Goal: Information Seeking & Learning: Find specific page/section

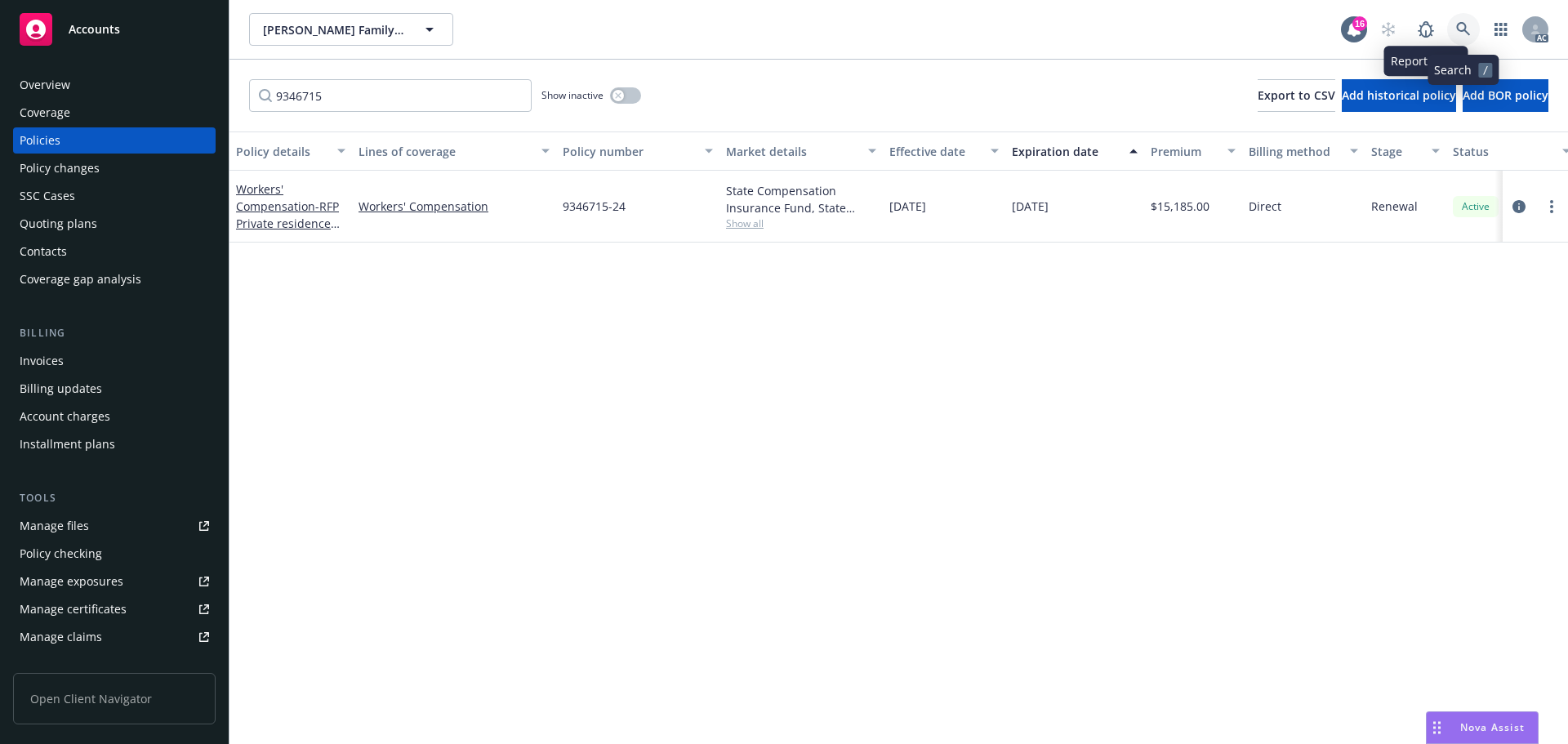
click at [1454, 25] on link at bounding box center [1464, 30] width 32 height 32
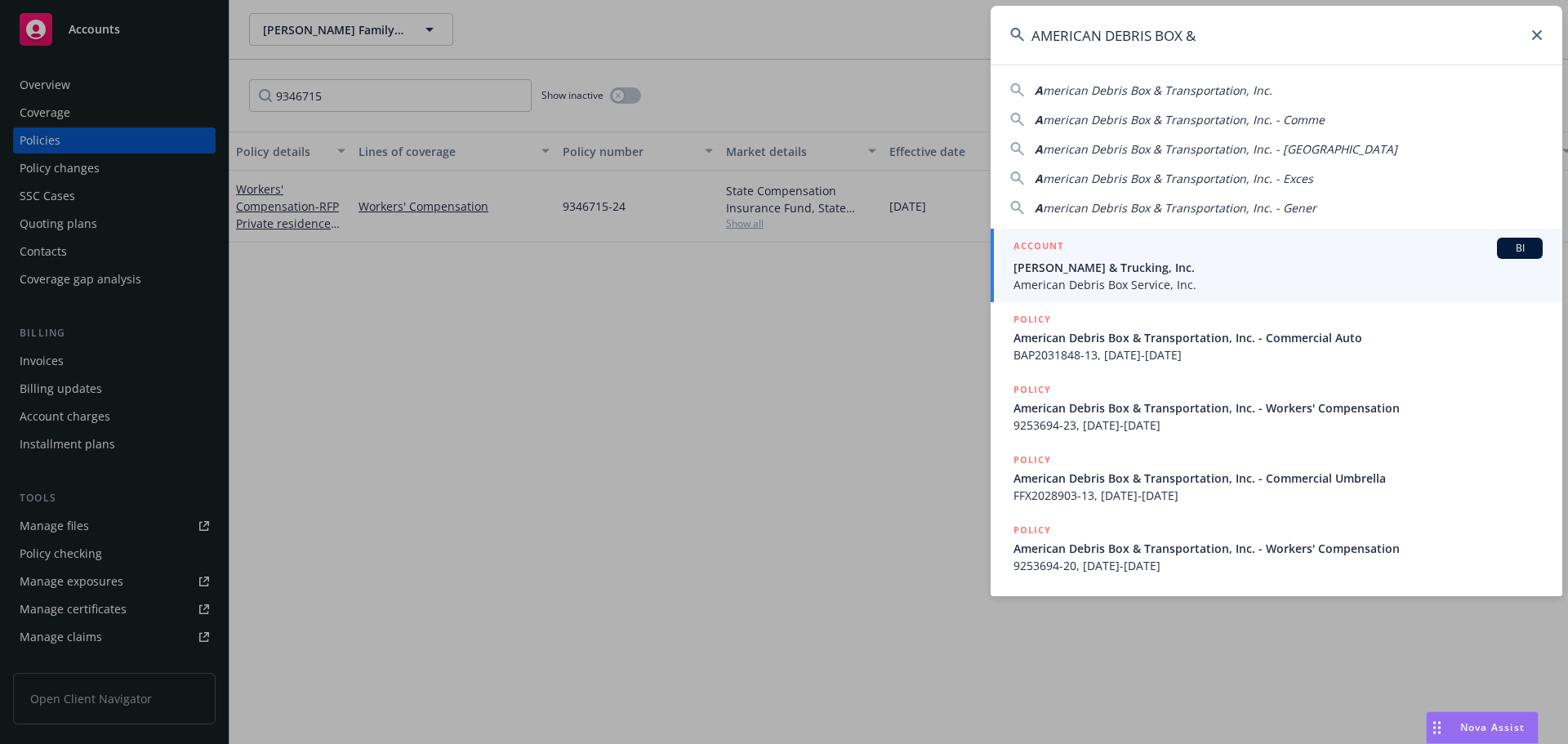
type input "AMERICAN DEBRIS BOX &"
click at [1255, 282] on span "American Debris Box Service, Inc." at bounding box center [1279, 285] width 530 height 17
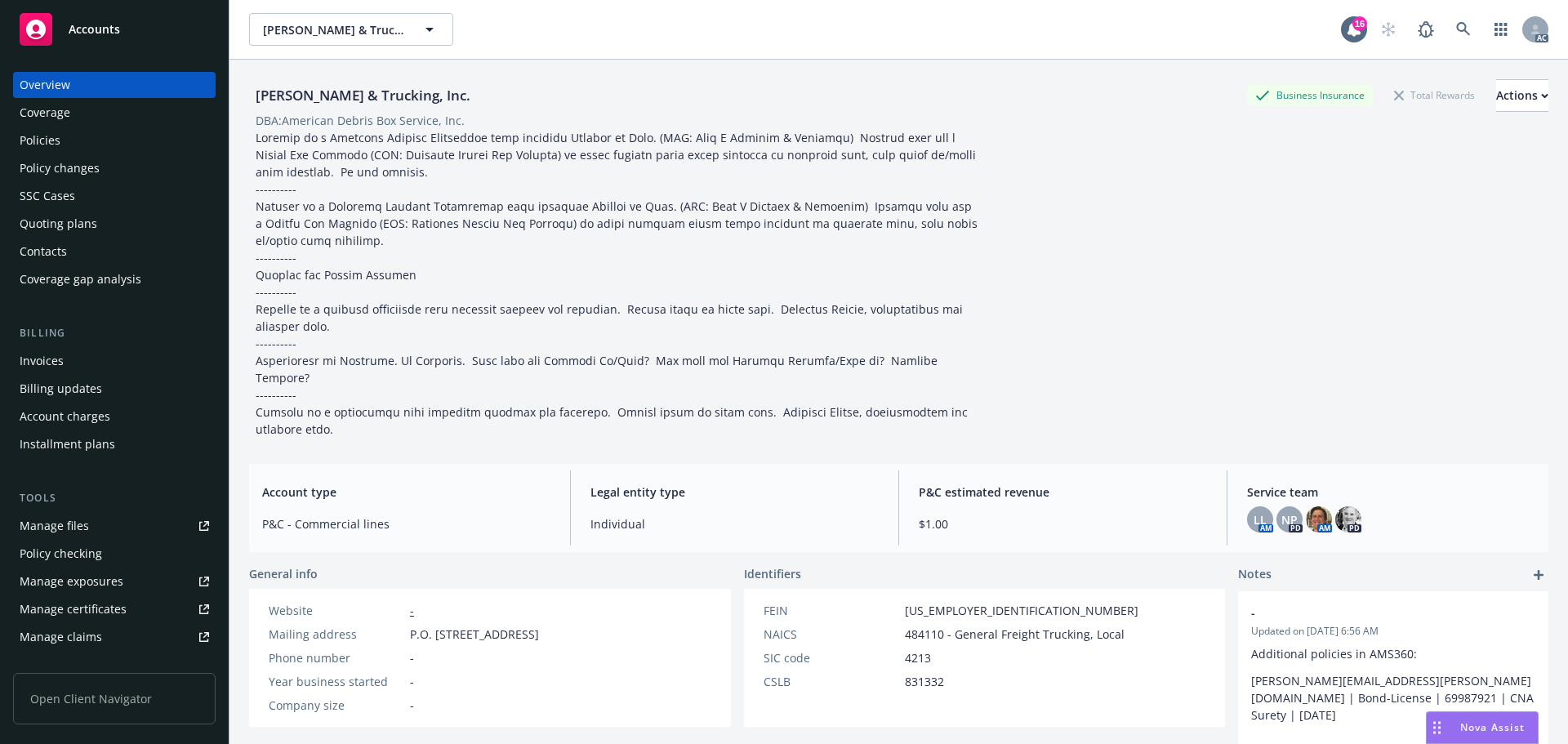
click at [137, 153] on div "Policies" at bounding box center [114, 140] width 189 height 26
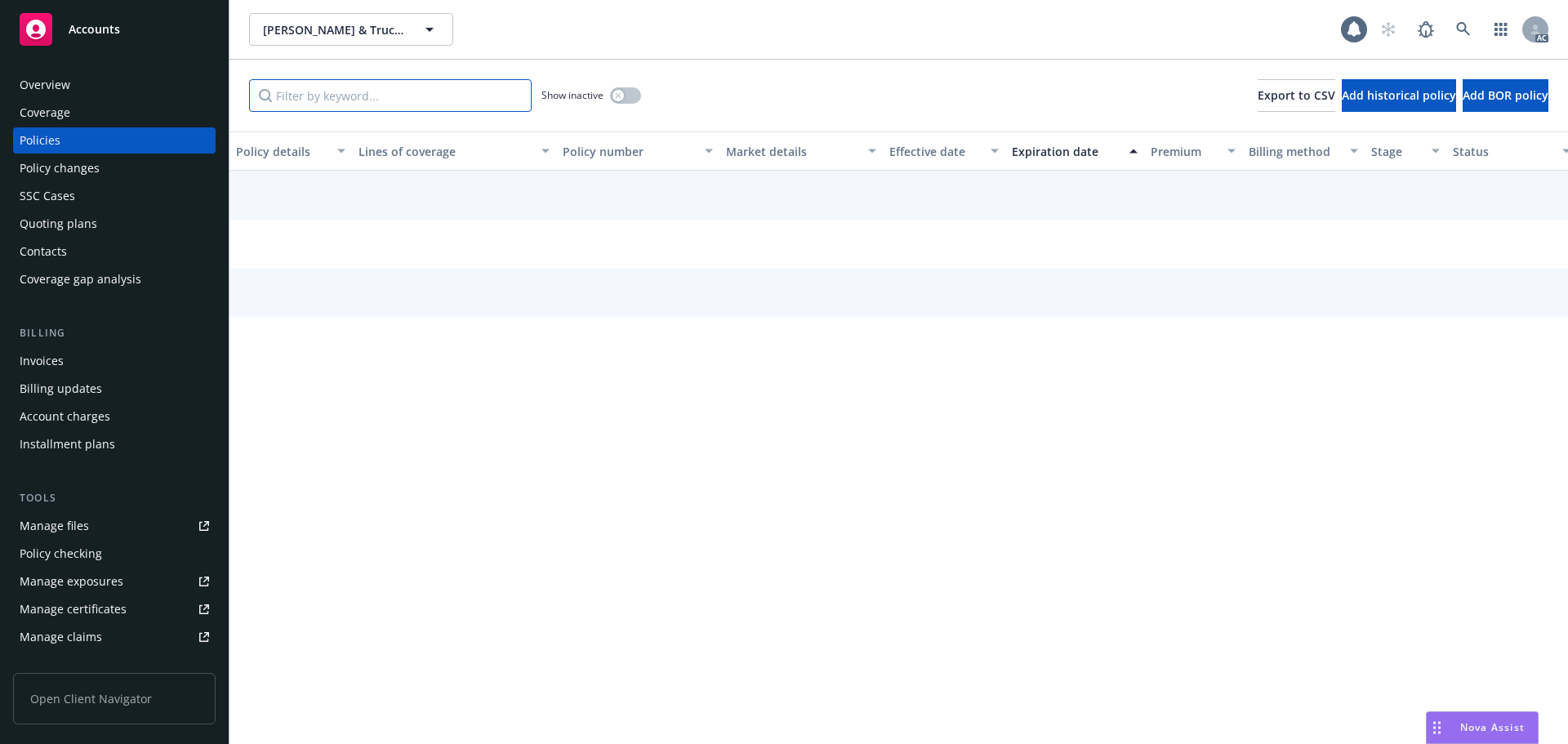
click at [361, 96] on input "Filter by keyword..." at bounding box center [391, 95] width 283 height 32
paste input "9253694"
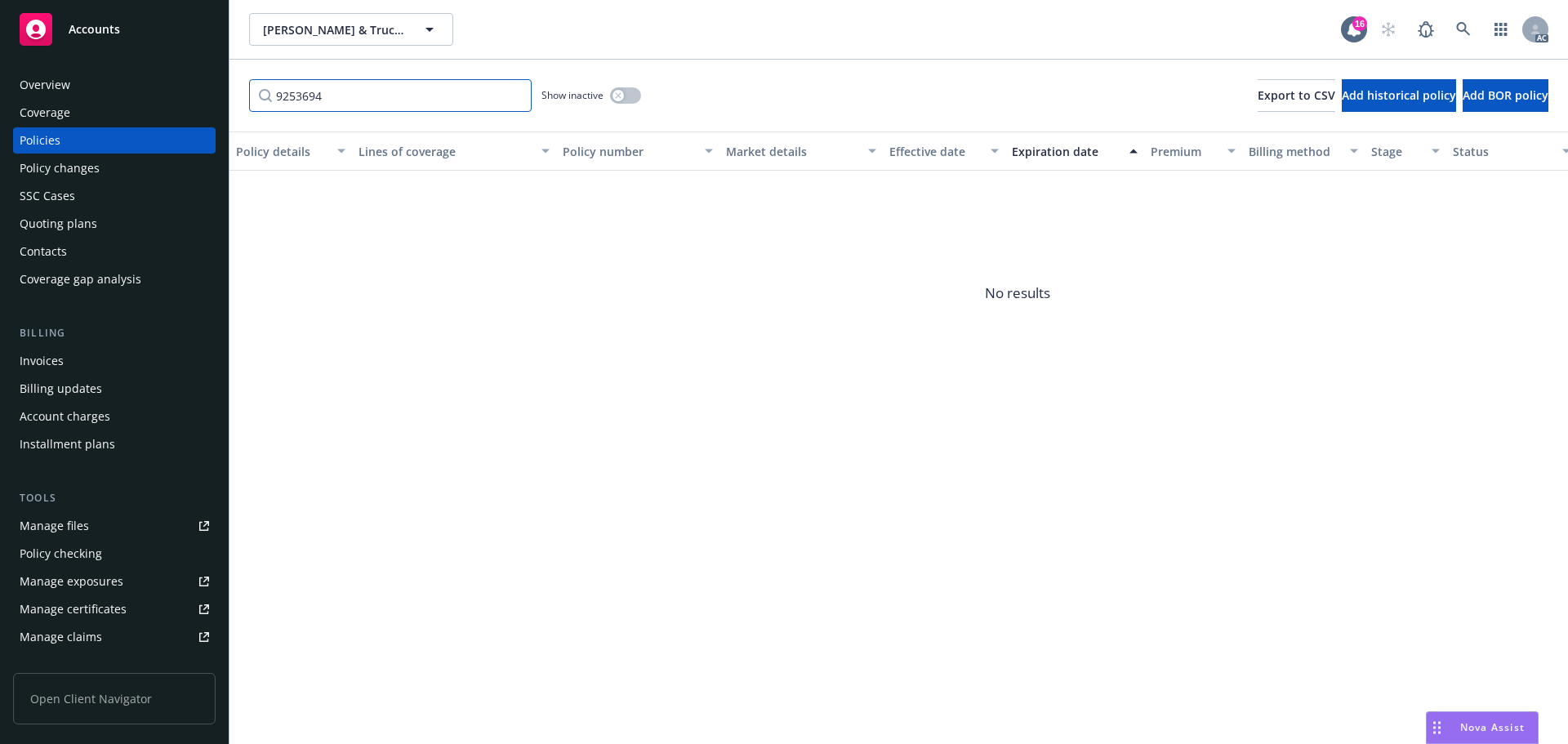
type input "9253694"
click at [622, 93] on div "button" at bounding box center [618, 95] width 12 height 12
click at [115, 75] on div "Overview" at bounding box center [114, 85] width 189 height 26
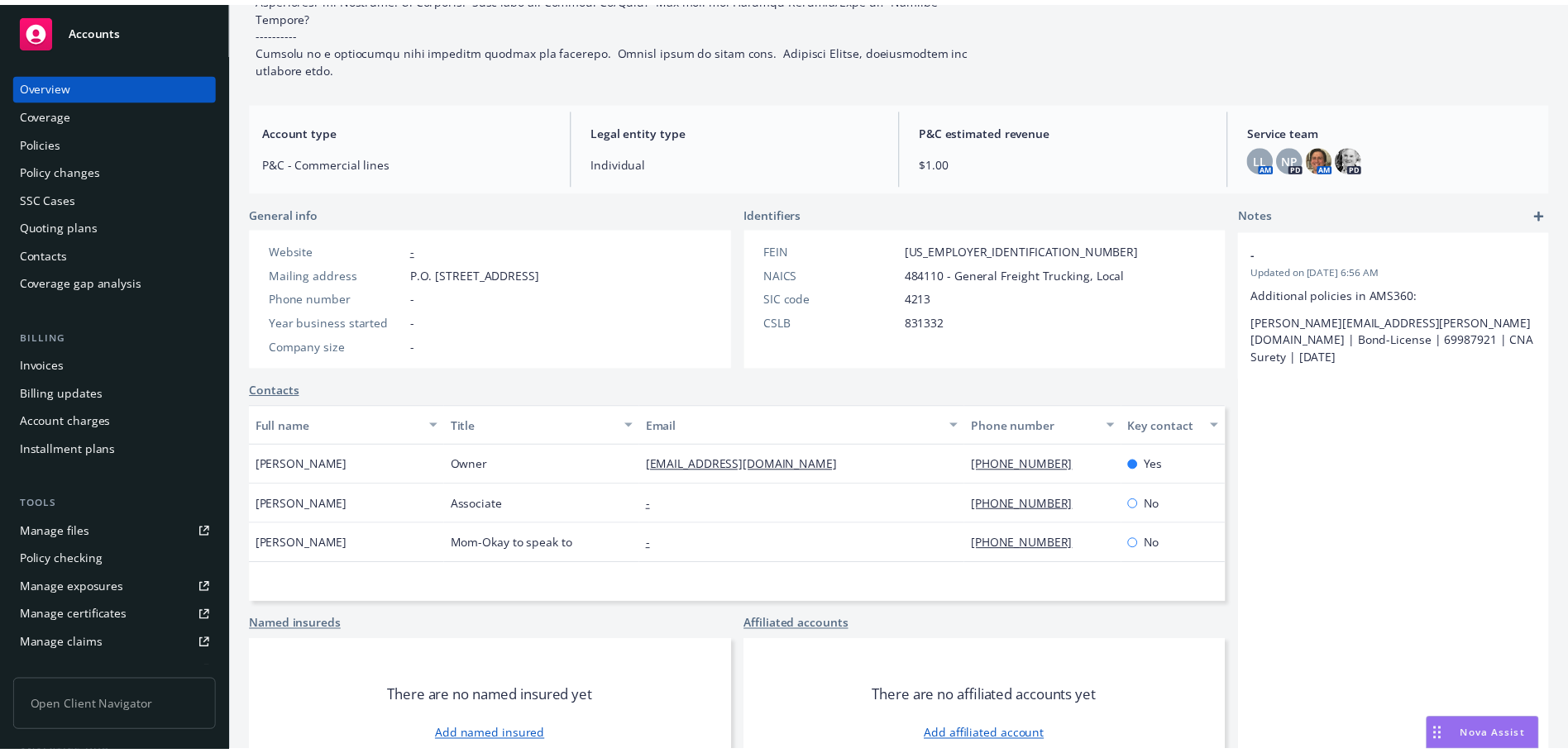
scroll to position [389, 0]
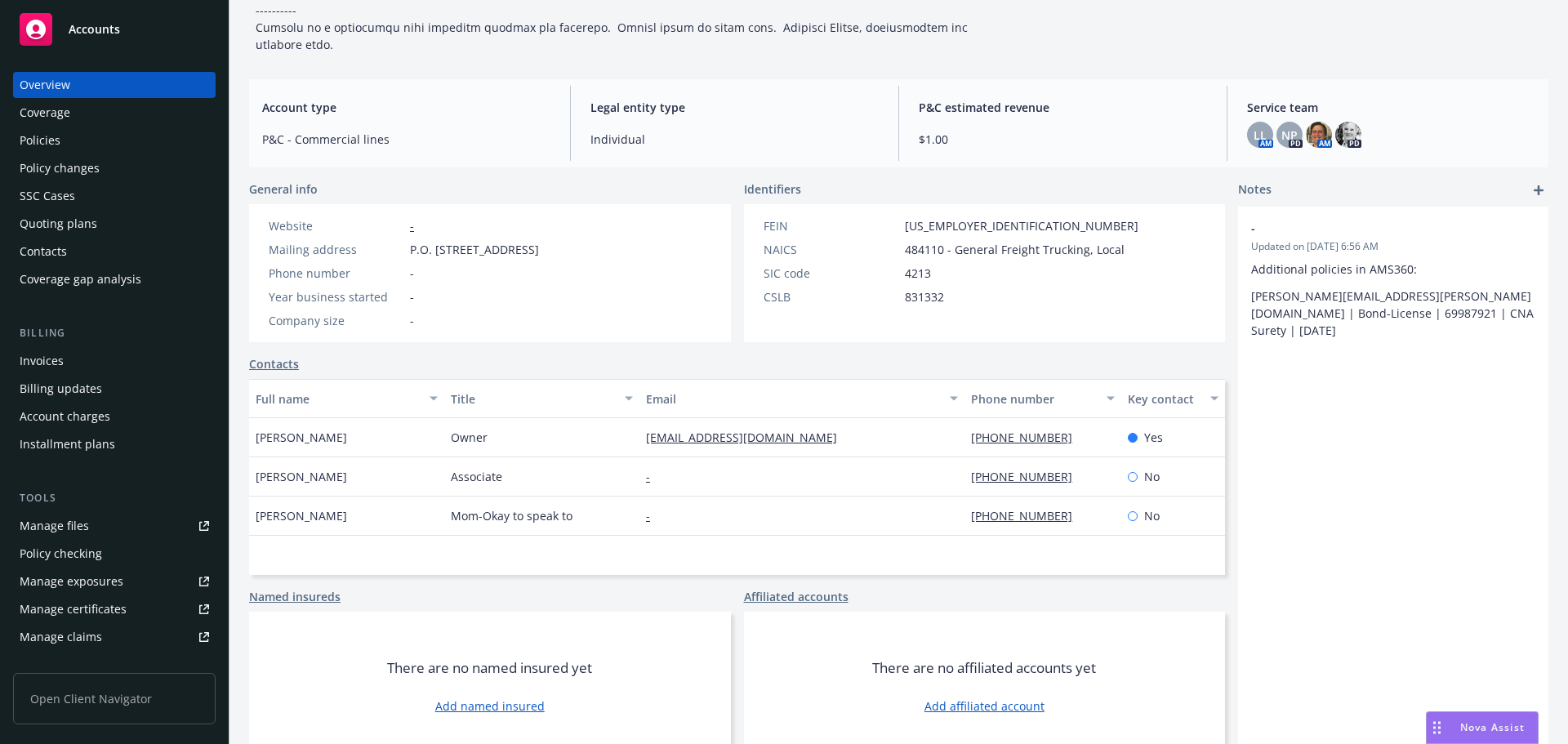
click at [65, 139] on div "Policies" at bounding box center [114, 140] width 189 height 26
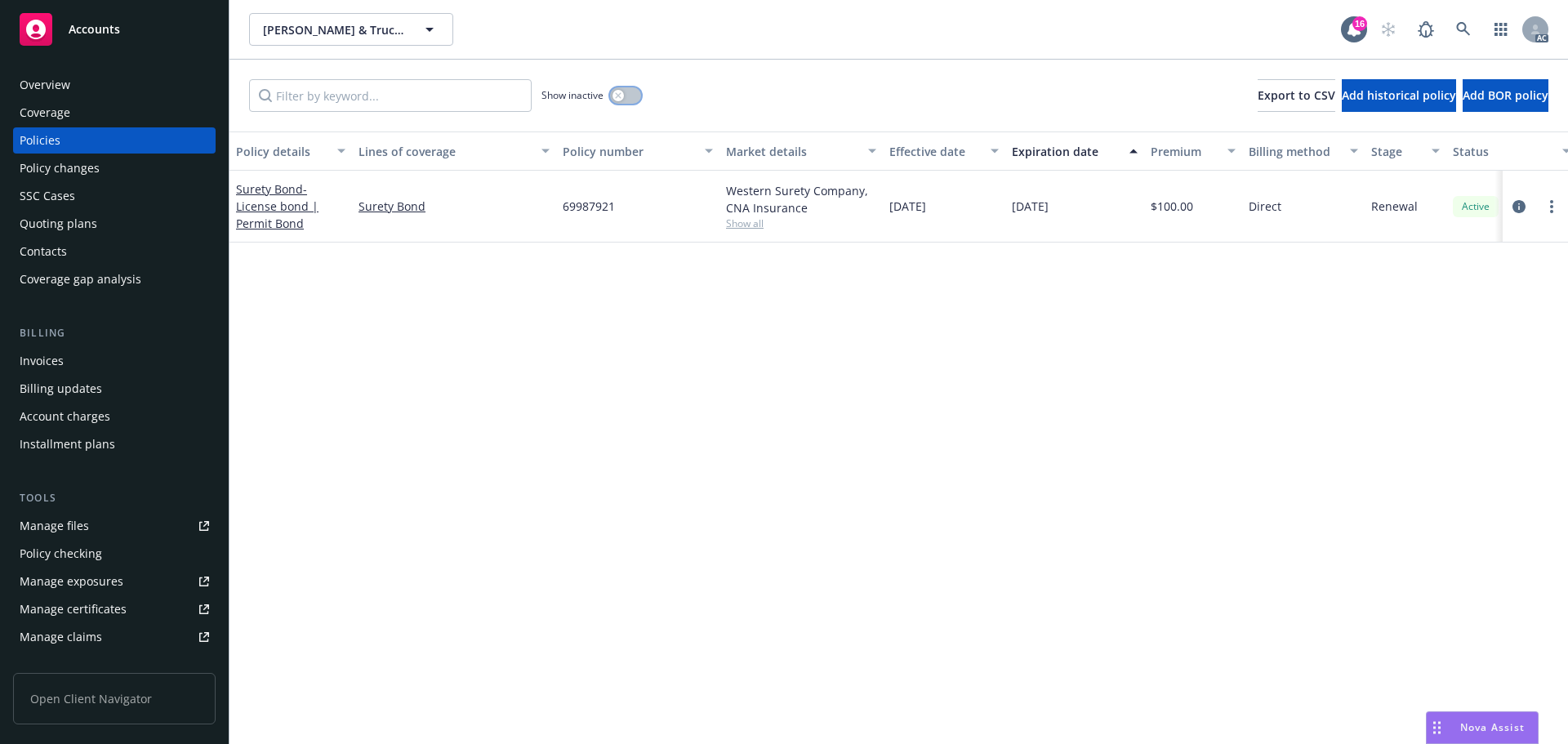
click at [625, 102] on button "button" at bounding box center [626, 95] width 31 height 16
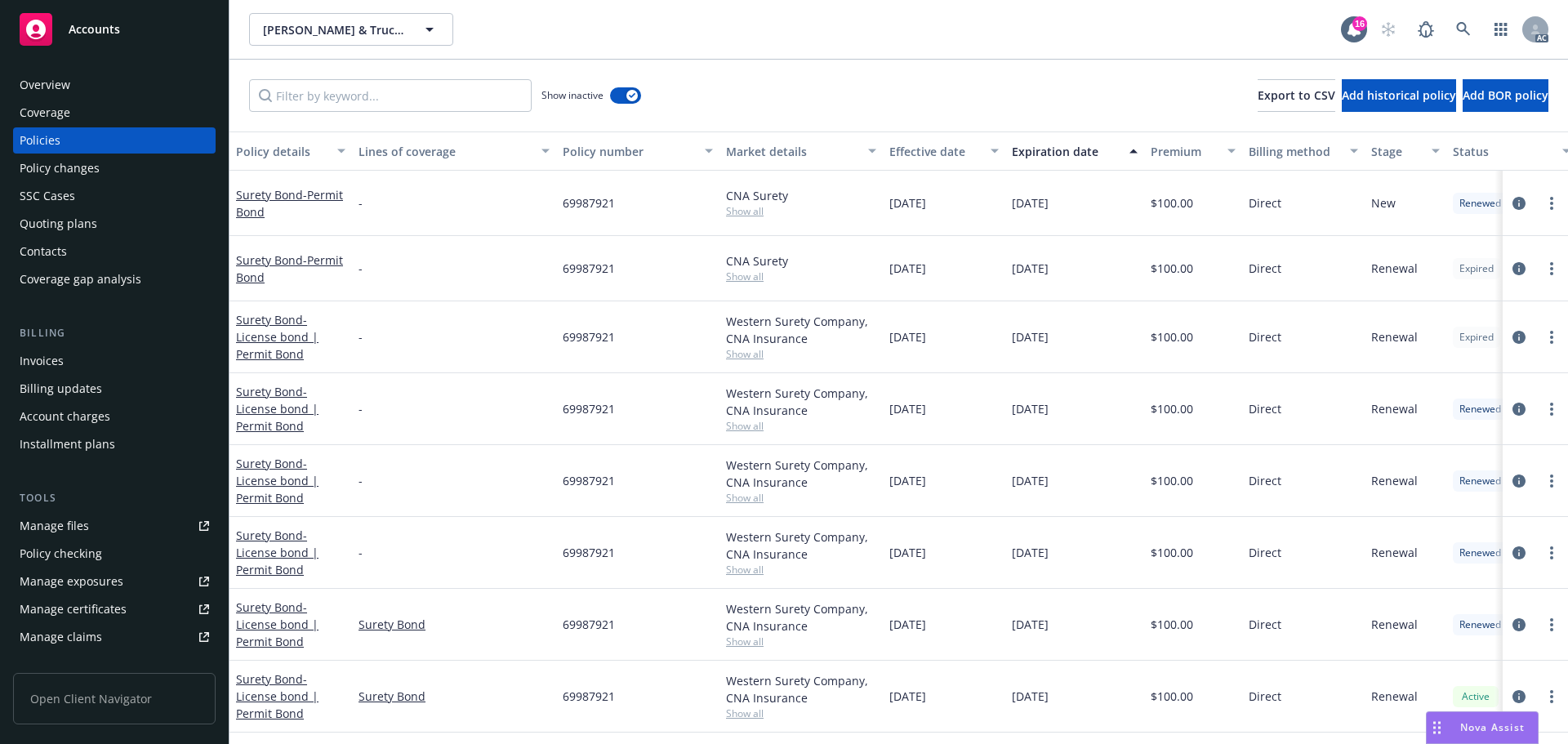
click at [902, 148] on div "Effective date" at bounding box center [936, 151] width 92 height 17
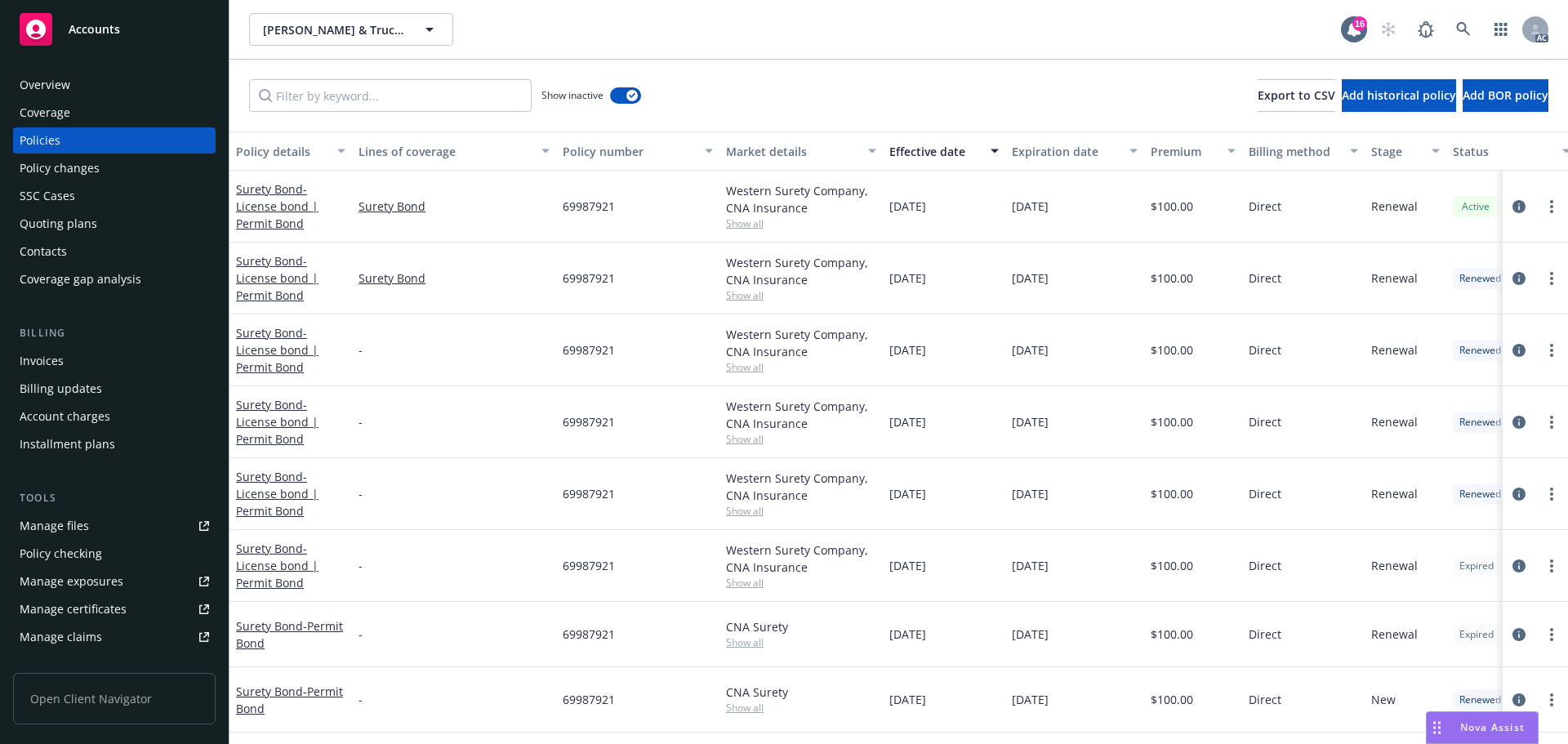
click at [127, 76] on div "Overview" at bounding box center [114, 85] width 189 height 26
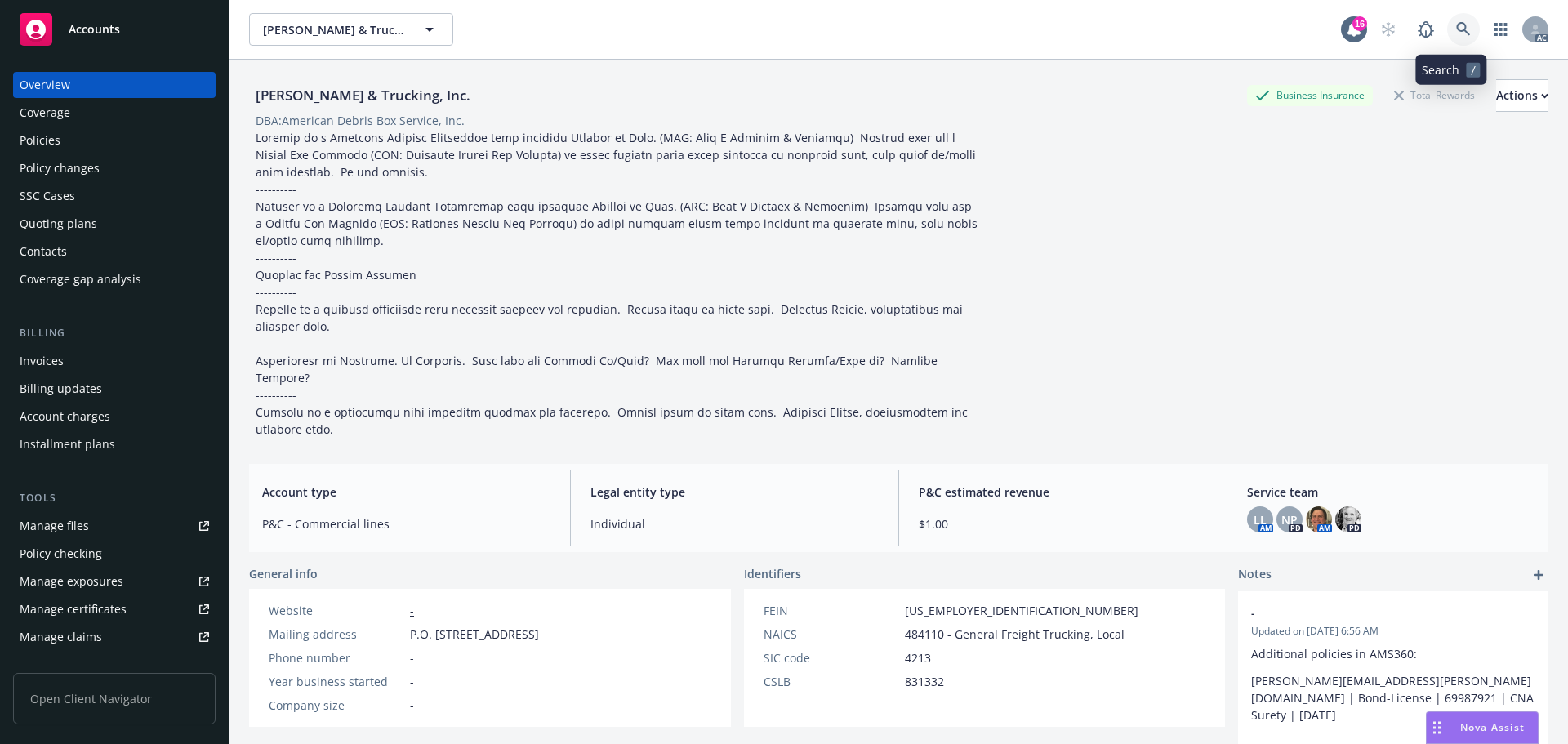
click at [1447, 19] on link at bounding box center [1464, 30] width 32 height 32
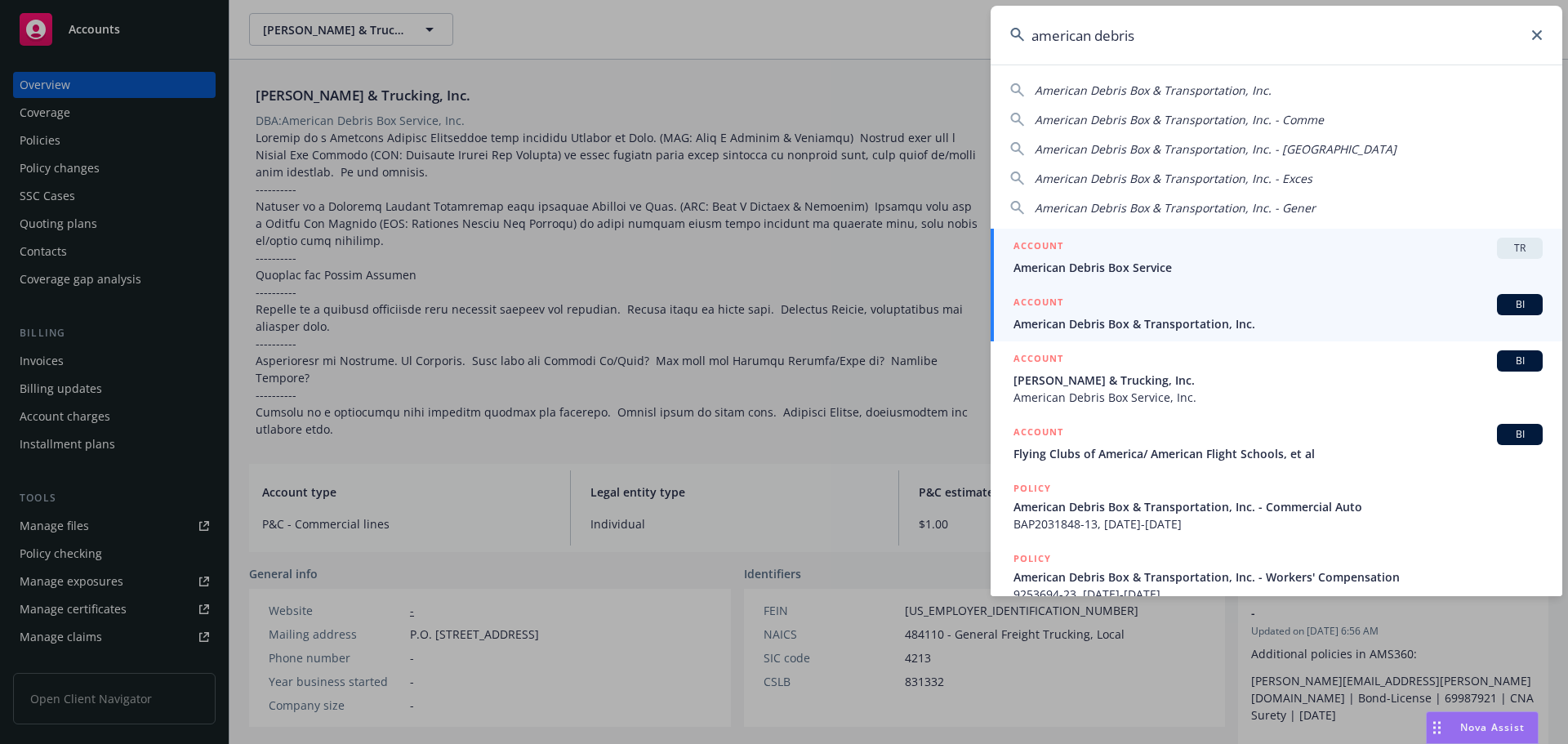
type input "american debris"
click at [1224, 310] on div "ACCOUNT BI" at bounding box center [1279, 305] width 530 height 22
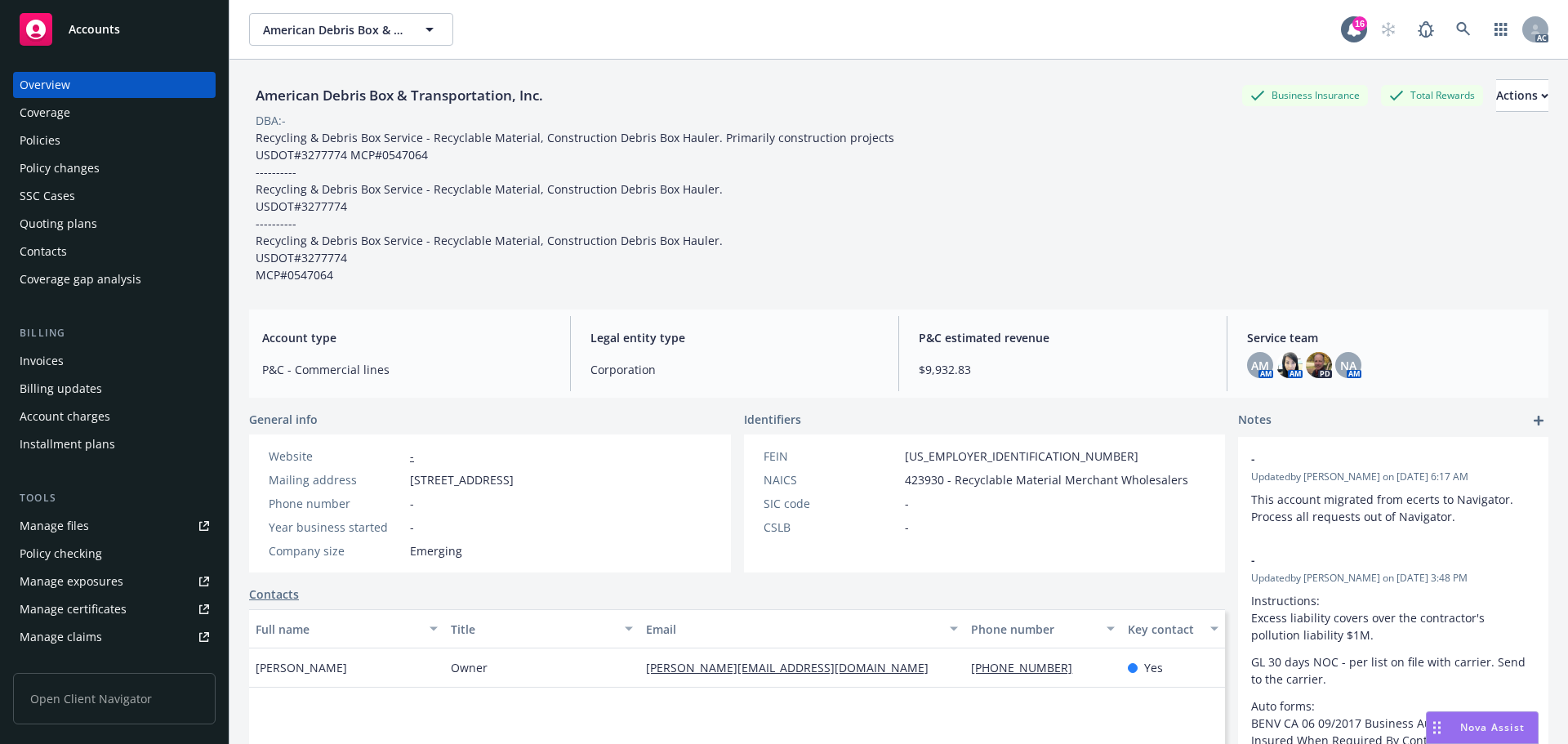
click at [46, 147] on div "Policies" at bounding box center [40, 140] width 41 height 26
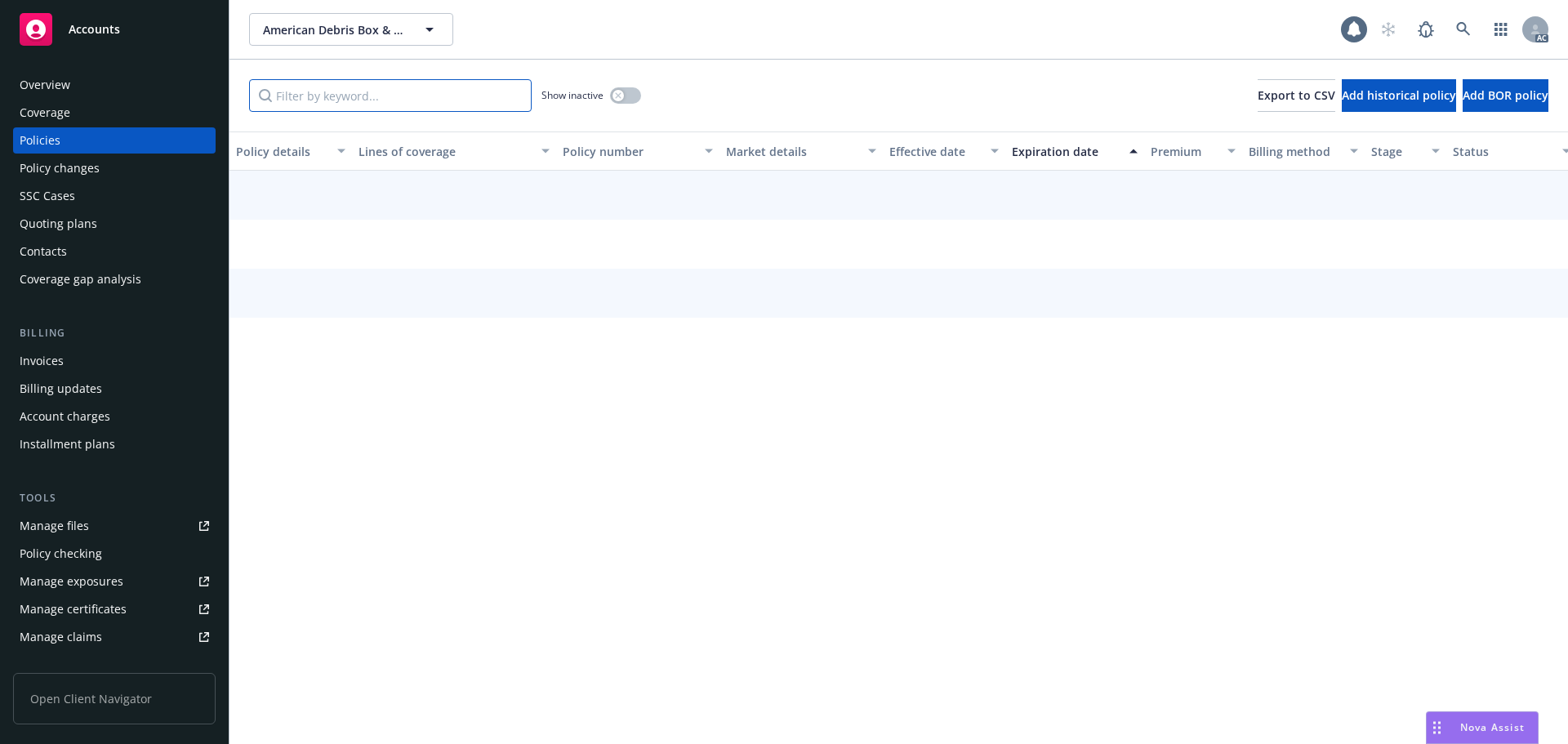
click at [348, 102] on input "Filter by keyword..." at bounding box center [391, 95] width 283 height 32
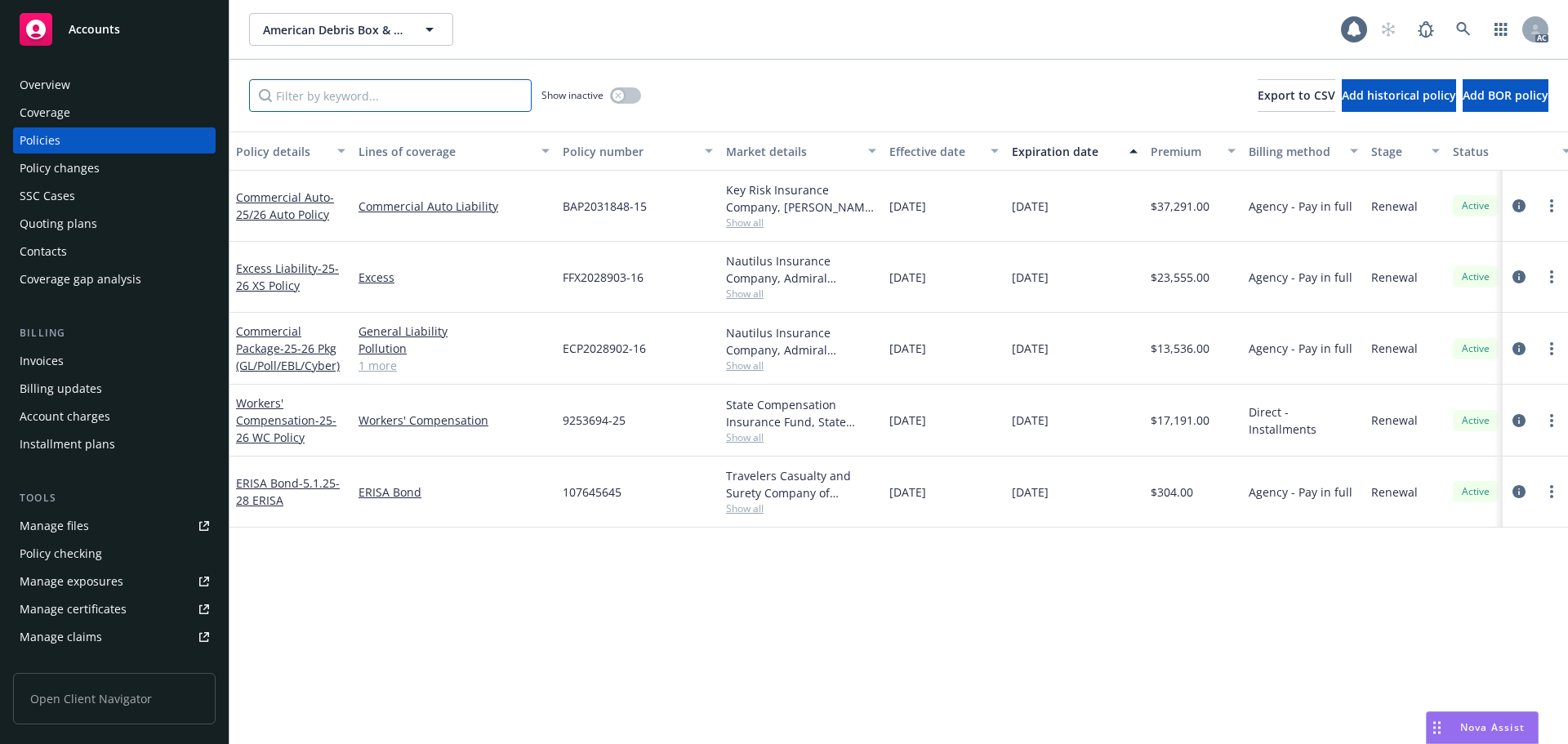
paste input "9253694"
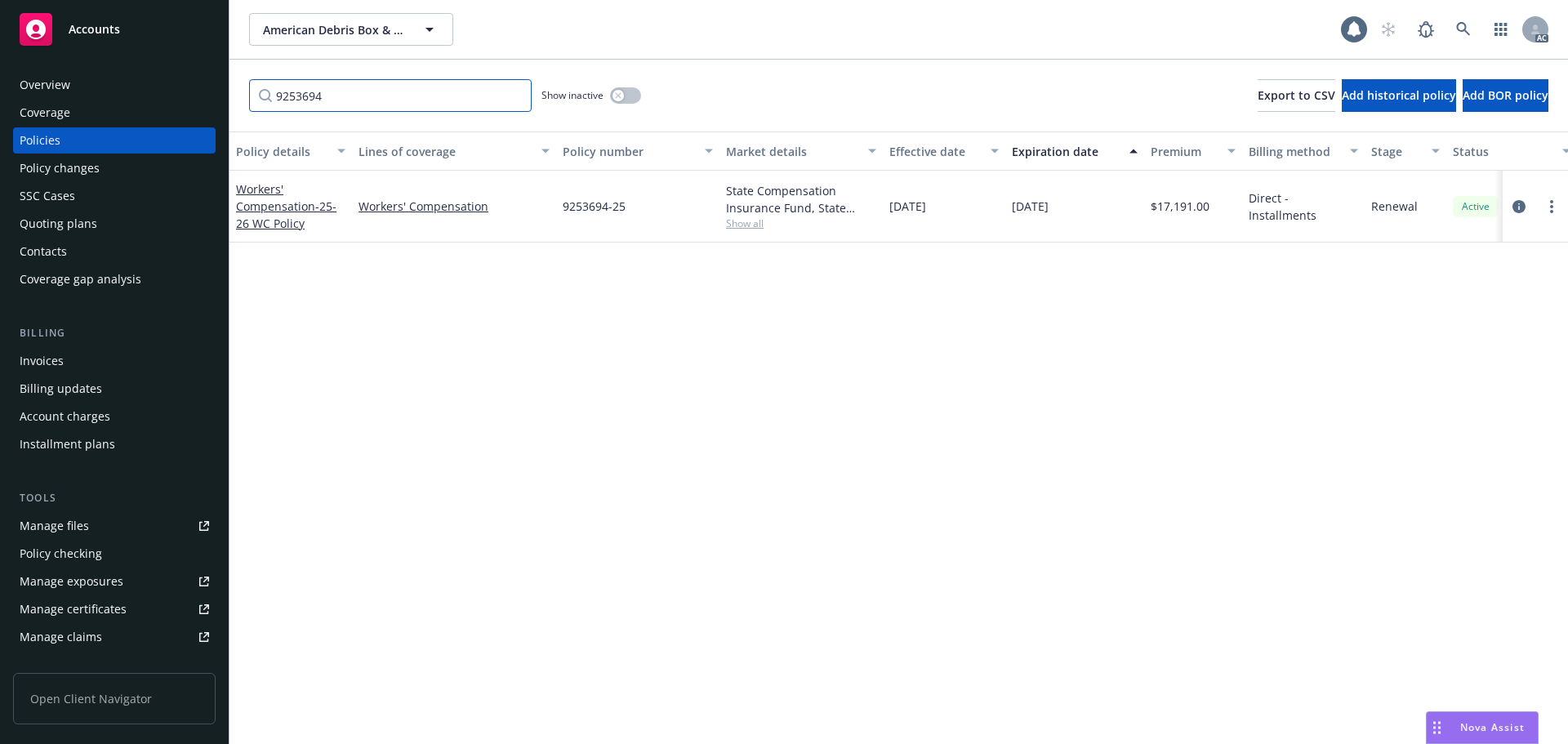
type input "9253694"
click at [620, 92] on icon "button" at bounding box center [618, 95] width 6 height 6
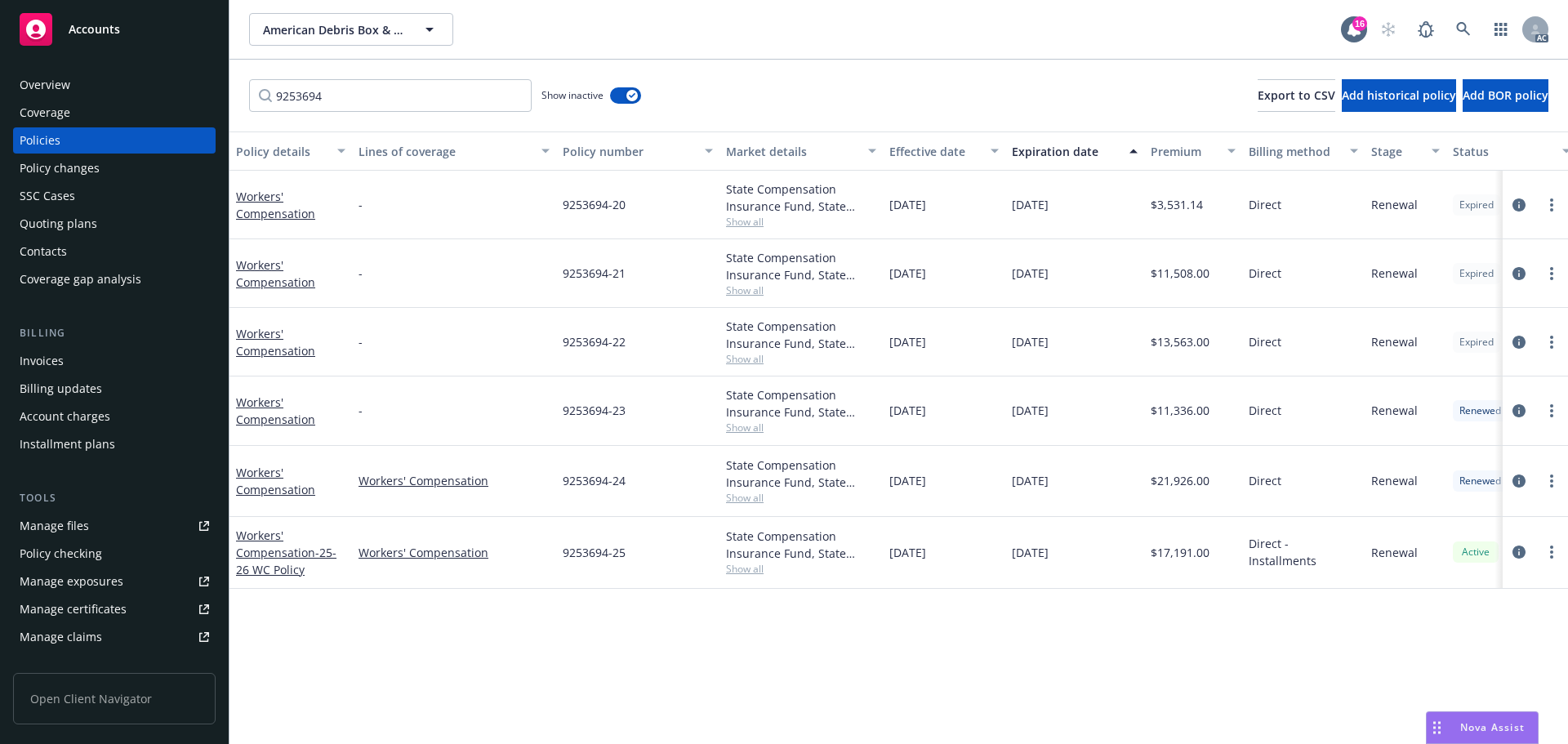
click at [948, 158] on div "Effective date" at bounding box center [936, 151] width 92 height 17
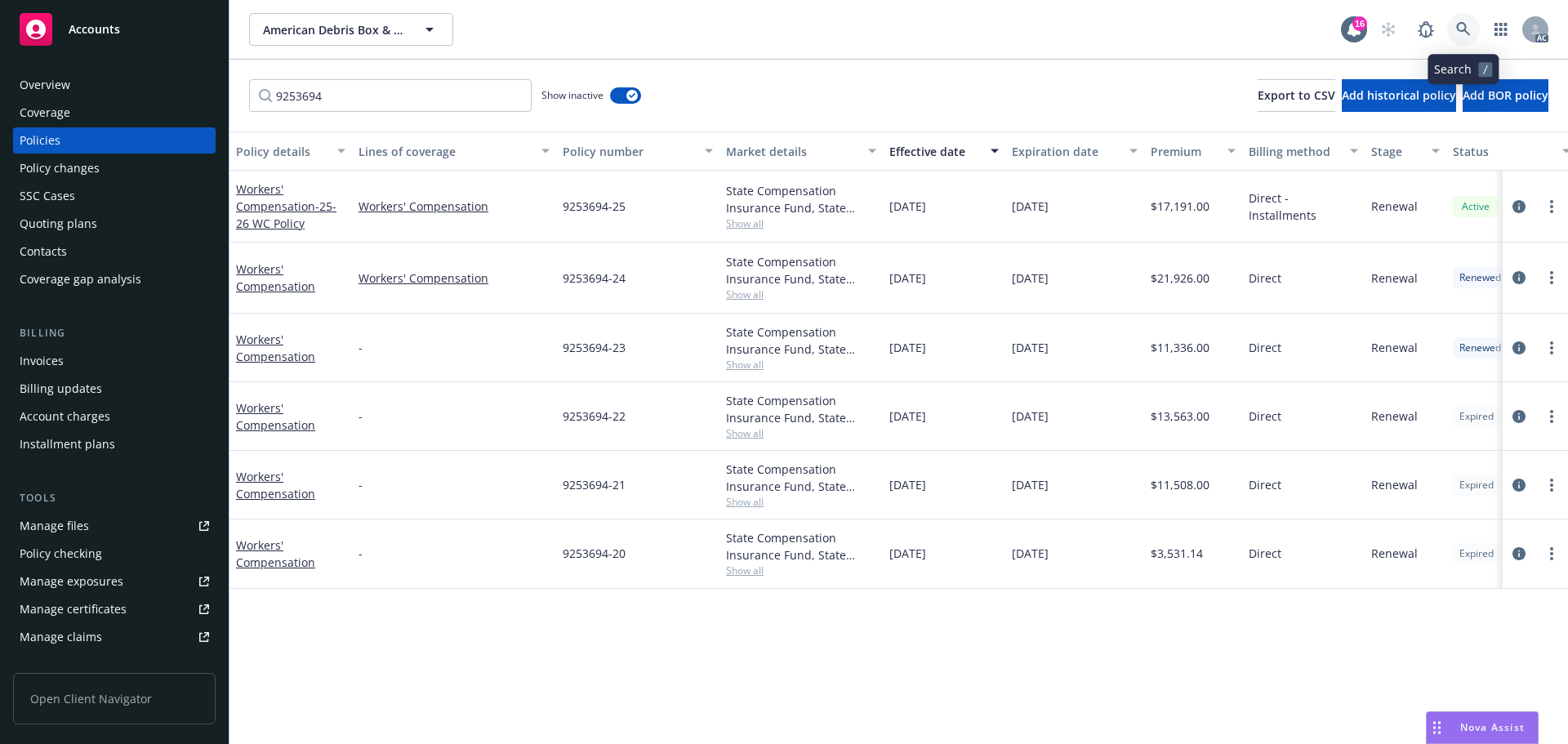
click at [1454, 16] on link at bounding box center [1464, 30] width 32 height 32
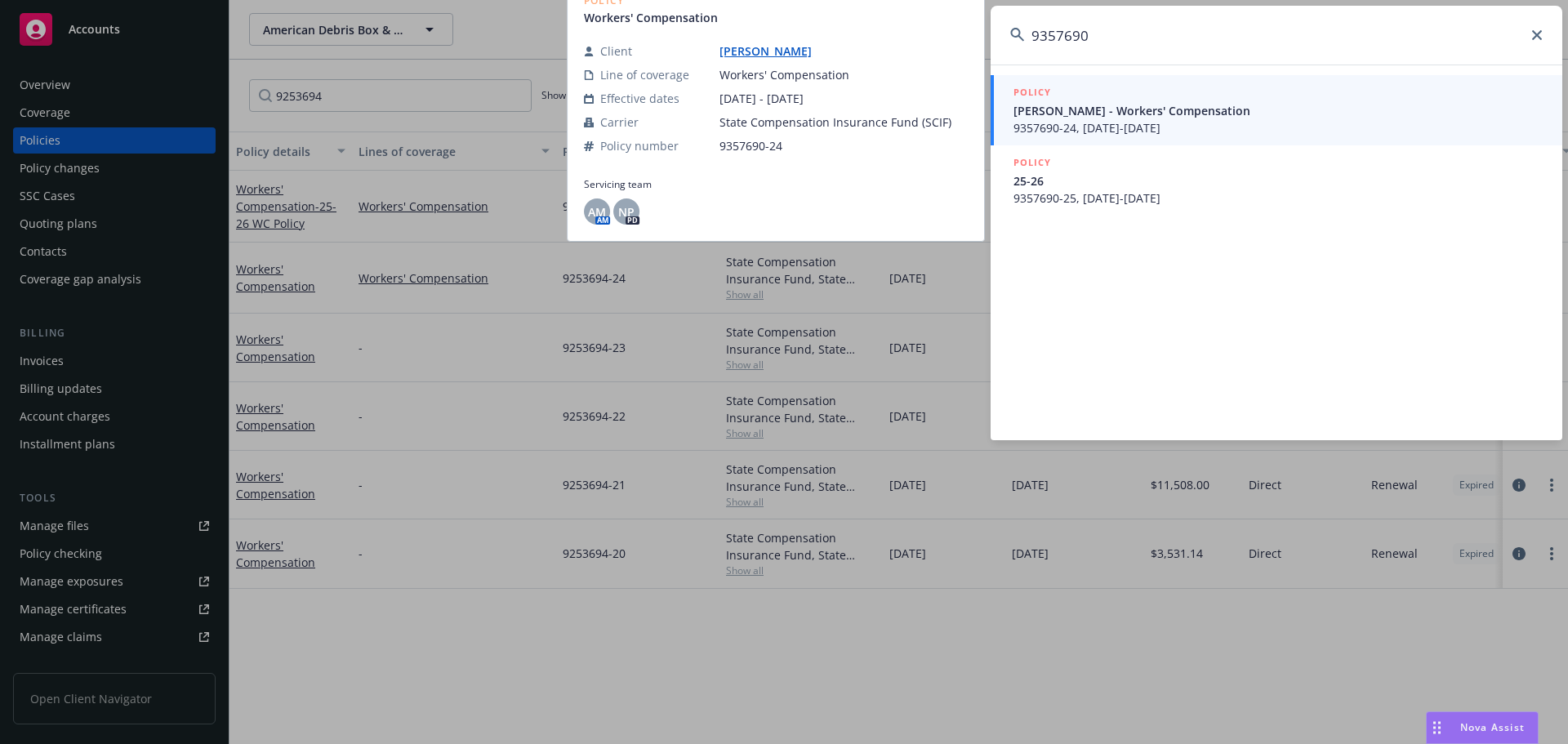
type input "9357690"
click at [1117, 117] on span "[PERSON_NAME] - Workers' Compensation" at bounding box center [1279, 110] width 530 height 17
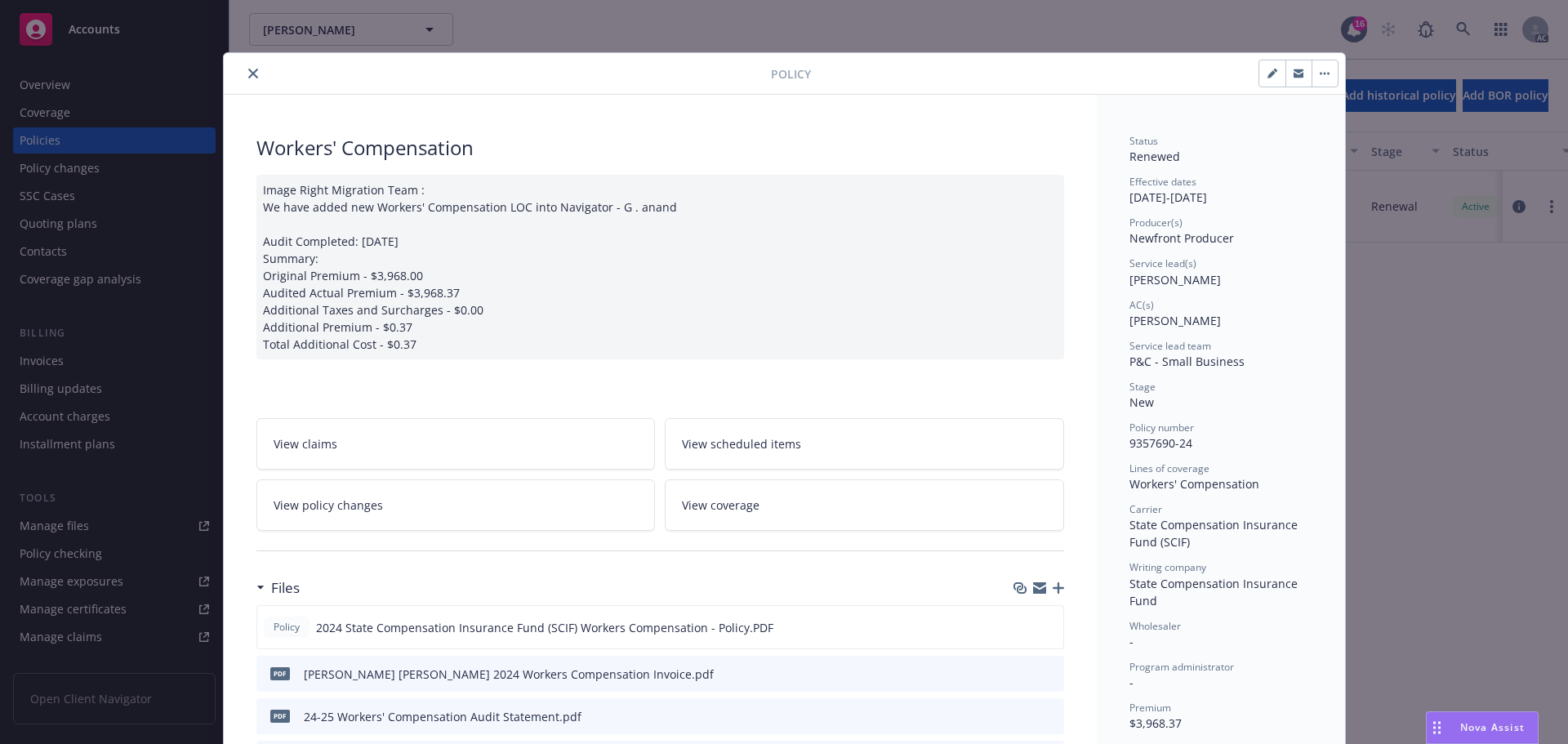
click at [249, 77] on icon "close" at bounding box center [253, 73] width 10 height 10
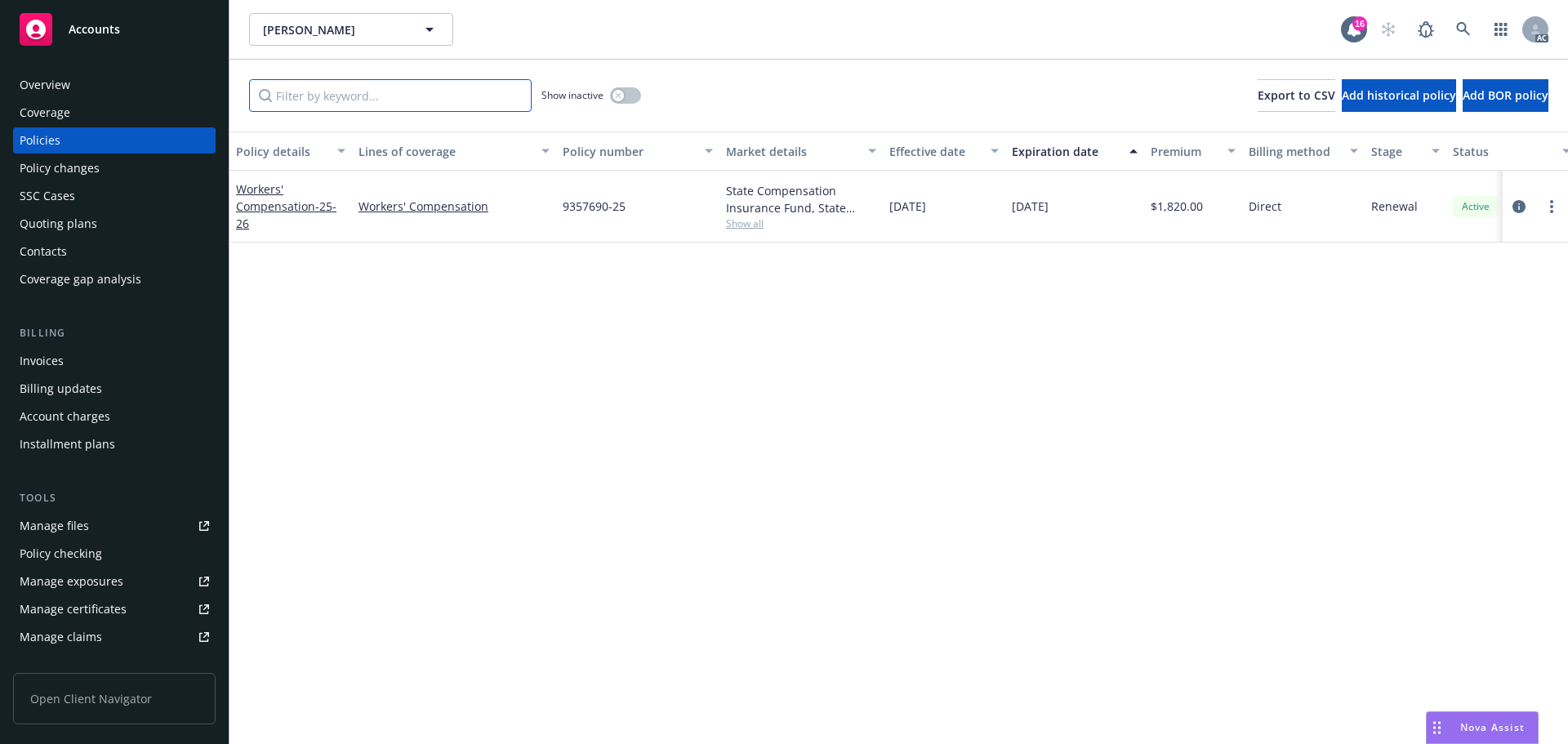
click at [444, 97] on input "Filter by keyword..." at bounding box center [391, 95] width 283 height 32
paste input "9357690"
type input "9357690"
click at [1462, 29] on icon at bounding box center [1464, 29] width 14 height 14
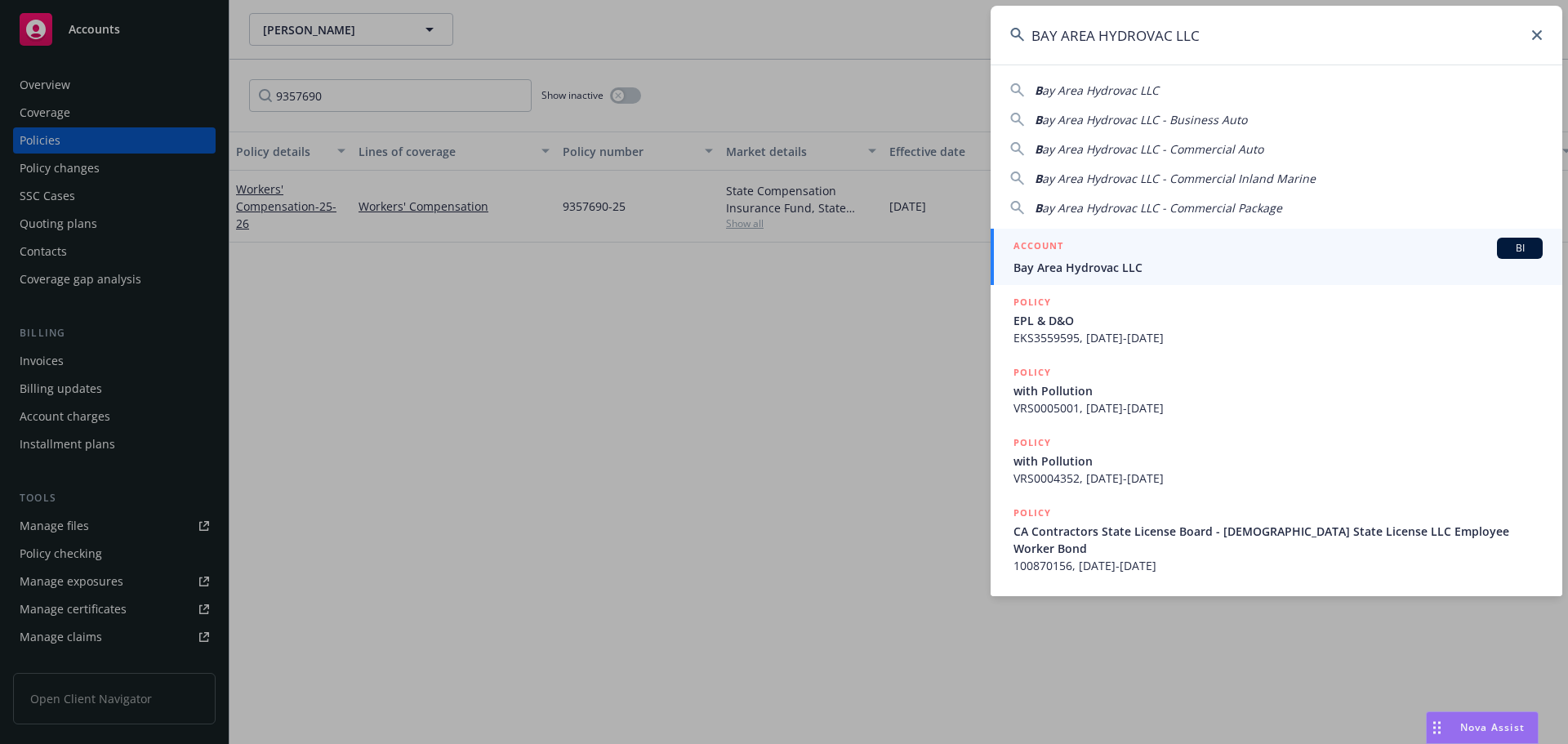
type input "BAY AREA HYDROVAC LLC"
click at [1156, 244] on div "ACCOUNT BI" at bounding box center [1279, 249] width 530 height 22
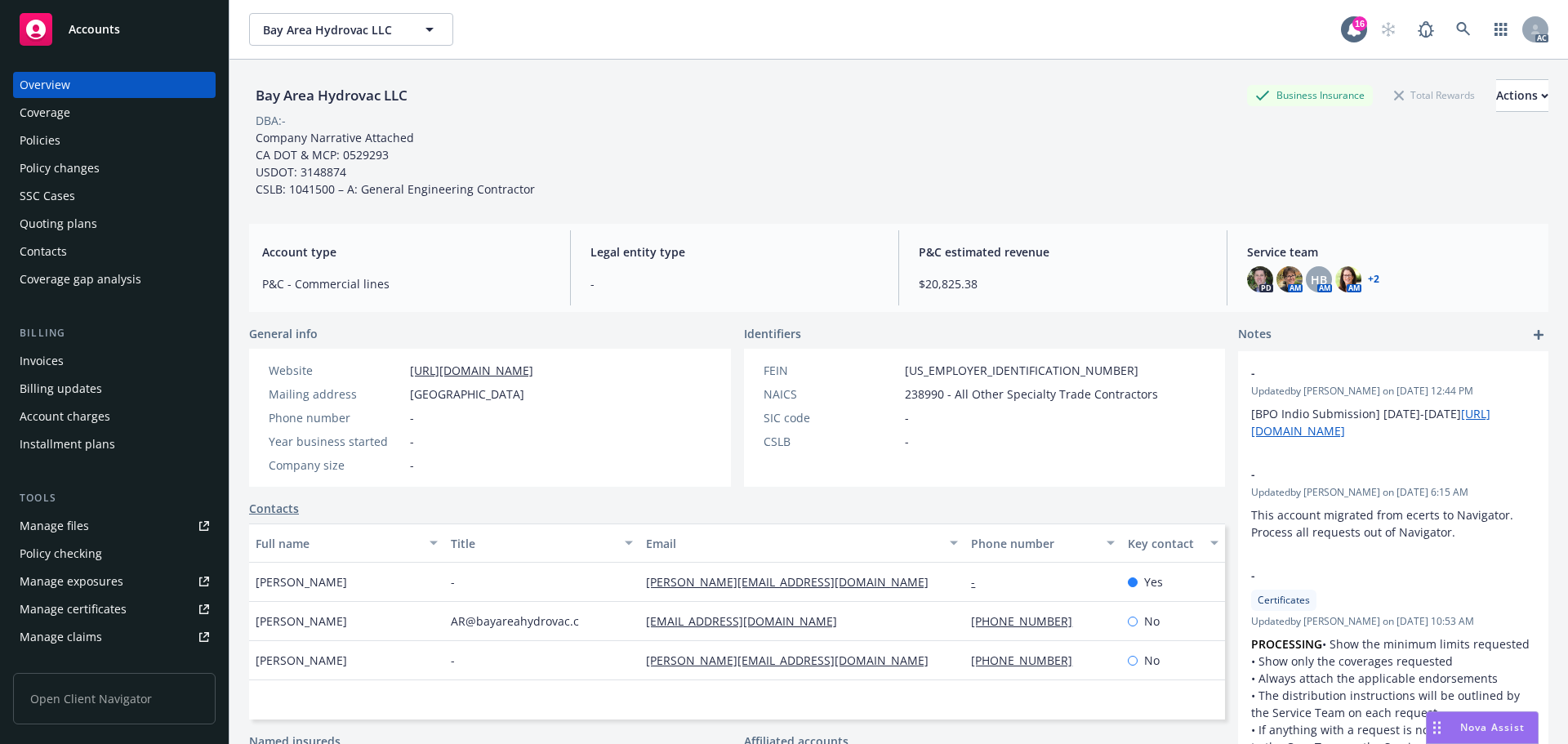
click at [88, 131] on div "Policies" at bounding box center [114, 140] width 189 height 26
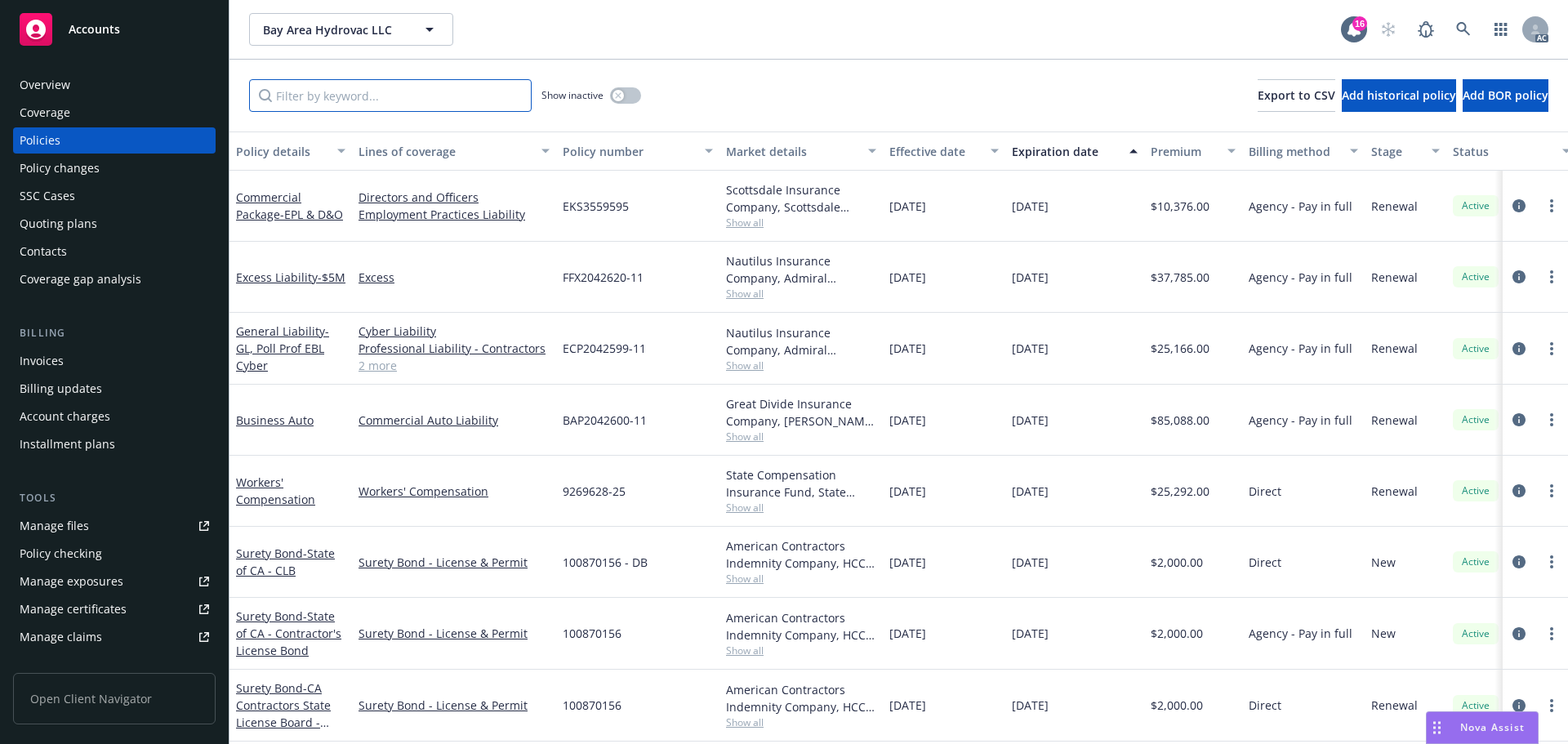
click at [406, 85] on input "Filter by keyword..." at bounding box center [391, 95] width 283 height 32
paste input "9269628"
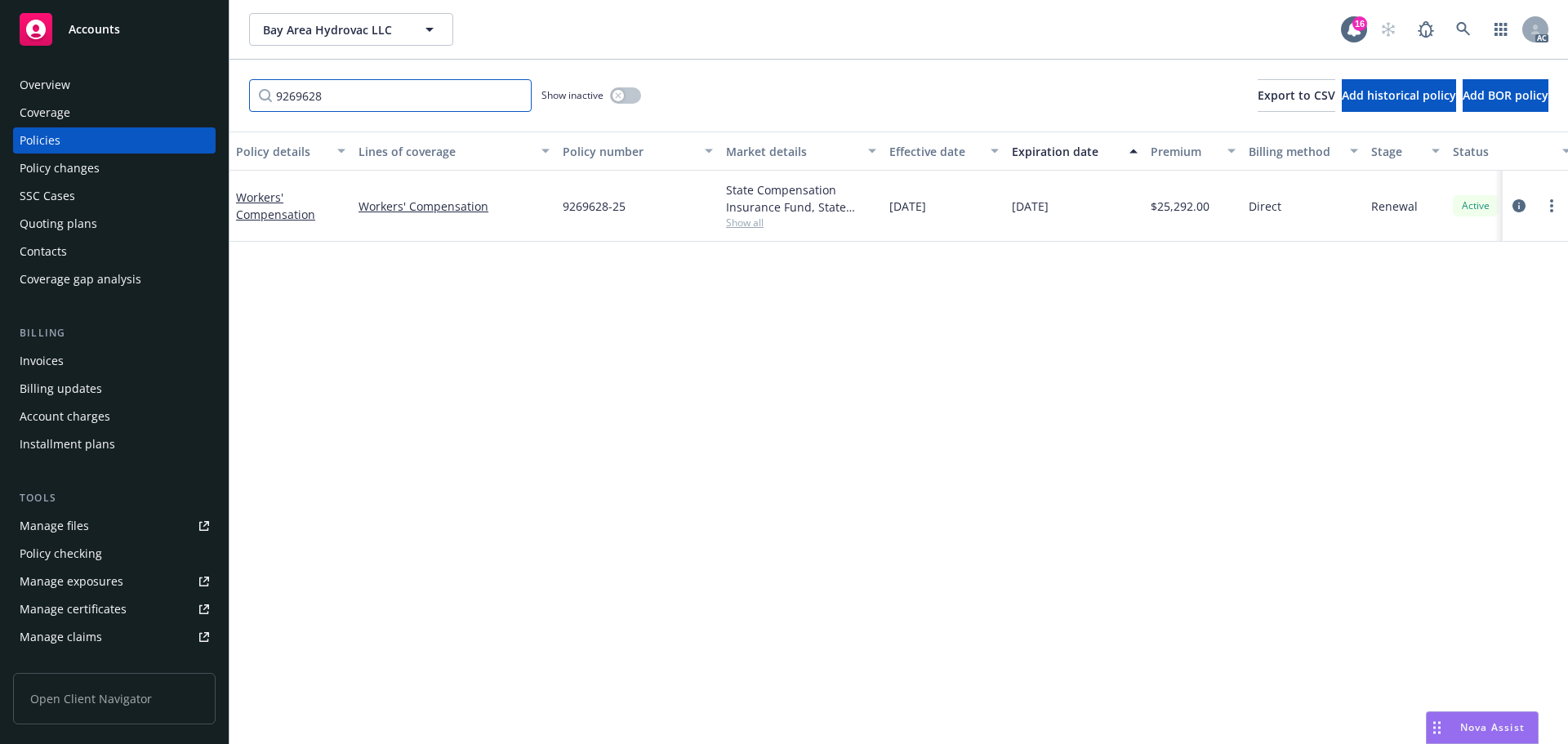
type input "9269628"
click at [1465, 12] on div "Bay Area Hydrovac LLC Bay Area Hydrovac LLC 16 AC" at bounding box center [899, 29] width 1339 height 59
click at [1463, 28] on icon at bounding box center [1464, 29] width 14 height 14
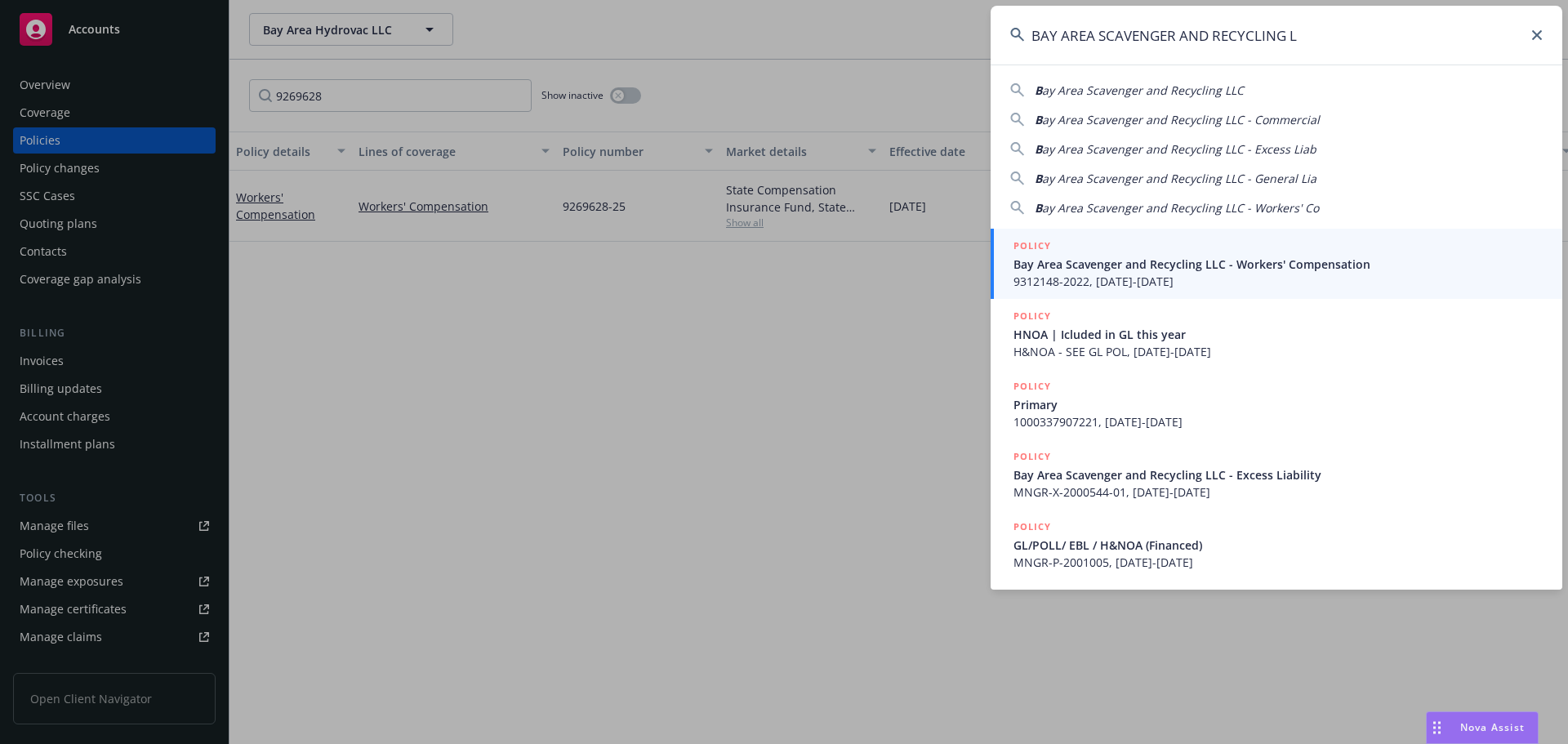
type input "BAY AREA SCAVENGER AND RECYCLING L"
drag, startPoint x: 1187, startPoint y: 257, endPoint x: 1182, endPoint y: 215, distance: 42.3
click at [1188, 258] on span "Bay Area Scavenger and Recycling LLC - Workers' Compensation" at bounding box center [1279, 264] width 530 height 17
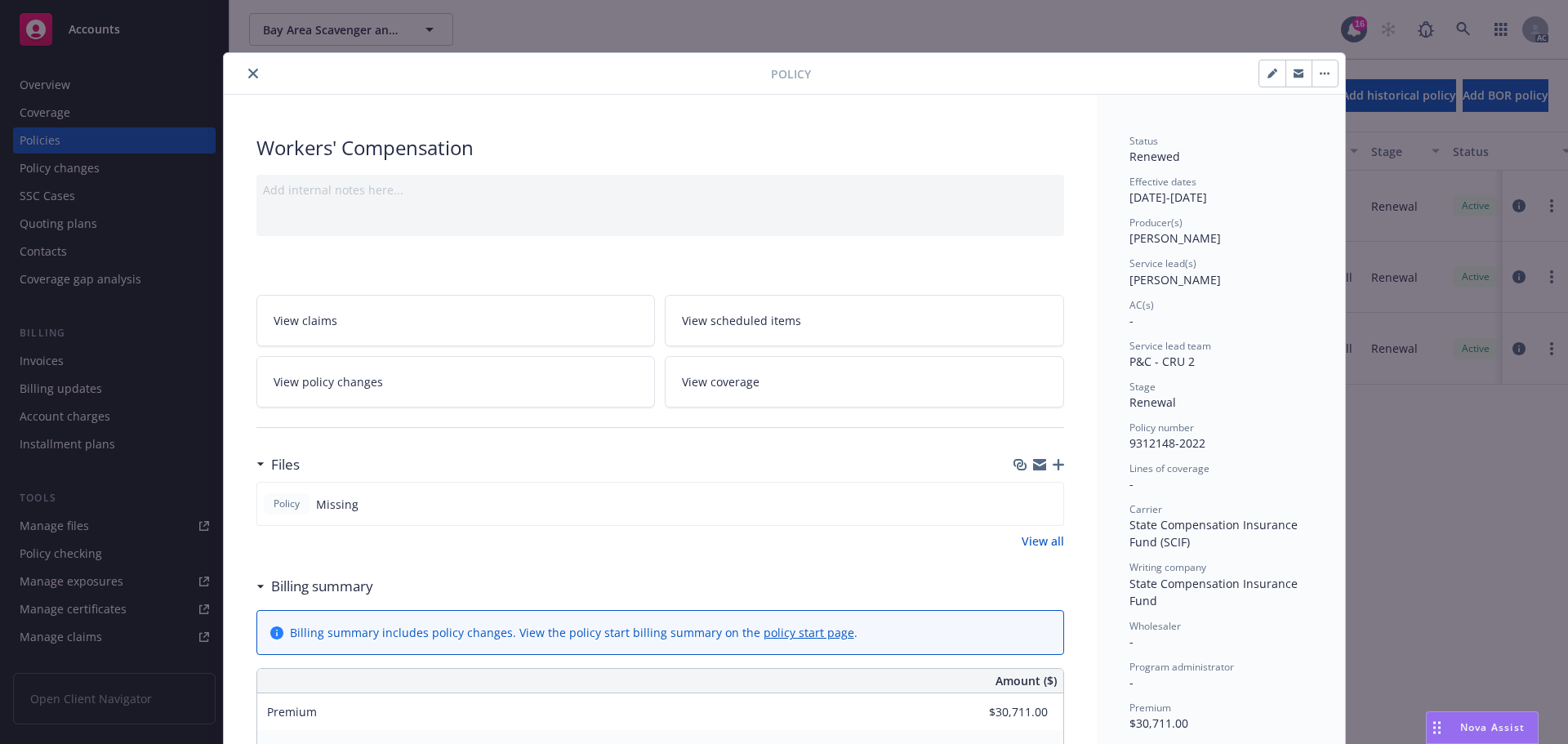
drag, startPoint x: 243, startPoint y: 71, endPoint x: 201, endPoint y: 108, distance: 56.0
click at [249, 72] on icon "close" at bounding box center [253, 73] width 10 height 10
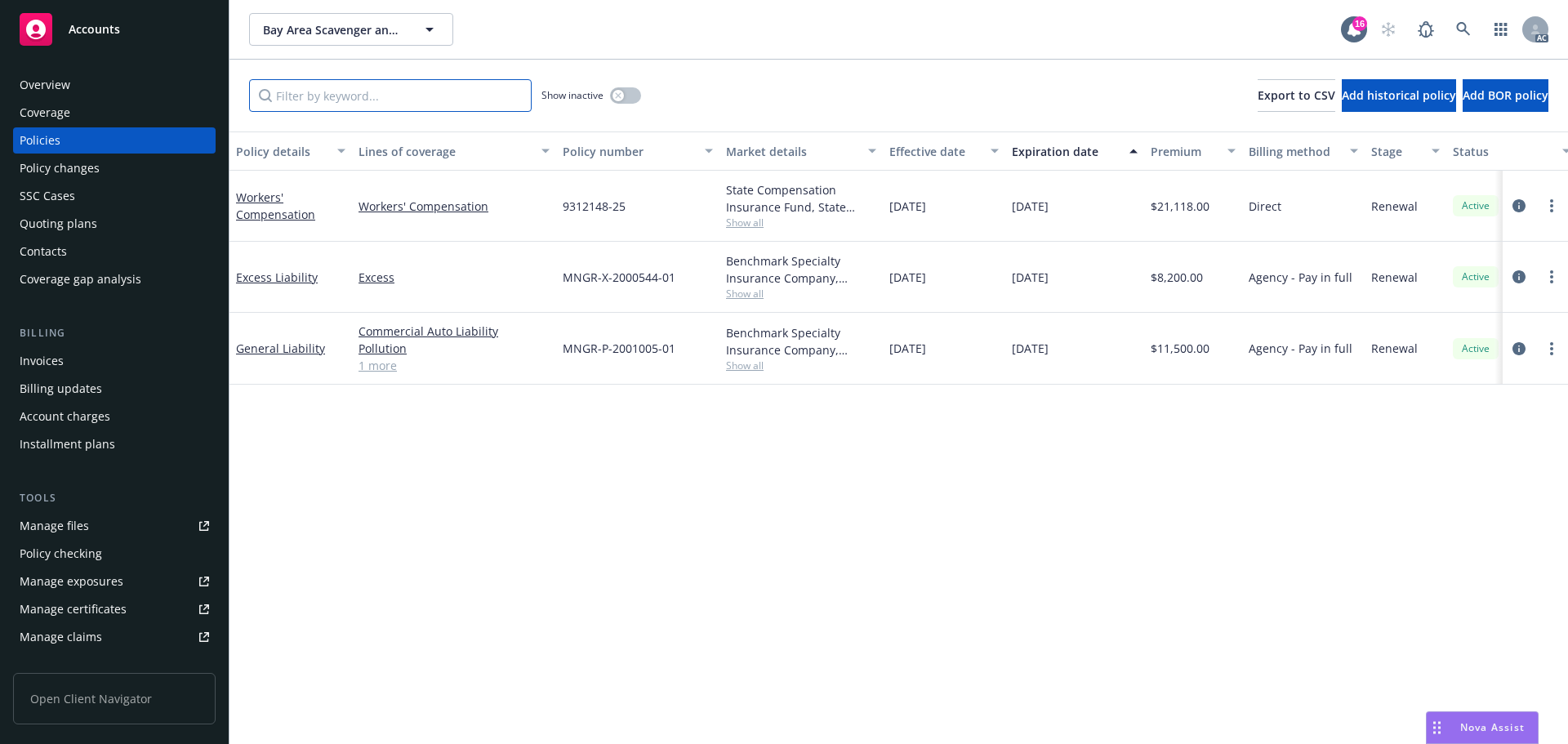
click at [409, 95] on input "Filter by keyword..." at bounding box center [391, 95] width 283 height 32
paste input "9312148"
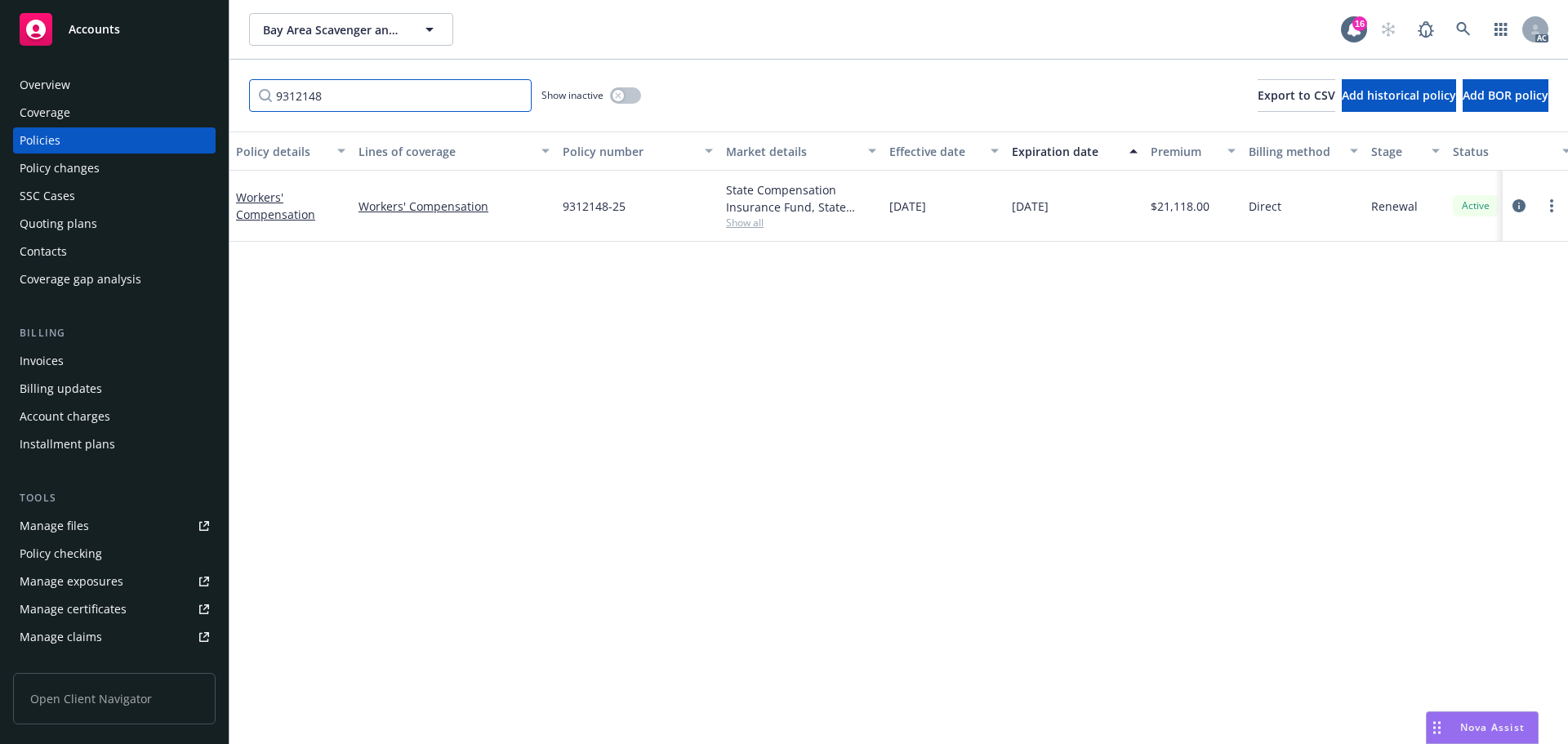
type input "9312148"
click at [1459, 22] on link at bounding box center [1464, 30] width 32 height 32
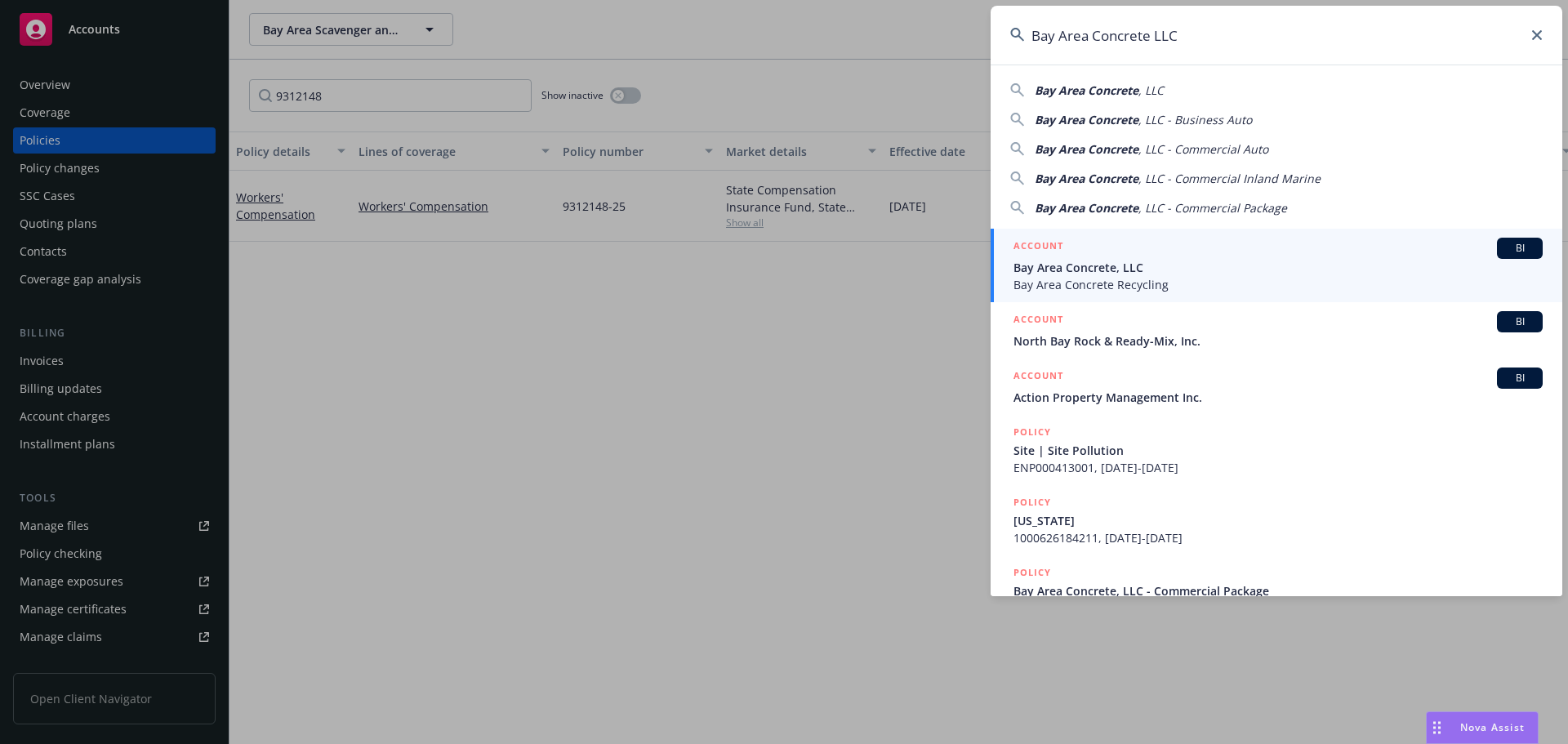
type input "Bay Area Concrete LLC"
click at [1183, 277] on span "Bay Area Concrete Recycling" at bounding box center [1279, 285] width 530 height 17
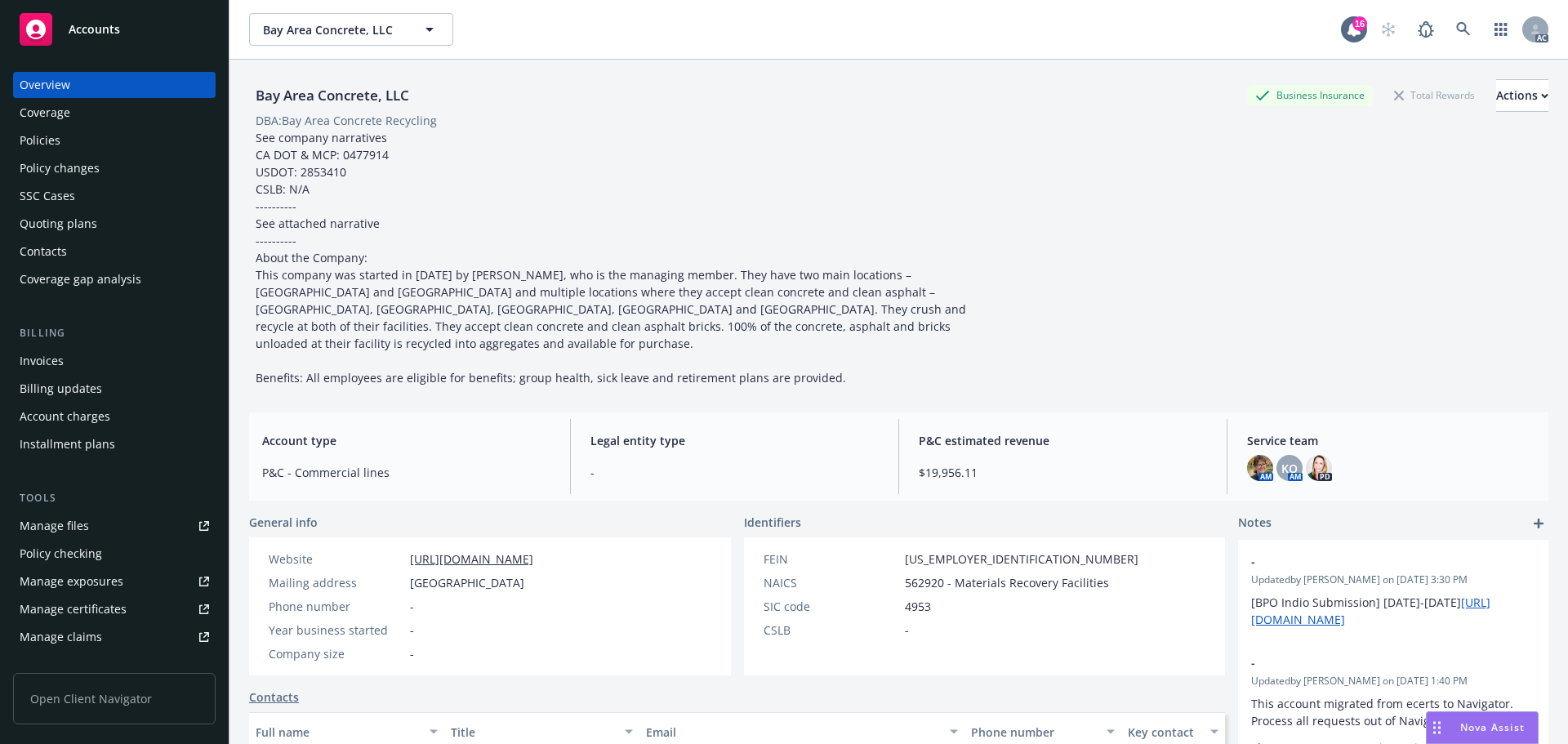
click at [57, 148] on div "Policies" at bounding box center [40, 140] width 41 height 26
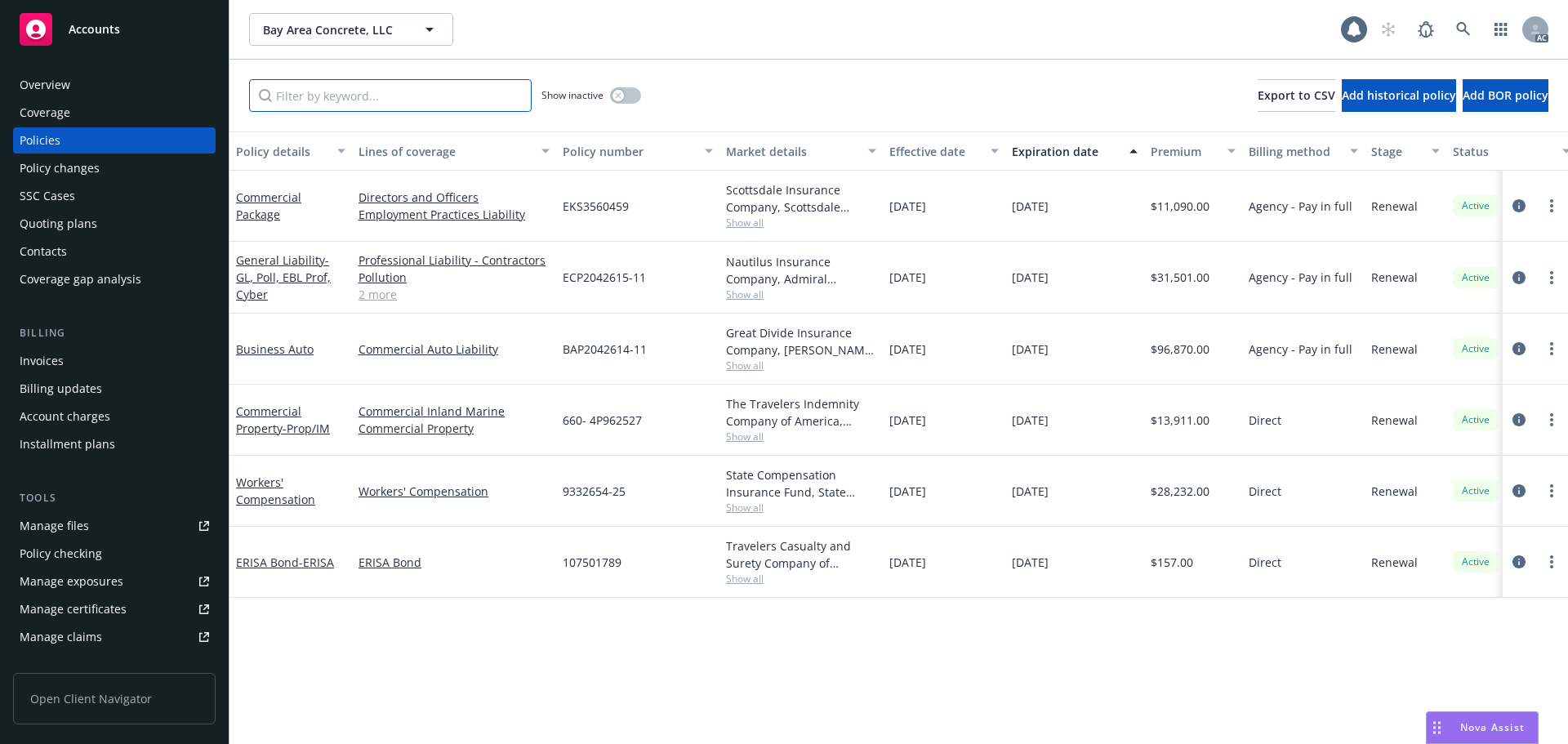
click at [305, 88] on input "Filter by keyword..." at bounding box center [391, 95] width 283 height 32
paste input "9332654"
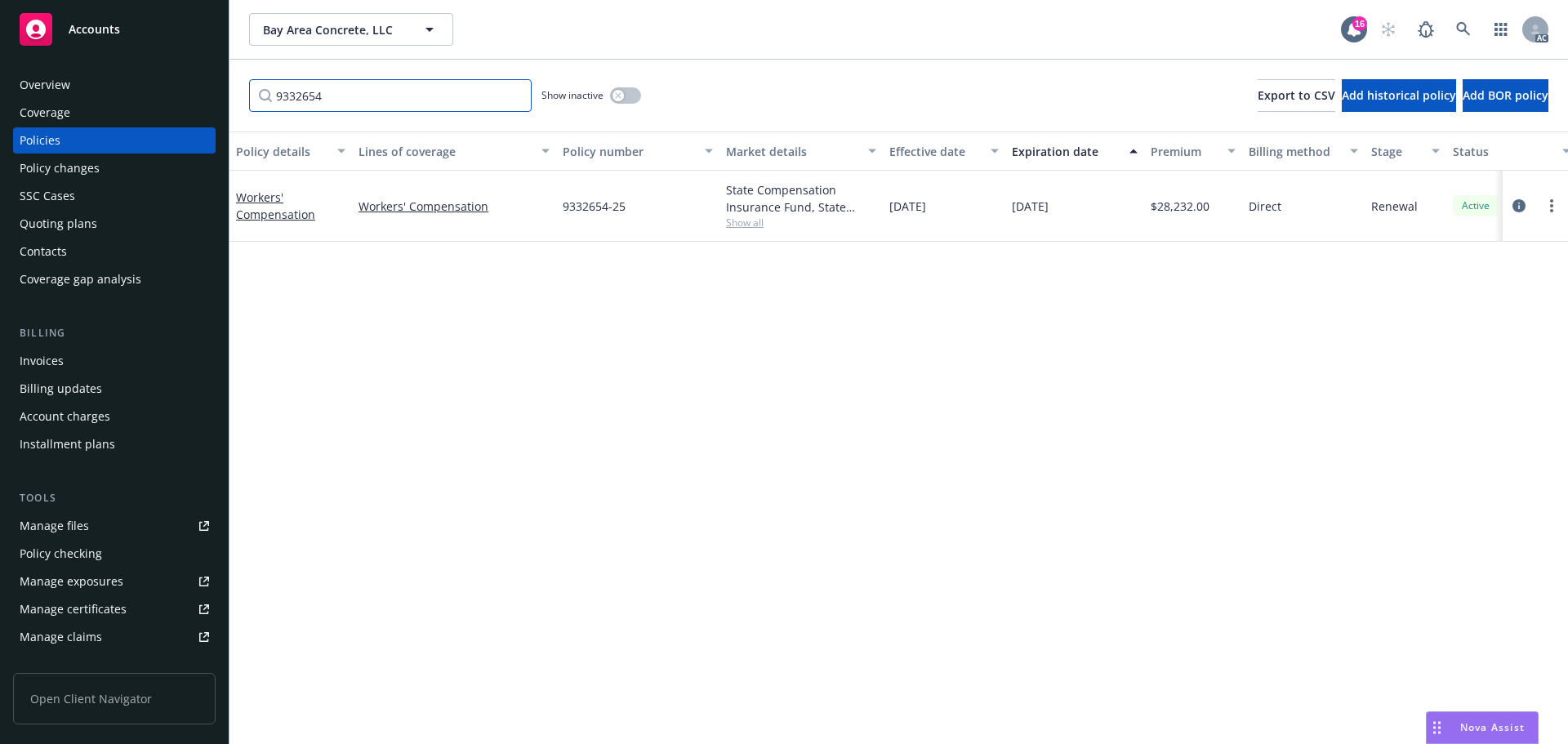
type input "9332654"
click at [1459, 27] on icon at bounding box center [1464, 29] width 14 height 14
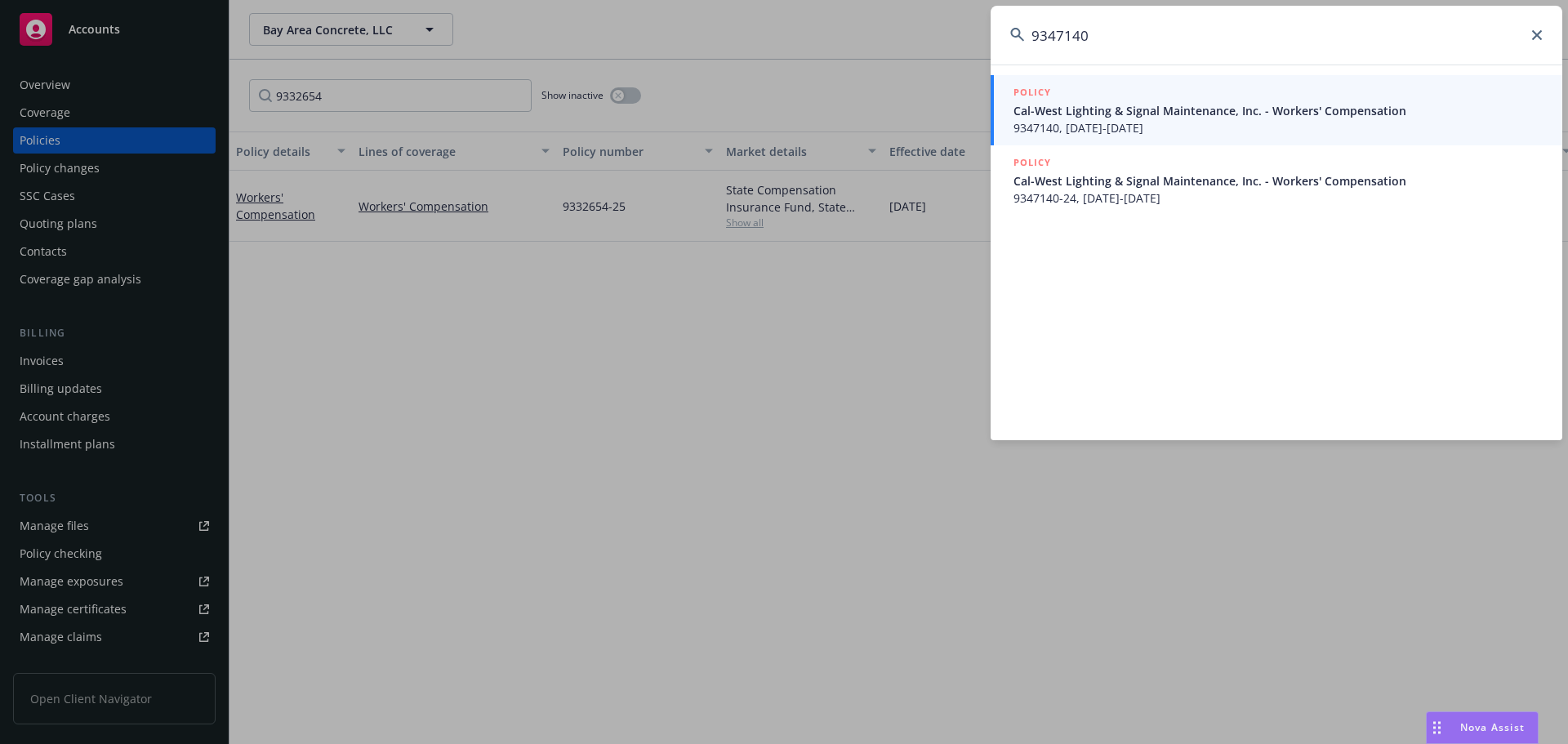
type input "9347140"
click at [1111, 102] on span "Cal-West Lighting & Signal Maintenance, Inc. - Workers' Compensation" at bounding box center [1279, 110] width 530 height 17
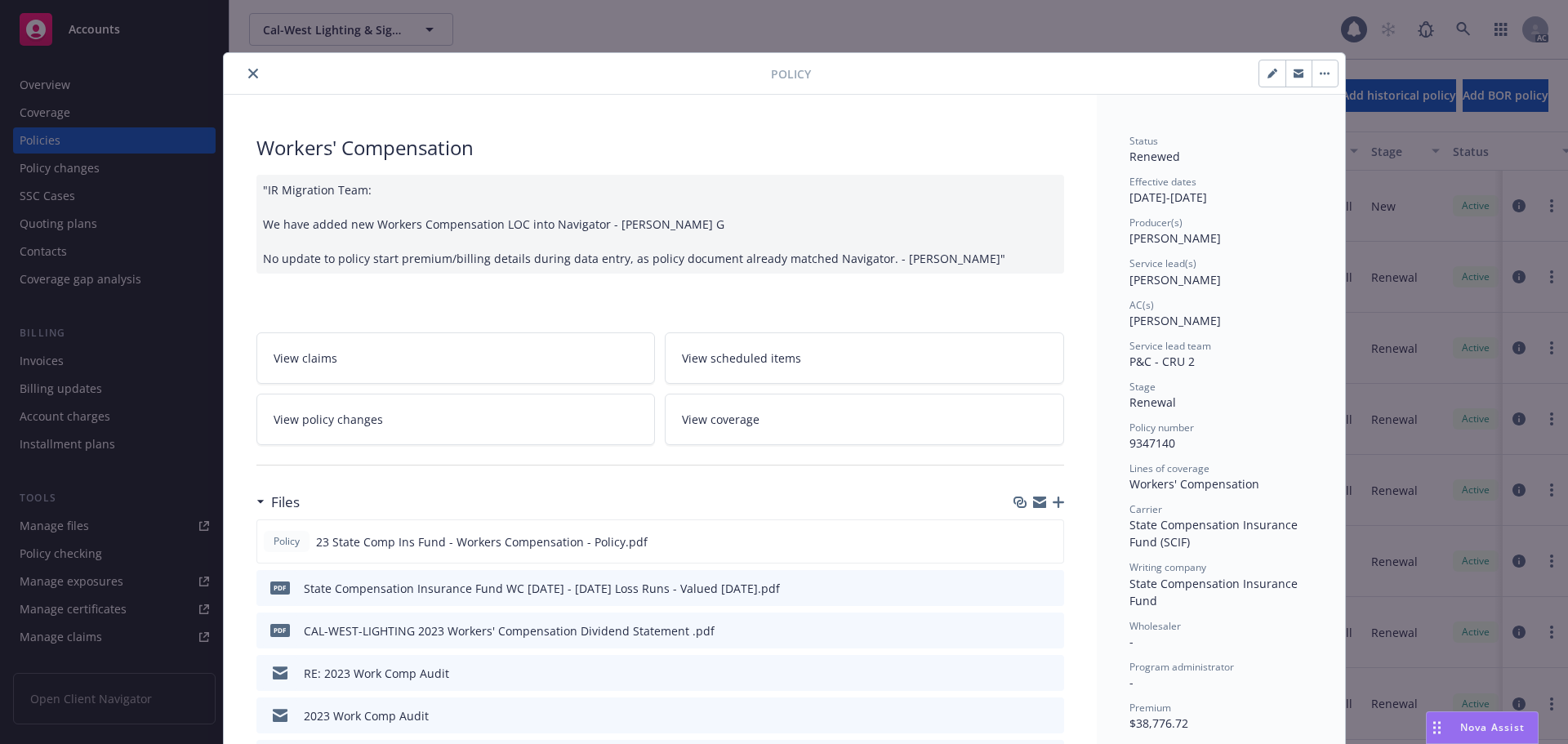
click at [249, 75] on icon "close" at bounding box center [253, 73] width 10 height 10
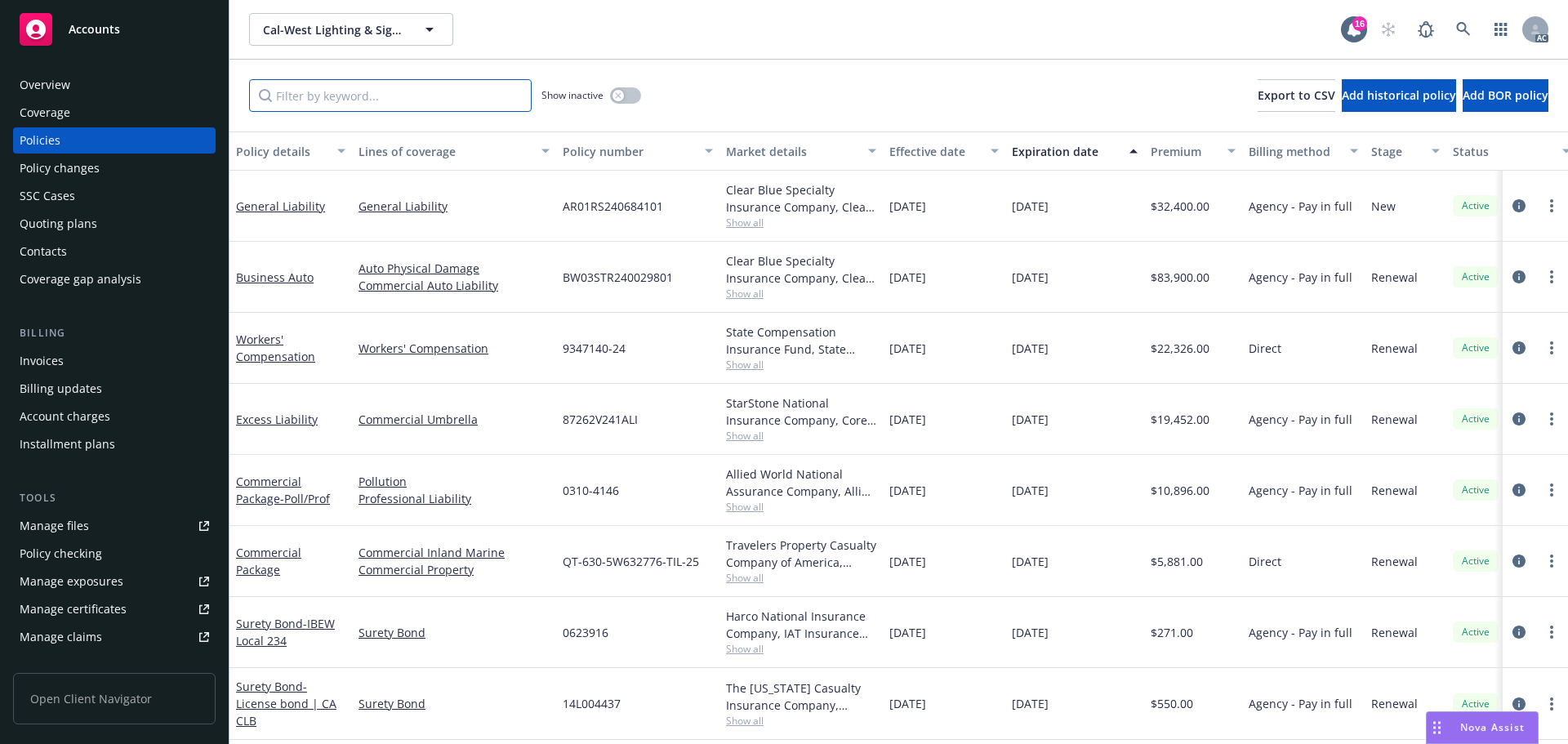
click at [385, 99] on input "Filter by keyword..." at bounding box center [391, 95] width 283 height 32
paste input "9347140"
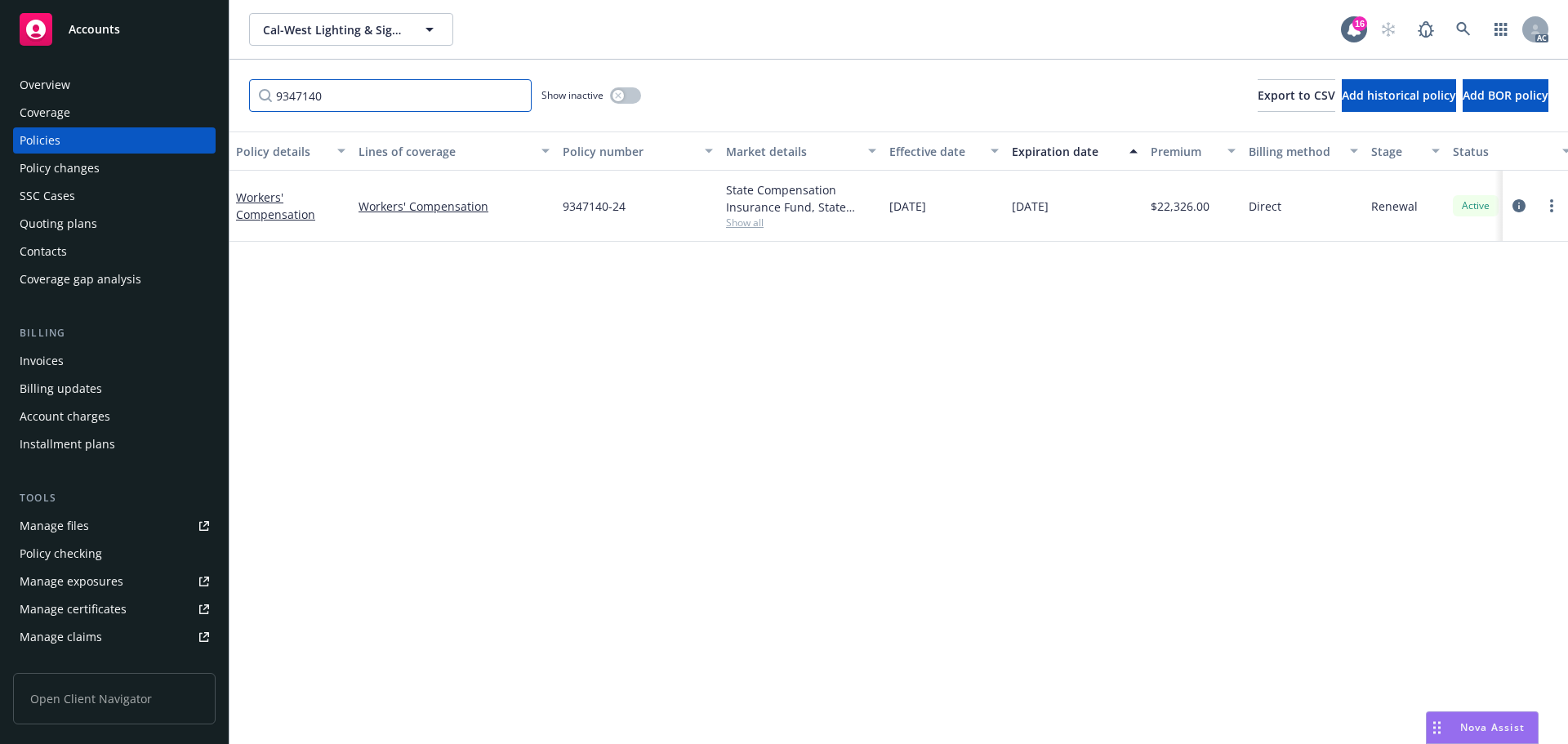
type input "9347140"
click at [1454, 28] on link at bounding box center [1464, 30] width 32 height 32
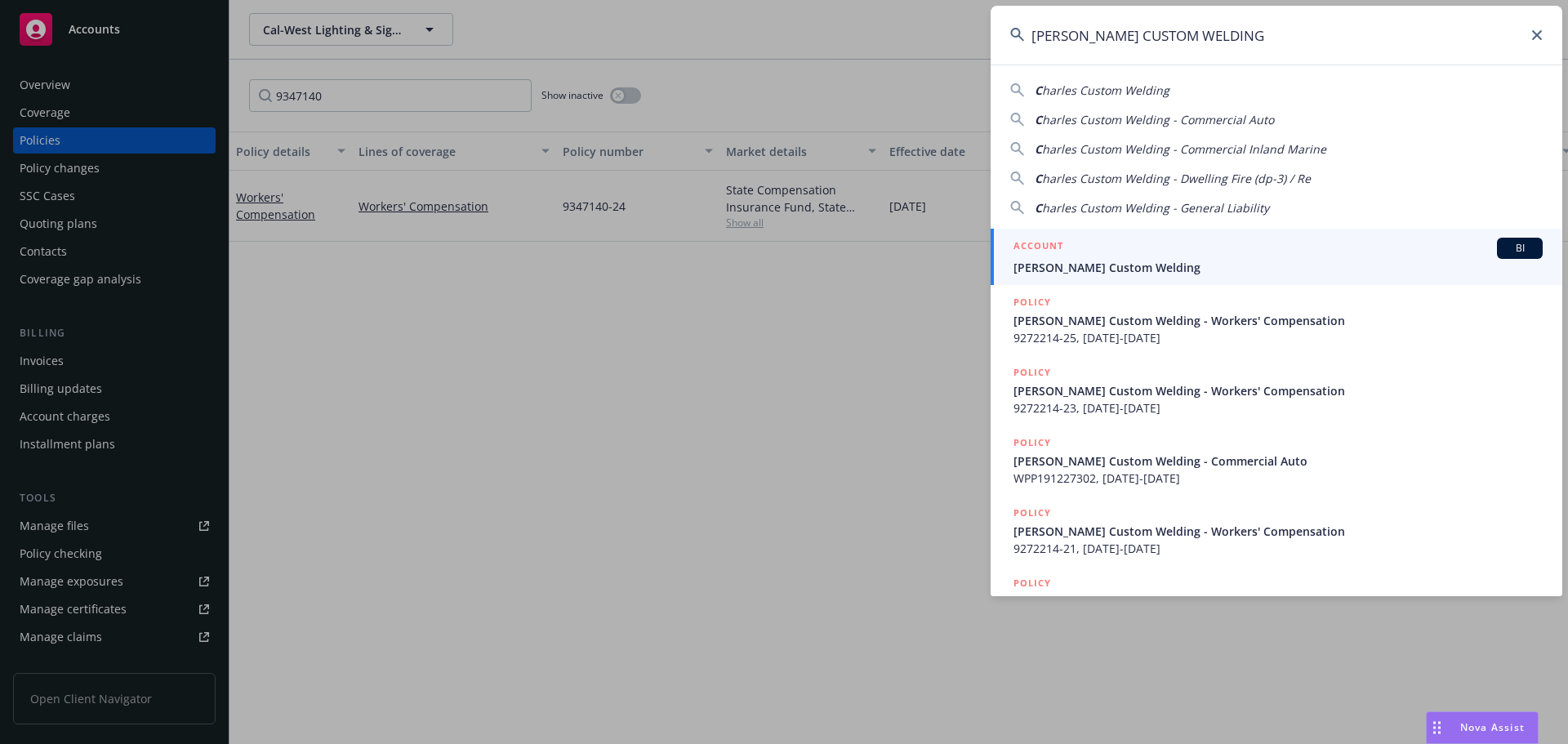
type input "[PERSON_NAME] CUSTOM WELDING"
click at [1150, 262] on span "[PERSON_NAME] Custom Welding" at bounding box center [1279, 268] width 530 height 17
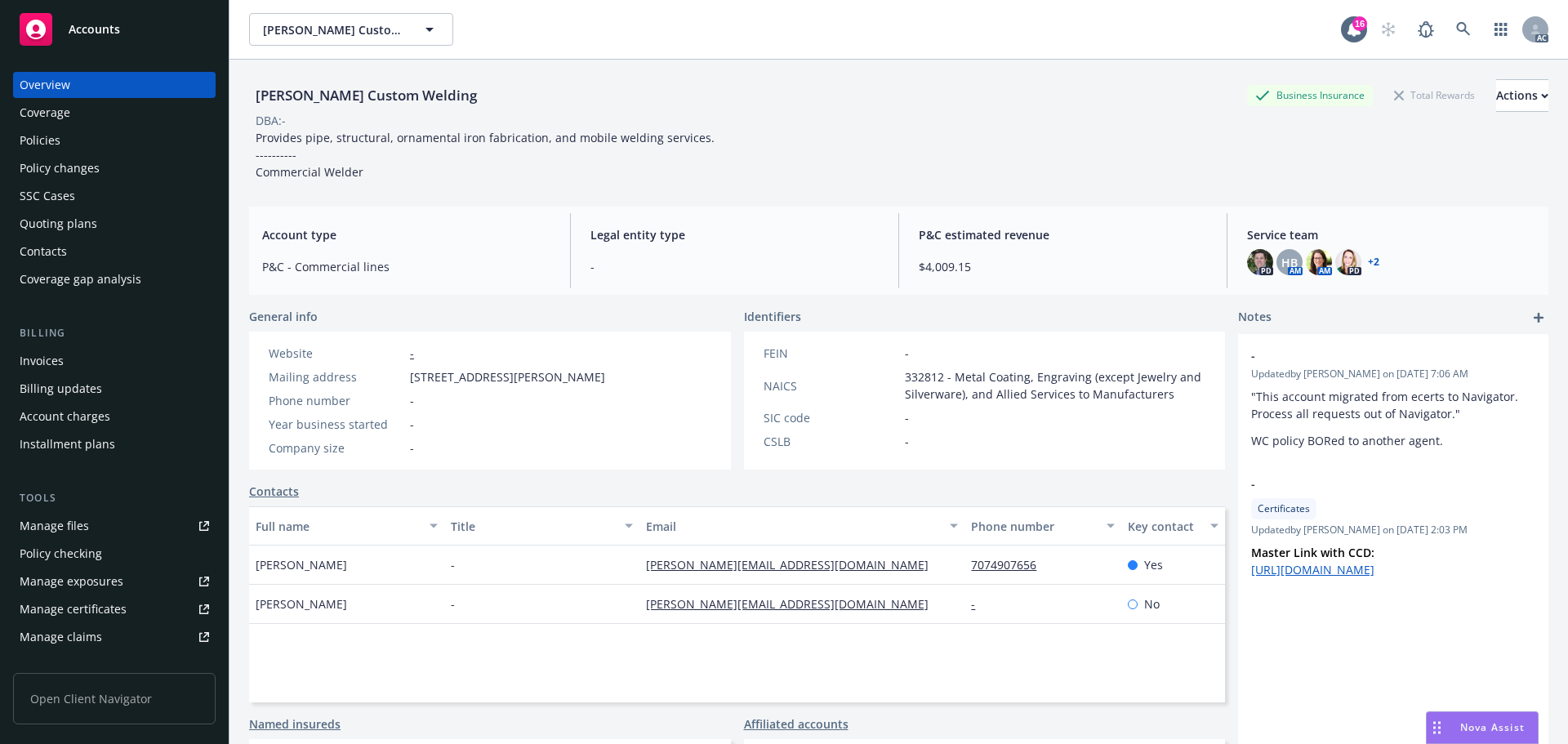
click at [106, 148] on div "Policies" at bounding box center [114, 140] width 189 height 26
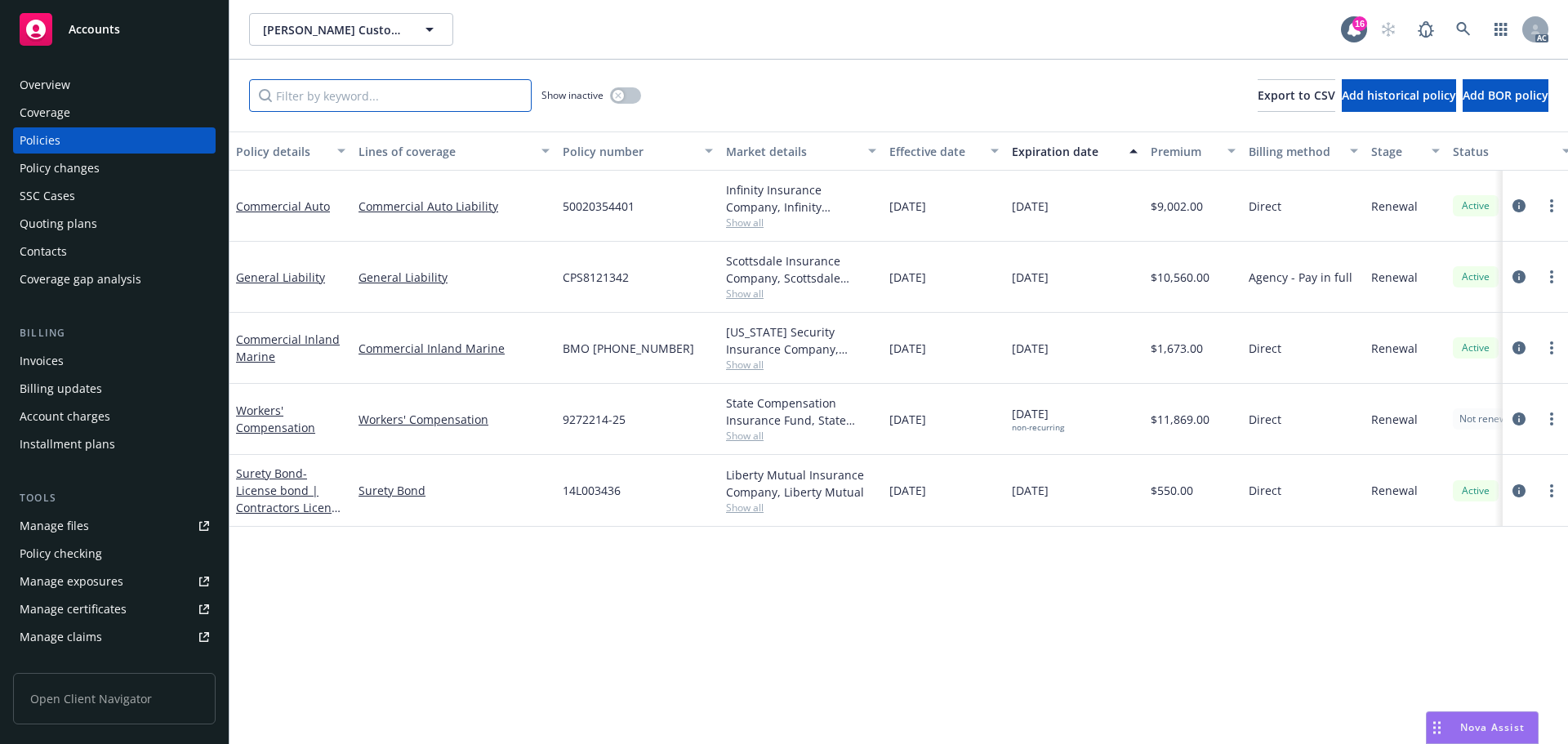
click at [317, 92] on input "Filter by keyword..." at bounding box center [391, 95] width 283 height 32
paste input "9272214"
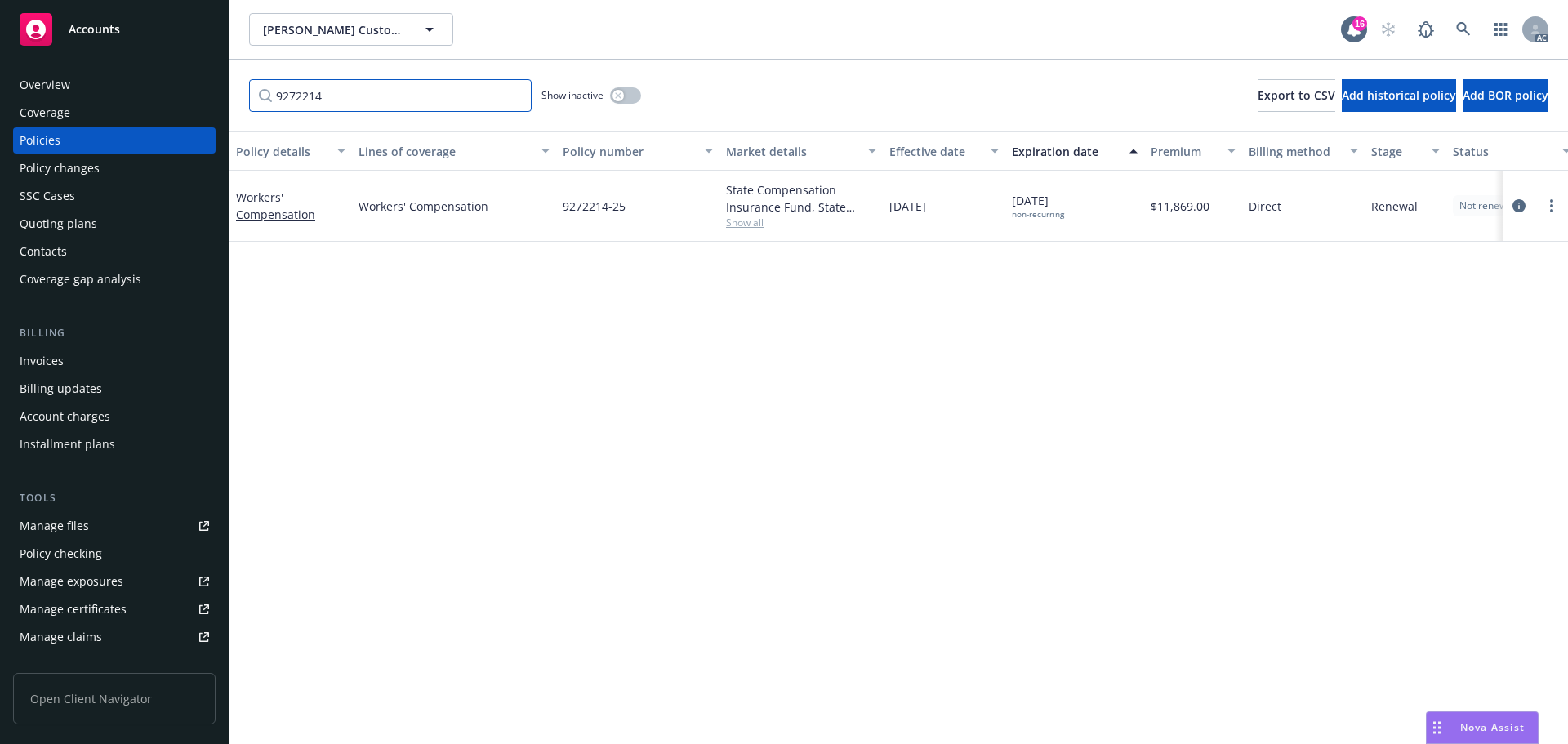
type input "9272214"
click at [637, 101] on button "button" at bounding box center [626, 95] width 31 height 16
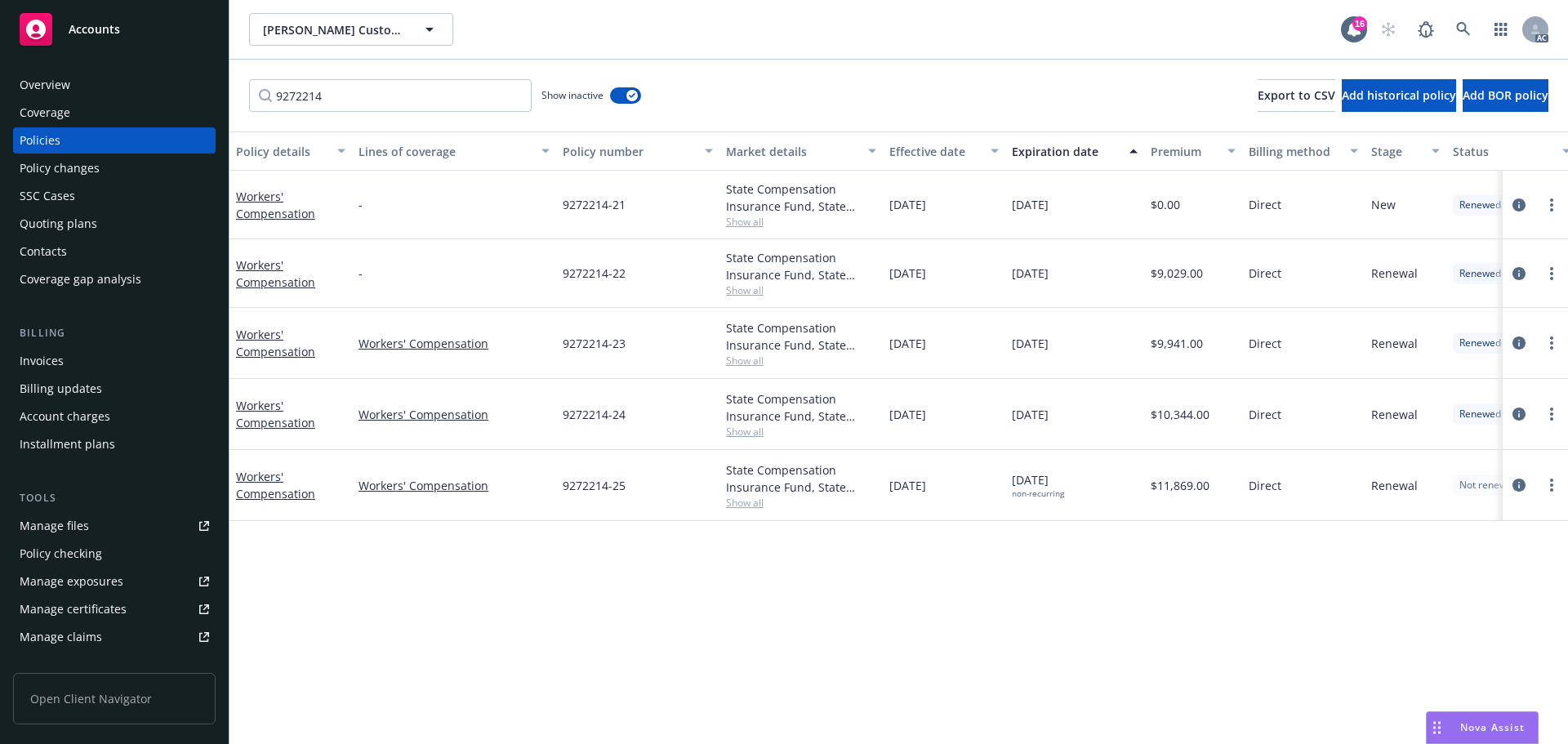
click at [765, 144] on div "Market details" at bounding box center [792, 151] width 132 height 17
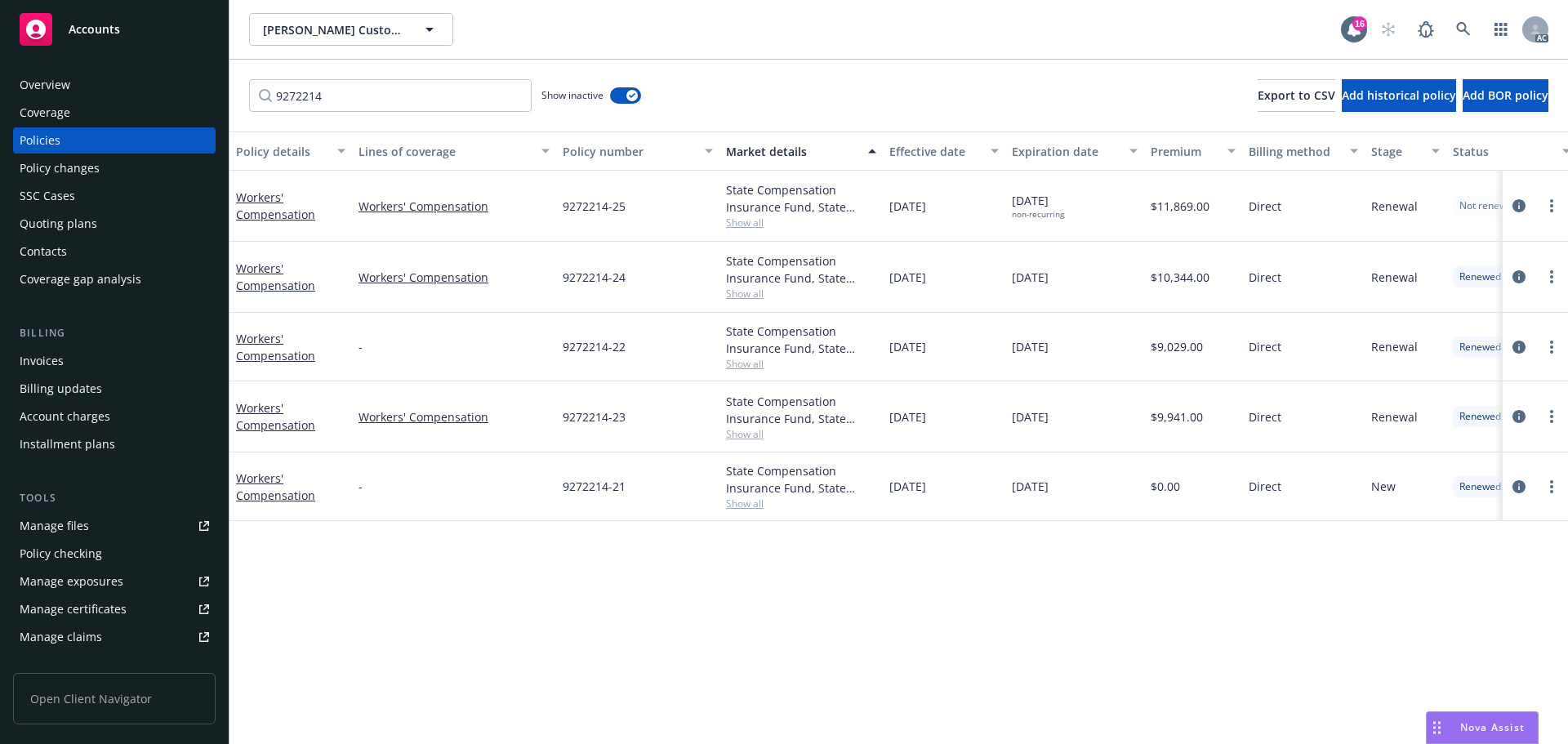
click at [901, 152] on div "Effective date" at bounding box center [936, 151] width 92 height 17
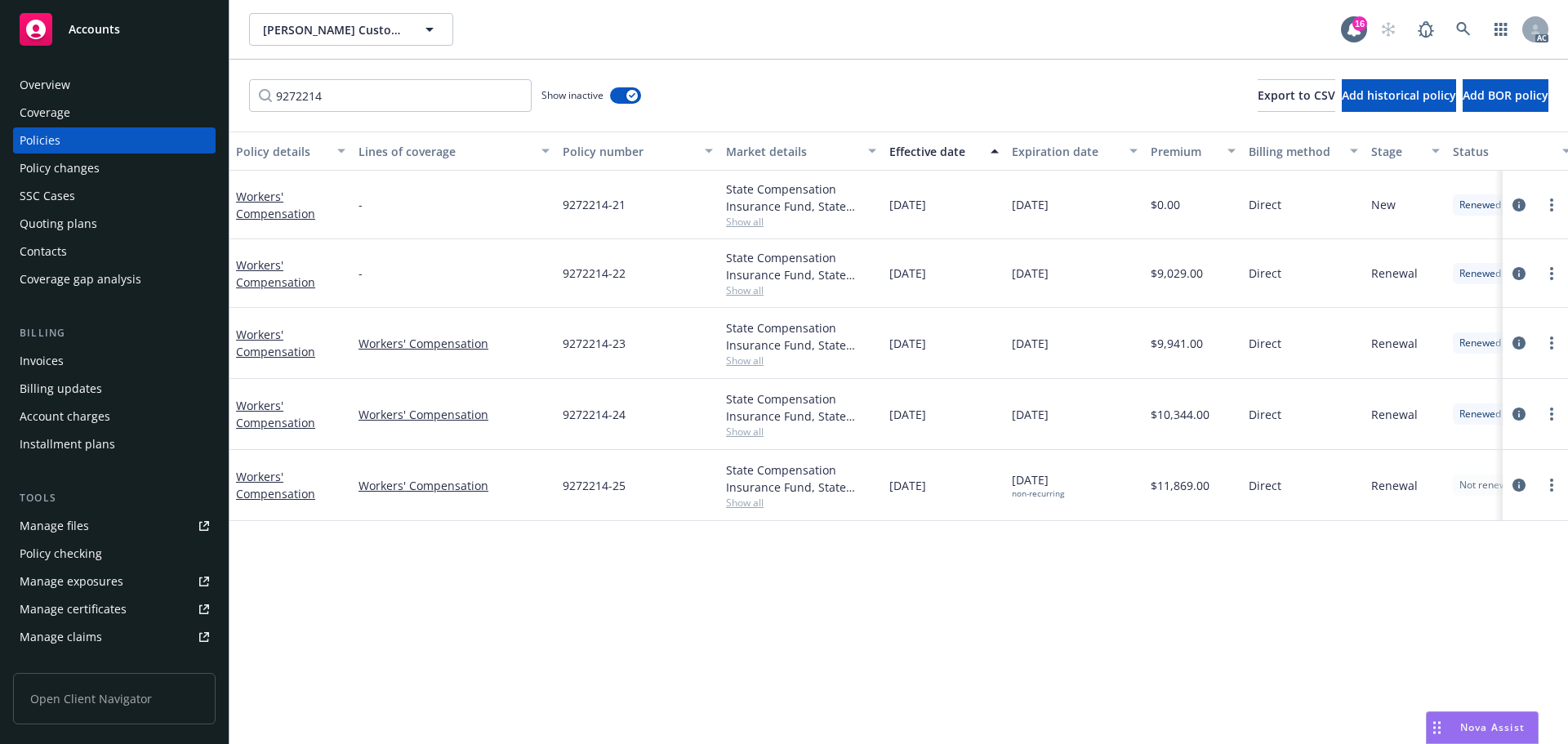
click at [902, 152] on div "Effective date" at bounding box center [936, 151] width 92 height 17
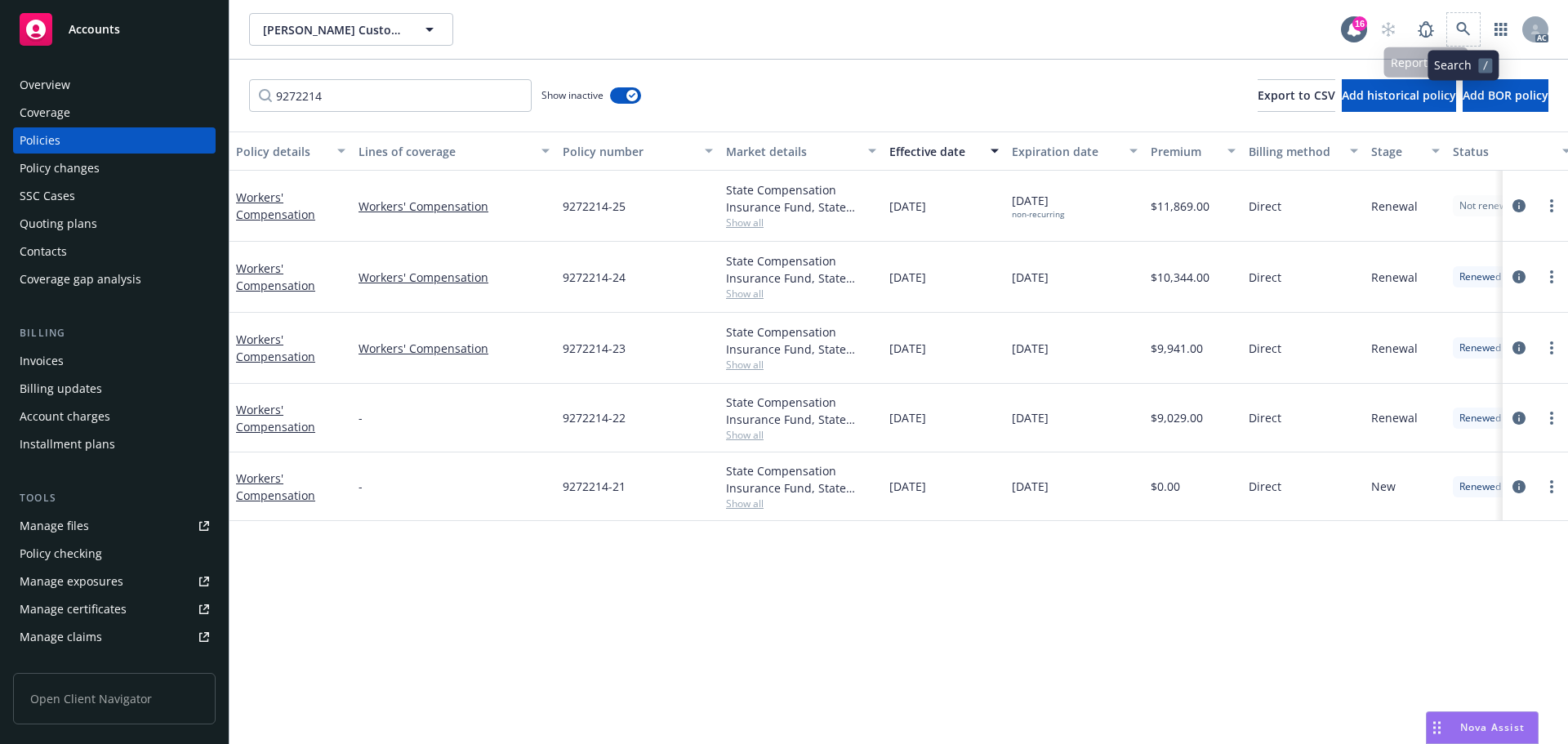
click at [1454, 14] on span at bounding box center [1464, 30] width 32 height 32
click at [1461, 22] on link at bounding box center [1464, 30] width 32 height 32
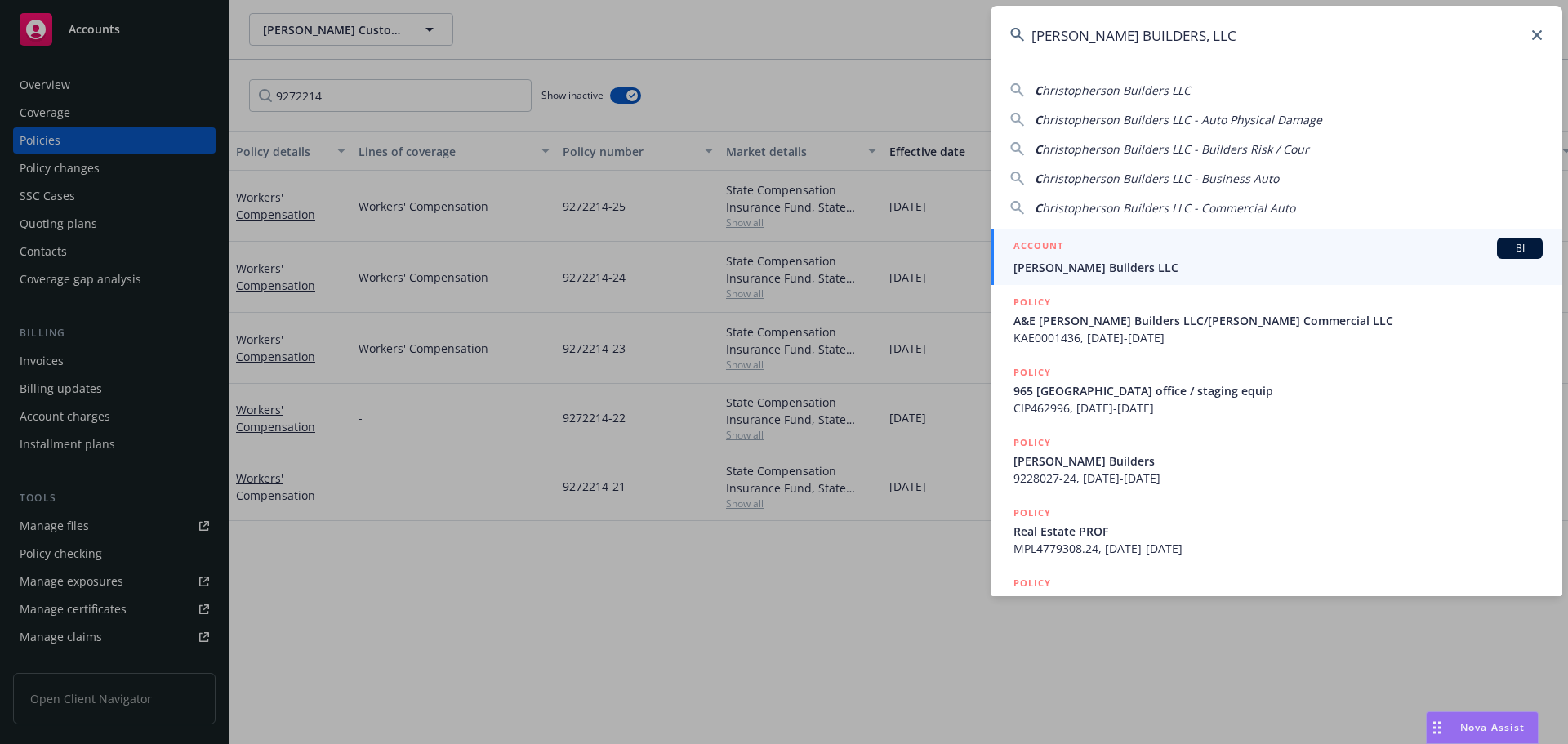
type input "[PERSON_NAME] BUILDERS, LLC"
drag, startPoint x: 1153, startPoint y: 262, endPoint x: 1155, endPoint y: 253, distance: 9.2
click at [1153, 262] on span "[PERSON_NAME] Builders LLC" at bounding box center [1279, 268] width 530 height 17
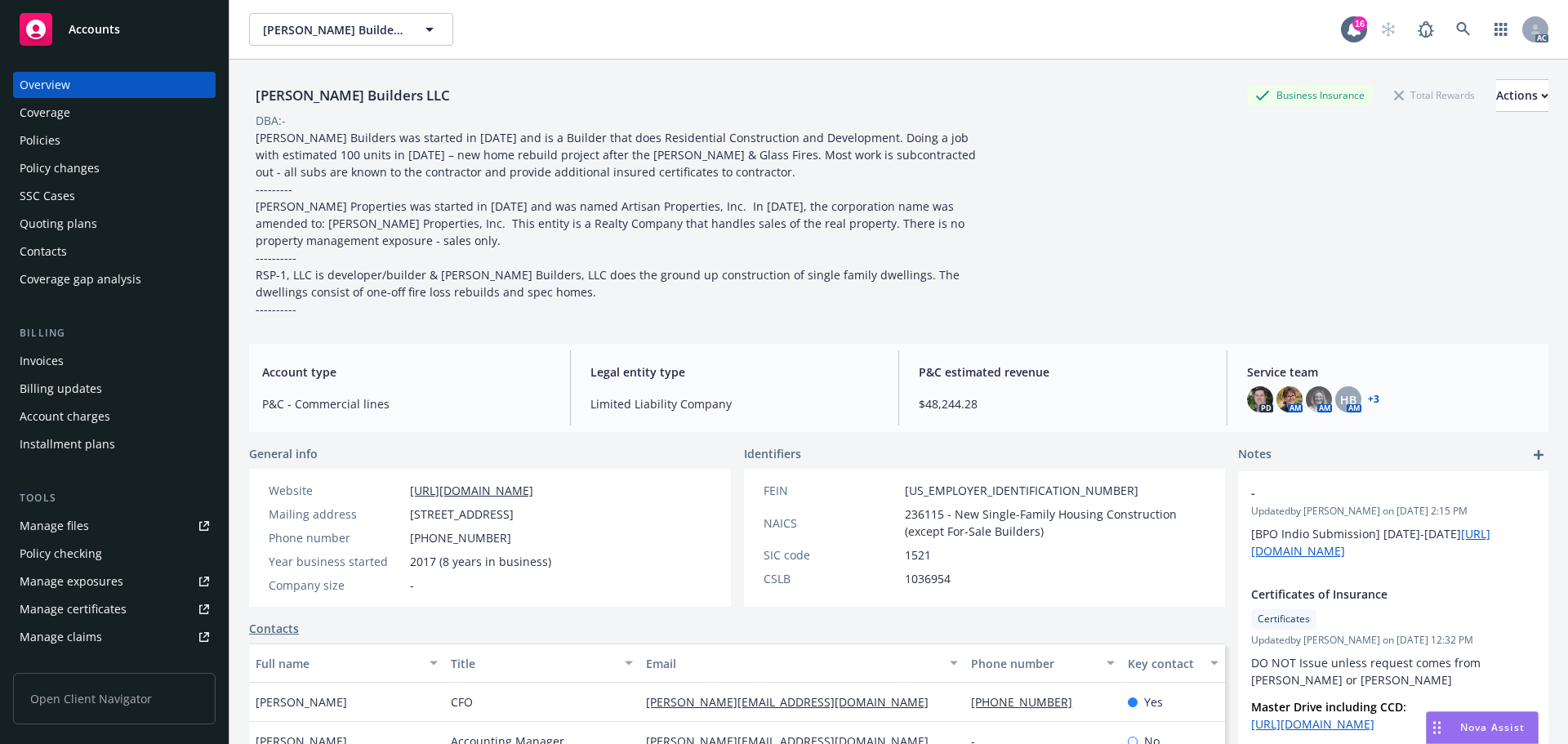
click at [135, 136] on div "Policies" at bounding box center [114, 140] width 189 height 26
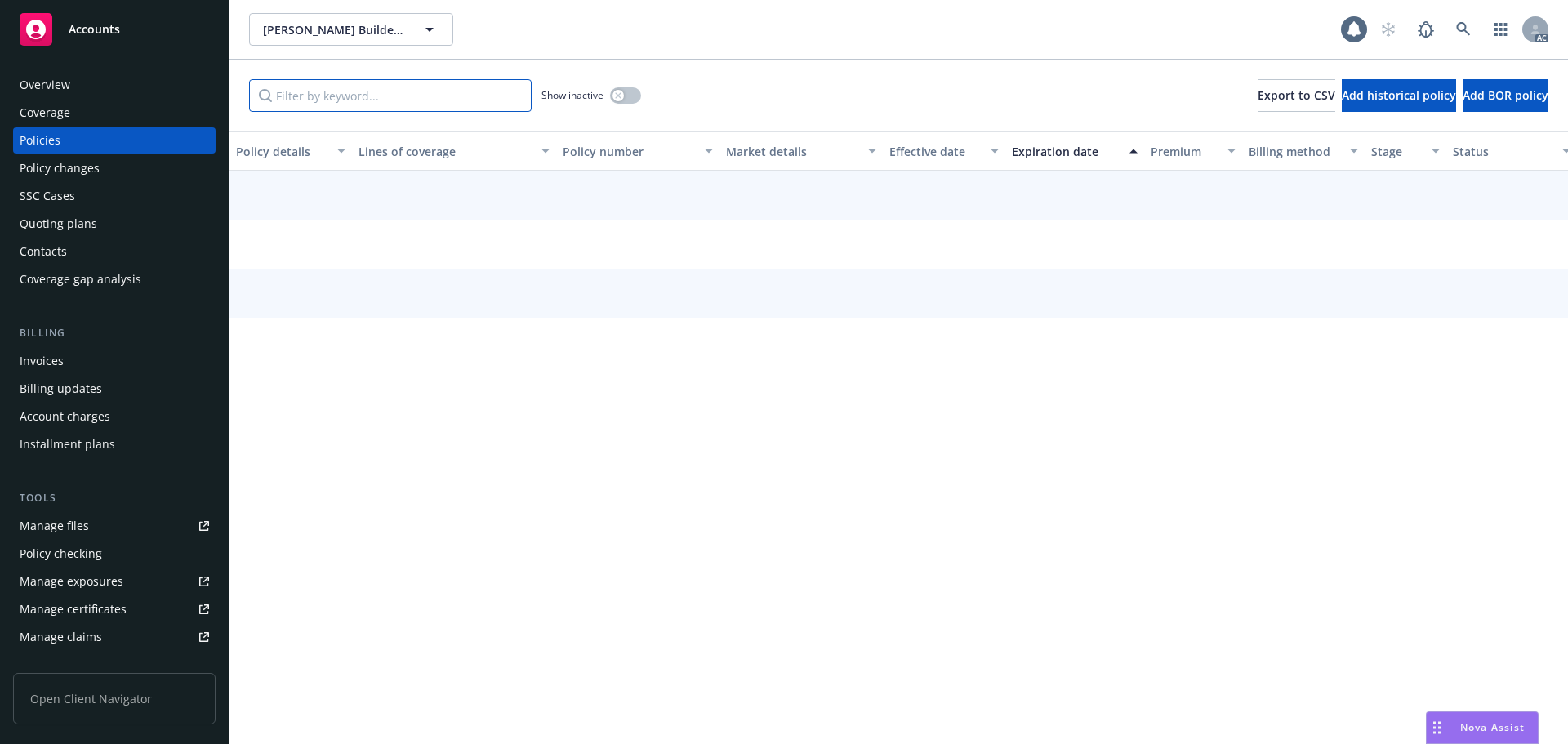
click at [367, 94] on input "Filter by keyword..." at bounding box center [391, 95] width 283 height 32
paste input "9228027"
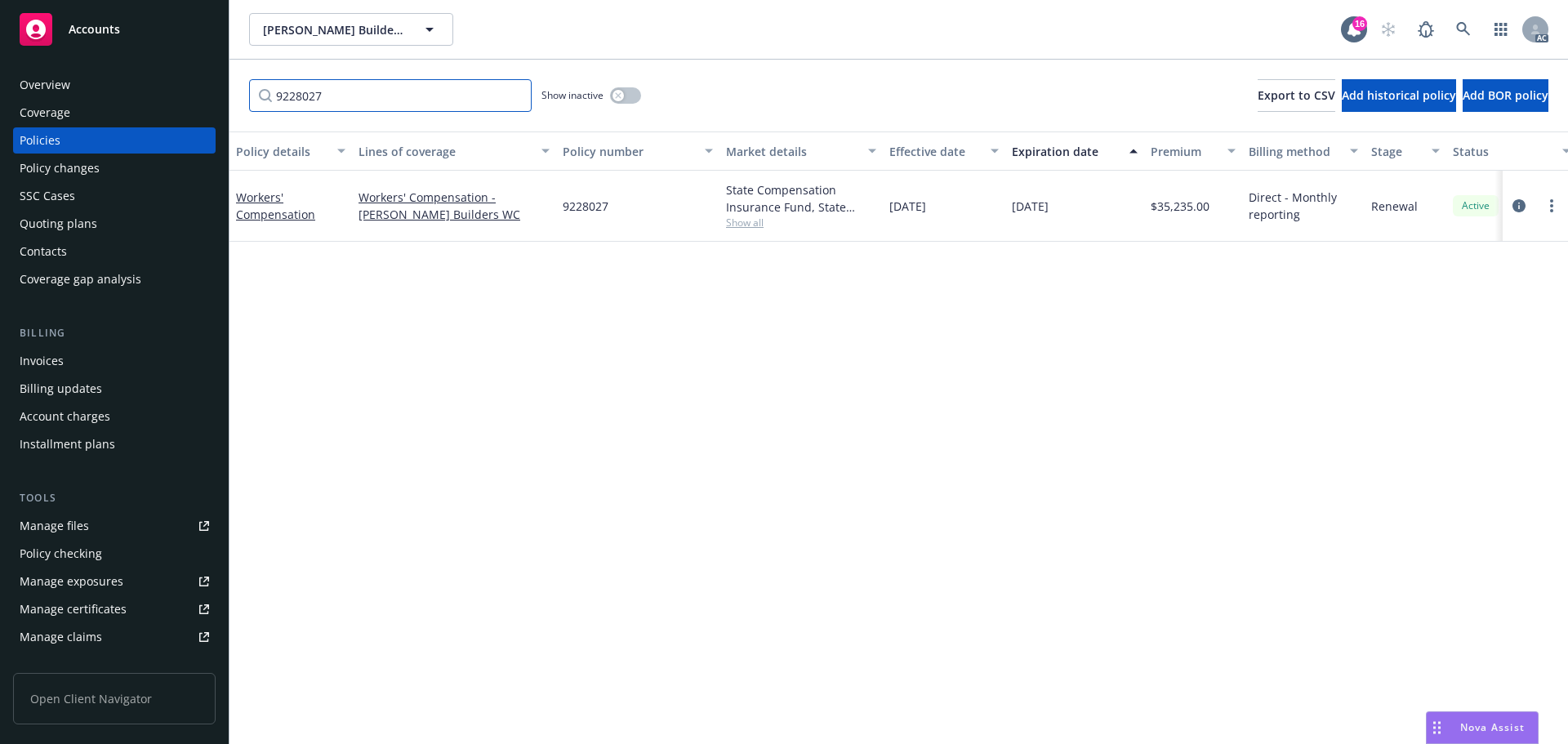
type input "9228027"
click at [1468, 22] on icon at bounding box center [1464, 29] width 14 height 14
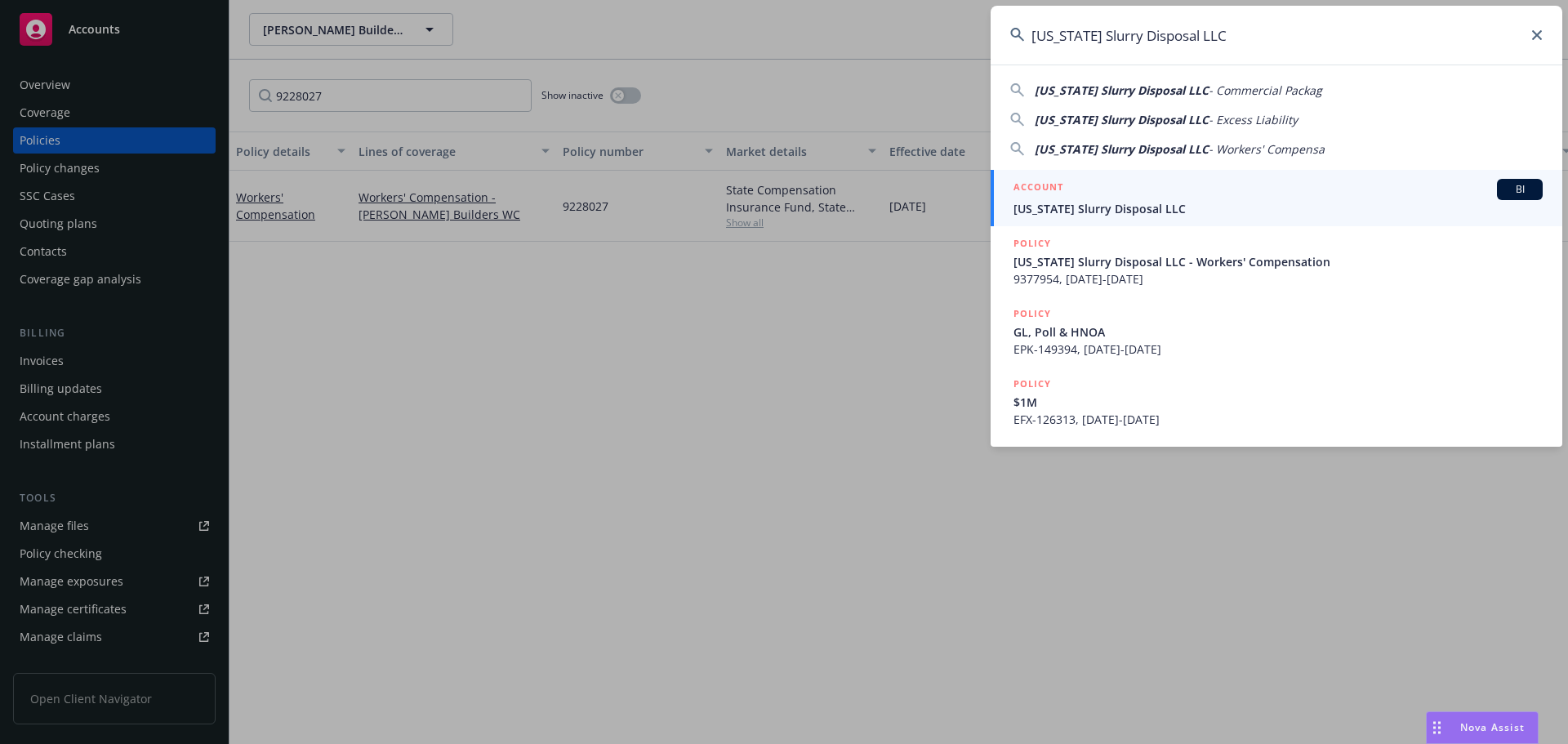
type input "[US_STATE] Slurry Disposal LLC"
drag, startPoint x: 1135, startPoint y: 208, endPoint x: 1135, endPoint y: 179, distance: 29.0
click at [1135, 208] on span "[US_STATE] Slurry Disposal LLC" at bounding box center [1279, 208] width 530 height 17
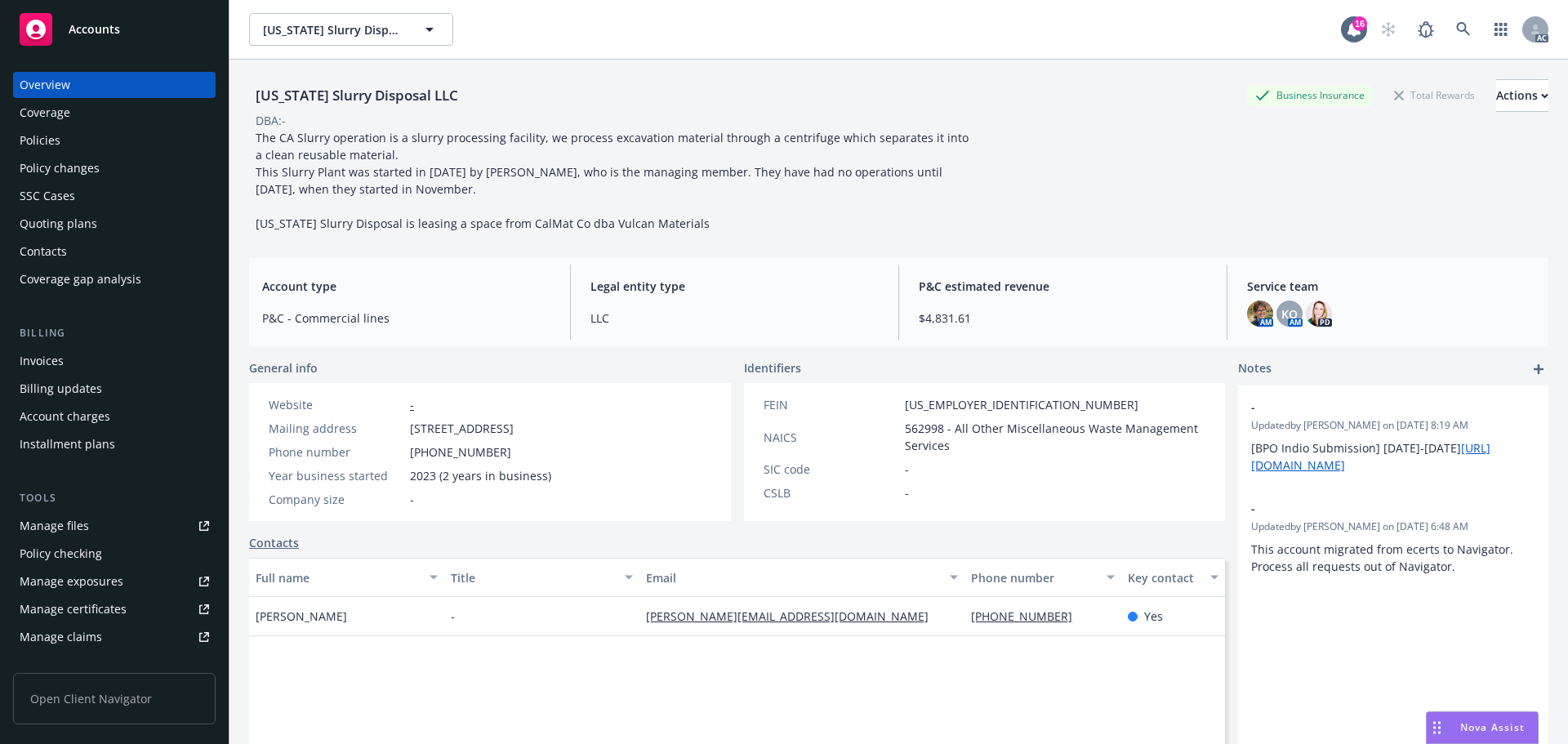
click at [104, 142] on div "Policies" at bounding box center [114, 140] width 189 height 26
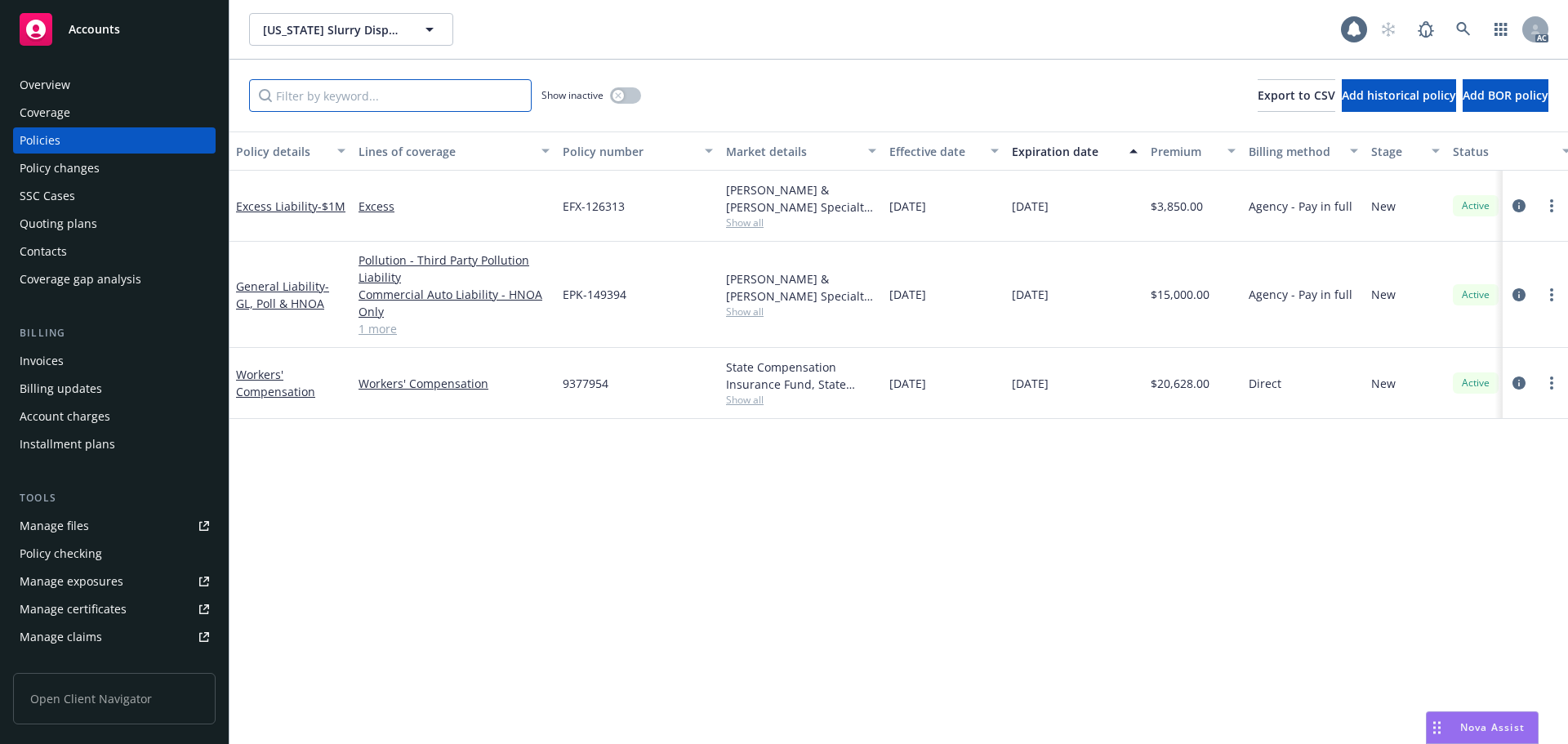
drag, startPoint x: 348, startPoint y: 108, endPoint x: 356, endPoint y: 107, distance: 8.1
click at [349, 108] on input "Filter by keyword..." at bounding box center [391, 95] width 283 height 32
paste input "9377954"
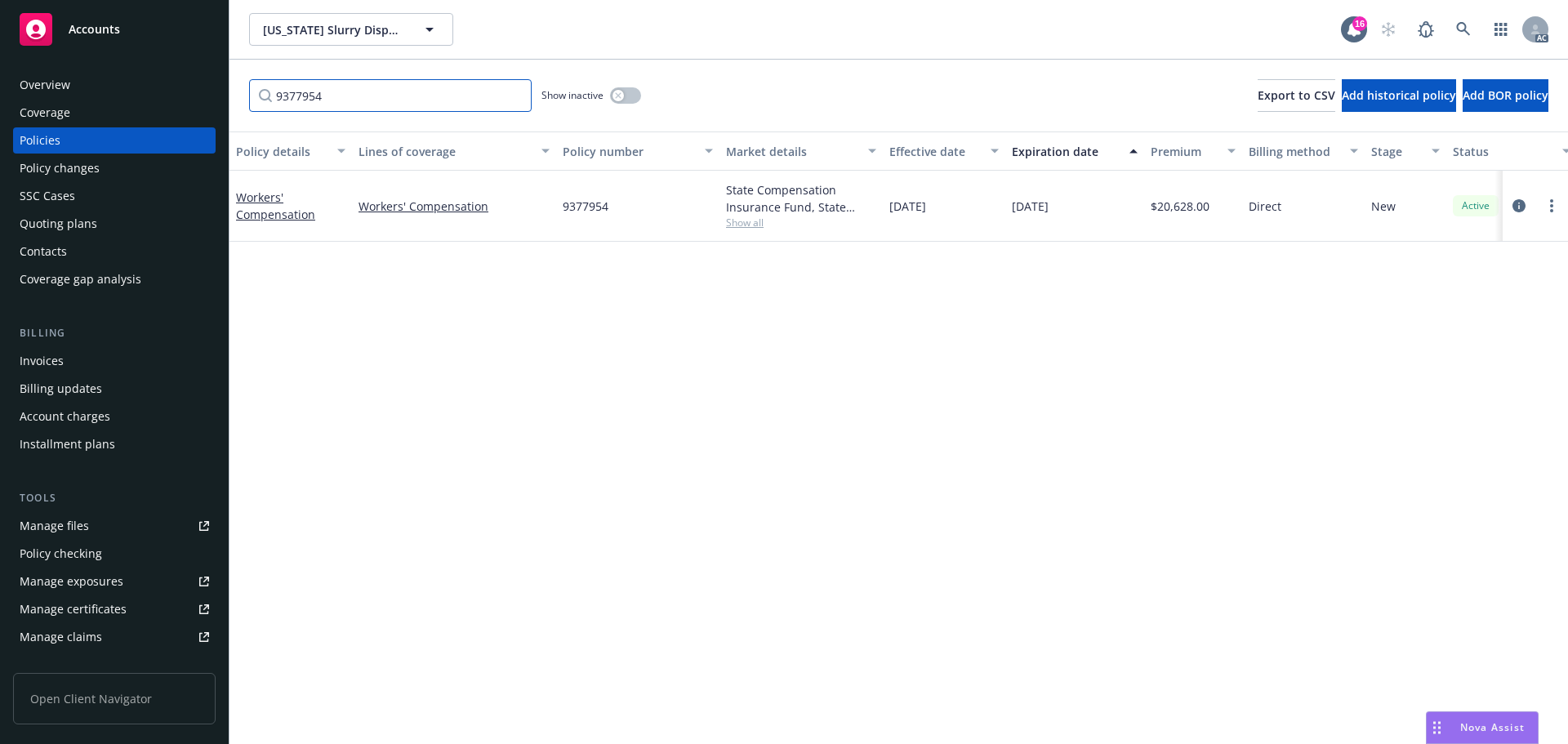
type input "9377954"
click at [1455, 23] on link at bounding box center [1464, 30] width 32 height 32
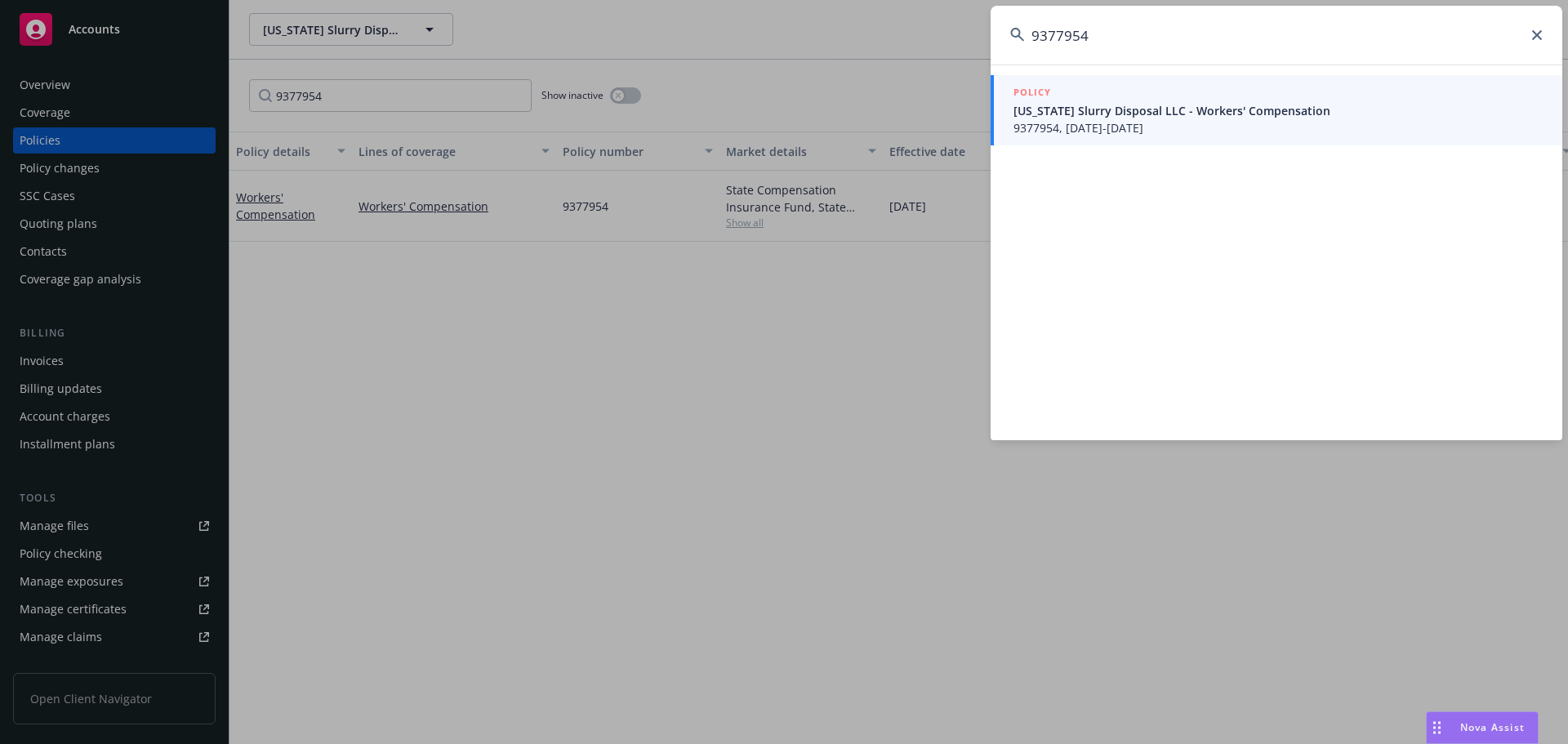
type input "9377954"
click at [1108, 125] on span "9377954, [DATE]-[DATE]" at bounding box center [1279, 127] width 530 height 17
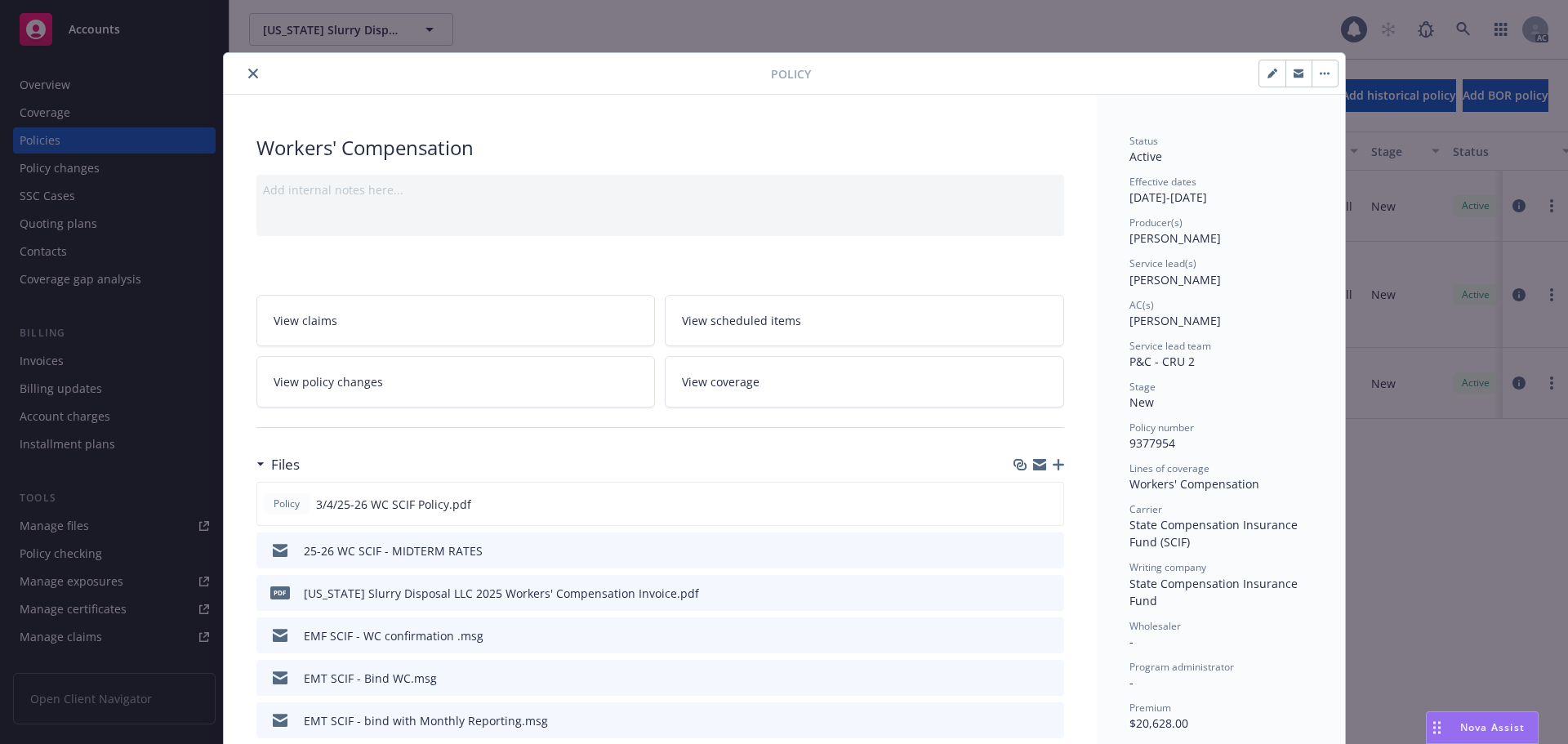
click at [249, 75] on icon "close" at bounding box center [253, 73] width 10 height 10
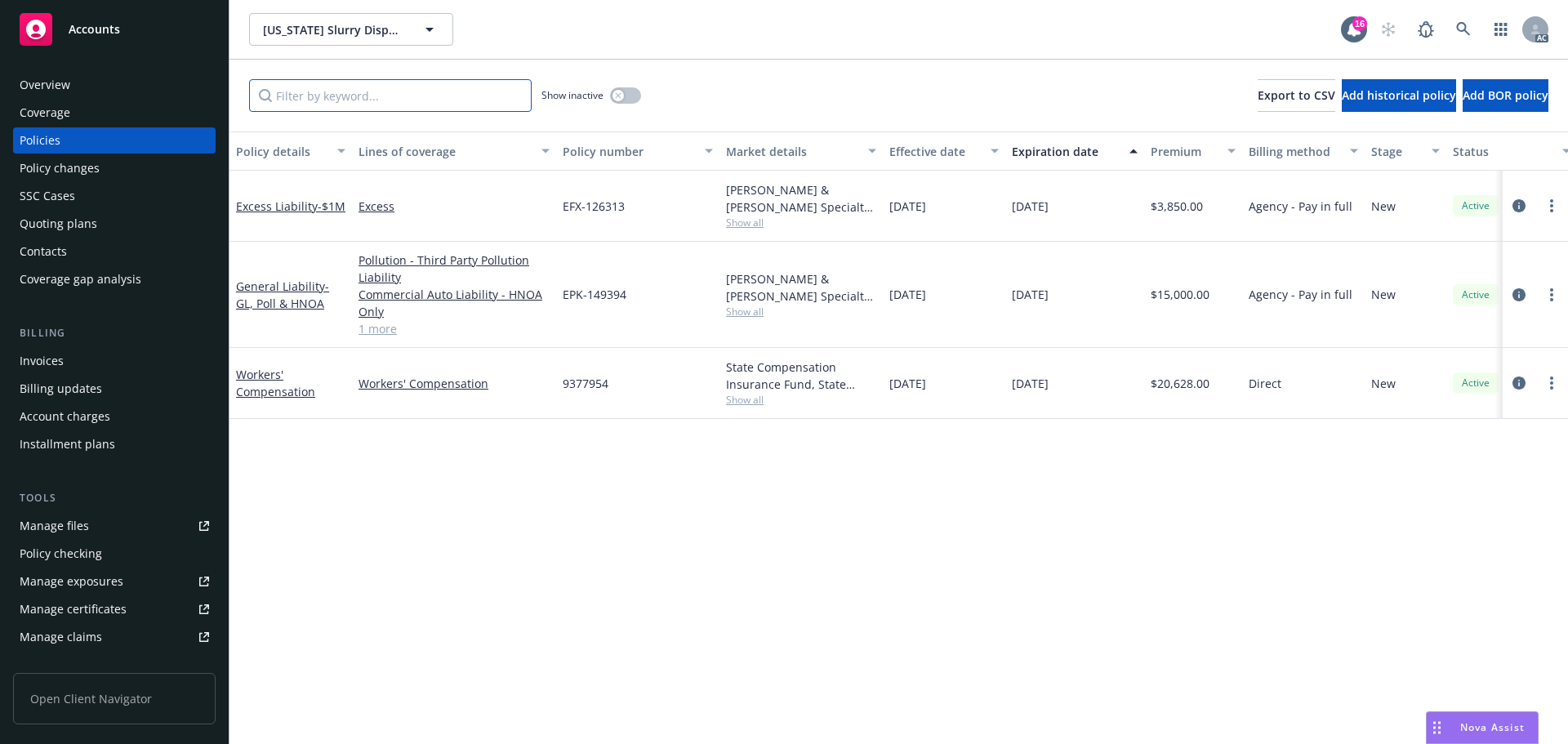
click at [402, 84] on input "Filter by keyword..." at bounding box center [391, 95] width 283 height 32
paste input "9377954"
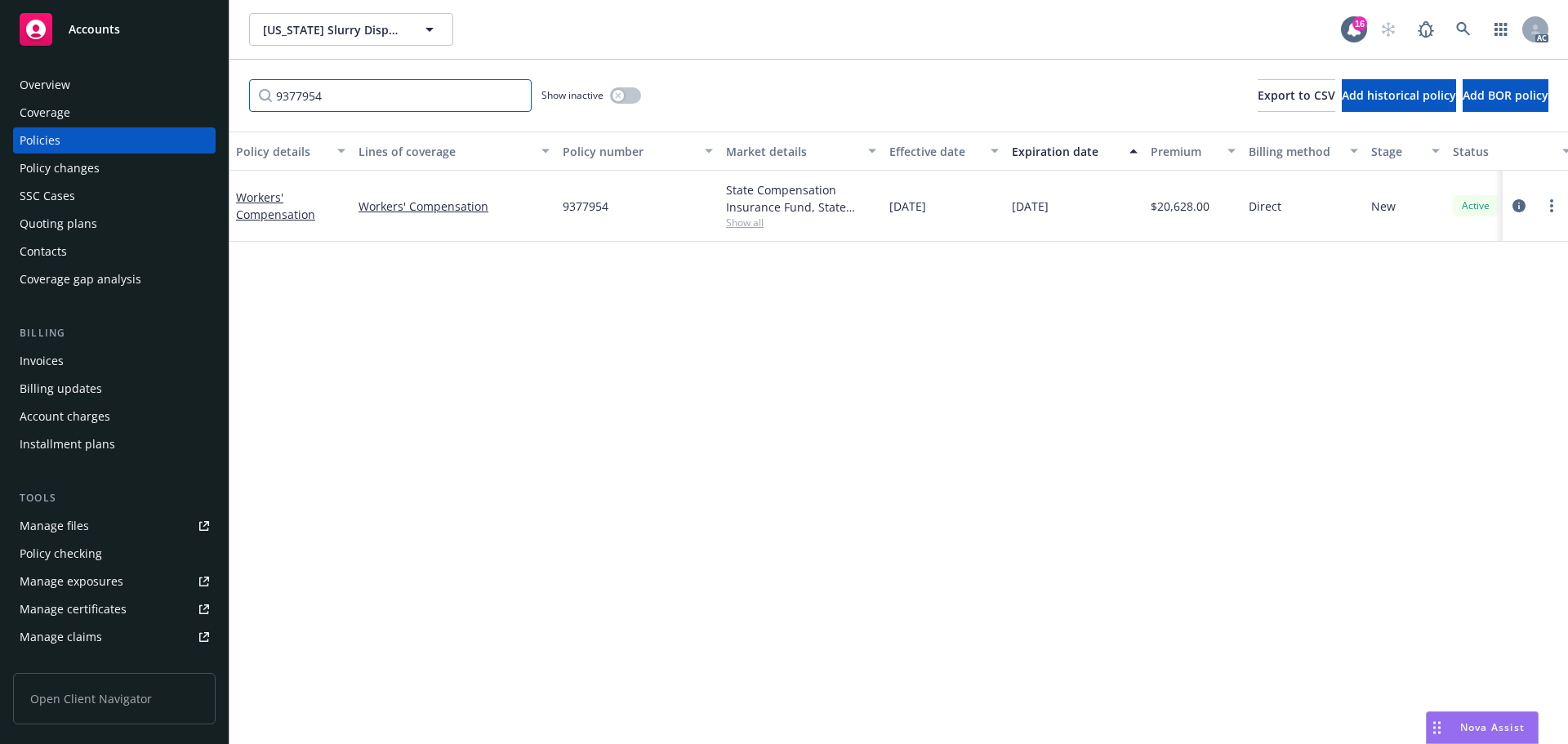
type input "9377954"
click at [1464, 31] on icon at bounding box center [1464, 29] width 14 height 14
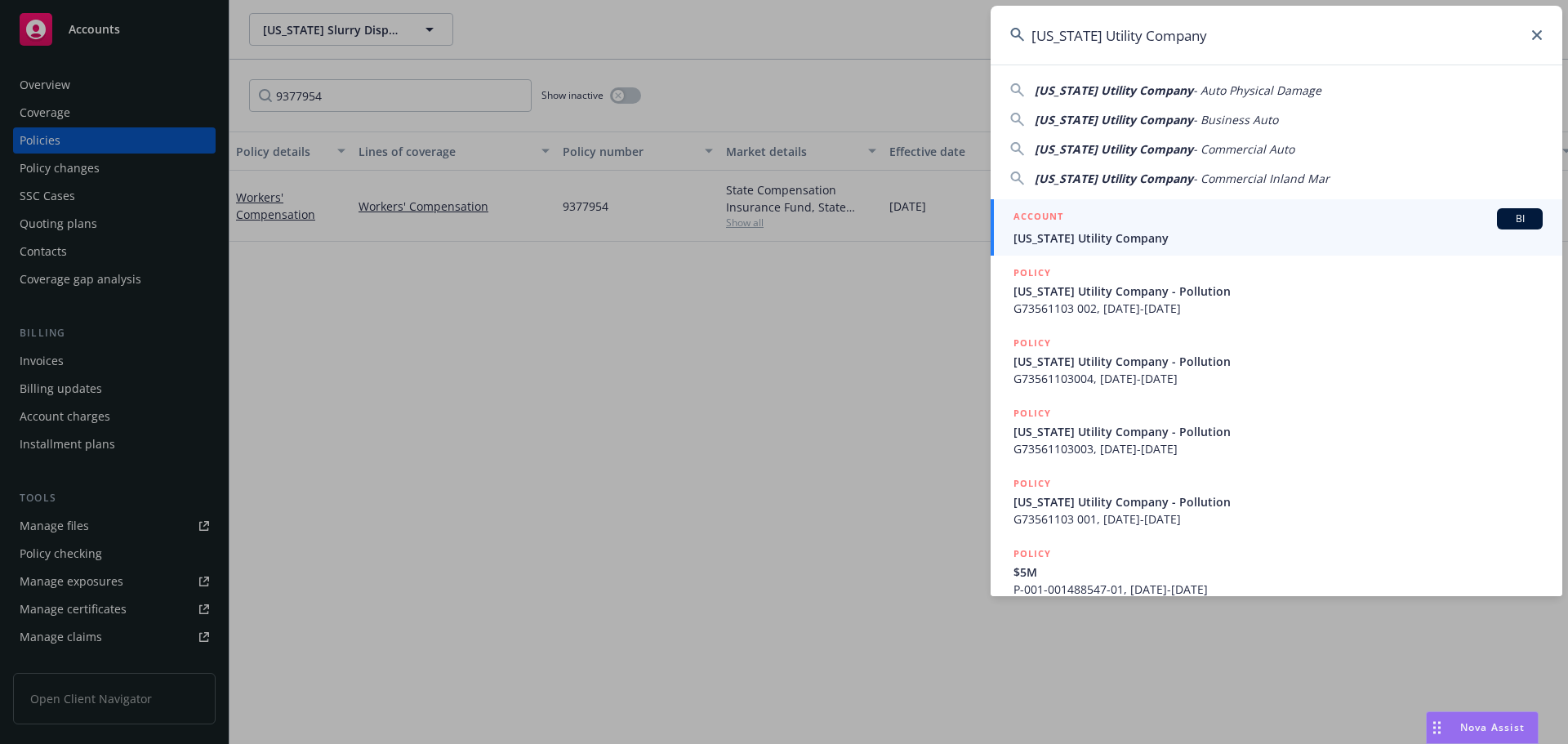
type input "[US_STATE] Utility Company"
click at [1146, 240] on span "[US_STATE] Utility Company" at bounding box center [1279, 238] width 530 height 17
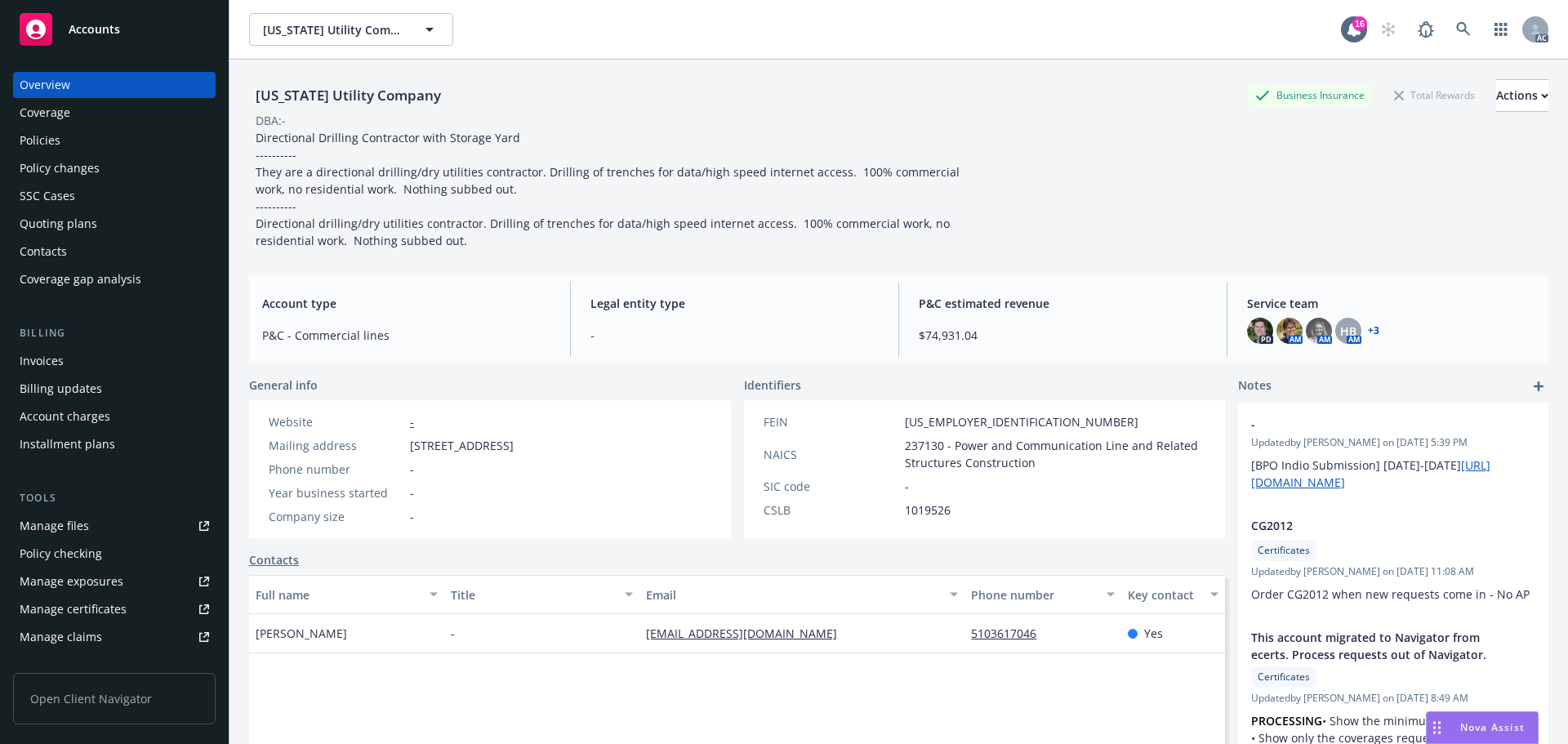
click at [126, 146] on div "Policies" at bounding box center [114, 140] width 189 height 26
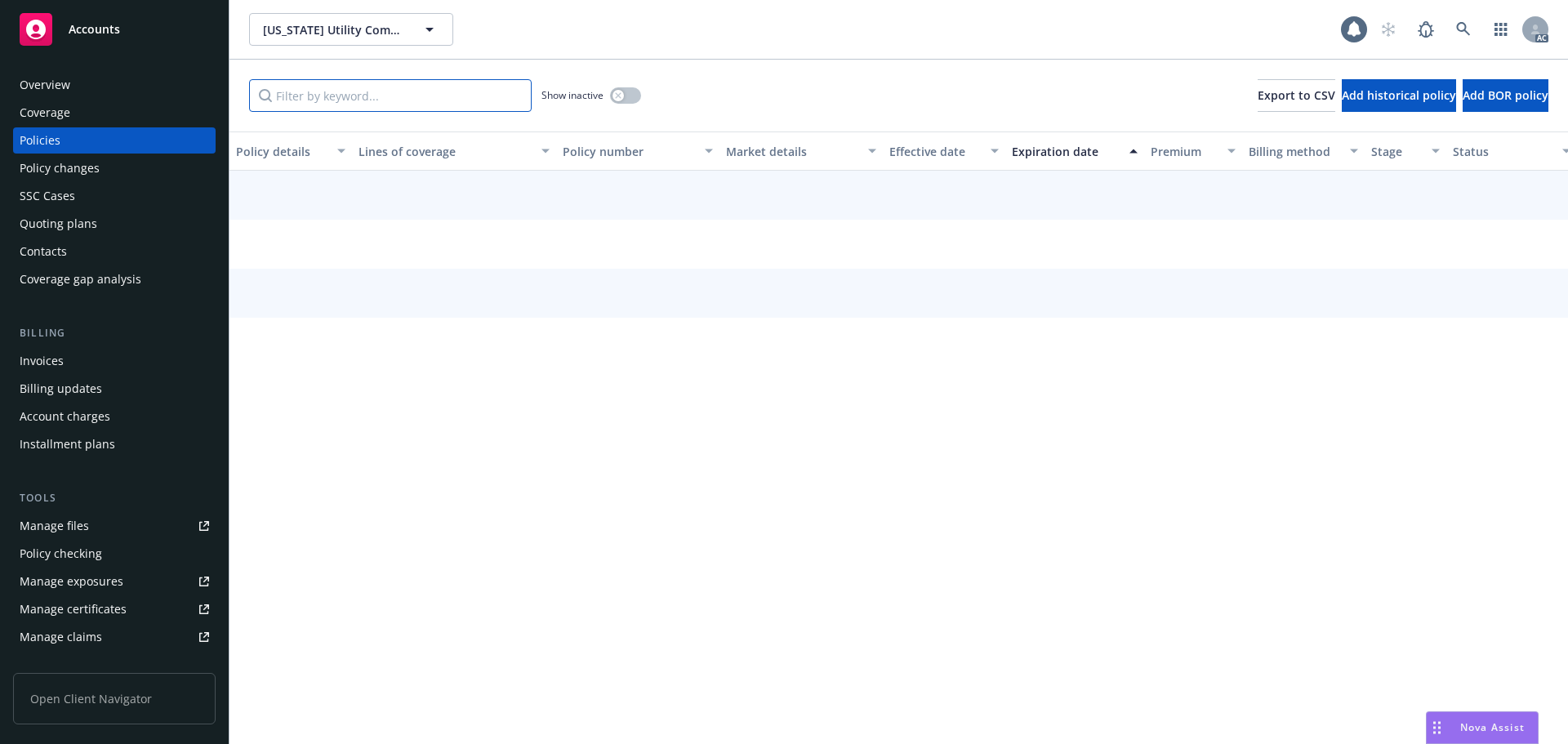
click at [351, 107] on input "Filter by keyword..." at bounding box center [391, 95] width 283 height 32
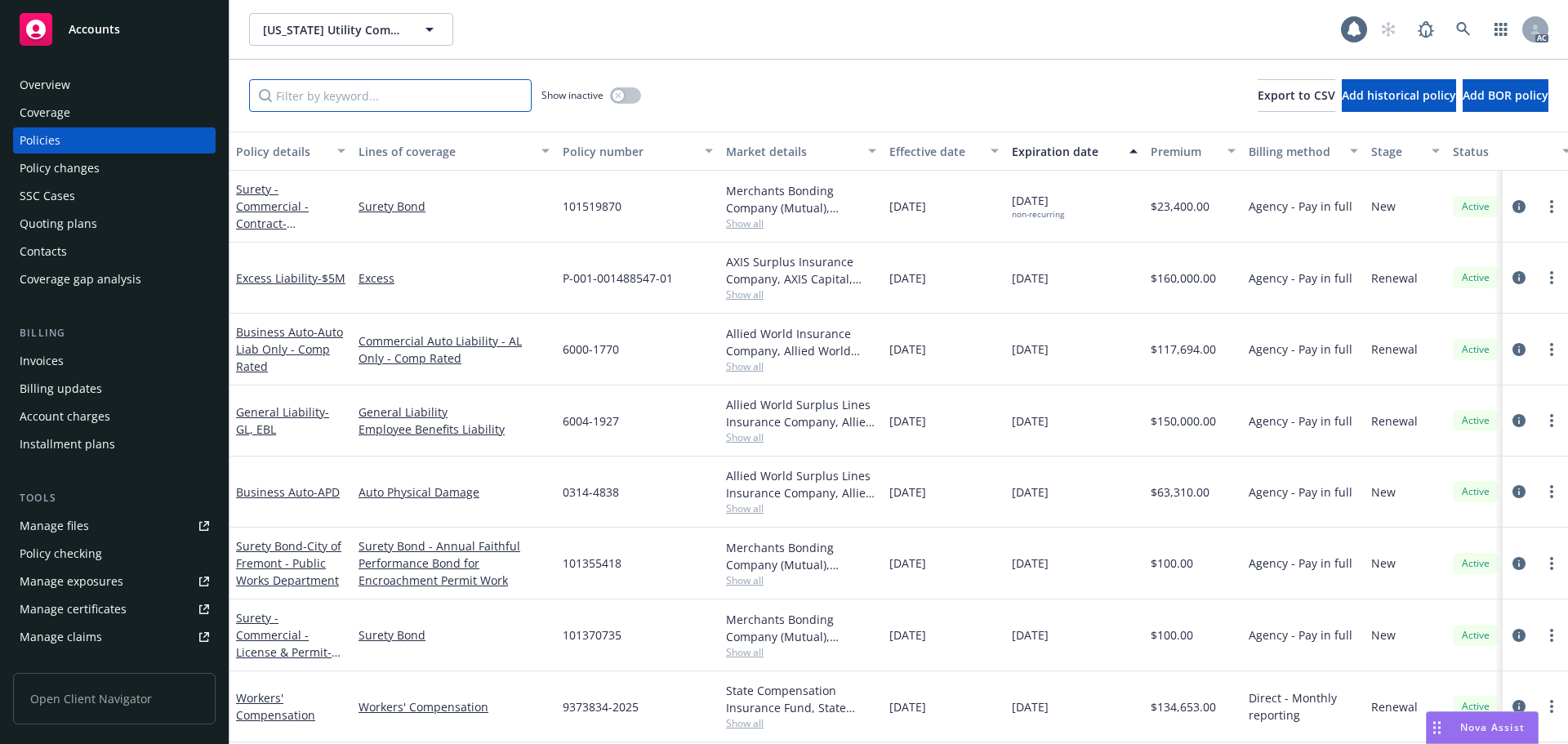
paste input "9373834"
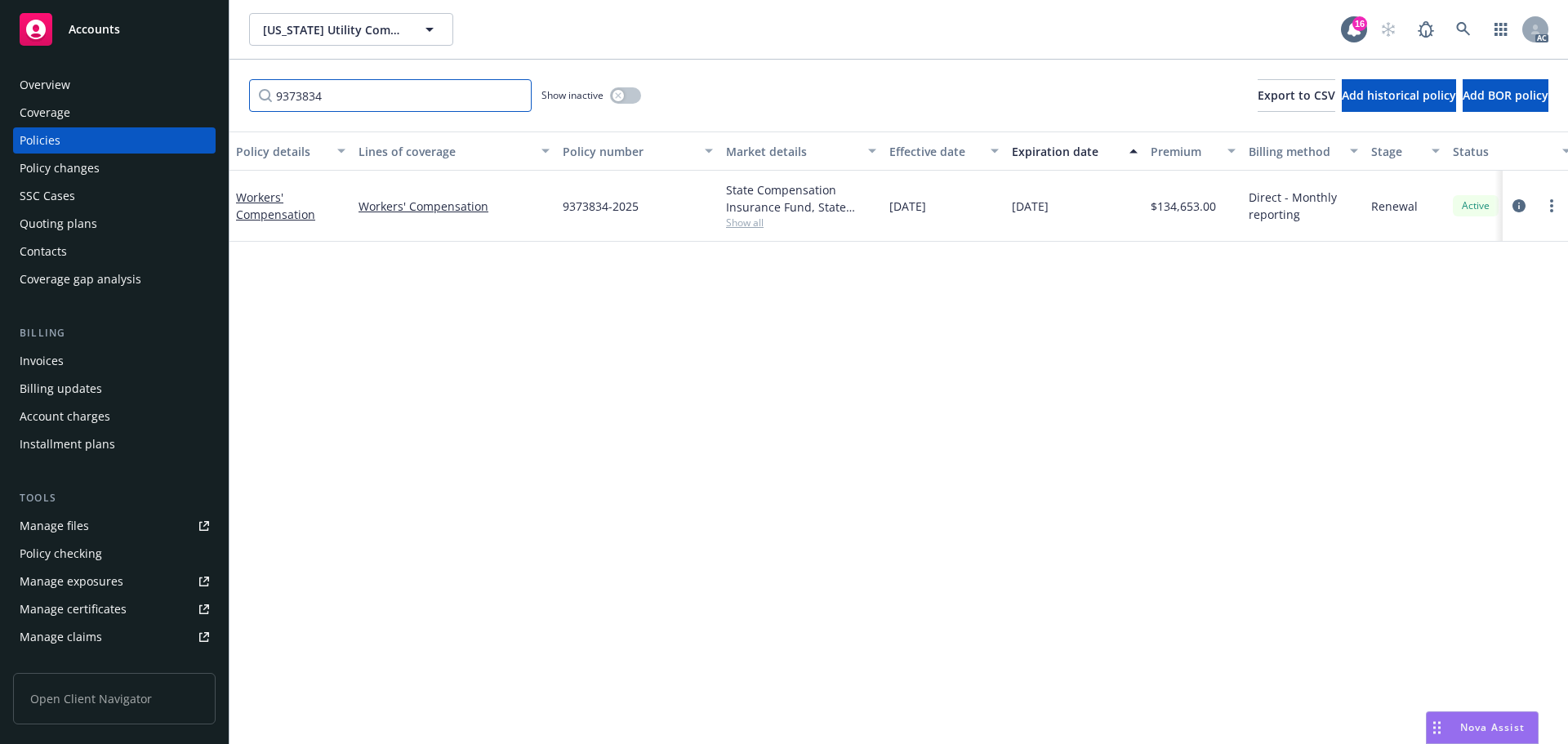
type input "9373834"
click at [1467, 24] on icon at bounding box center [1464, 29] width 14 height 14
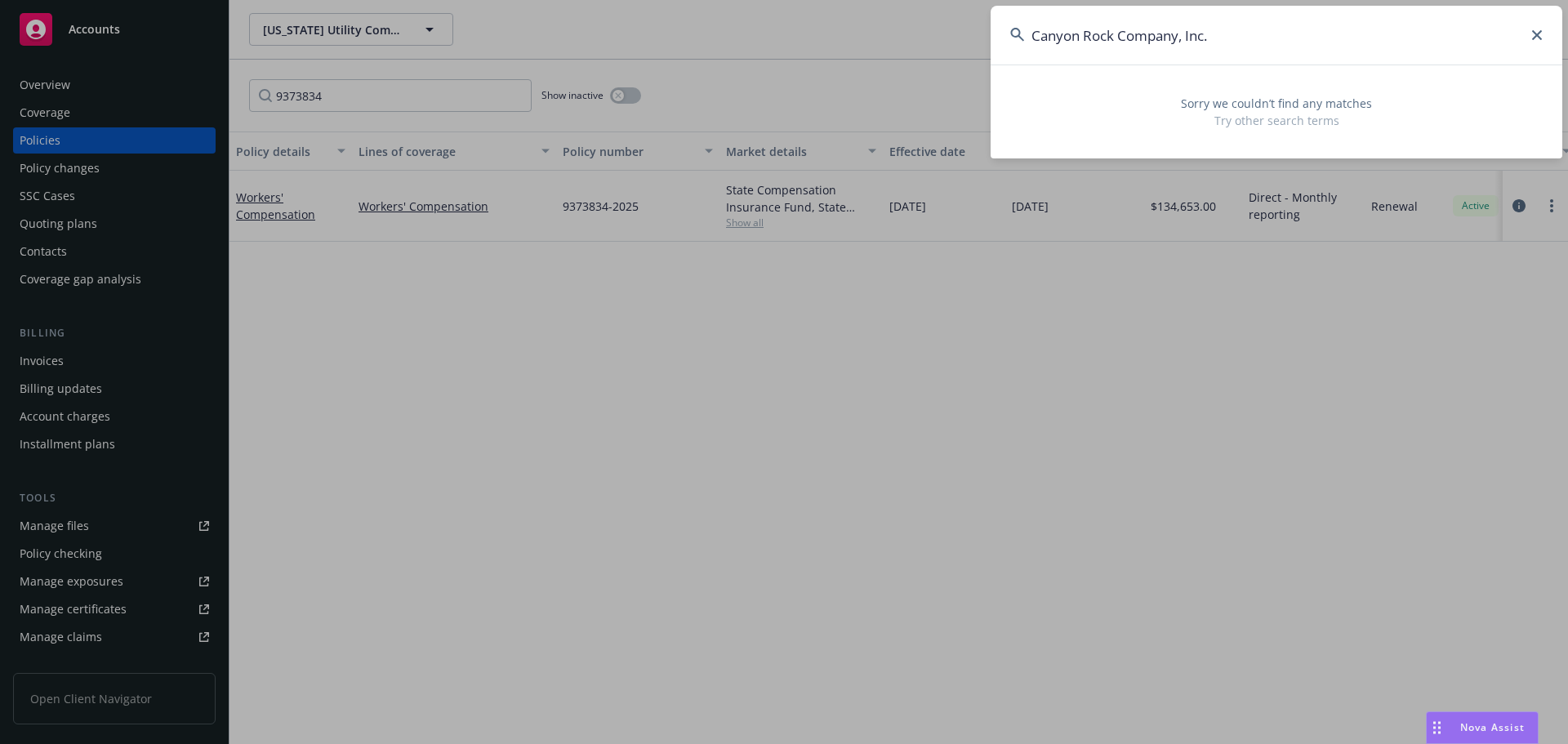
drag, startPoint x: 1208, startPoint y: 39, endPoint x: 1120, endPoint y: 50, distance: 88.7
click at [1120, 50] on input "Canyon Rock Company, Inc." at bounding box center [1276, 34] width 572 height 59
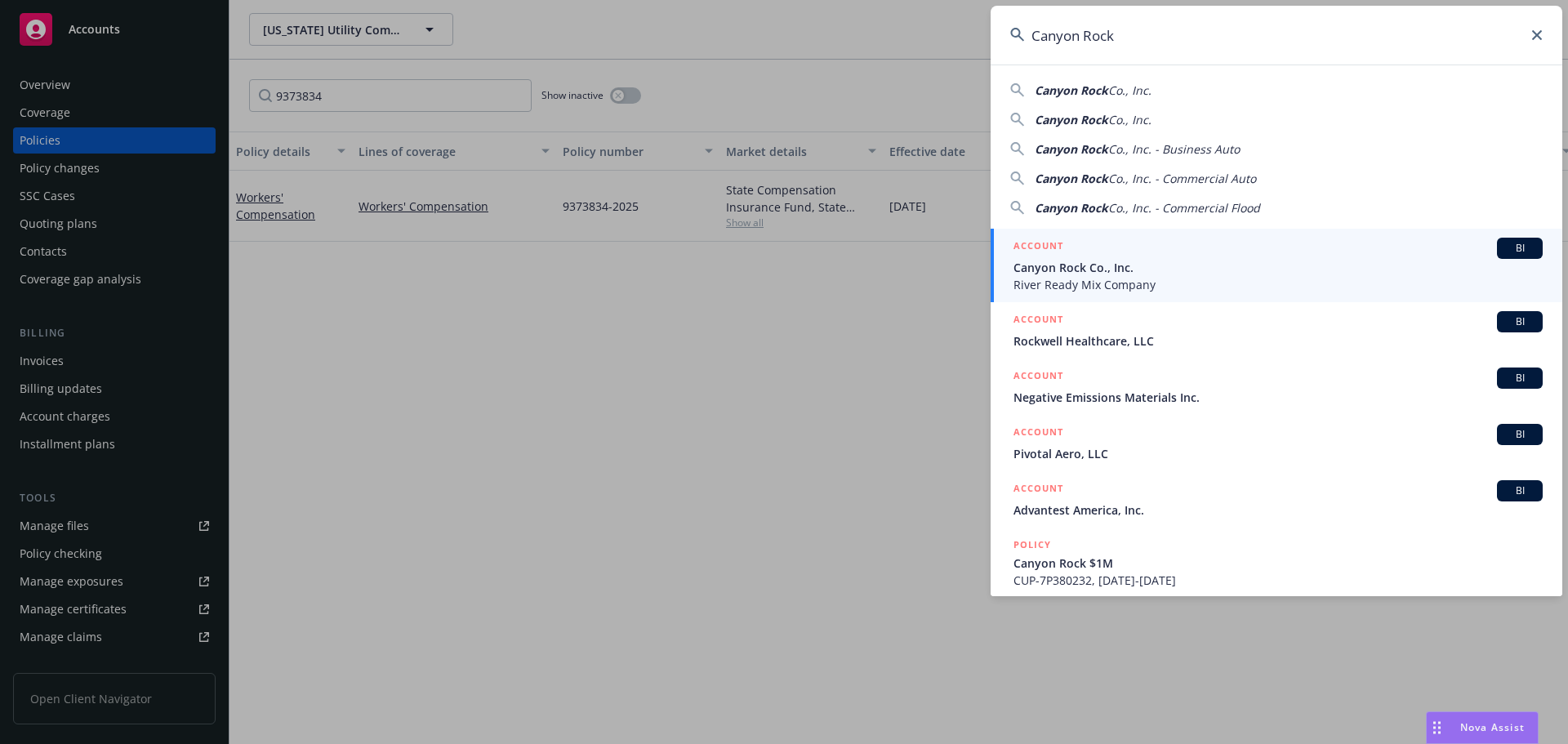
type input "Canyon Rock"
click at [1110, 271] on span "Canyon Rock Co., Inc." at bounding box center [1279, 268] width 530 height 17
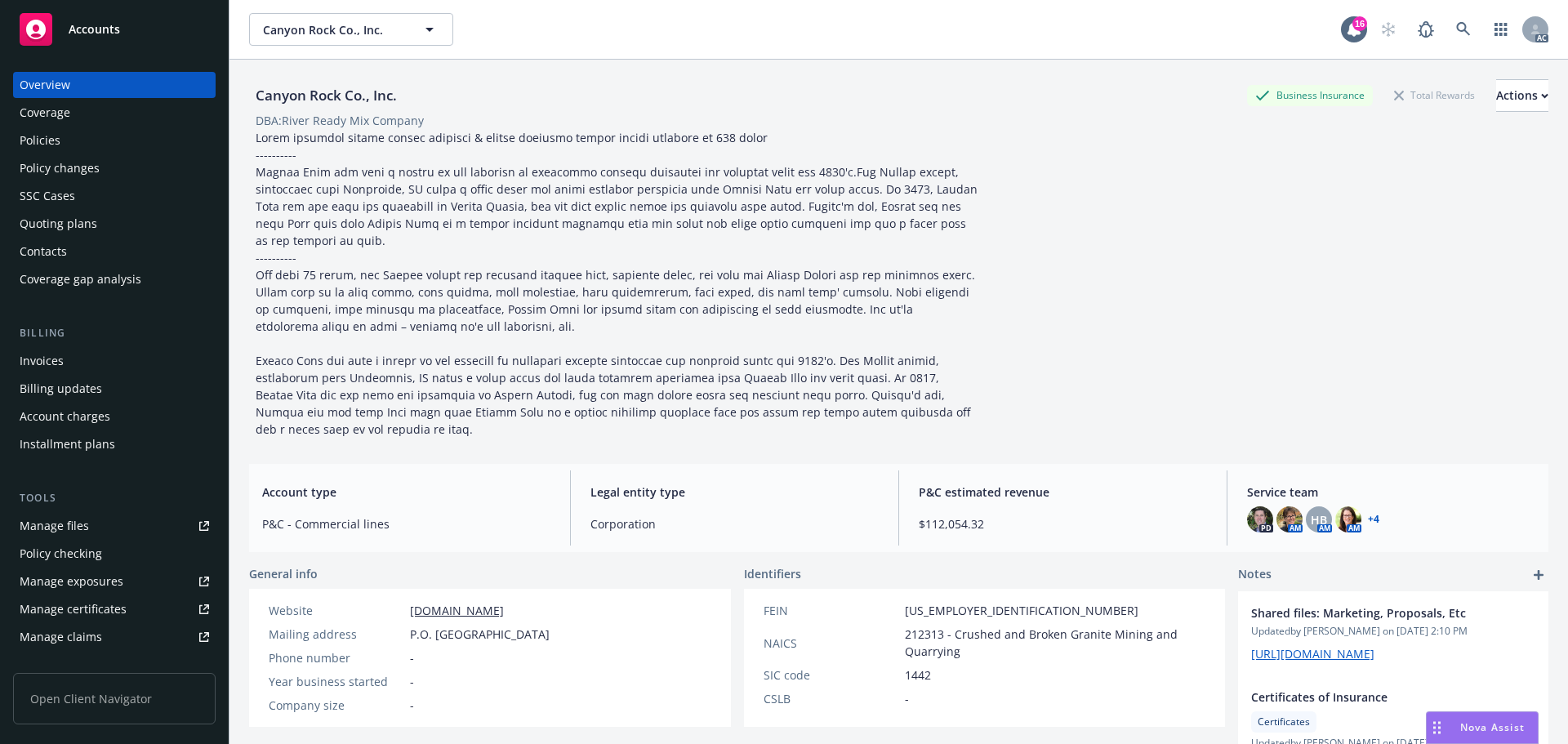
click at [79, 138] on div "Policies" at bounding box center [114, 140] width 189 height 26
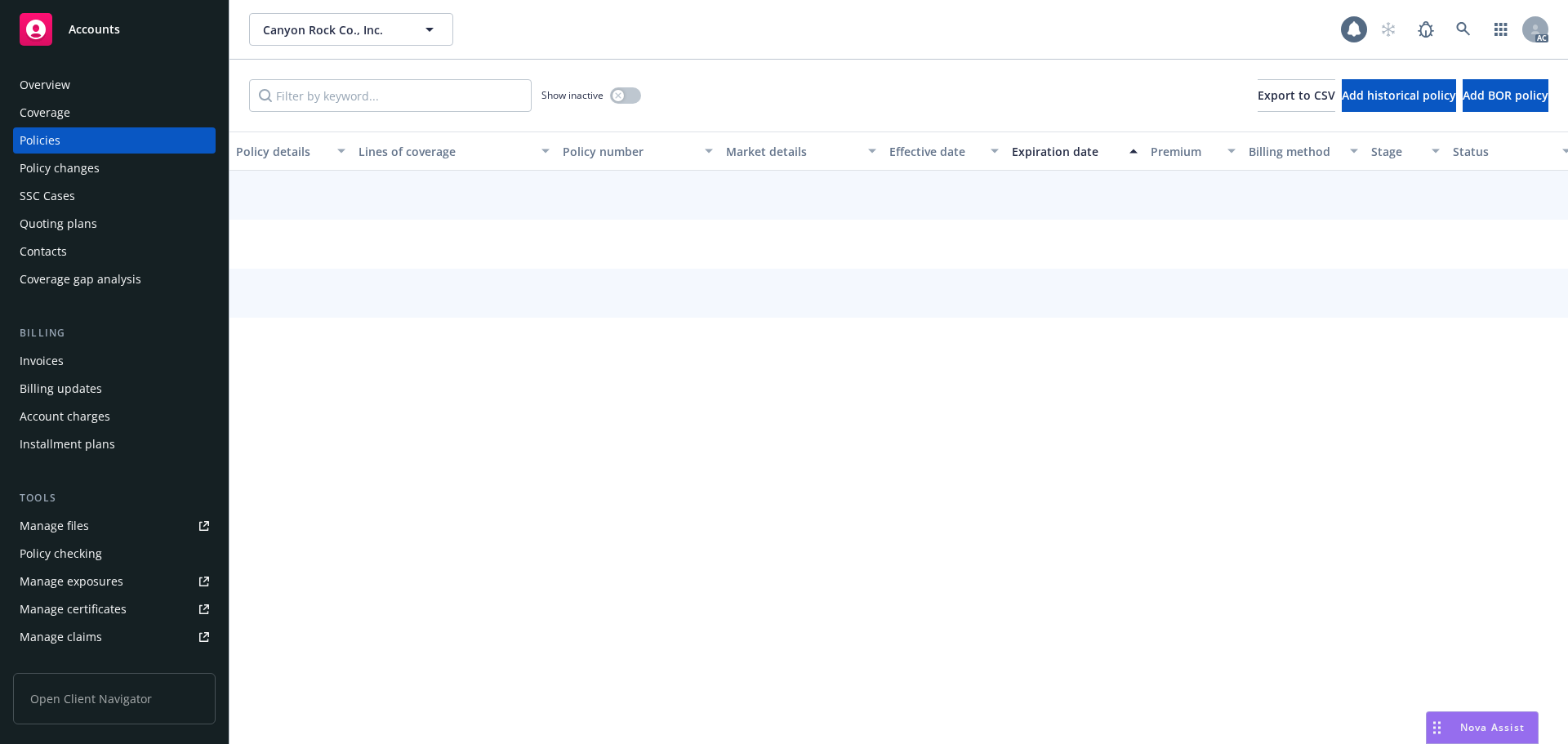
drag, startPoint x: 403, startPoint y: 73, endPoint x: 400, endPoint y: 81, distance: 8.5
click at [403, 78] on div "Show inactive Export to CSV Add historical policy Add BOR policy" at bounding box center [899, 95] width 1339 height 72
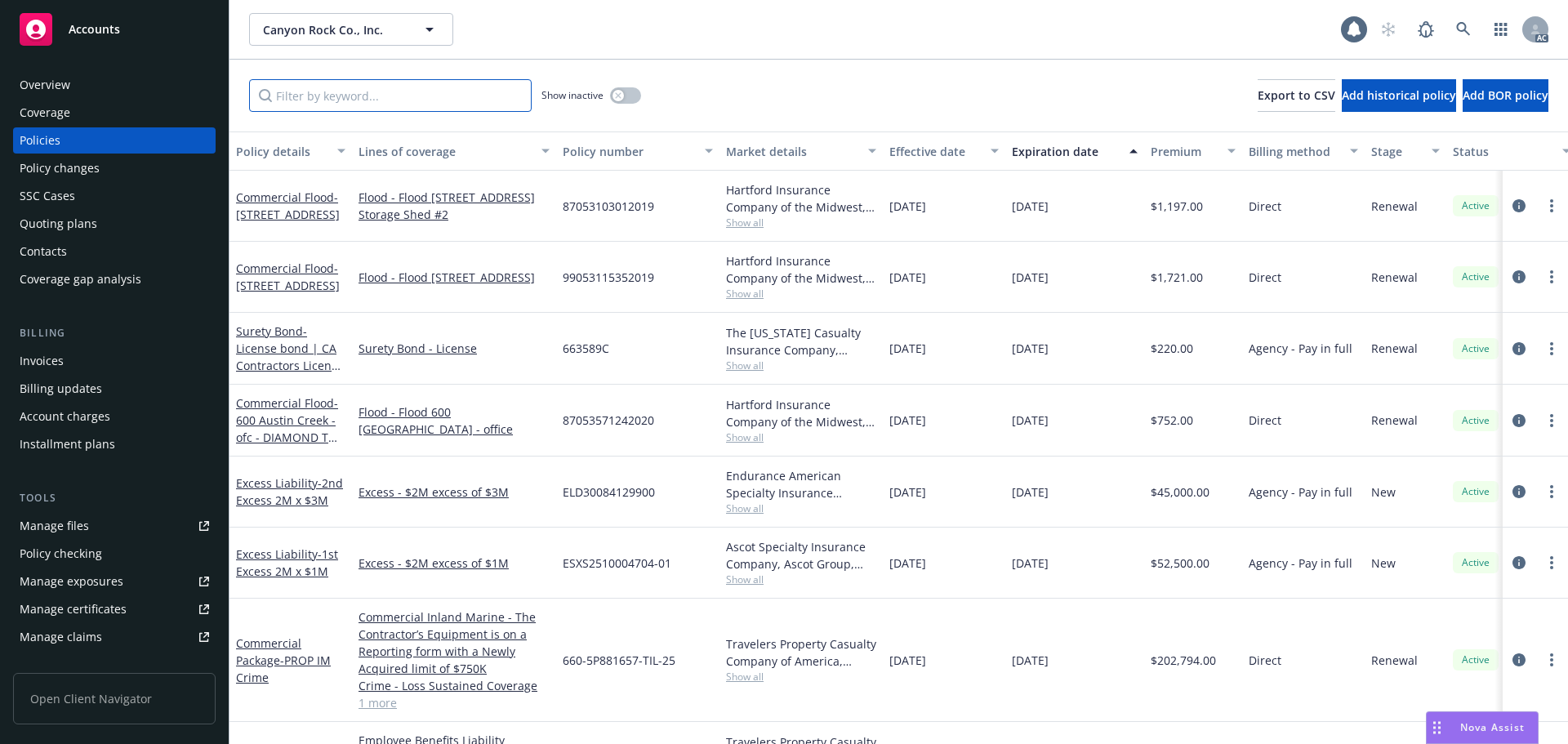
click at [400, 83] on input "Filter by keyword..." at bounding box center [391, 95] width 283 height 32
paste input "9357049"
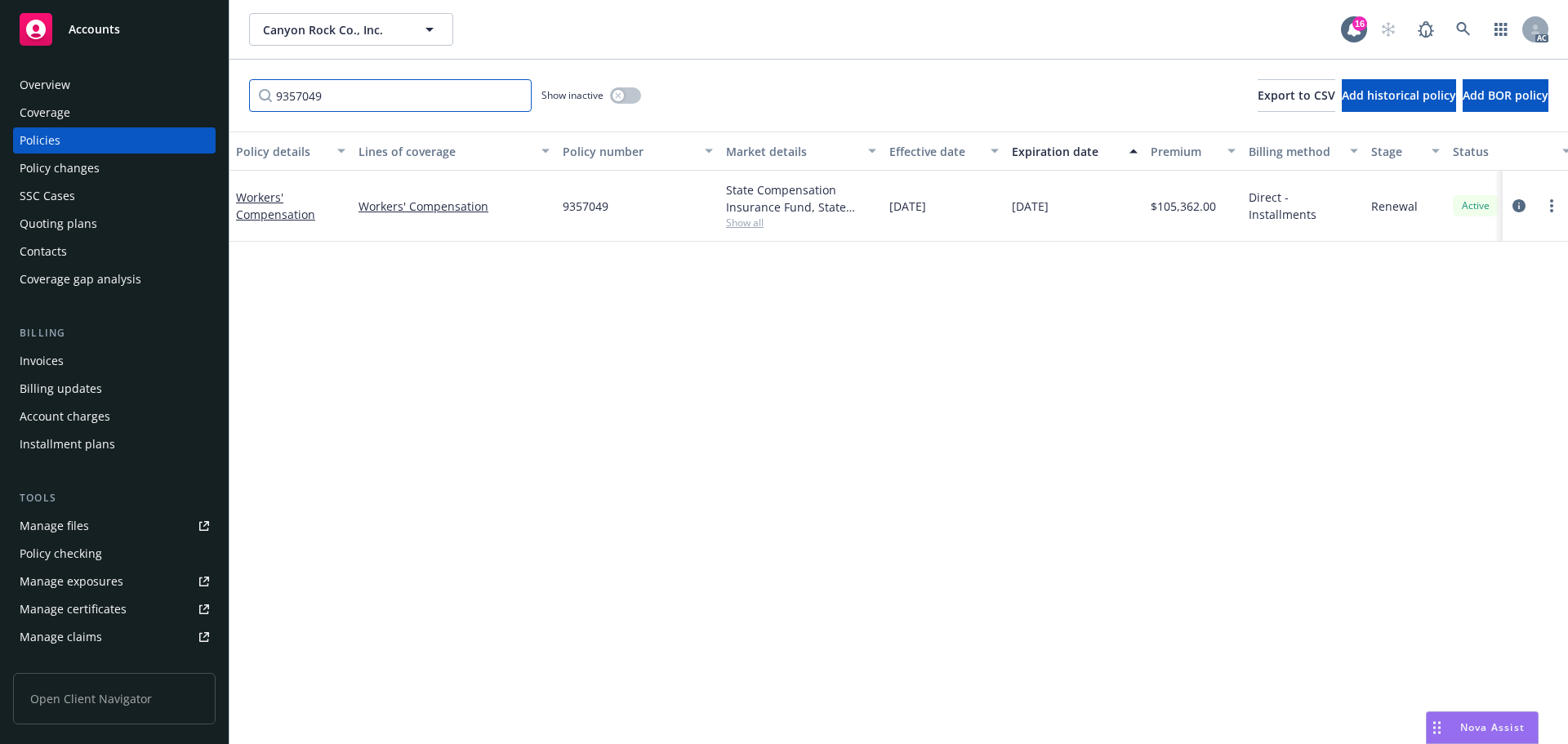
type input "9357049"
click at [633, 96] on button "button" at bounding box center [626, 95] width 31 height 16
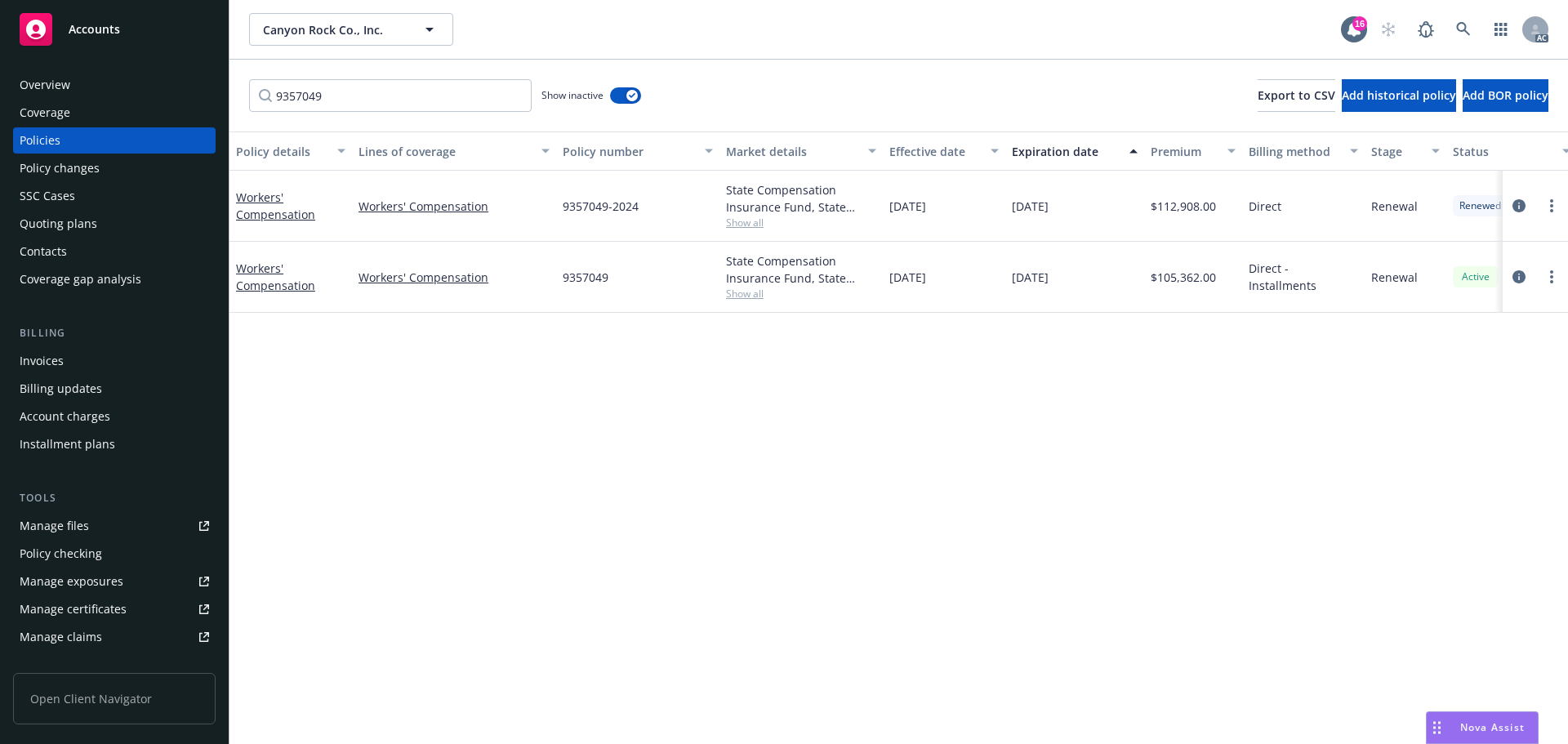
click at [918, 146] on div "Effective date" at bounding box center [936, 151] width 92 height 17
click at [923, 154] on div "Effective date" at bounding box center [936, 151] width 92 height 17
click at [1458, 23] on icon at bounding box center [1464, 29] width 14 height 14
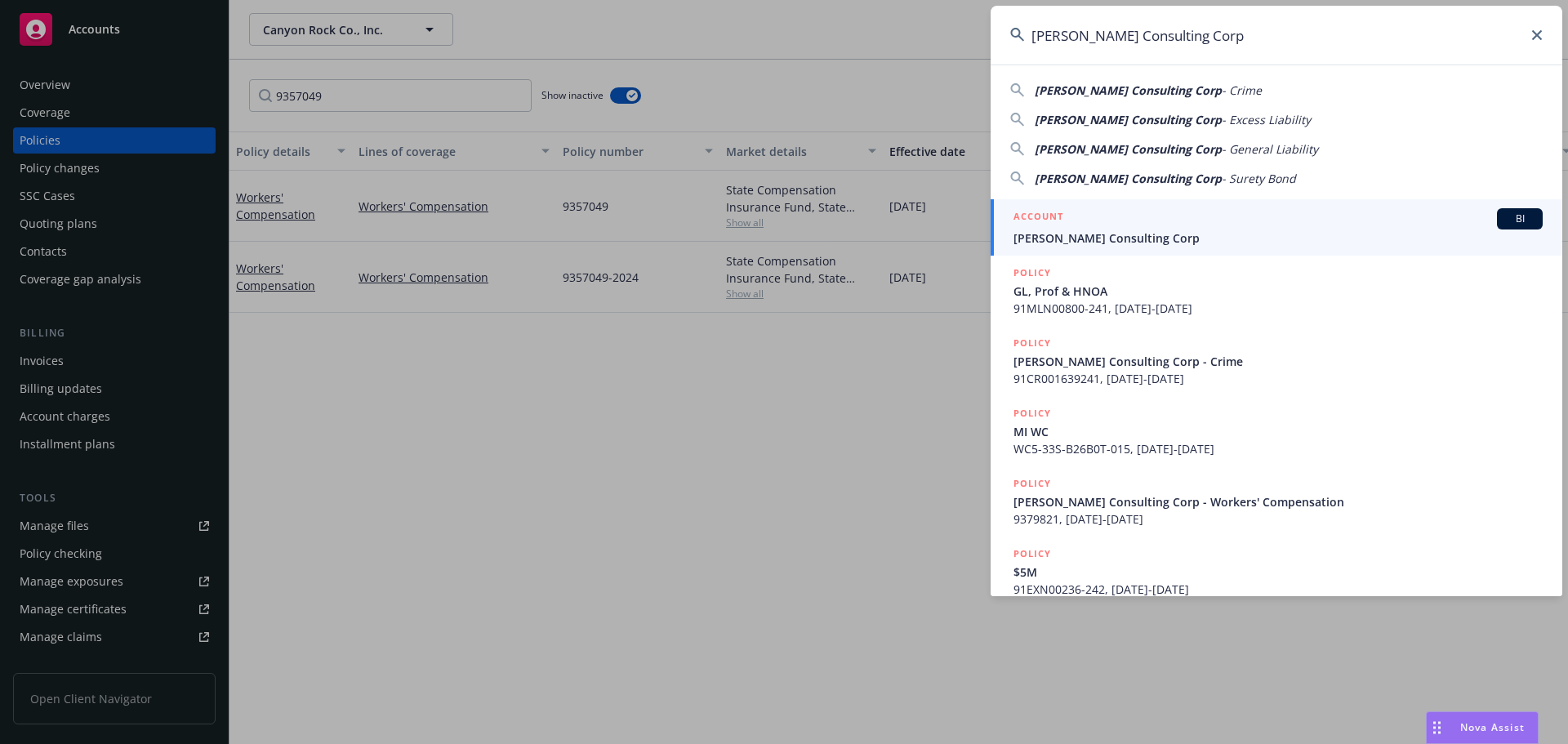
type input "[PERSON_NAME] Consulting Corp"
drag, startPoint x: 1133, startPoint y: 227, endPoint x: 1150, endPoint y: 195, distance: 36.2
click at [1134, 228] on div "ACCOUNT BI" at bounding box center [1279, 219] width 530 height 22
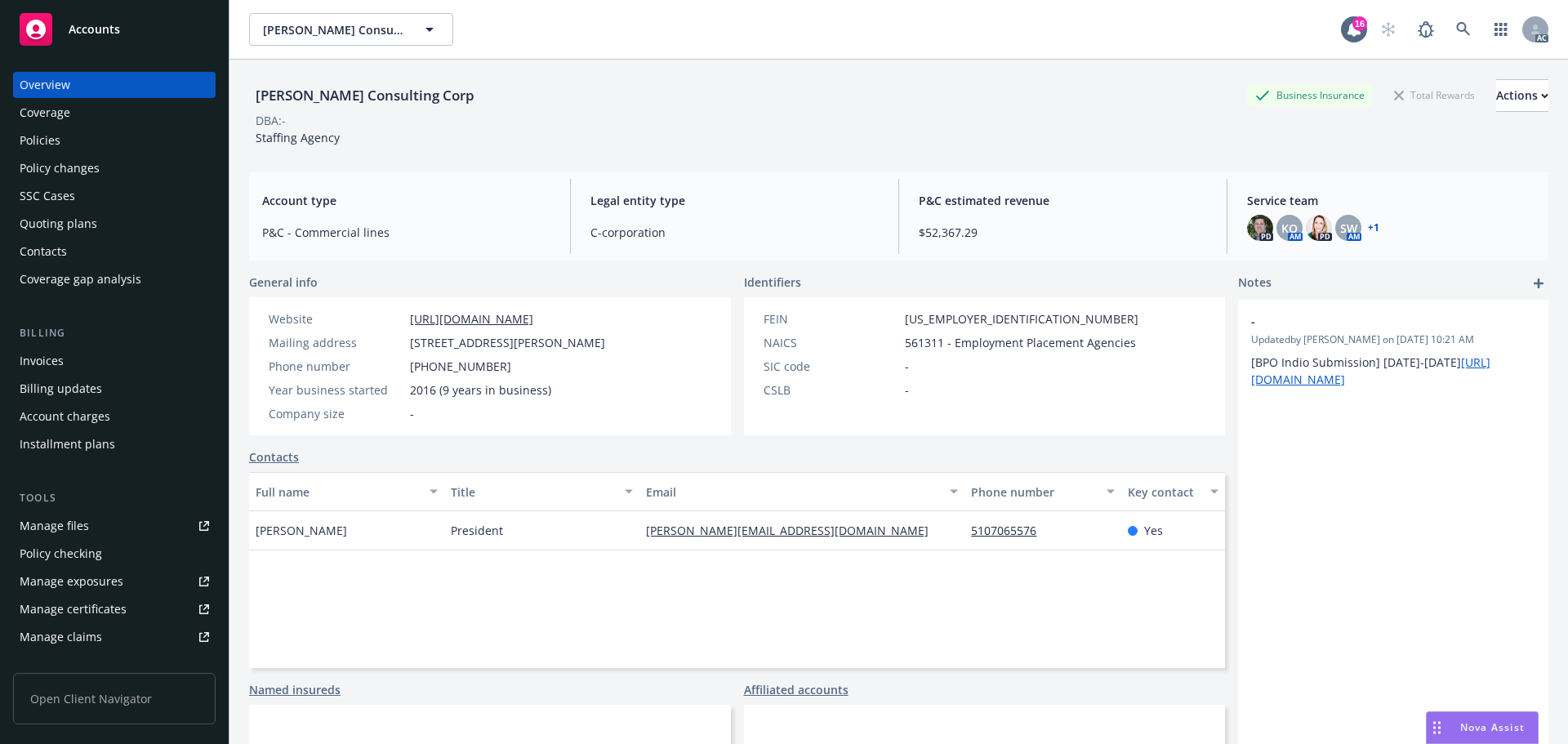
click at [85, 136] on div "Policies" at bounding box center [114, 140] width 189 height 26
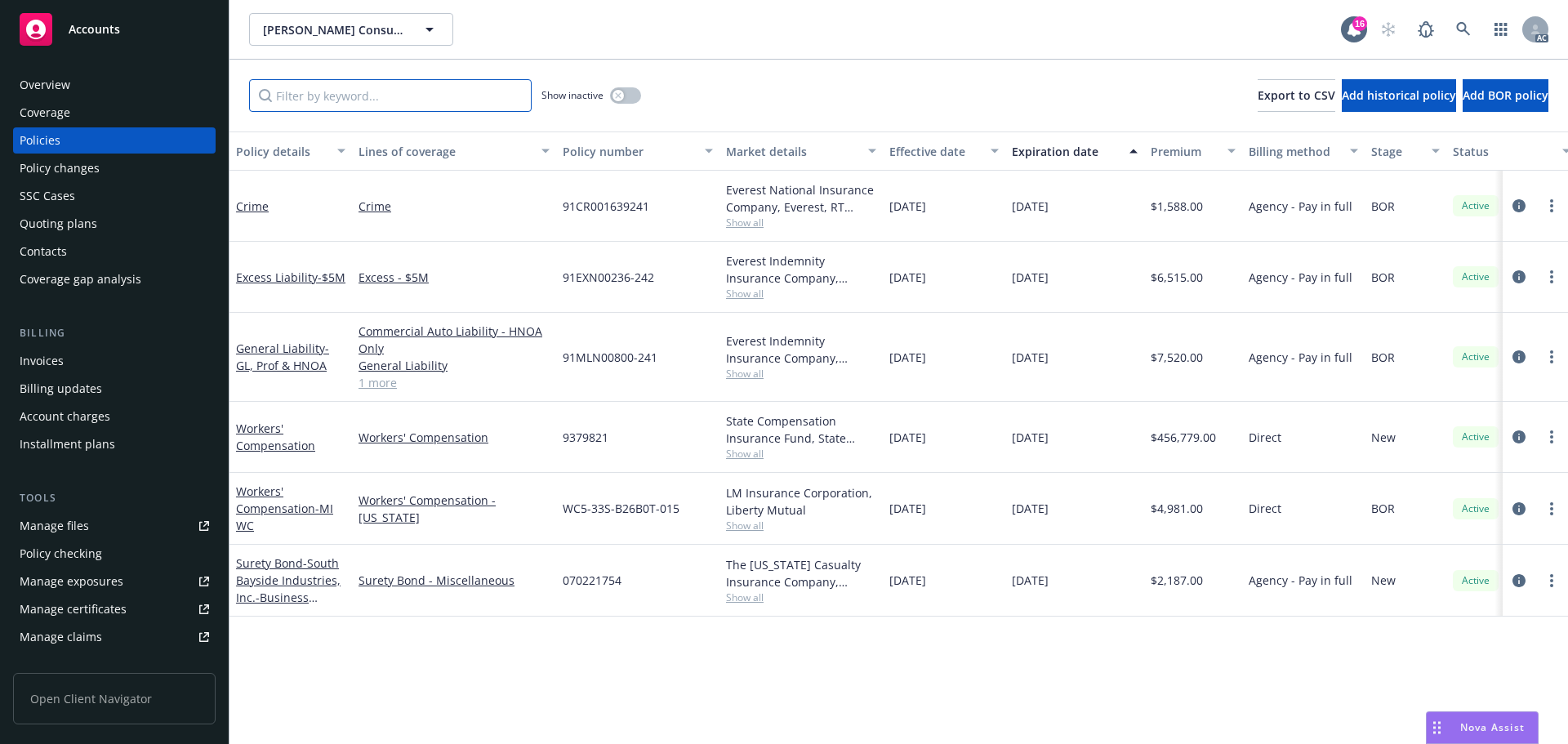
click at [343, 95] on input "Filter by keyword..." at bounding box center [391, 95] width 283 height 32
paste input "9379821"
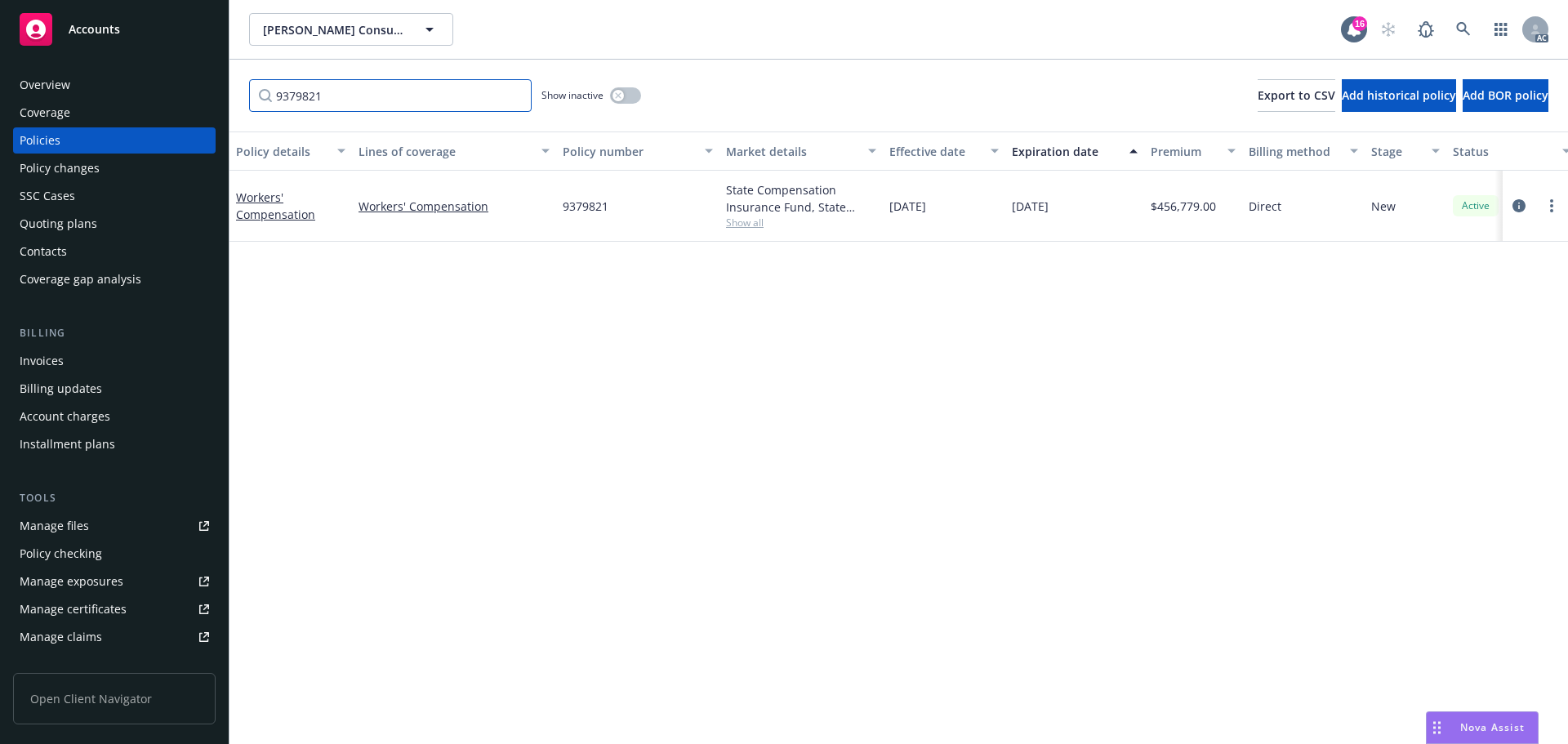
type input "9379821"
click at [1471, 22] on link at bounding box center [1464, 30] width 32 height 32
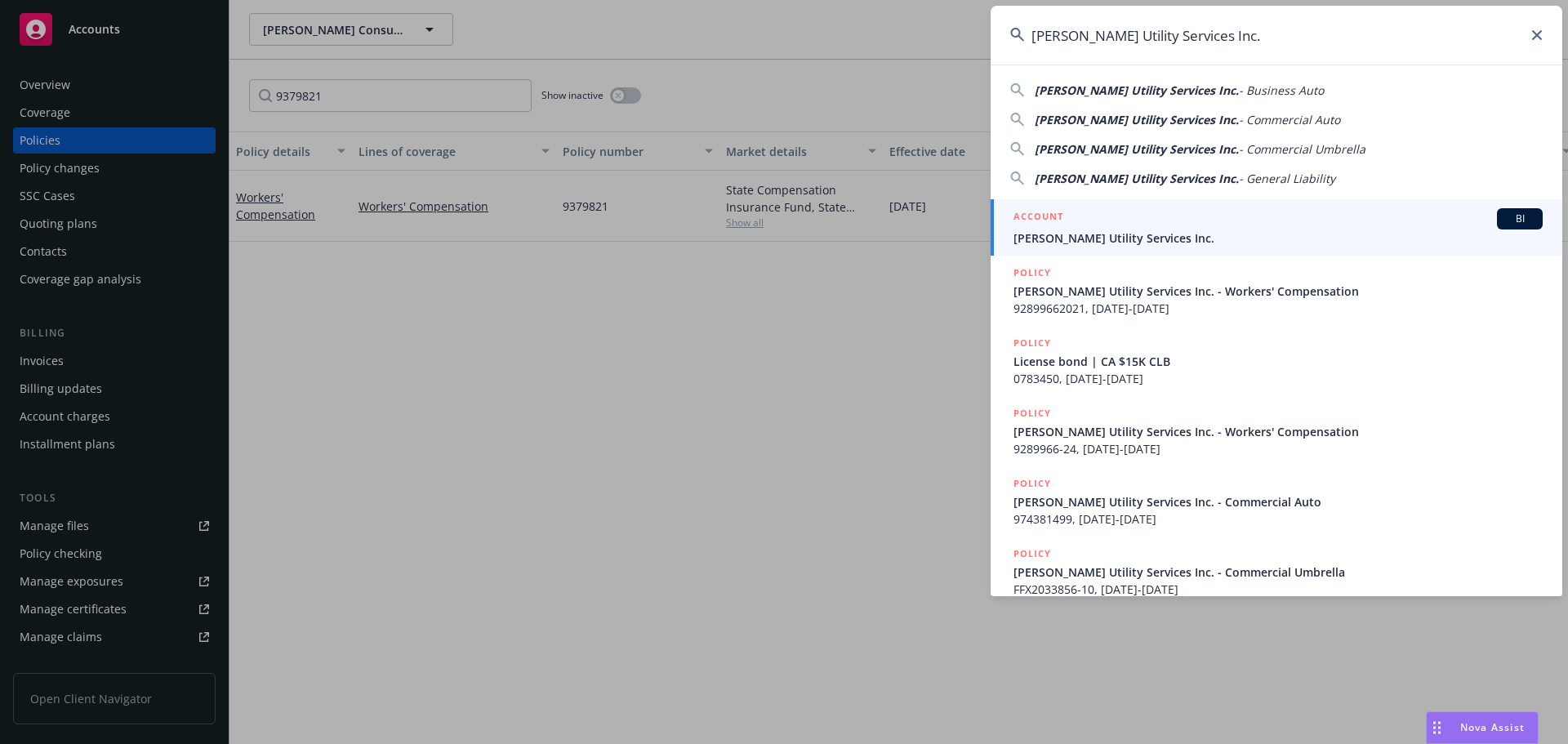
type input "[PERSON_NAME] Utility Services Inc."
click at [1137, 241] on span "[PERSON_NAME] Utility Services Inc." at bounding box center [1279, 238] width 530 height 17
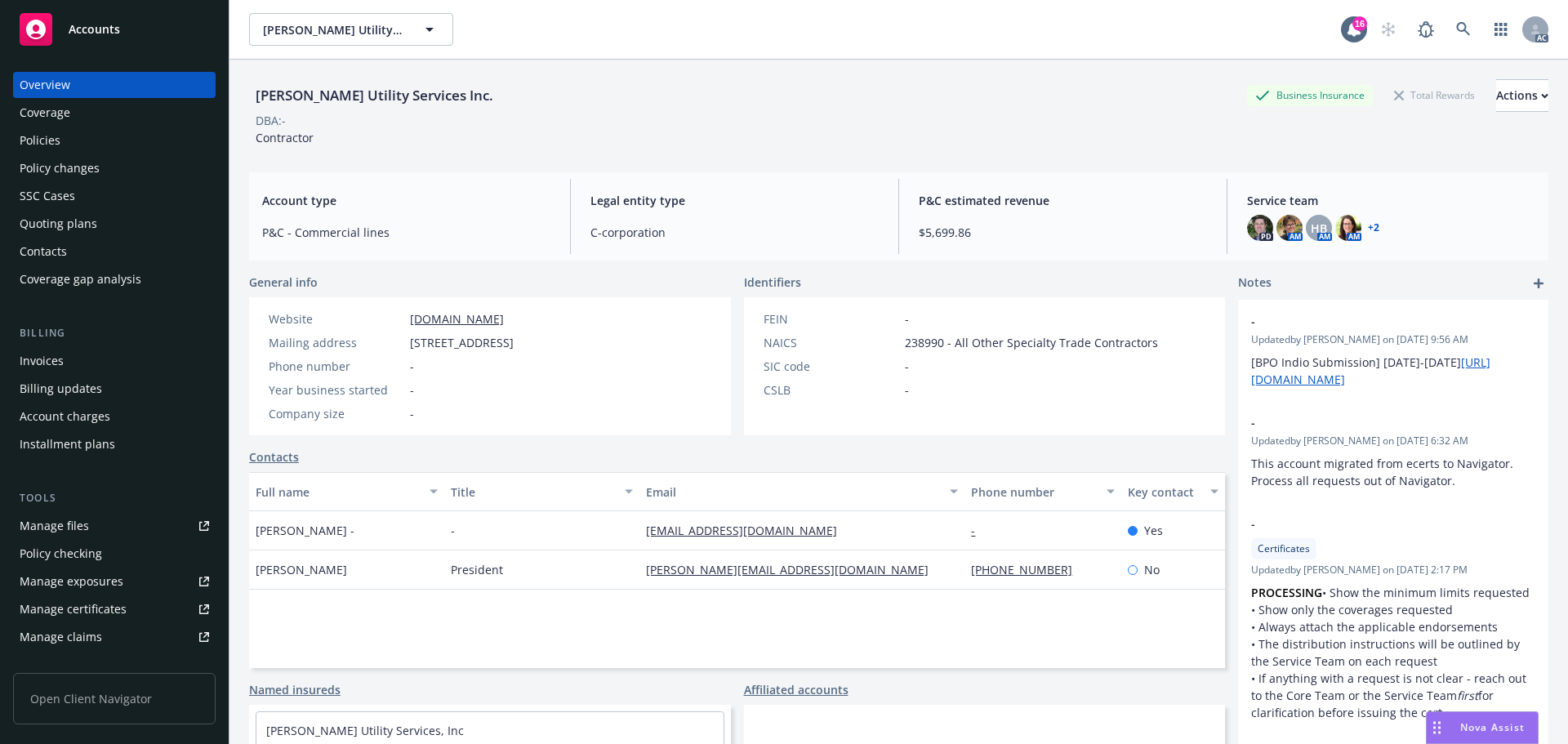
click at [31, 141] on div "Policies" at bounding box center [40, 140] width 41 height 26
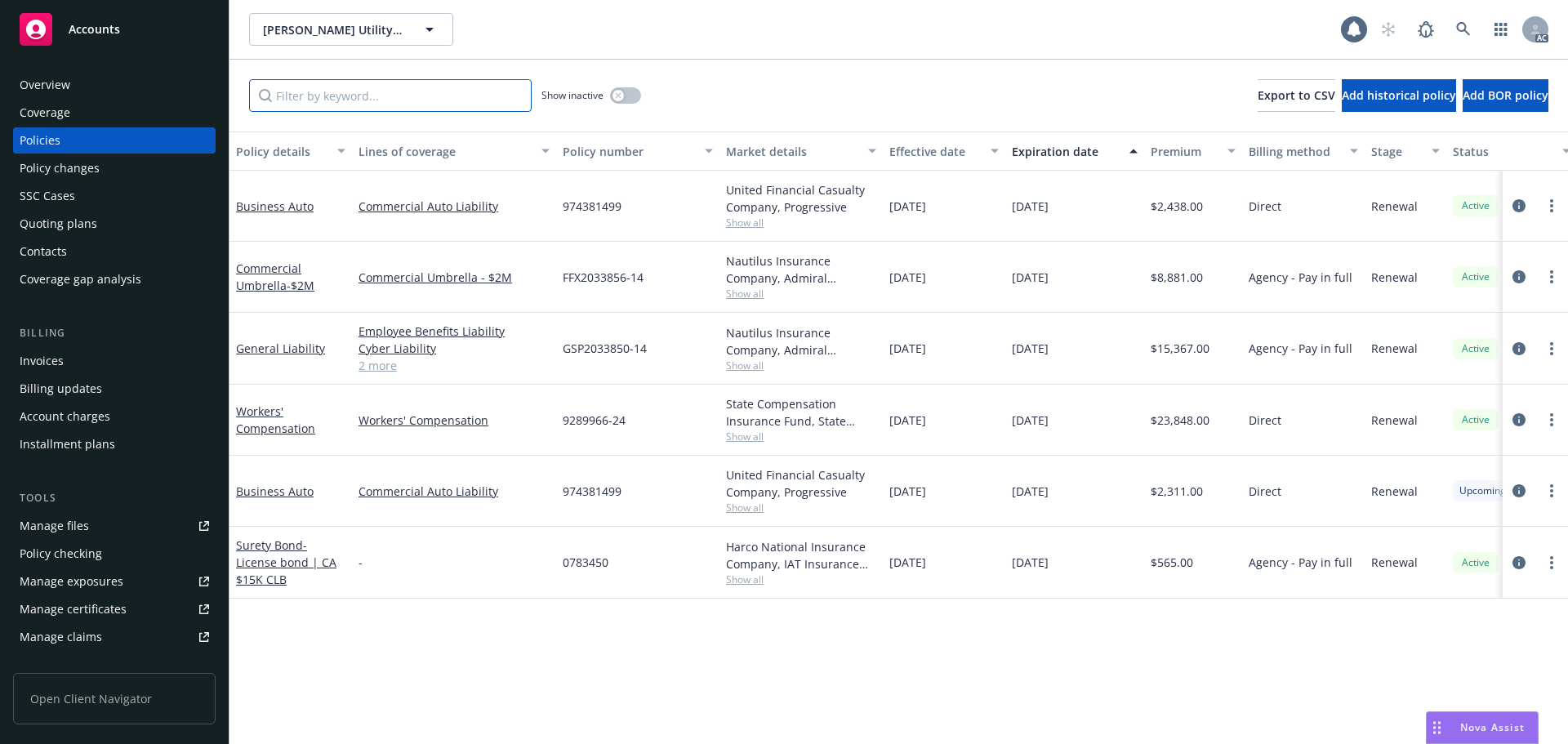
click at [331, 101] on input "Filter by keyword..." at bounding box center [391, 95] width 283 height 32
paste input "9289966"
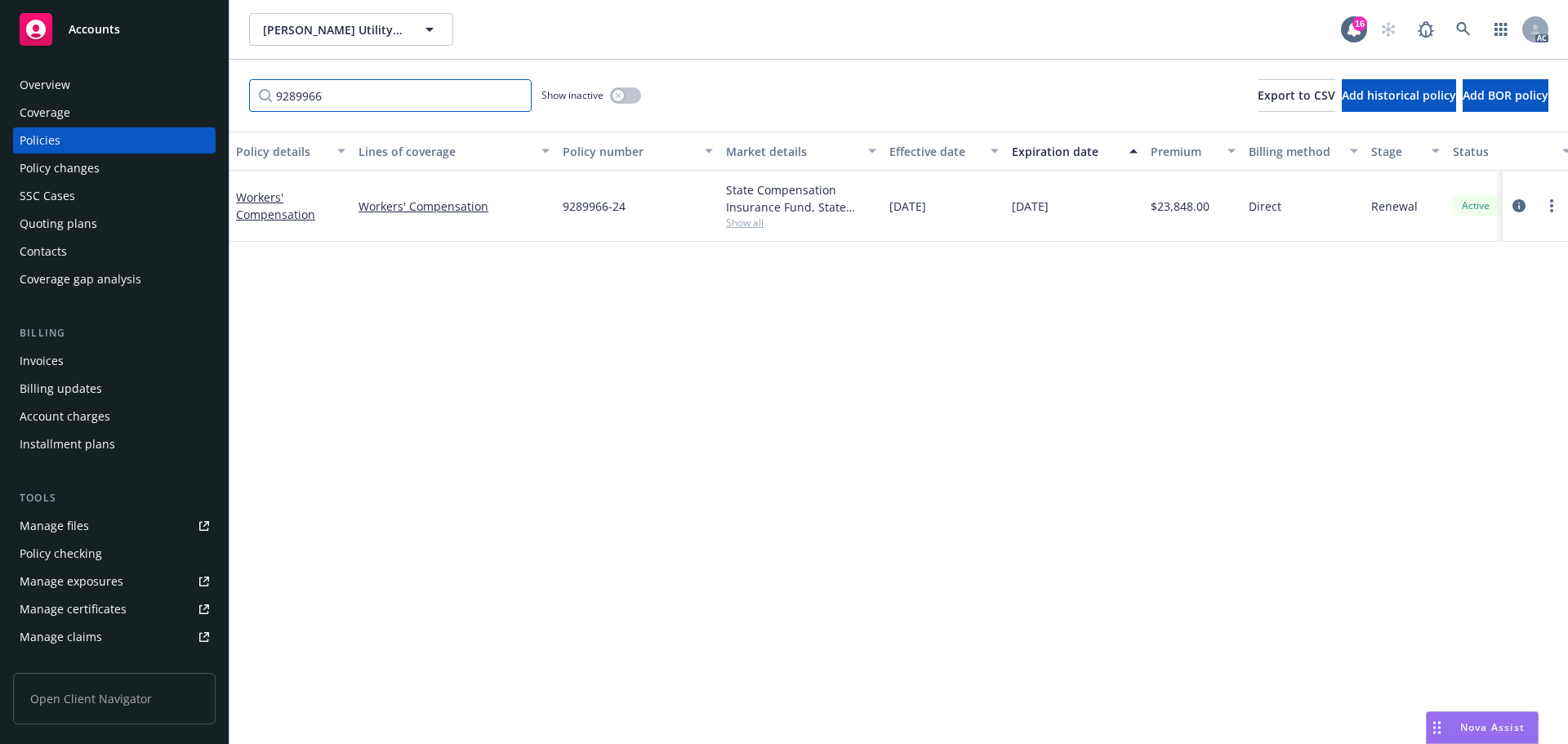
type input "9289966"
click at [1471, 26] on icon at bounding box center [1464, 29] width 14 height 14
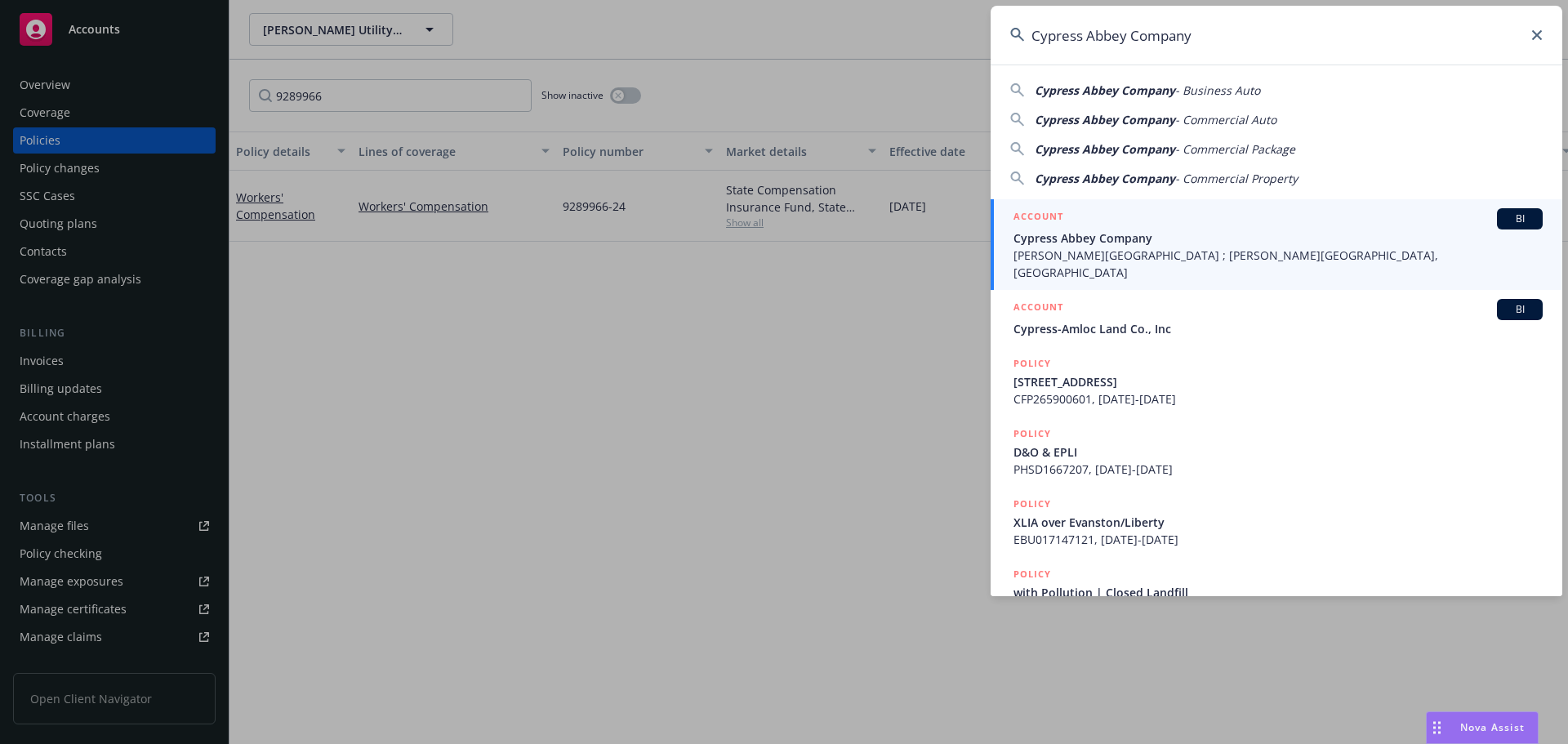
type input "Cypress Abbey Company"
click at [1146, 226] on div "ACCOUNT BI" at bounding box center [1279, 219] width 530 height 22
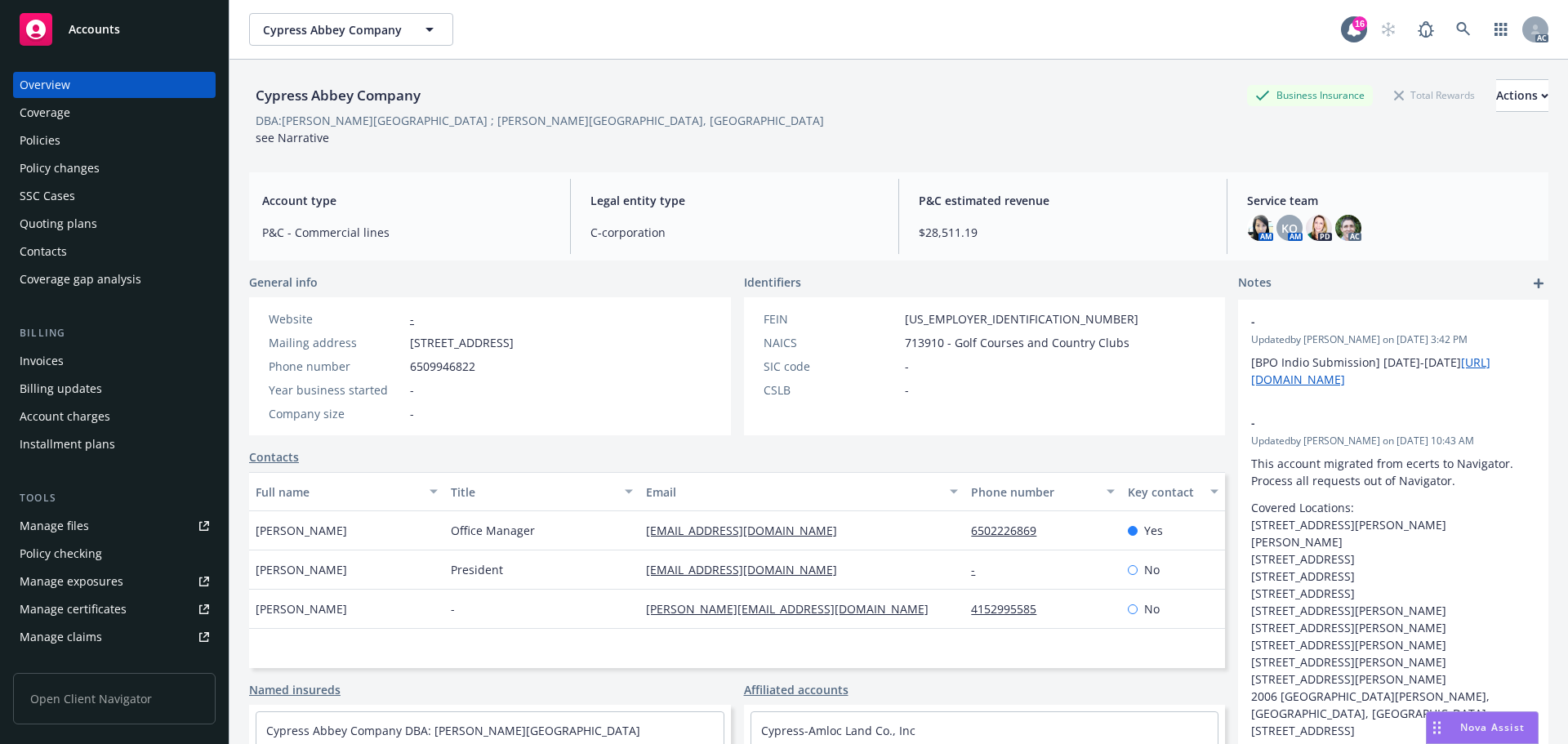
click at [97, 143] on div "Policies" at bounding box center [114, 140] width 189 height 26
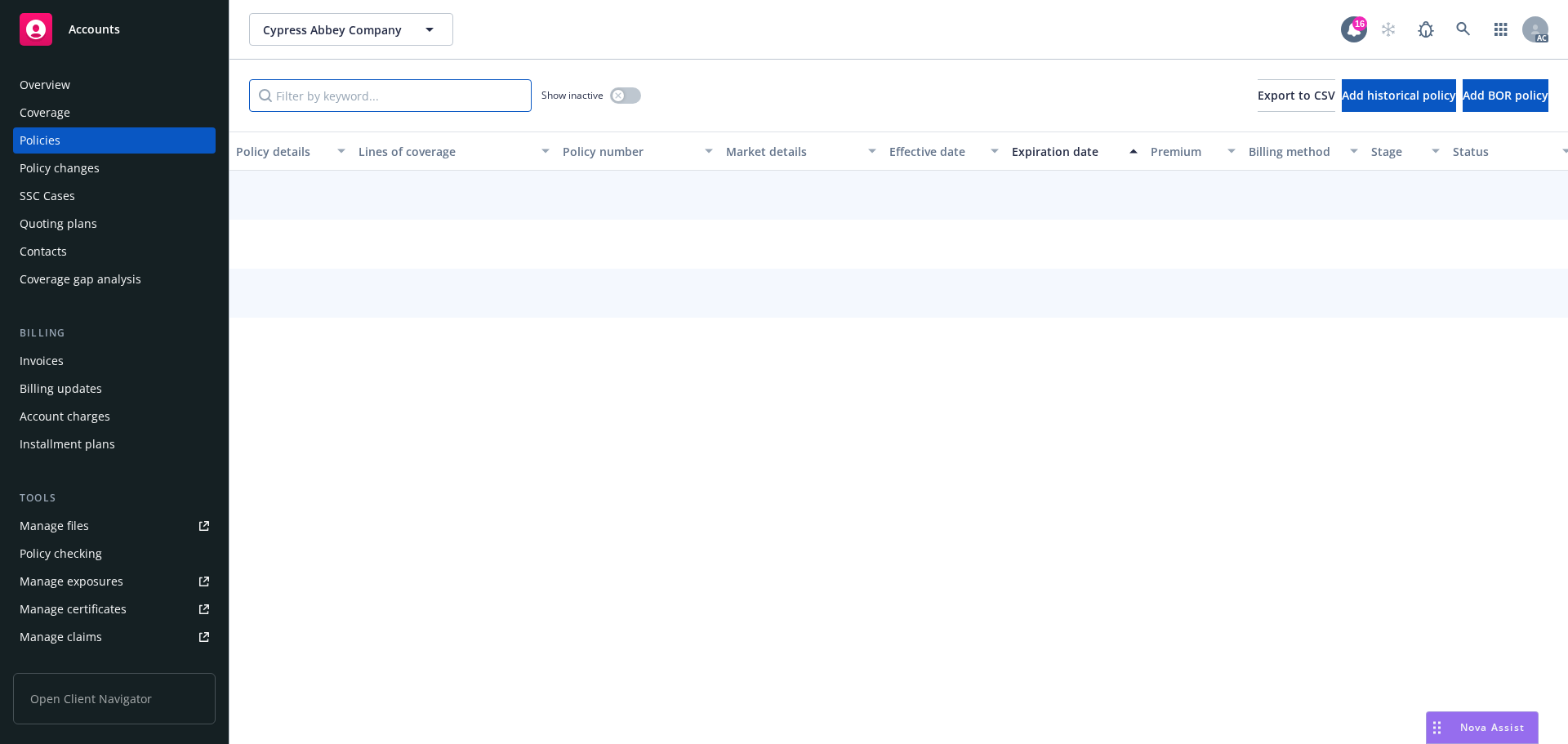
click at [367, 101] on input "Filter by keyword..." at bounding box center [391, 95] width 283 height 32
paste input "9207178"
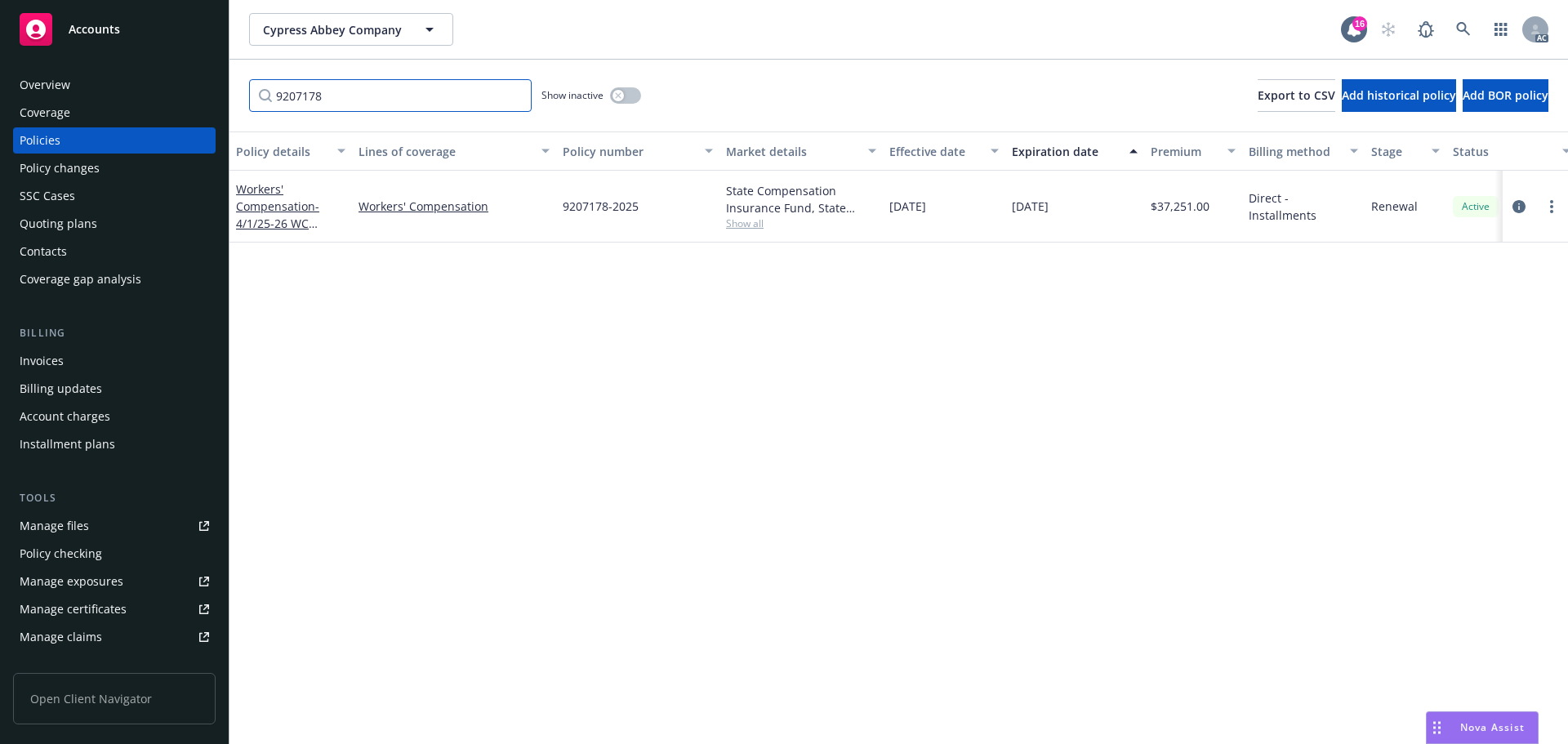
type input "9207178"
click at [1457, 23] on icon at bounding box center [1464, 29] width 14 height 14
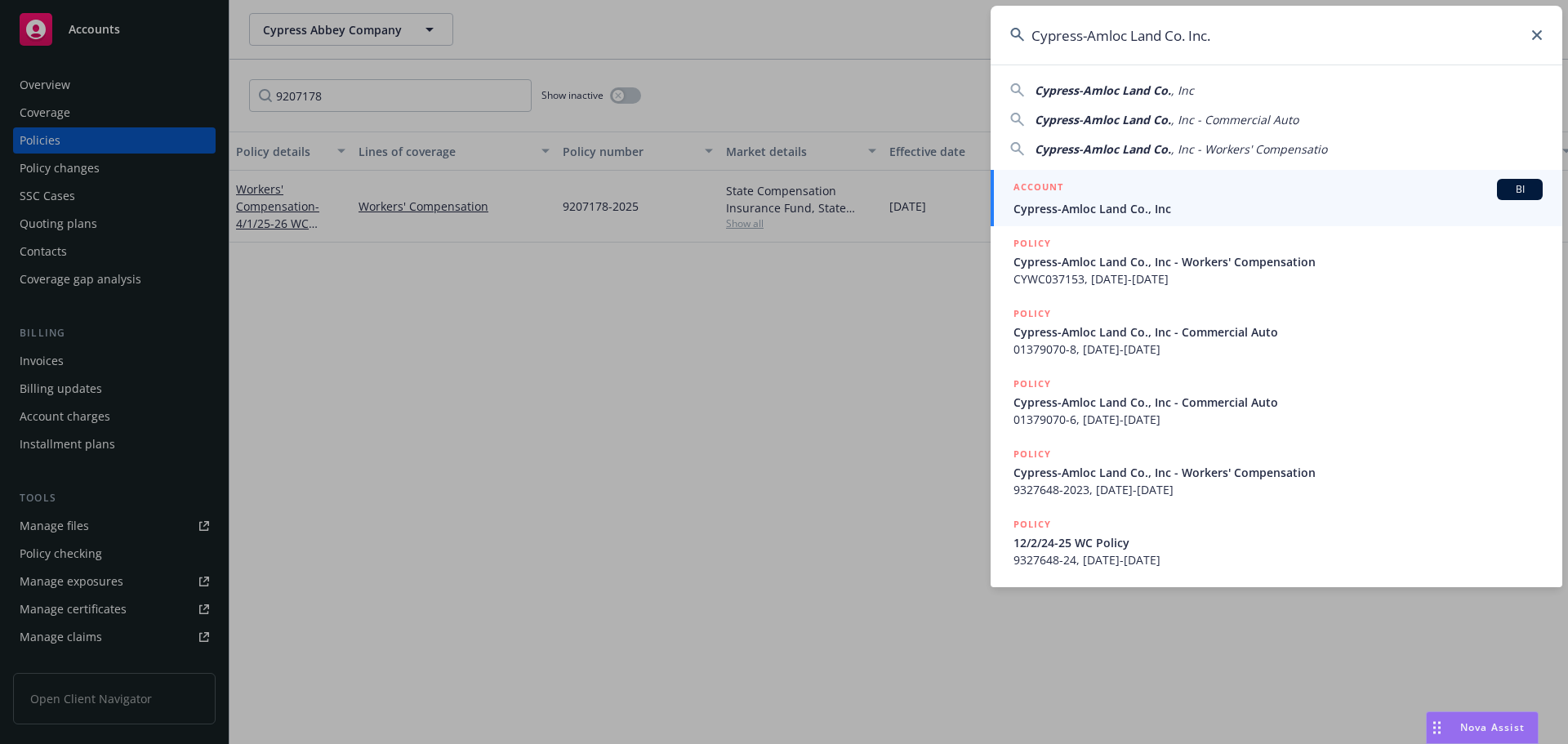
type input "Cypress-Amloc Land Co. Inc."
click at [1149, 198] on div "ACCOUNT BI" at bounding box center [1279, 190] width 530 height 22
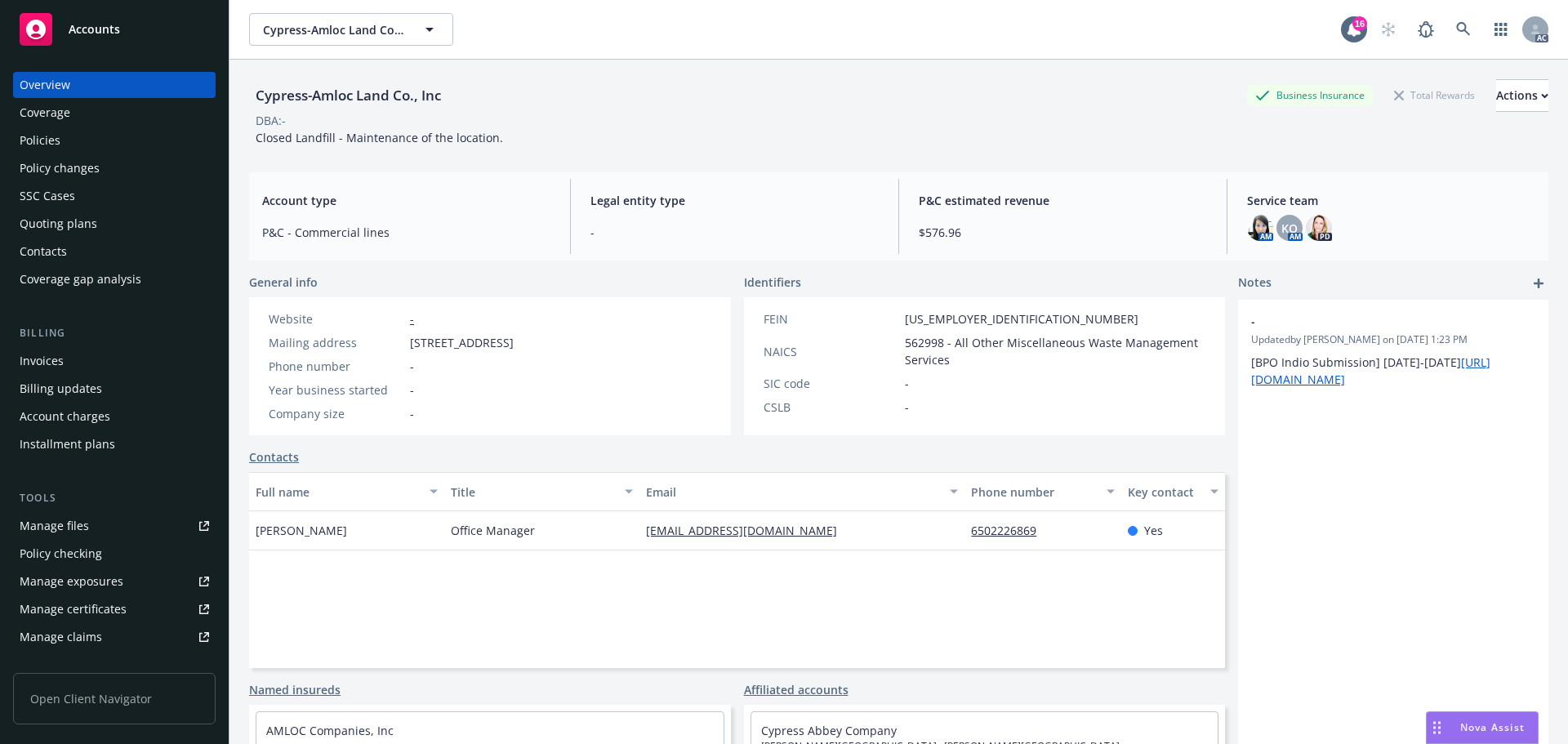
click at [68, 147] on div "Policies" at bounding box center [114, 140] width 189 height 26
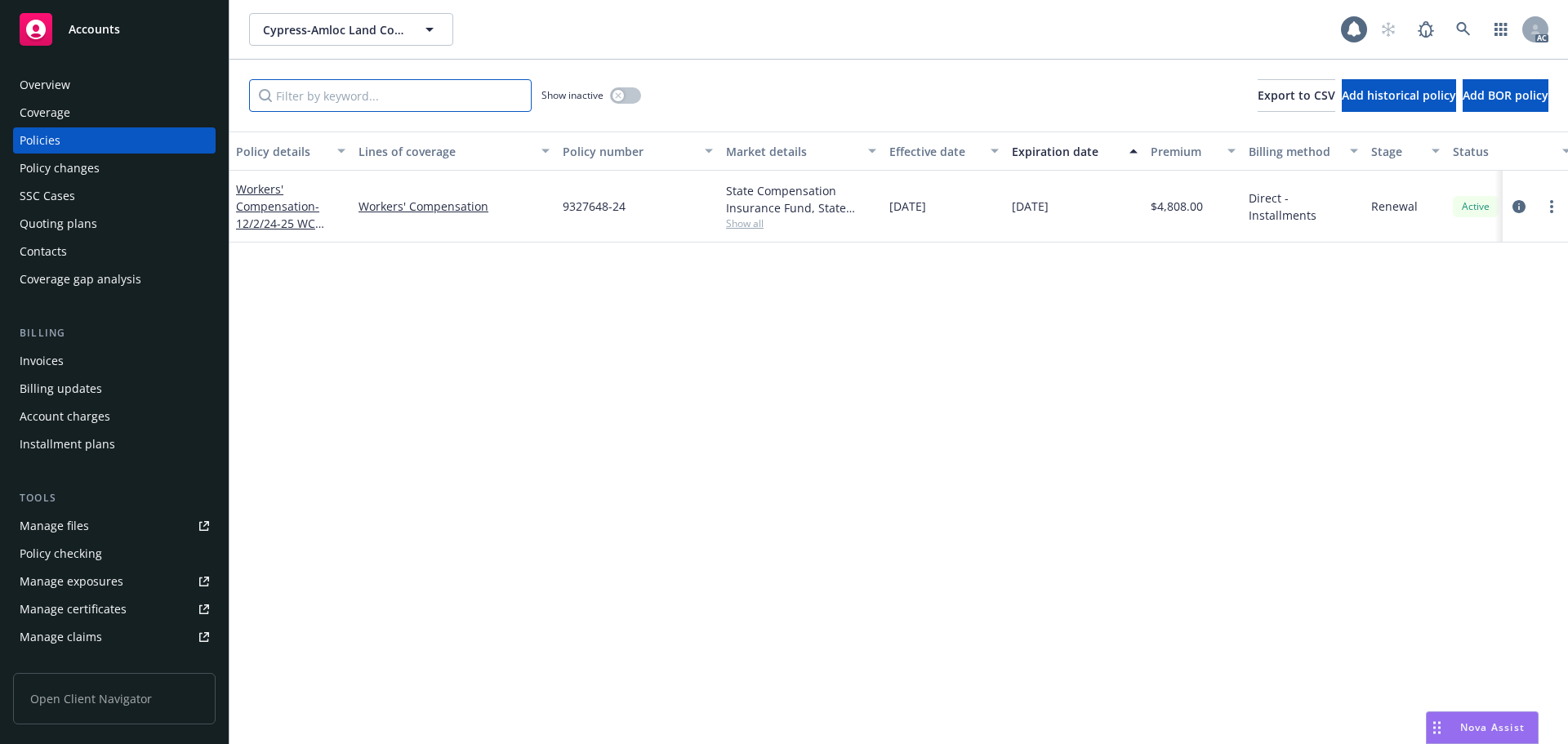
click at [433, 99] on input "Filter by keyword..." at bounding box center [391, 95] width 283 height 32
paste input "9327648"
type input "9327648"
click at [1458, 28] on icon at bounding box center [1463, 28] width 14 height 14
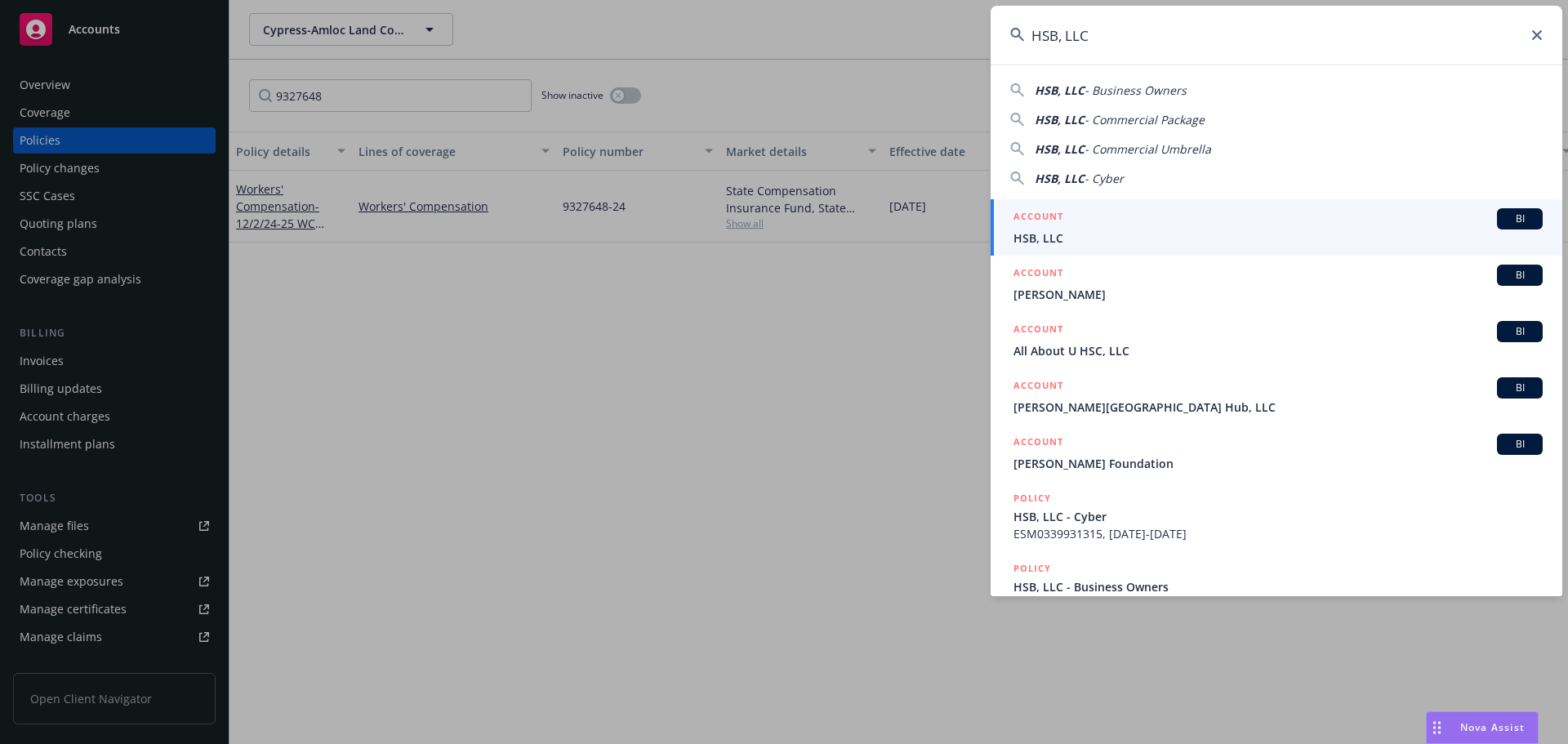
type input "HSB, LLC"
click at [1129, 240] on span "HSB, LLC" at bounding box center [1279, 238] width 530 height 17
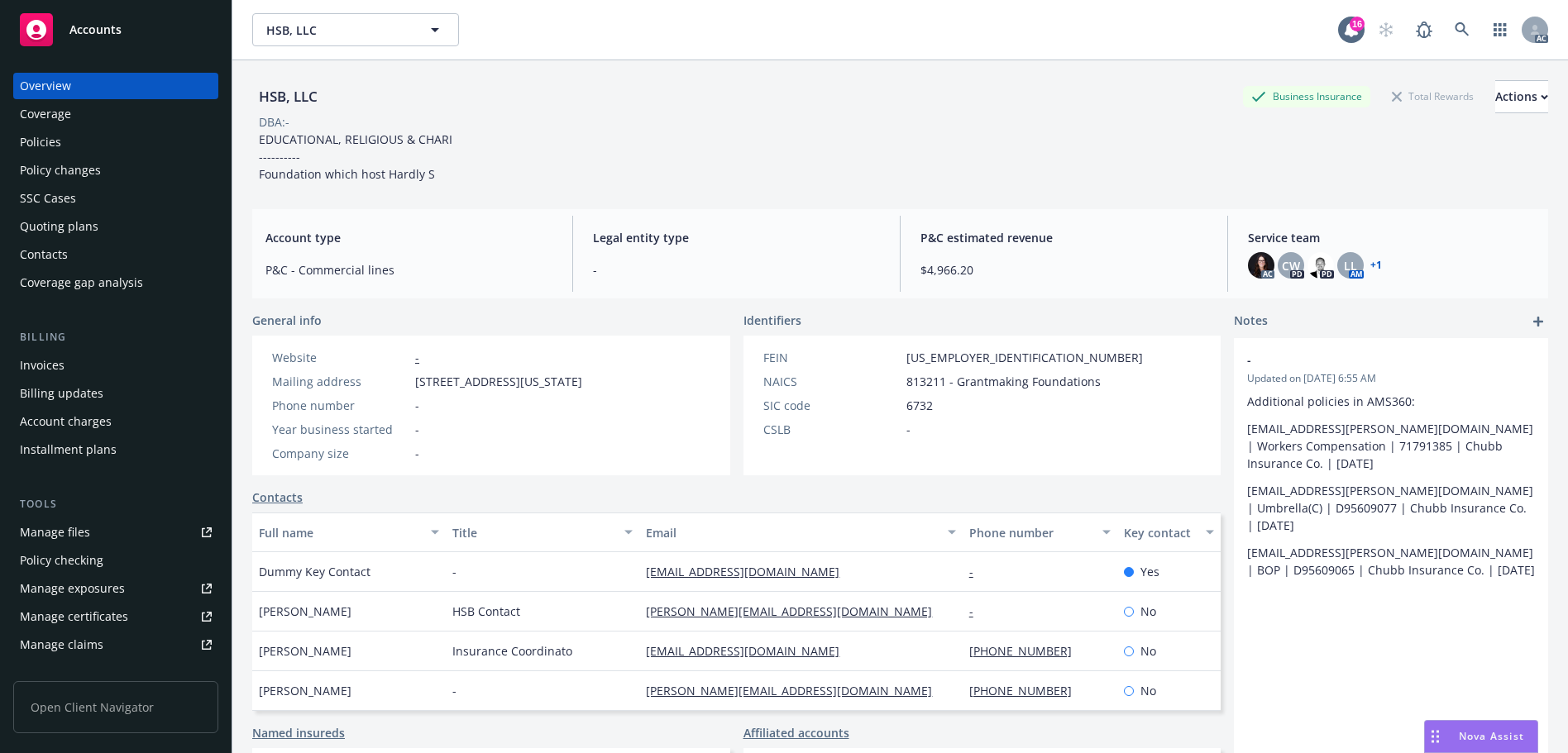
click at [81, 147] on div "Policies" at bounding box center [116, 141] width 191 height 26
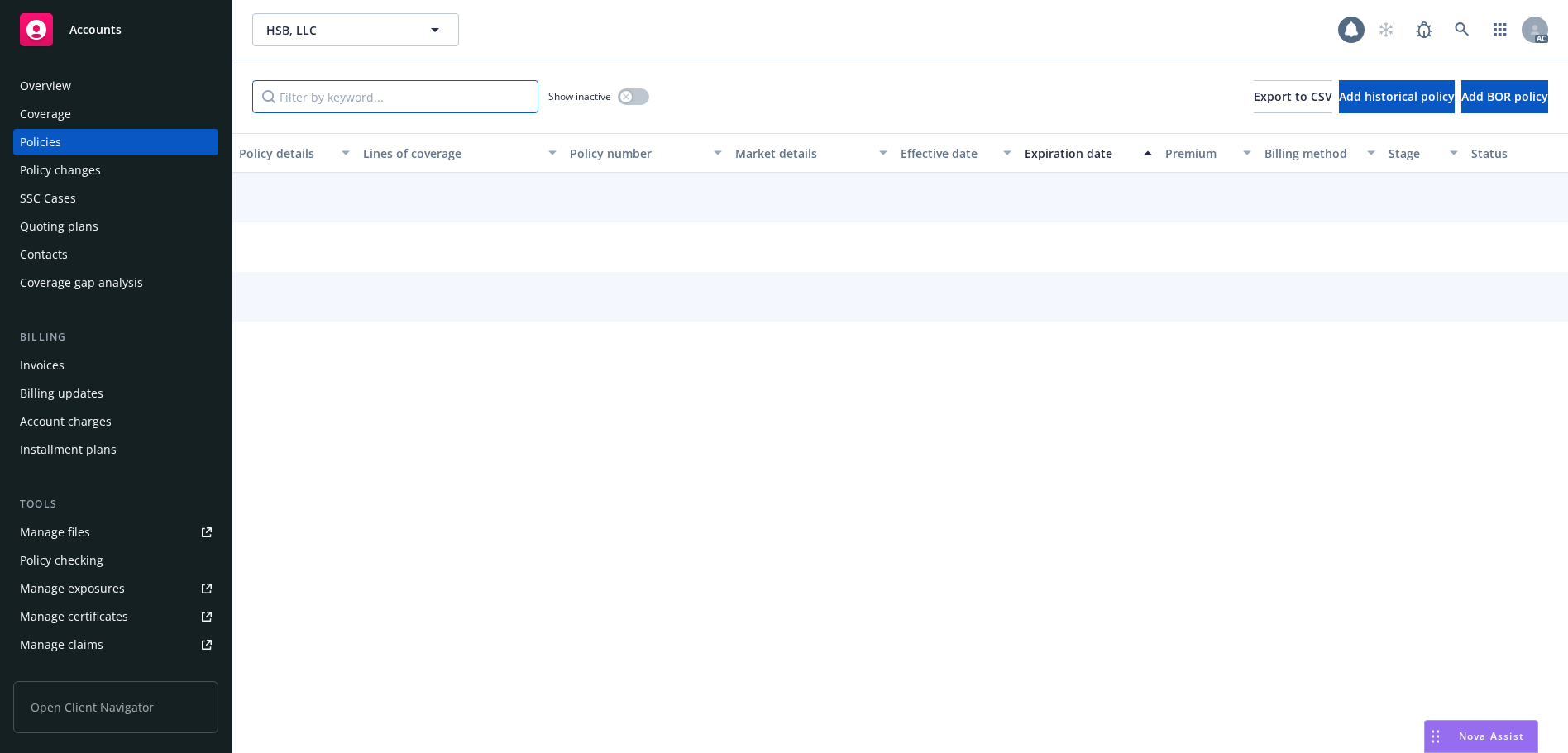
click at [387, 92] on input "Filter by keyword..." at bounding box center [396, 97] width 286 height 33
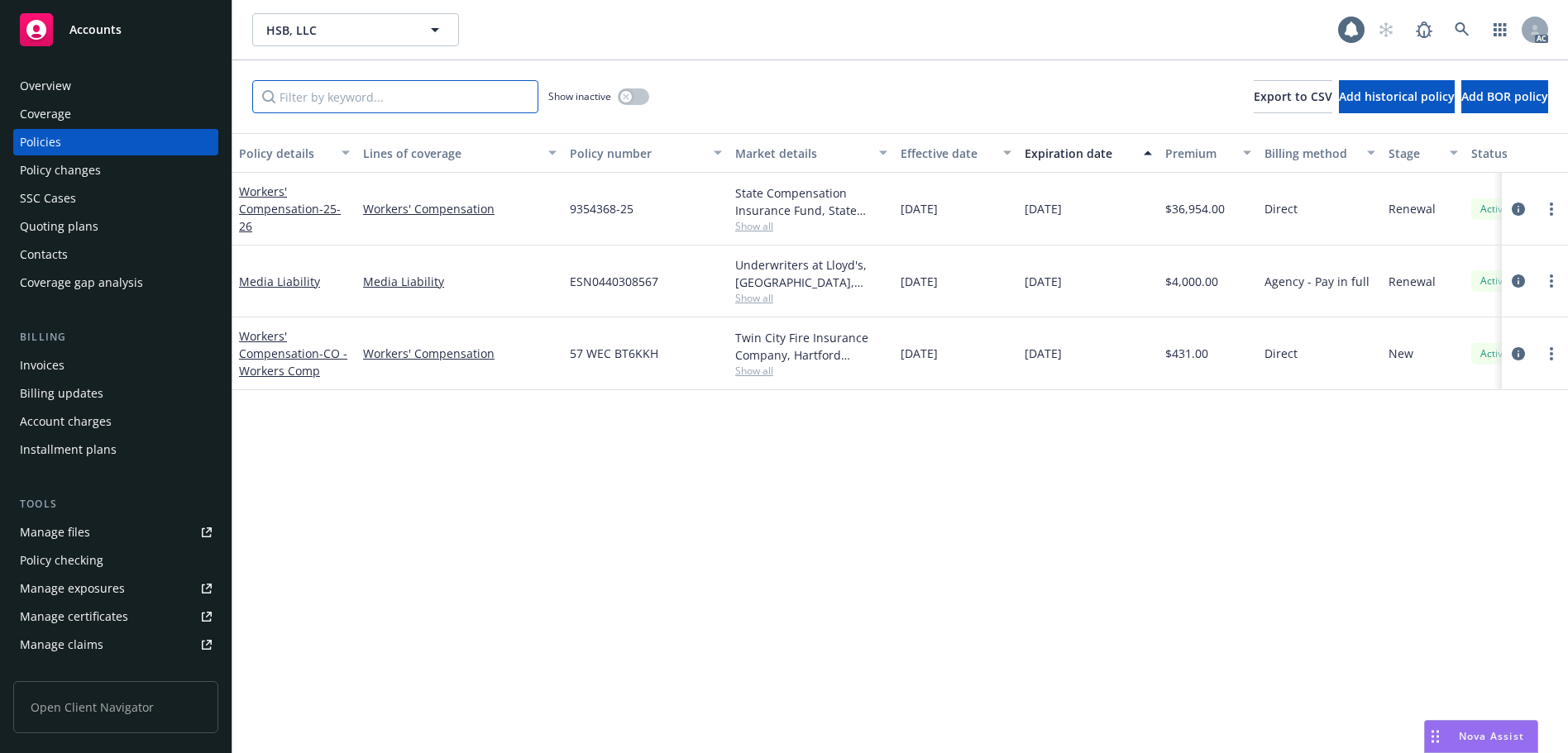
paste input "9354368"
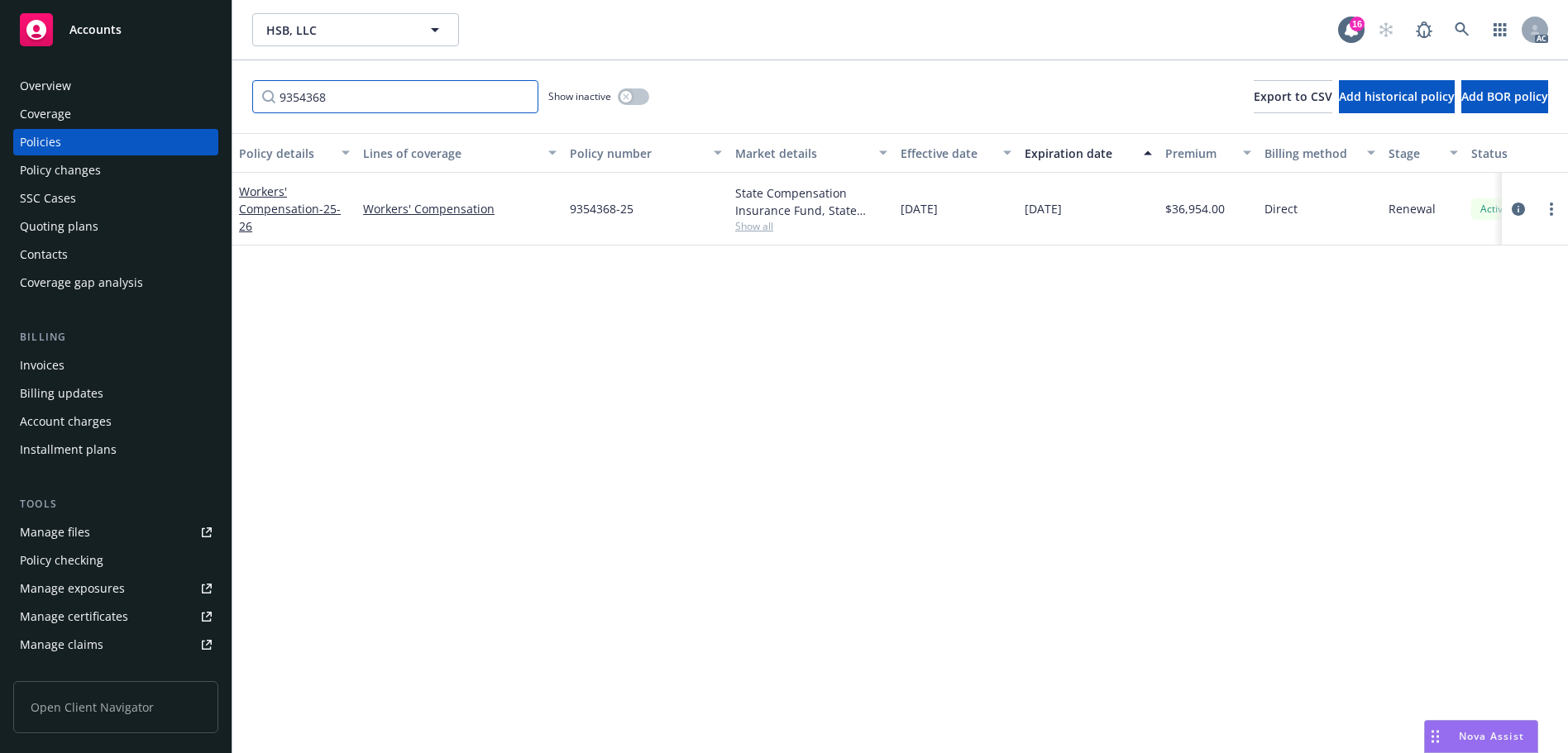
type input "9354368"
click at [1467, 23] on icon at bounding box center [1461, 29] width 15 height 15
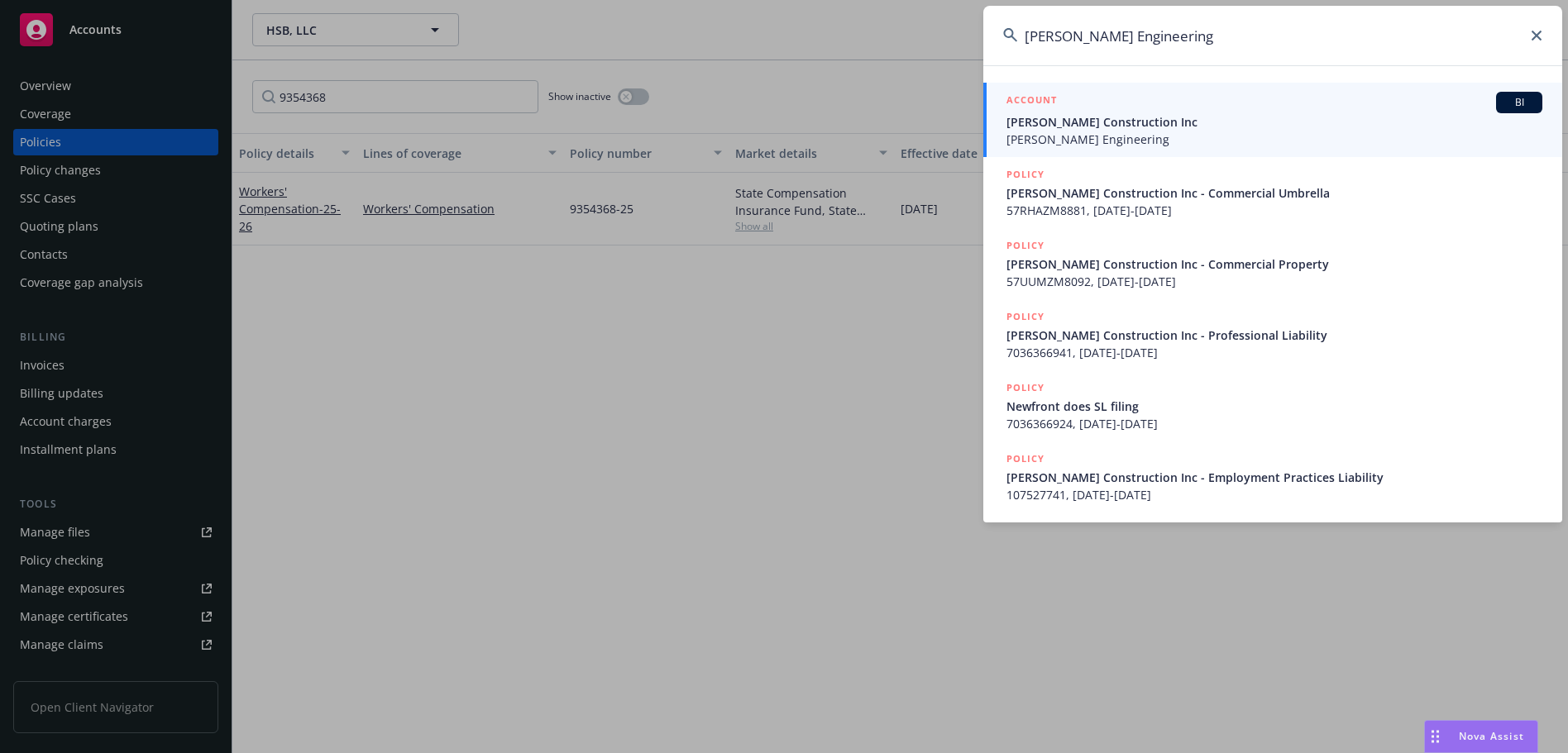
type input "[PERSON_NAME] Engineering"
click at [1115, 103] on div "ACCOUNT BI" at bounding box center [1274, 103] width 536 height 22
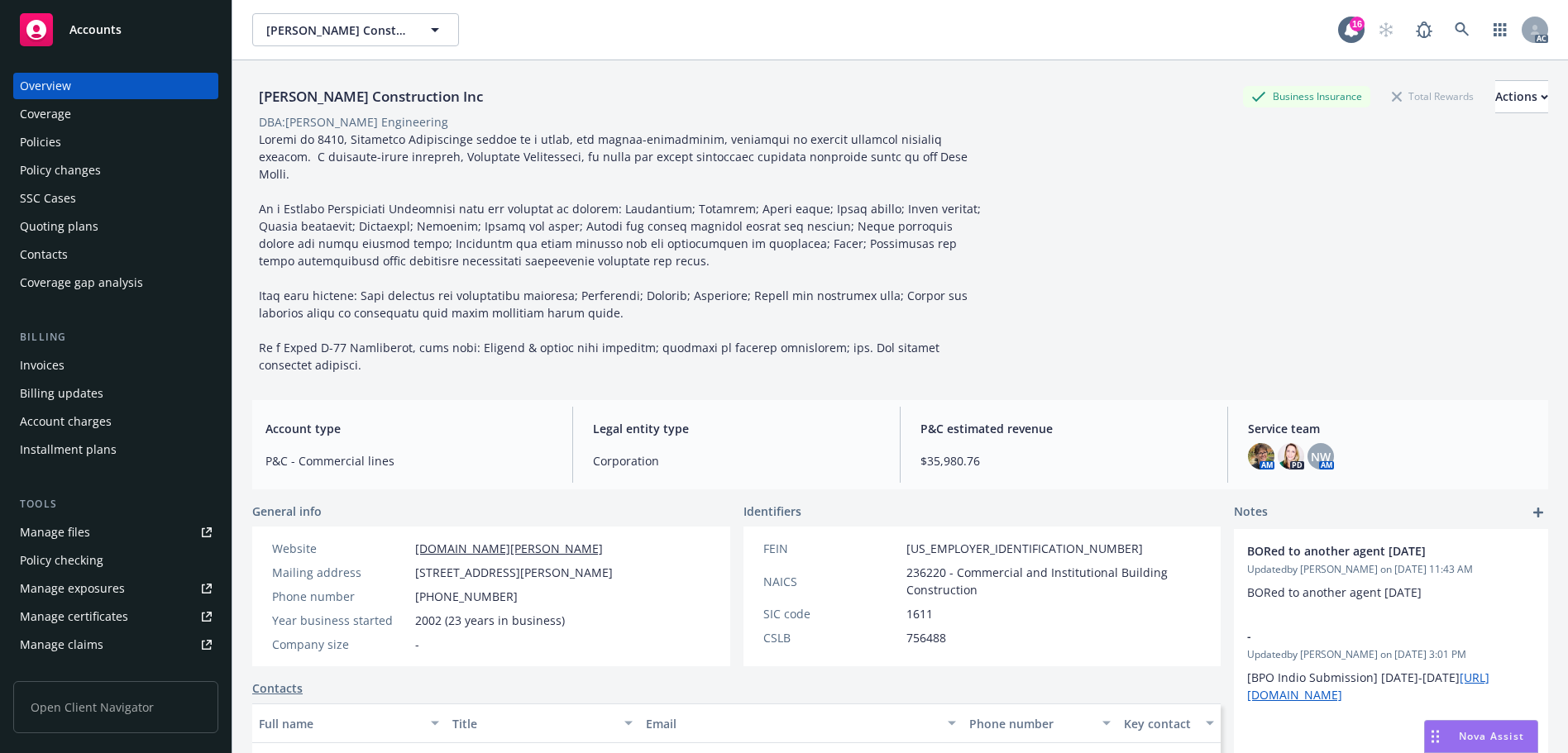
click at [102, 142] on div "Policies" at bounding box center [116, 141] width 191 height 26
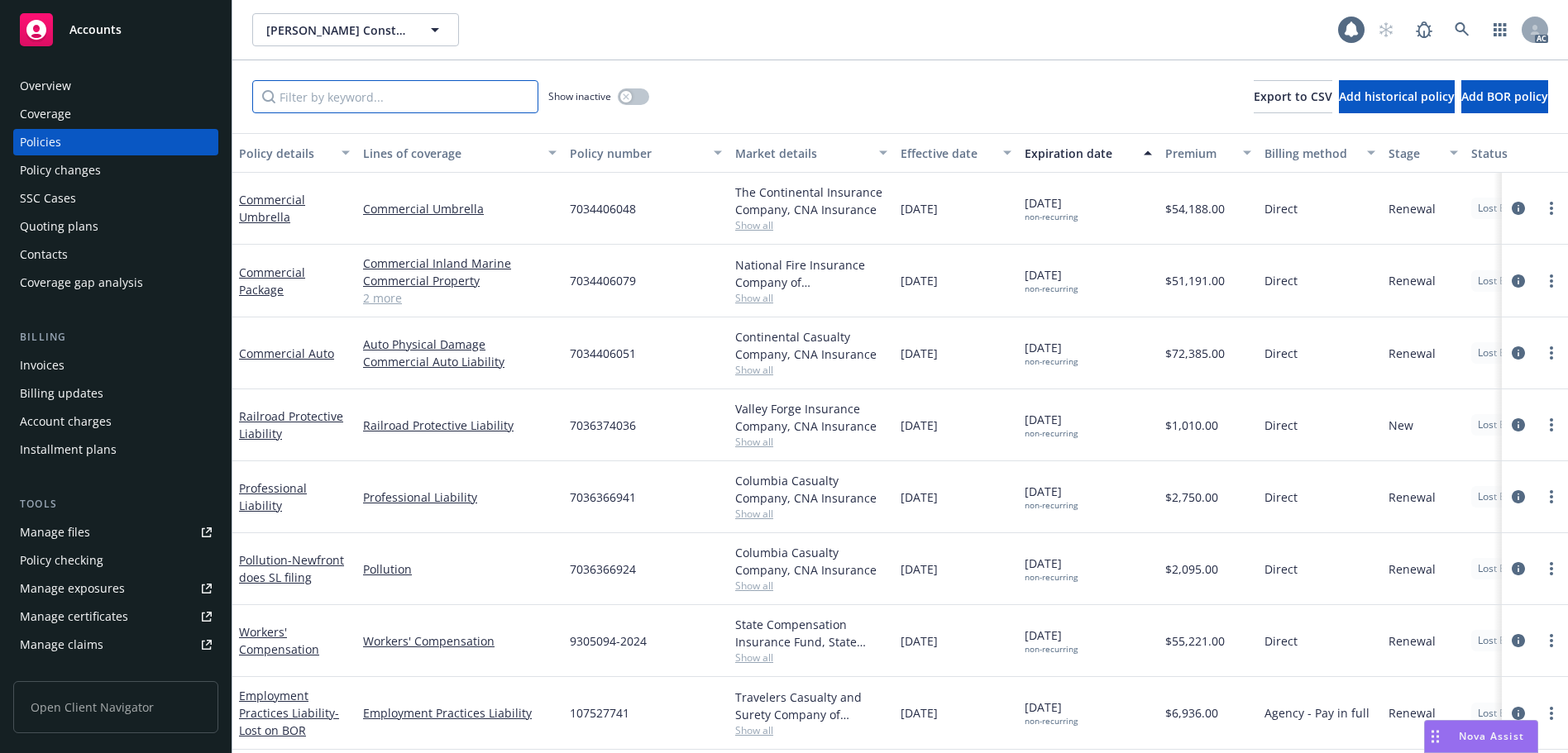
click at [365, 101] on input "Filter by keyword..." at bounding box center [396, 97] width 286 height 33
paste input "9305094"
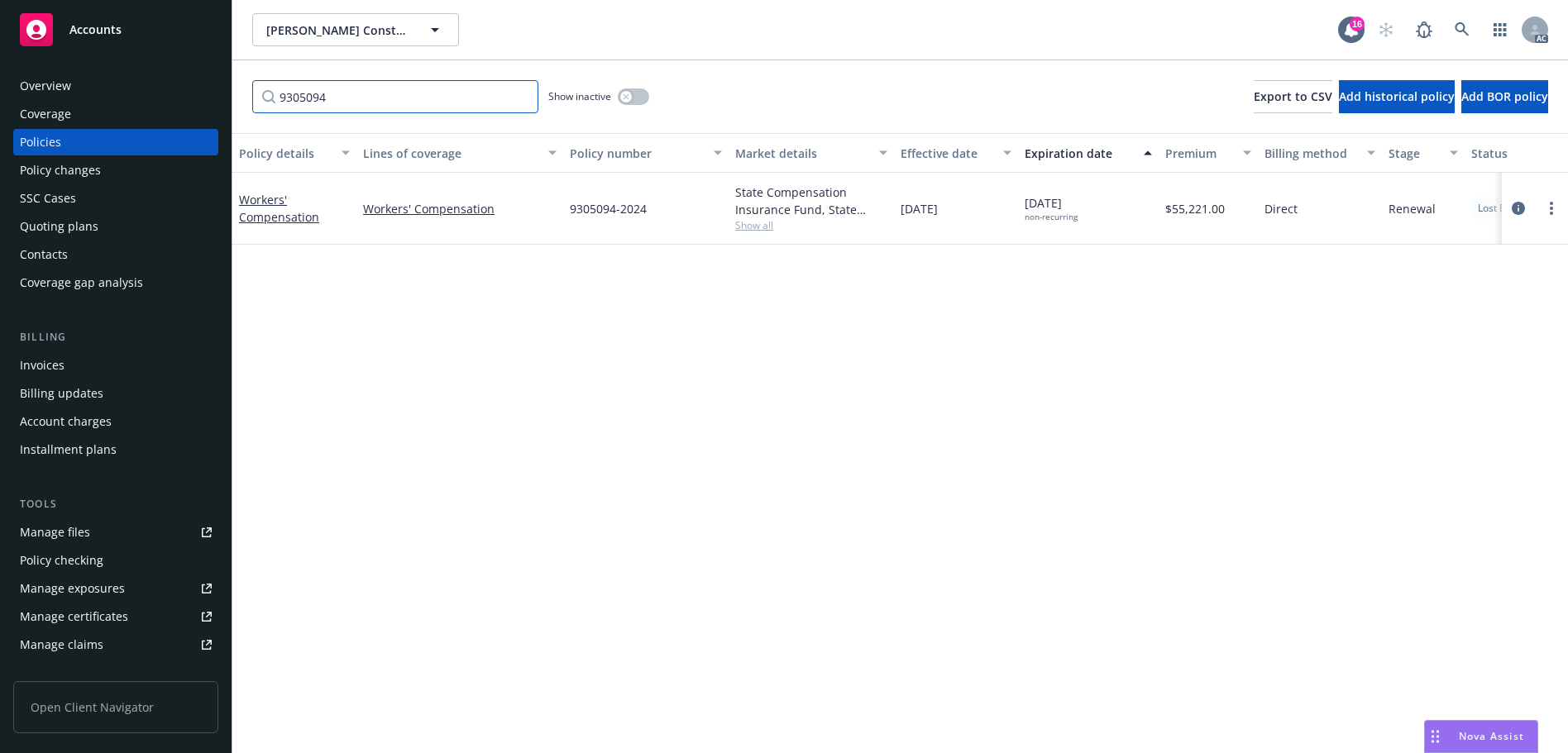
type input "9305094"
click at [1453, 32] on link at bounding box center [1461, 30] width 33 height 33
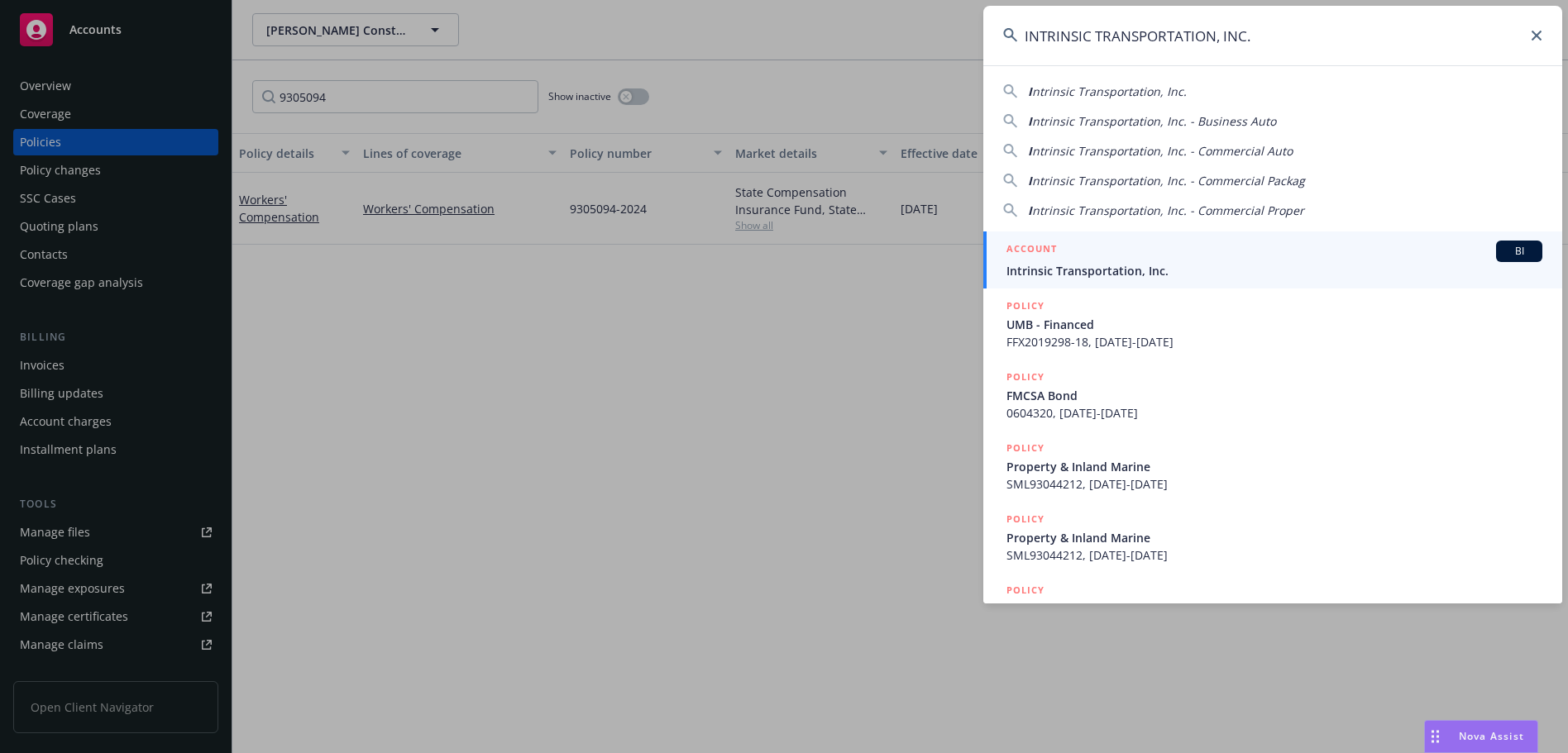
type input "INTRINSIC TRANSPORTATION, INC."
click at [1174, 256] on div "ACCOUNT BI" at bounding box center [1274, 252] width 536 height 22
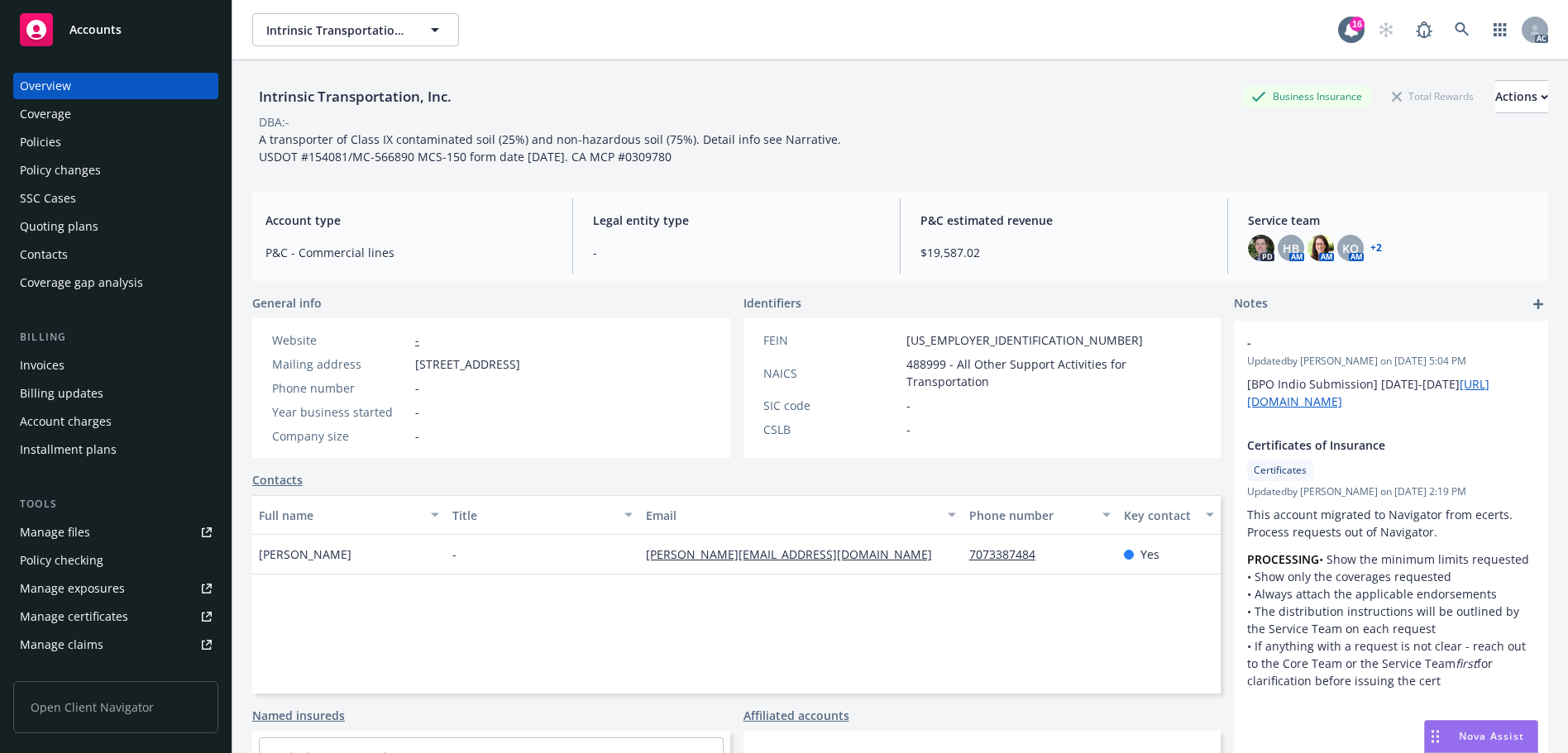
click at [81, 146] on div "Policies" at bounding box center [116, 141] width 191 height 26
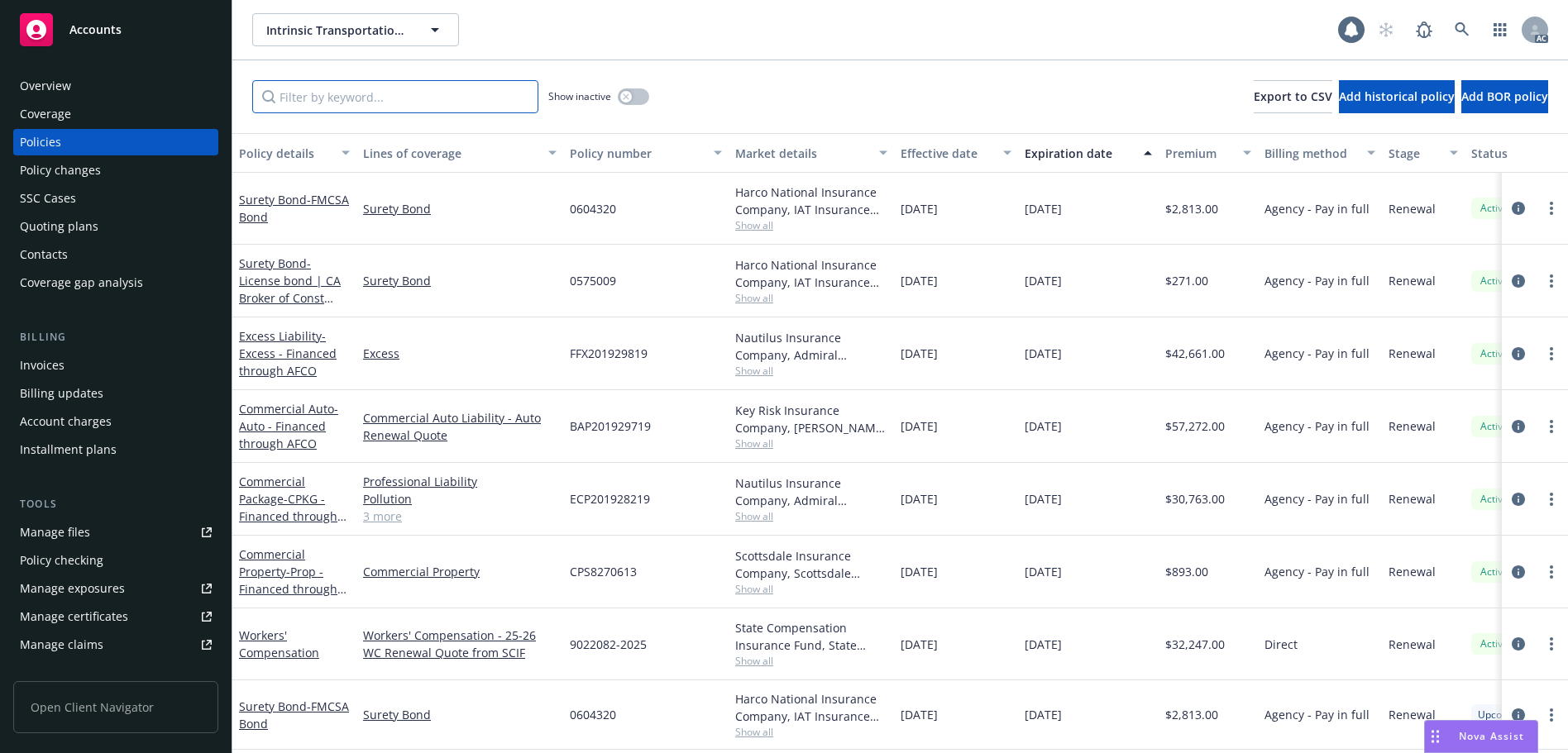
click at [353, 96] on input "Filter by keyword..." at bounding box center [396, 97] width 286 height 33
paste input "9022082"
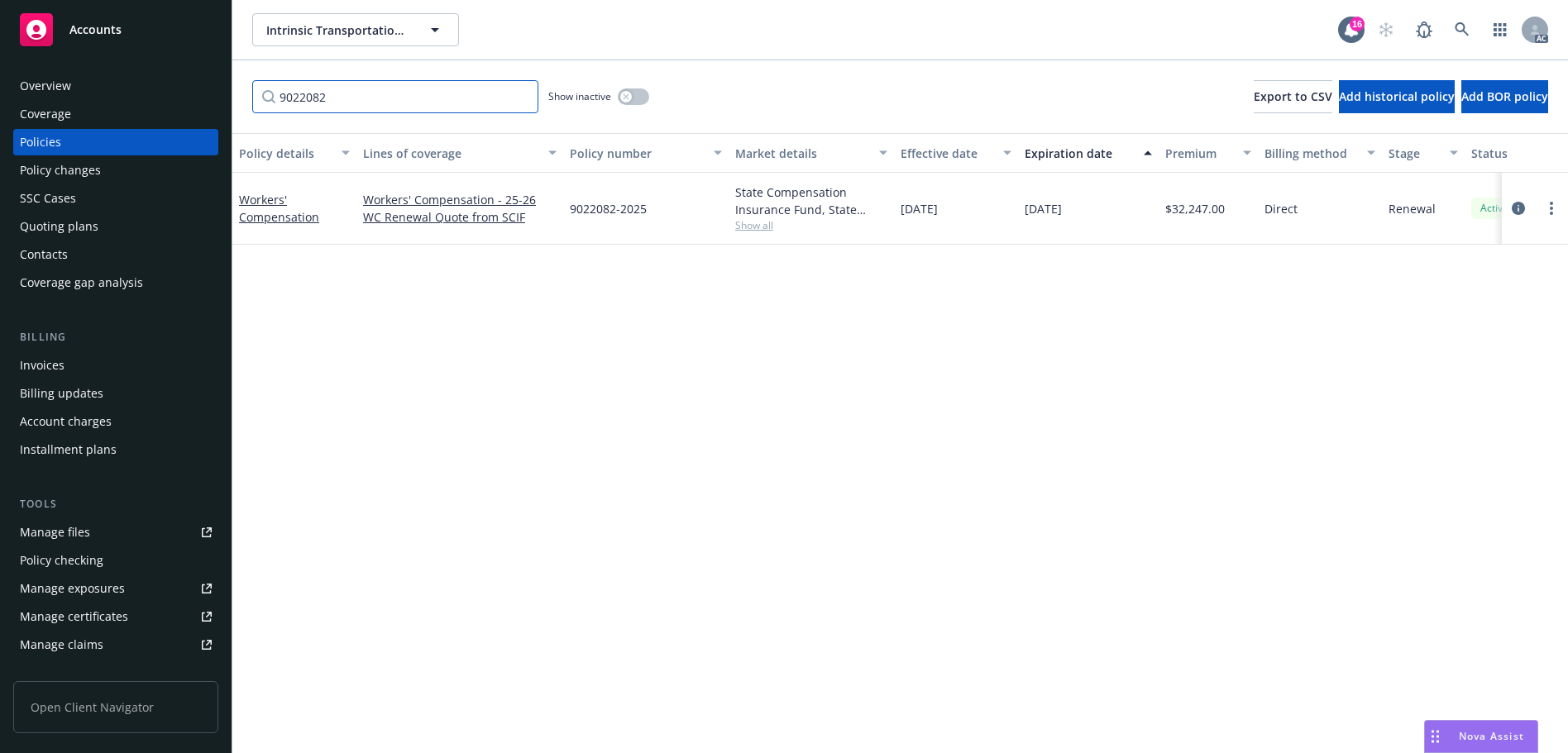
type input "9022082"
click at [627, 91] on div "button" at bounding box center [625, 97] width 12 height 12
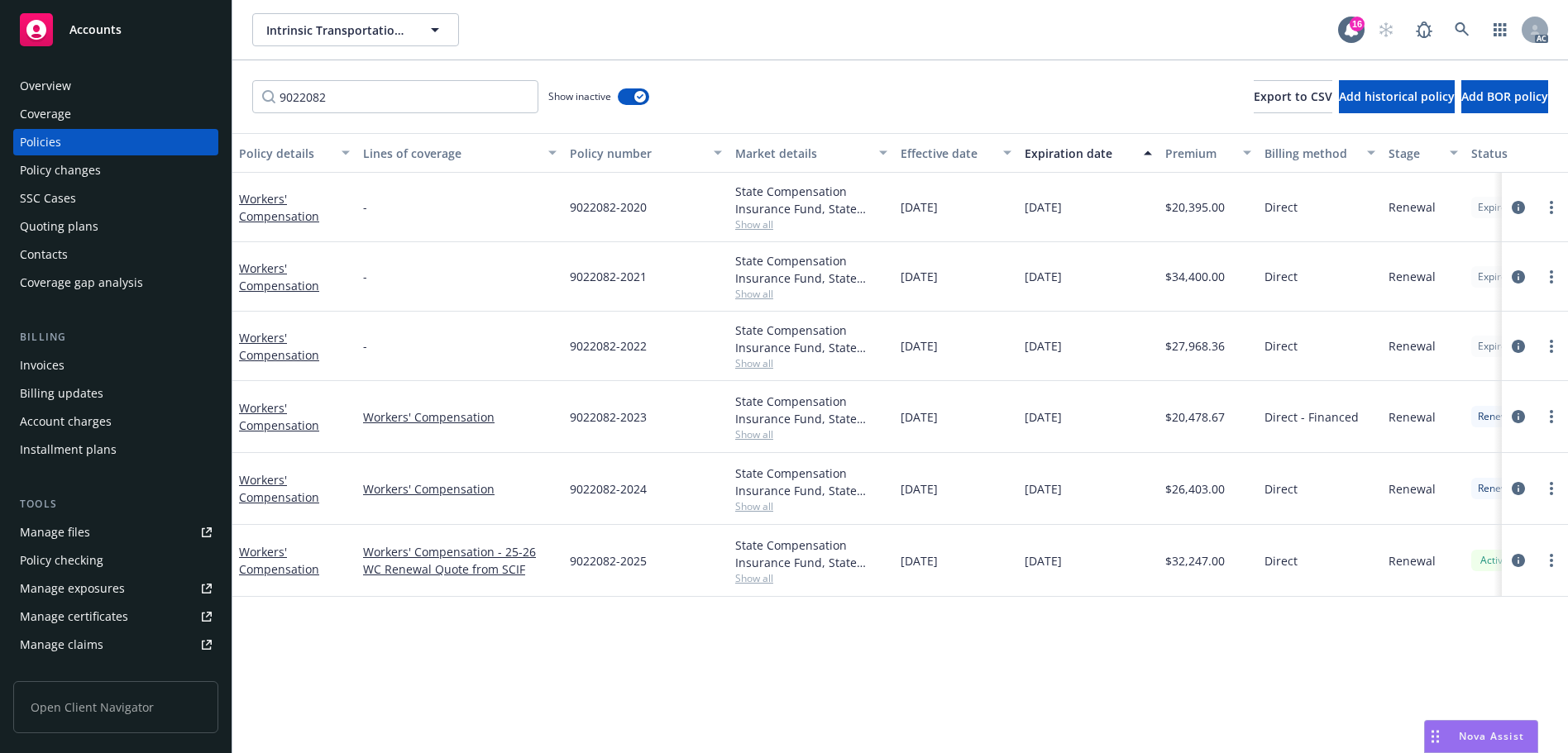
click at [957, 151] on div "Effective date" at bounding box center [947, 153] width 93 height 17
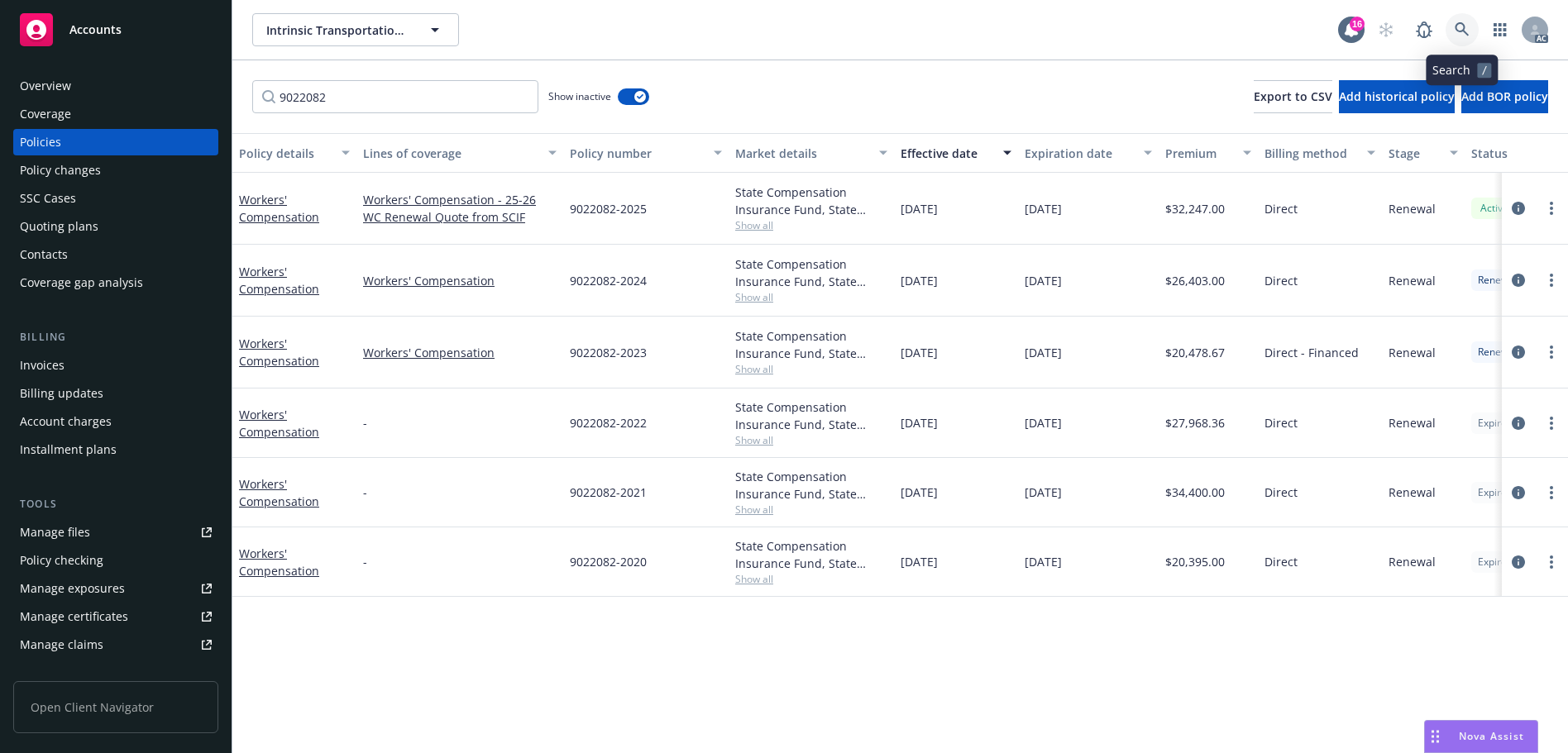
click at [1469, 24] on icon at bounding box center [1461, 29] width 15 height 15
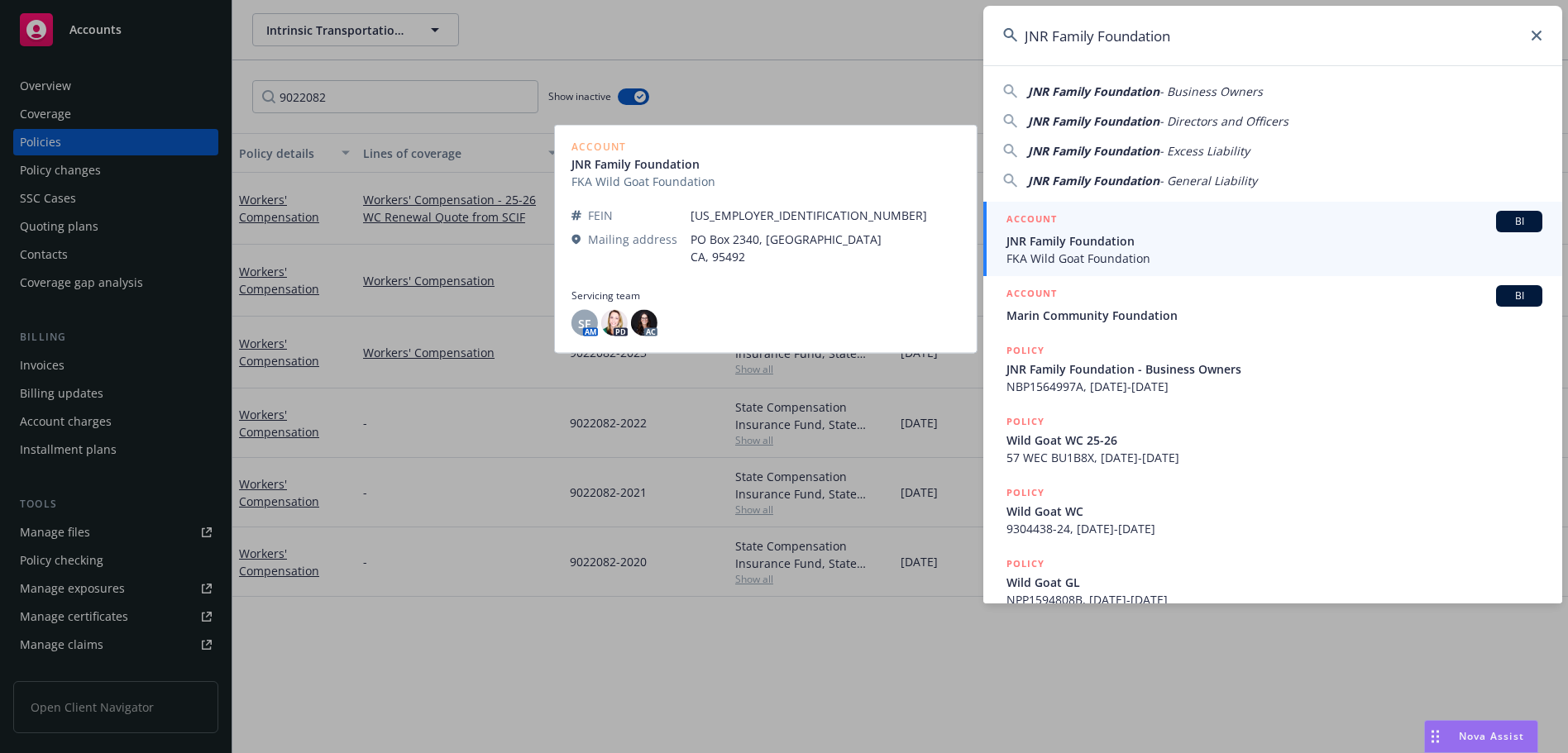
type input "JNR Family Foundation"
drag, startPoint x: 1125, startPoint y: 234, endPoint x: 1125, endPoint y: 208, distance: 26.0
click at [1125, 235] on span "JNR Family Foundation" at bounding box center [1274, 241] width 536 height 17
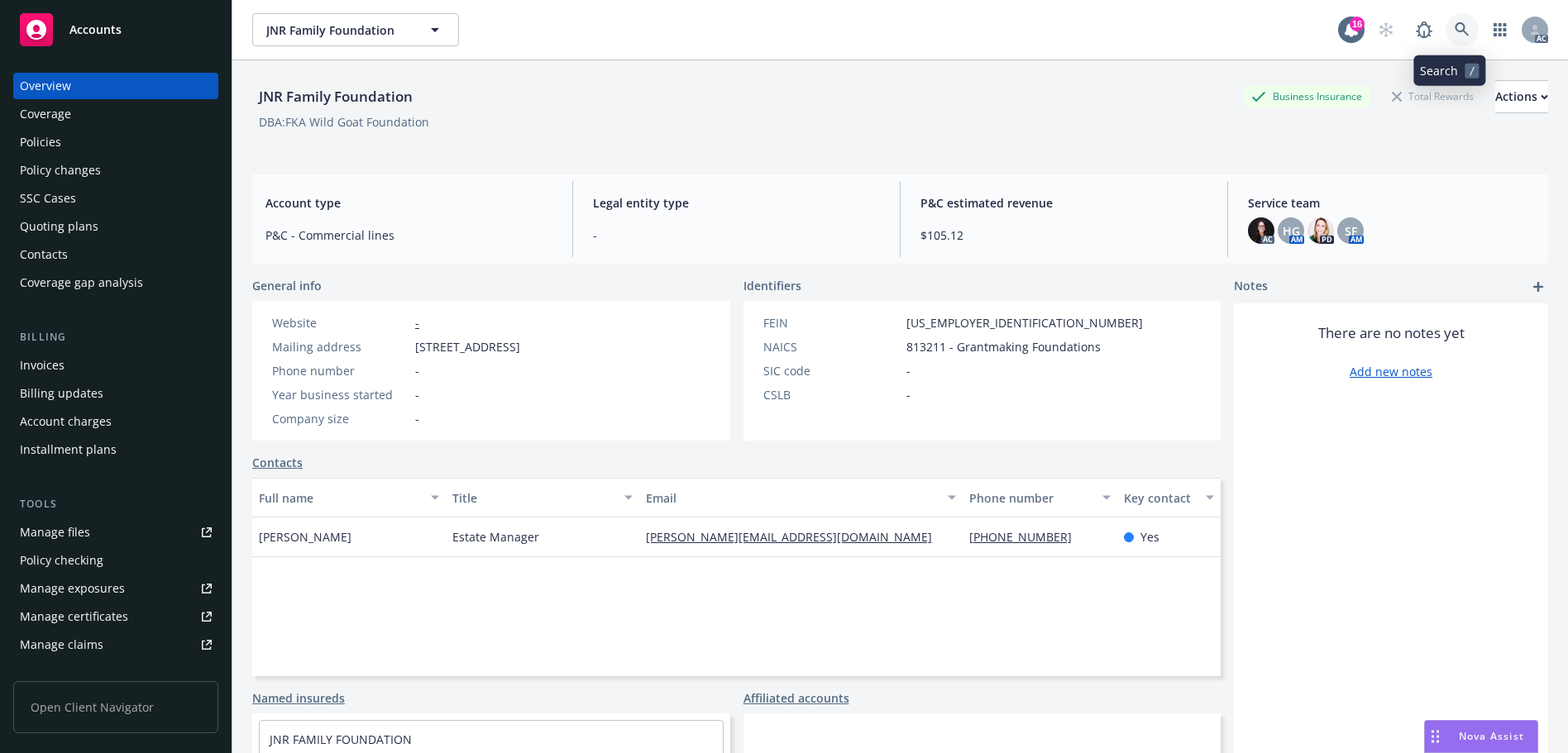
click at [1455, 18] on link at bounding box center [1461, 30] width 33 height 33
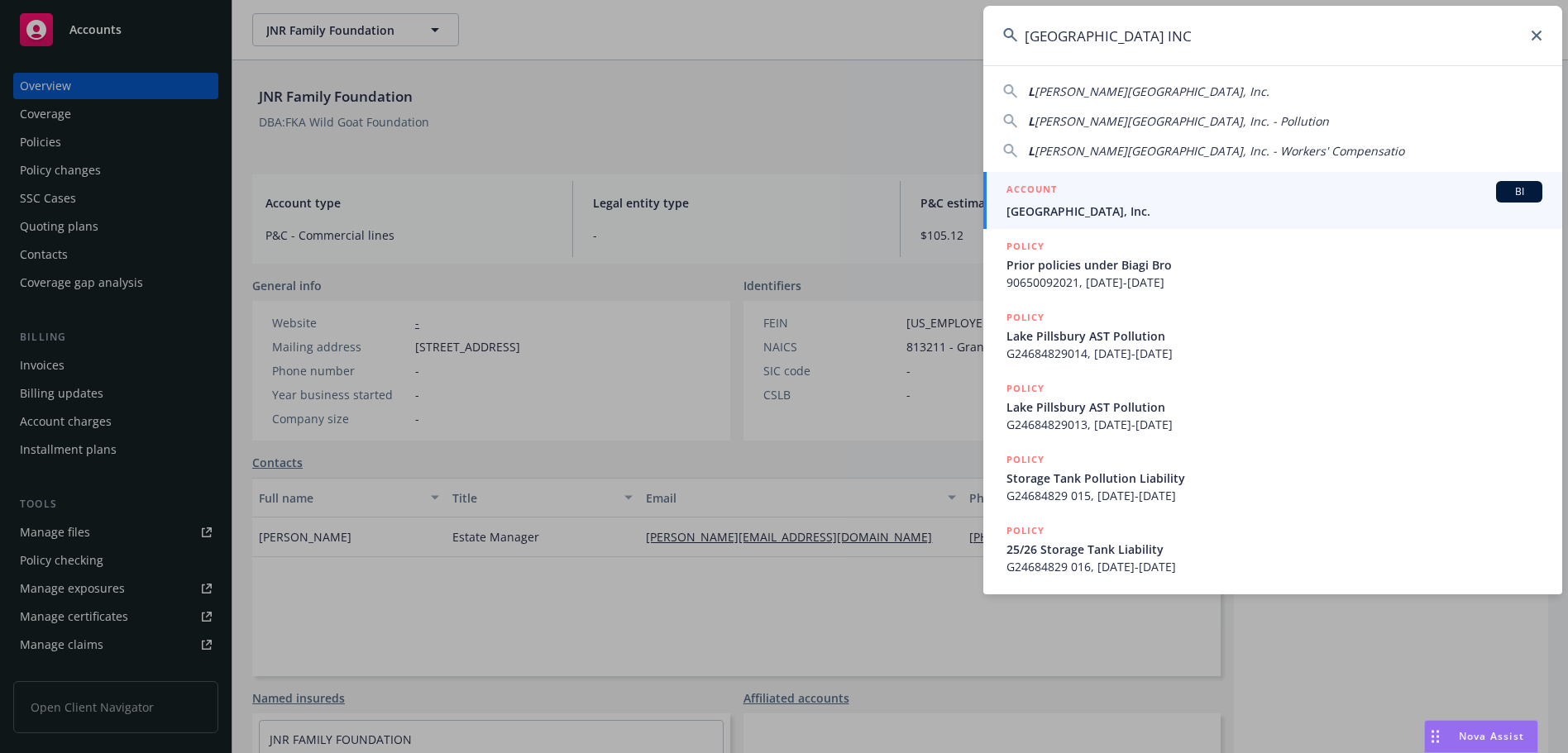
type input "[GEOGRAPHIC_DATA] INC"
click at [1141, 196] on div "ACCOUNT BI" at bounding box center [1274, 192] width 536 height 22
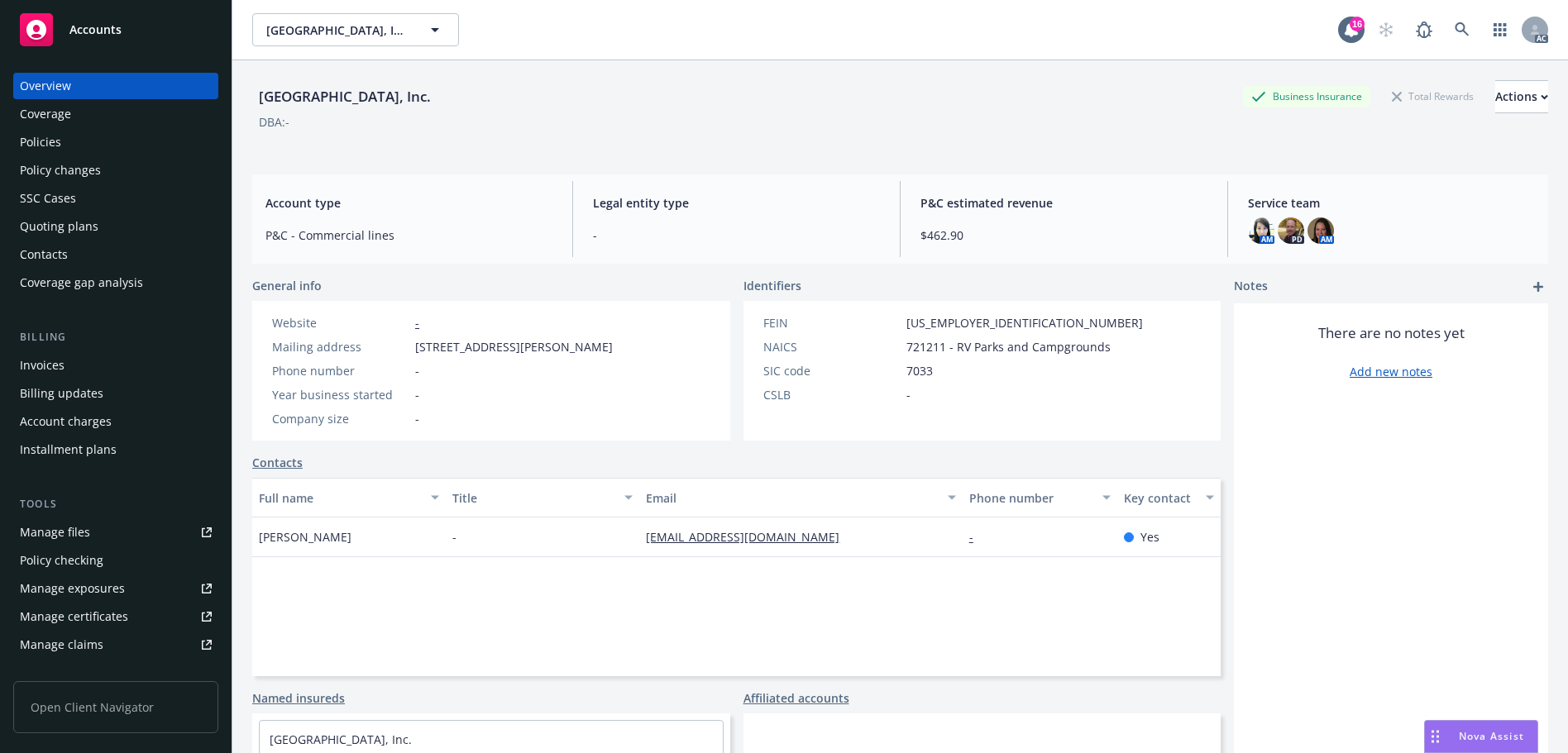
click at [131, 138] on div "Policies" at bounding box center [116, 141] width 191 height 26
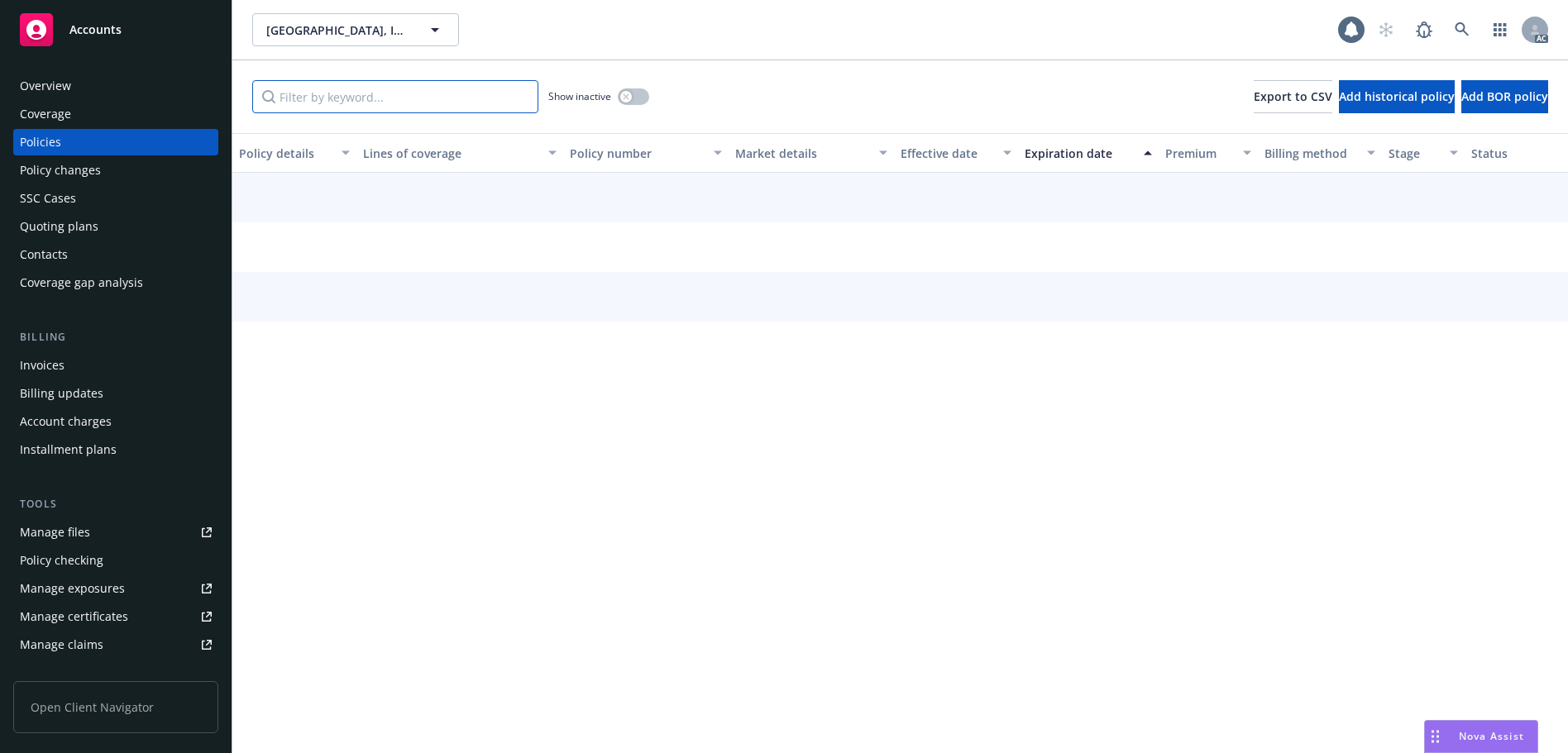
click at [366, 100] on input "Filter by keyword..." at bounding box center [396, 97] width 286 height 33
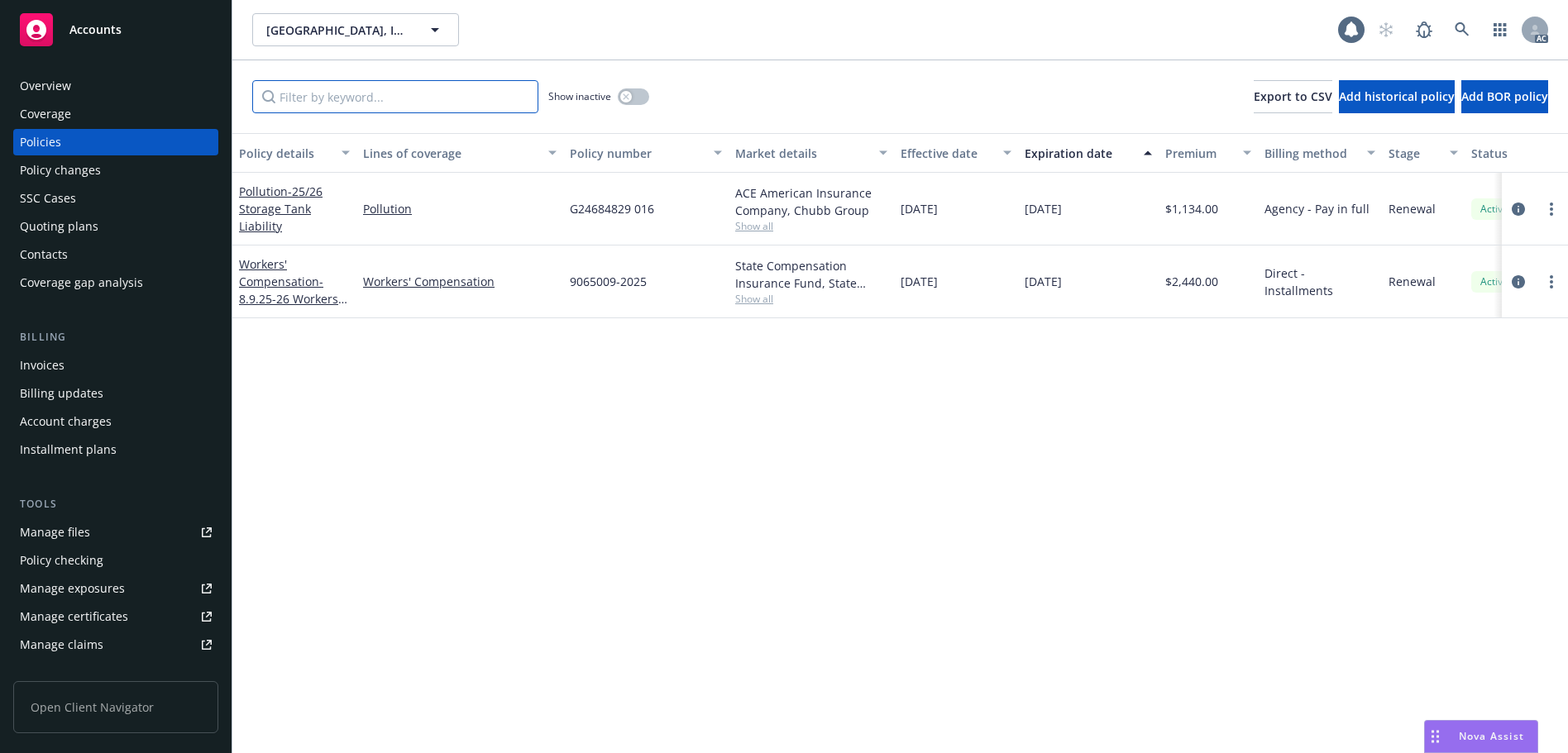
paste input "9065009"
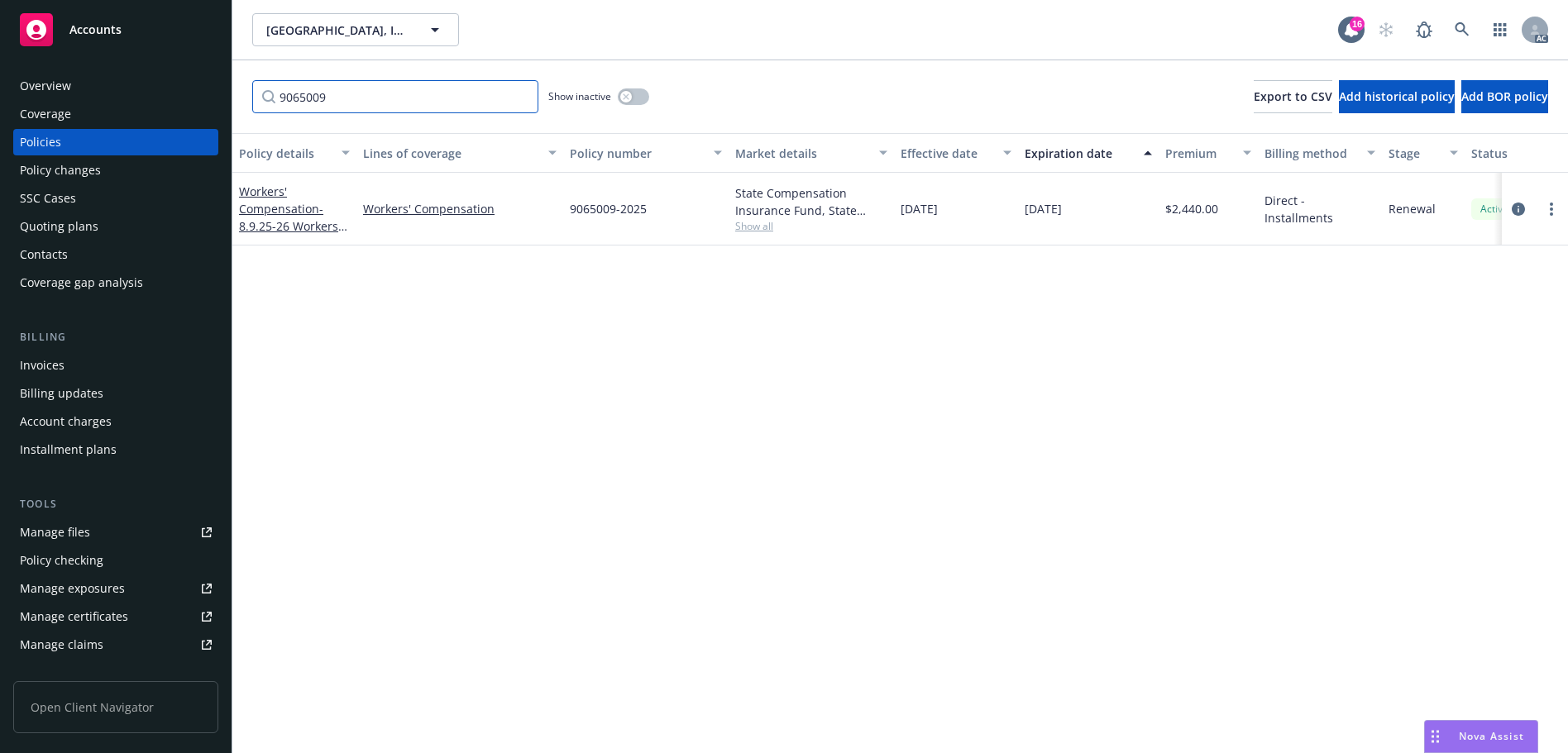
type input "9065009"
click at [625, 89] on button "button" at bounding box center [634, 97] width 31 height 16
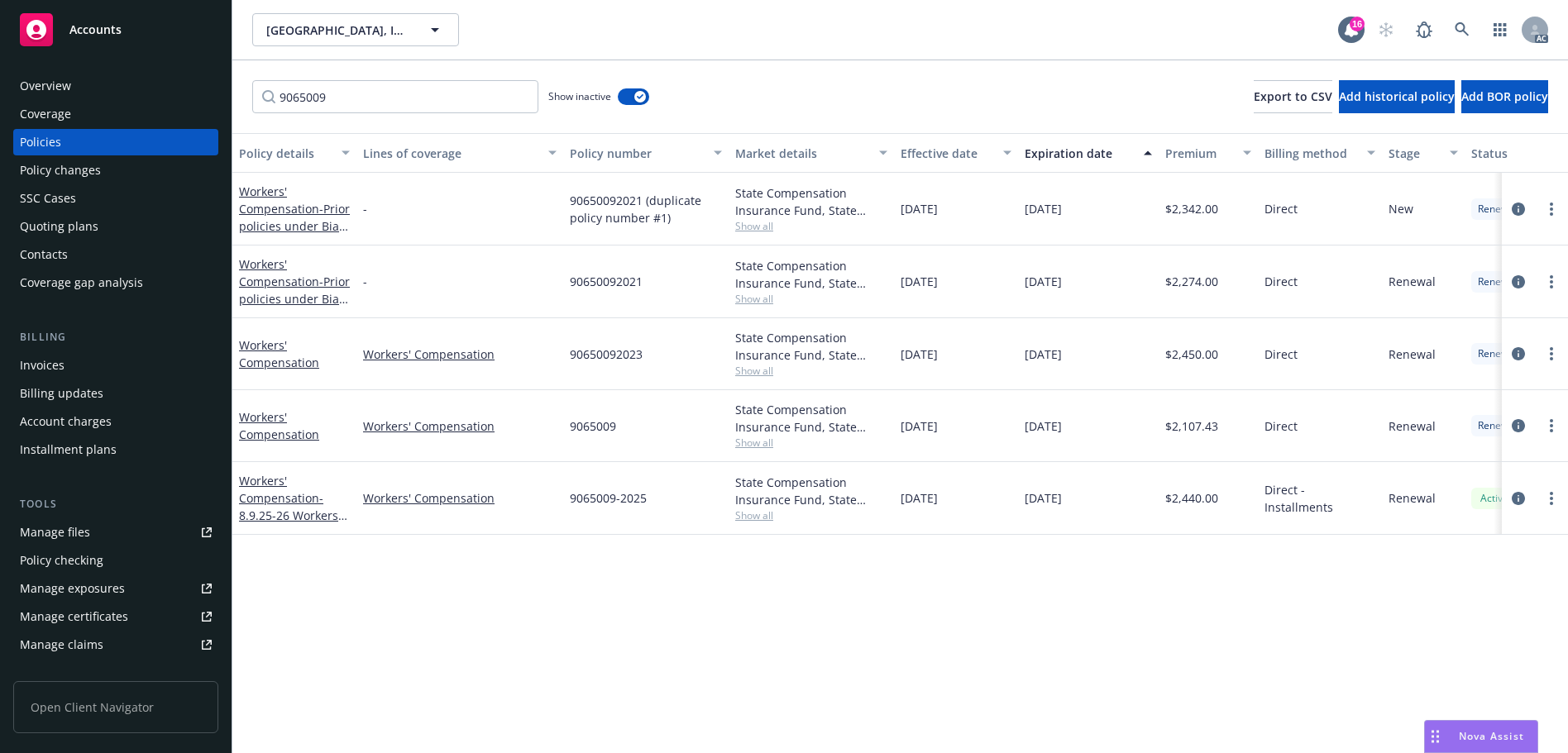
click at [935, 150] on div "Effective date" at bounding box center [947, 153] width 93 height 17
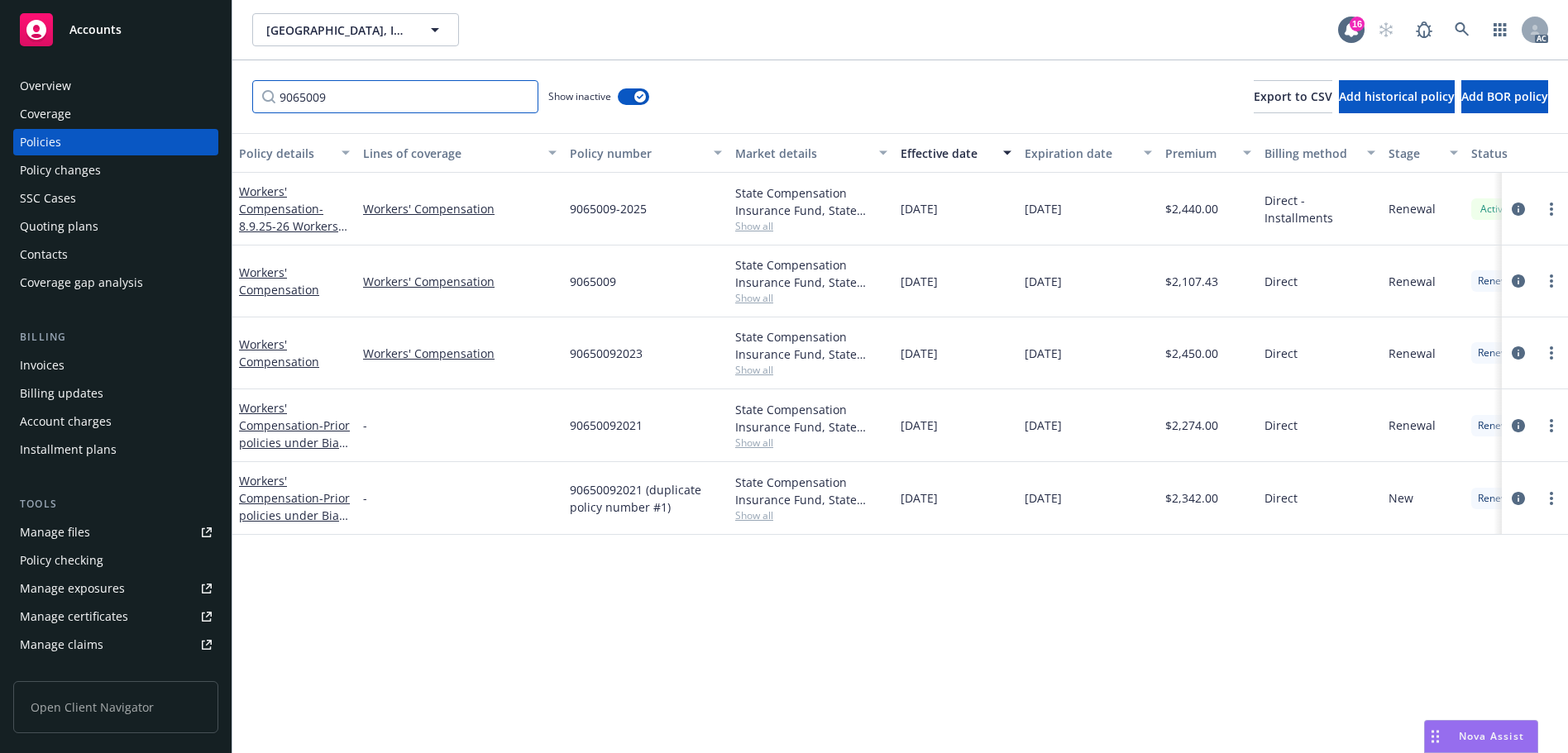
click at [407, 97] on input "9065009" at bounding box center [396, 97] width 286 height 33
click at [1462, 21] on link at bounding box center [1461, 30] width 33 height 33
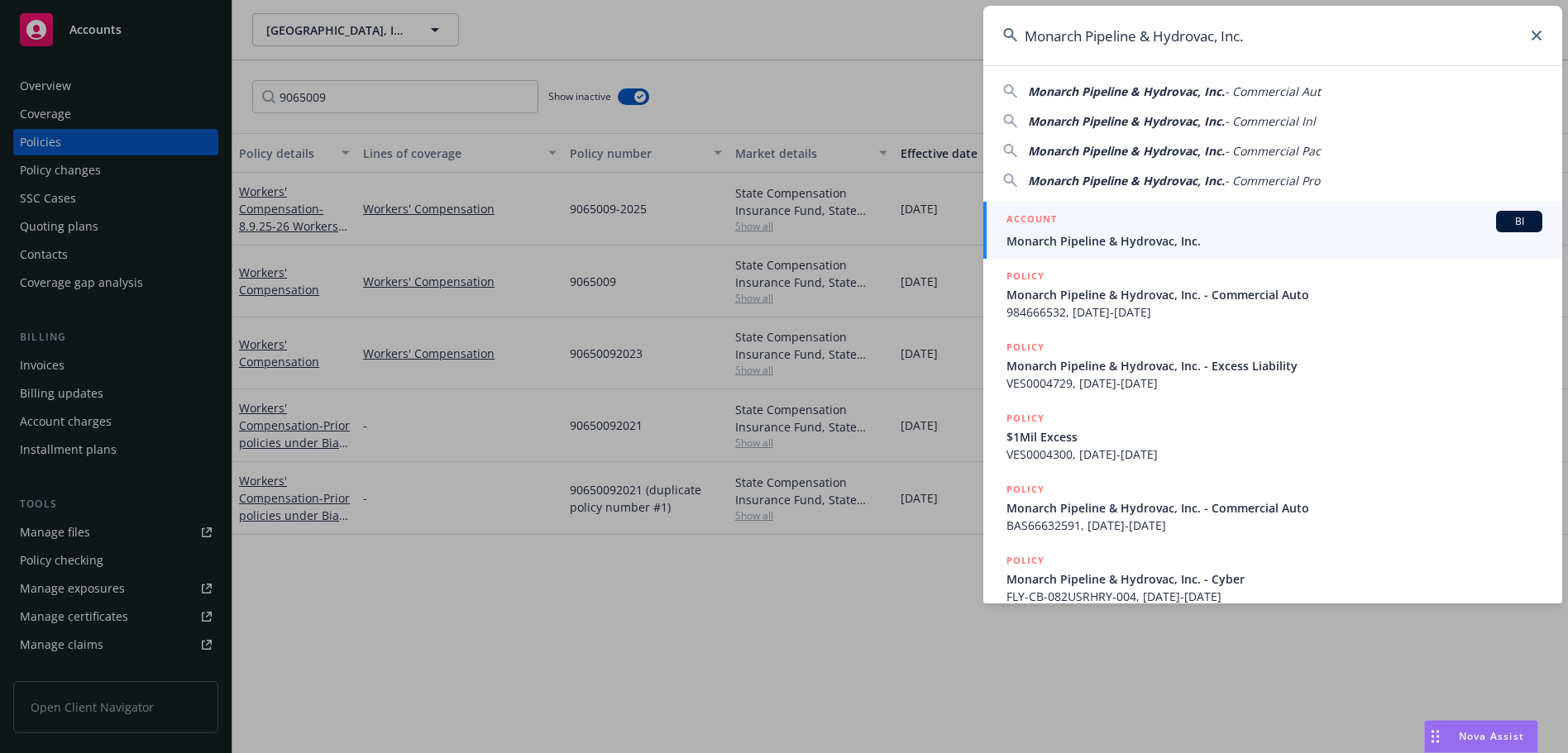
type input "Monarch Pipeline & Hydrovac, Inc."
drag, startPoint x: 1107, startPoint y: 231, endPoint x: 1112, endPoint y: 183, distance: 48.3
click at [1107, 231] on div "ACCOUNT BI" at bounding box center [1274, 222] width 536 height 22
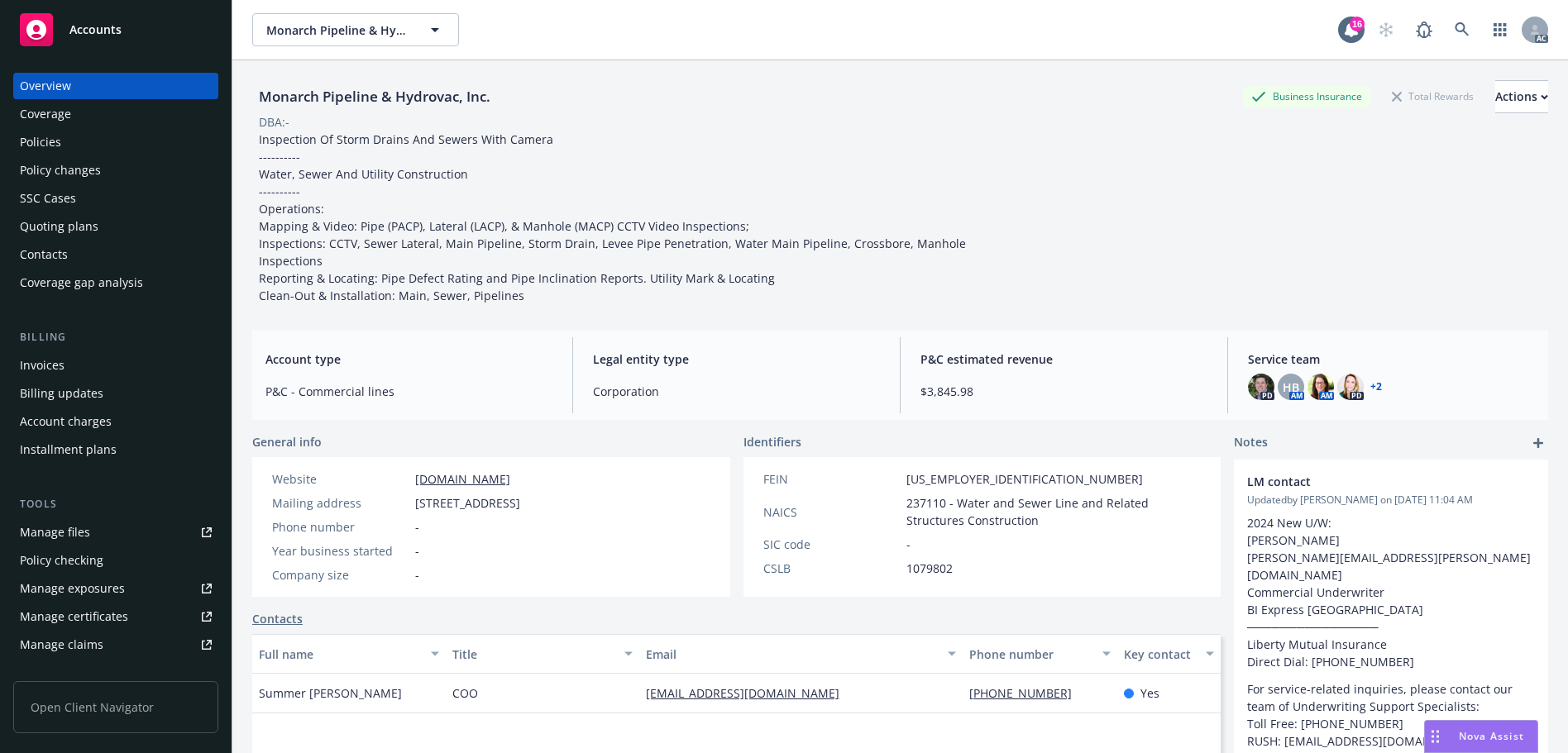
click at [114, 147] on div "Policies" at bounding box center [116, 141] width 191 height 26
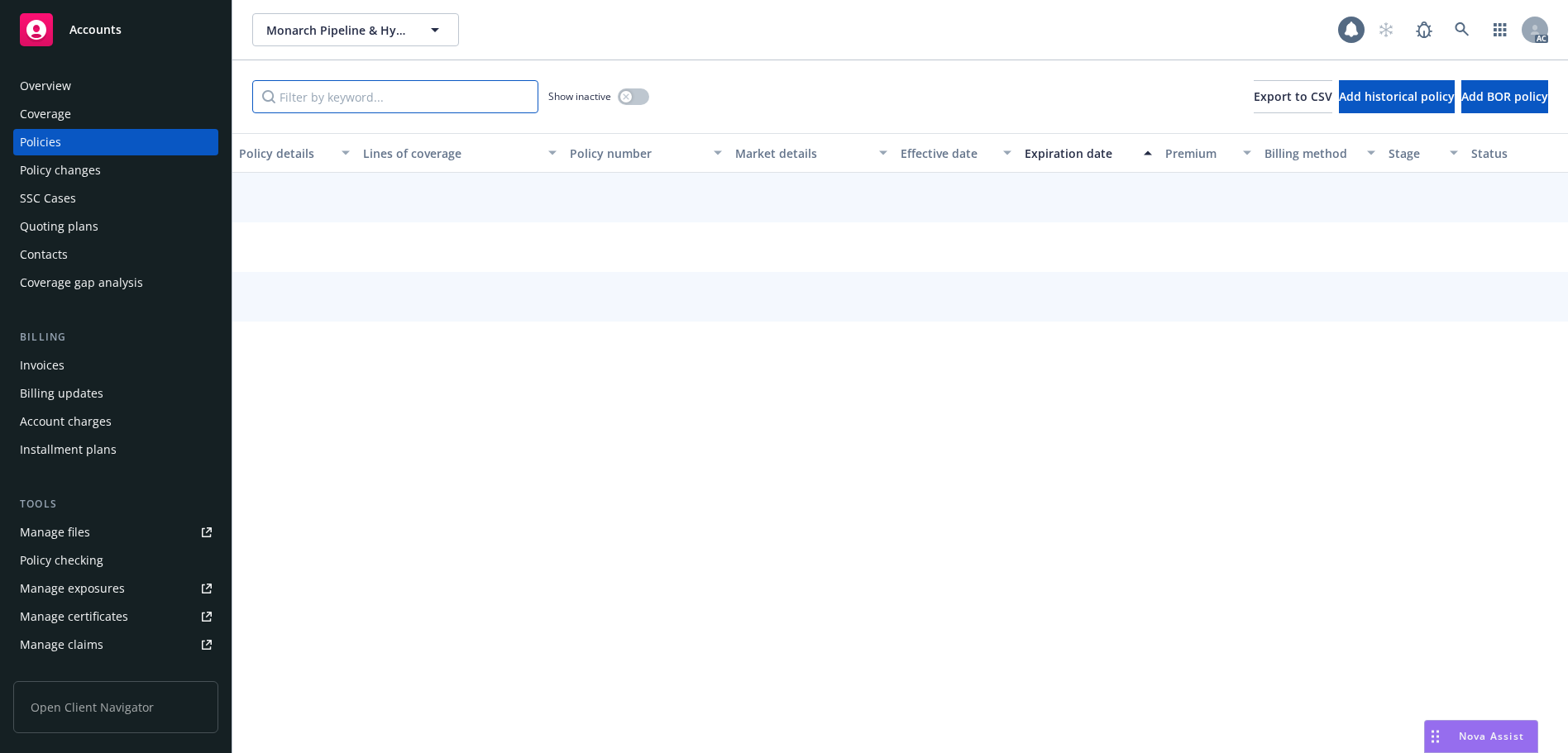
click at [336, 93] on input "Filter by keyword..." at bounding box center [396, 97] width 286 height 33
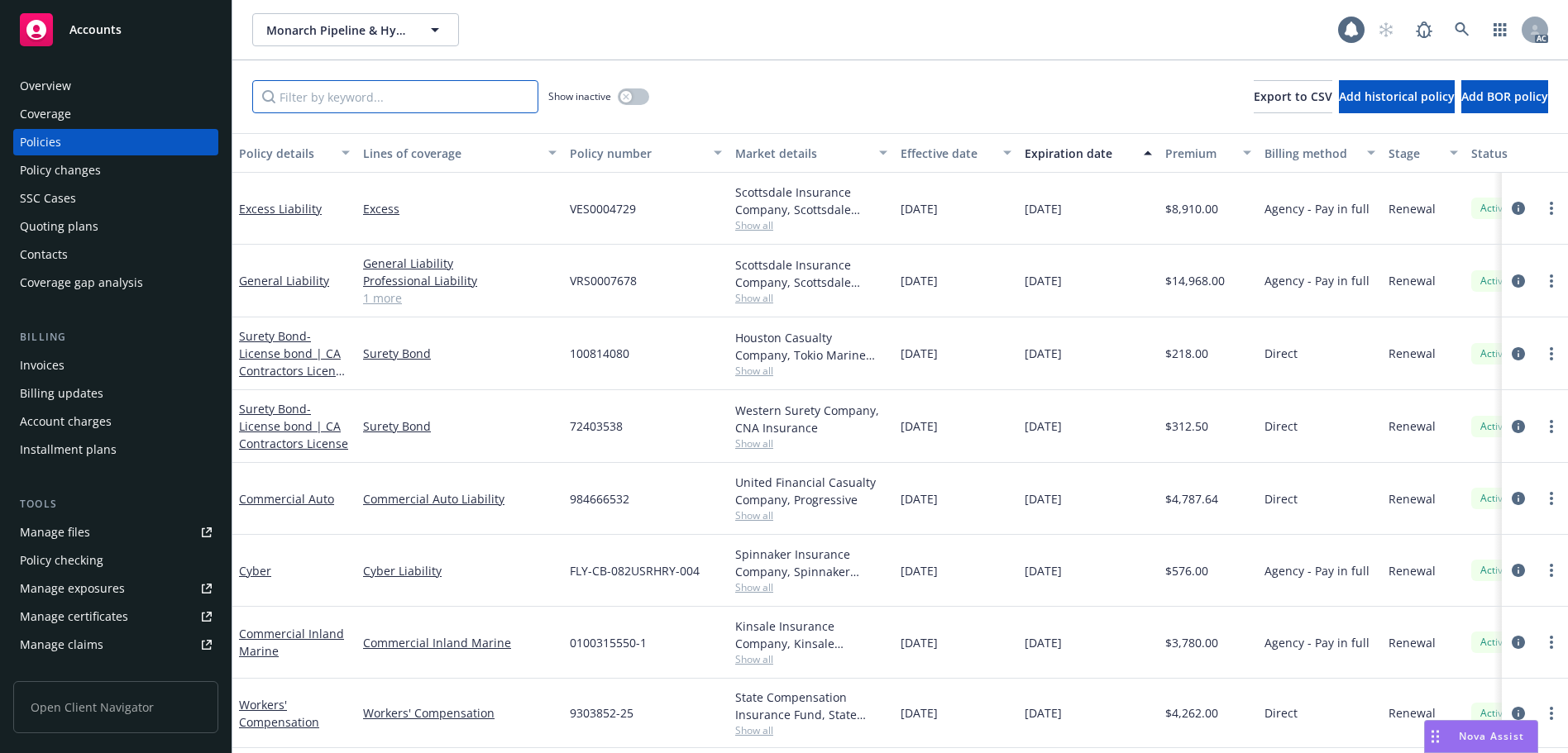
paste input "9303852"
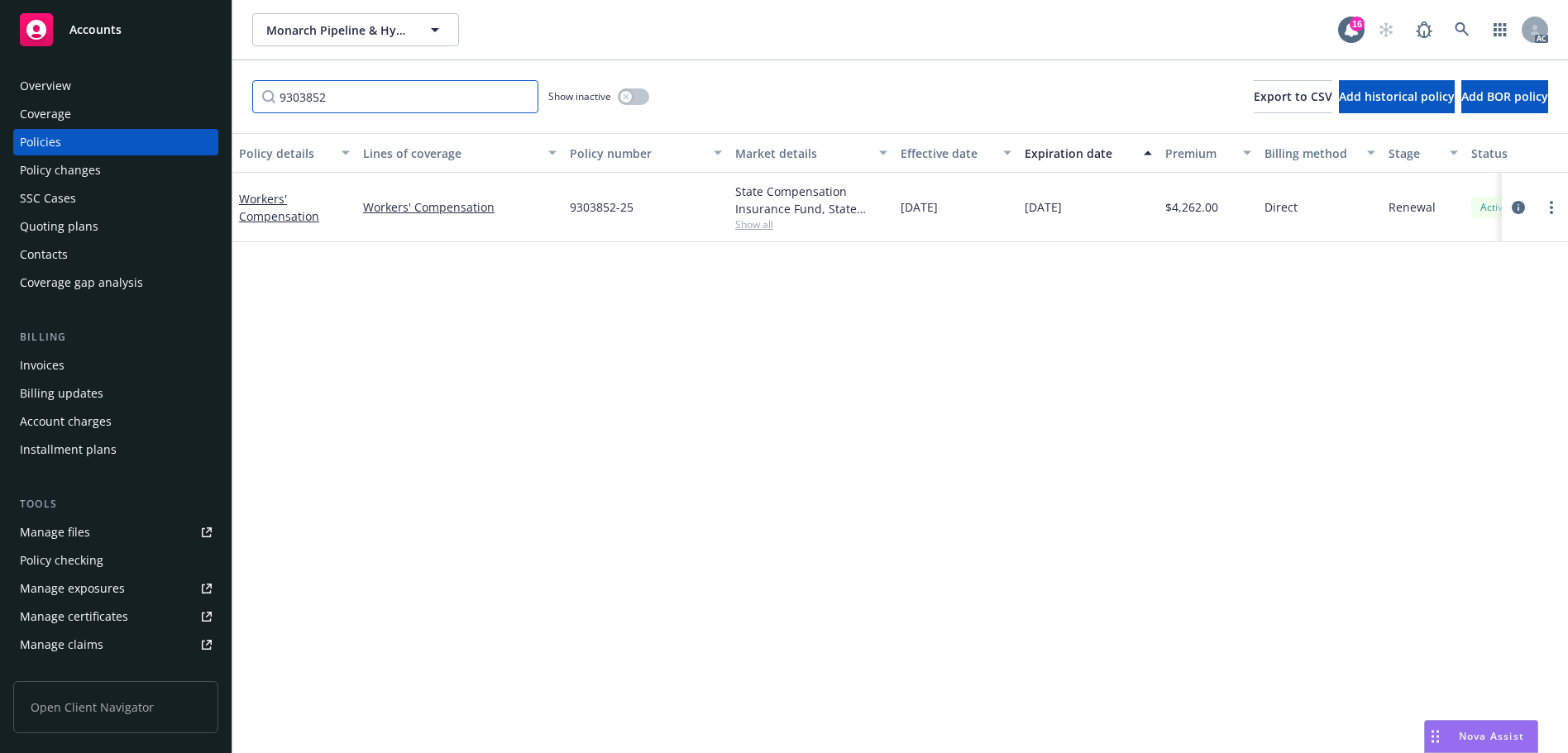
type input "9303852"
click at [638, 97] on button "button" at bounding box center [634, 97] width 31 height 16
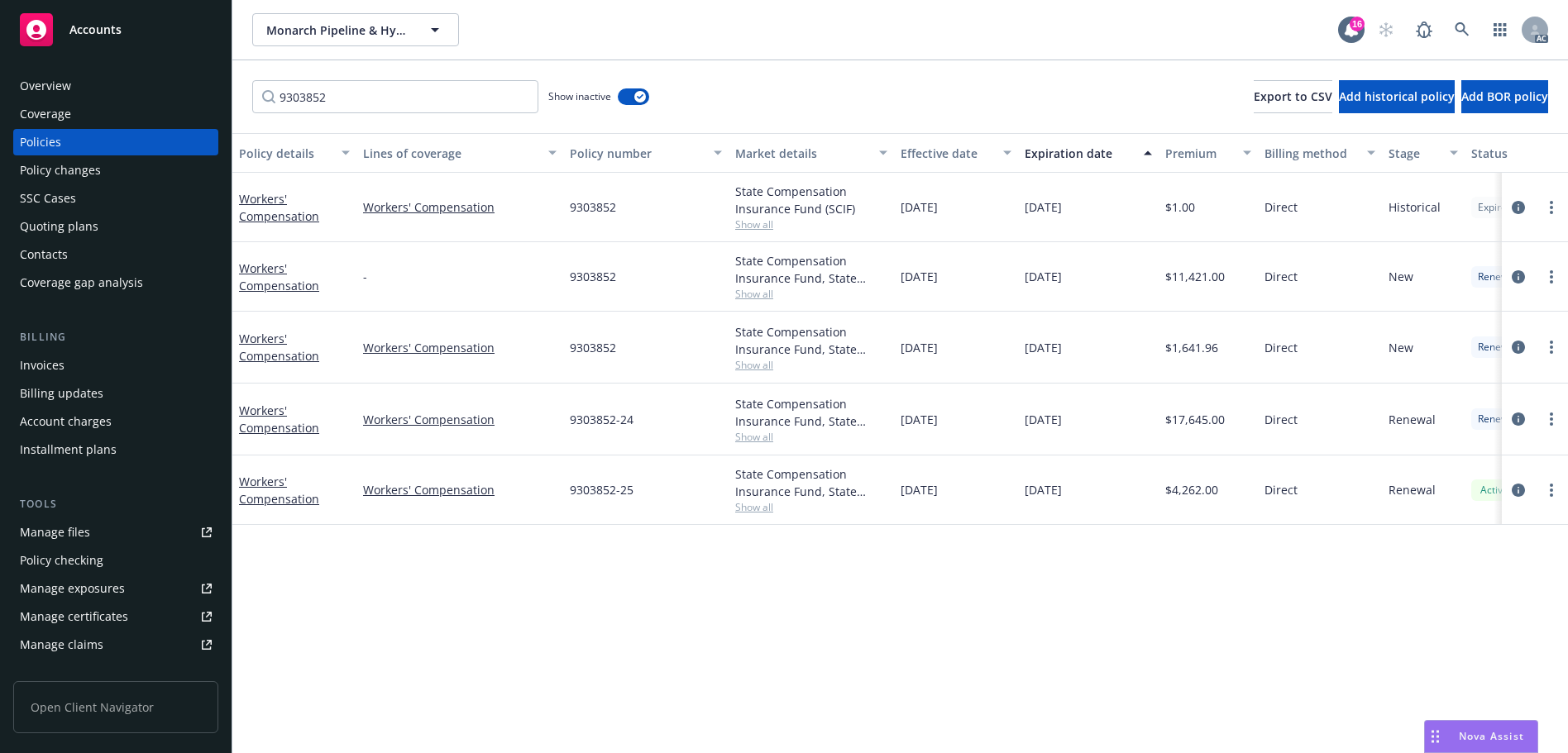
click at [948, 147] on div "Effective date" at bounding box center [947, 153] width 93 height 17
drag, startPoint x: 949, startPoint y: 148, endPoint x: 952, endPoint y: 177, distance: 29.2
click at [950, 149] on div "Effective date" at bounding box center [947, 153] width 93 height 17
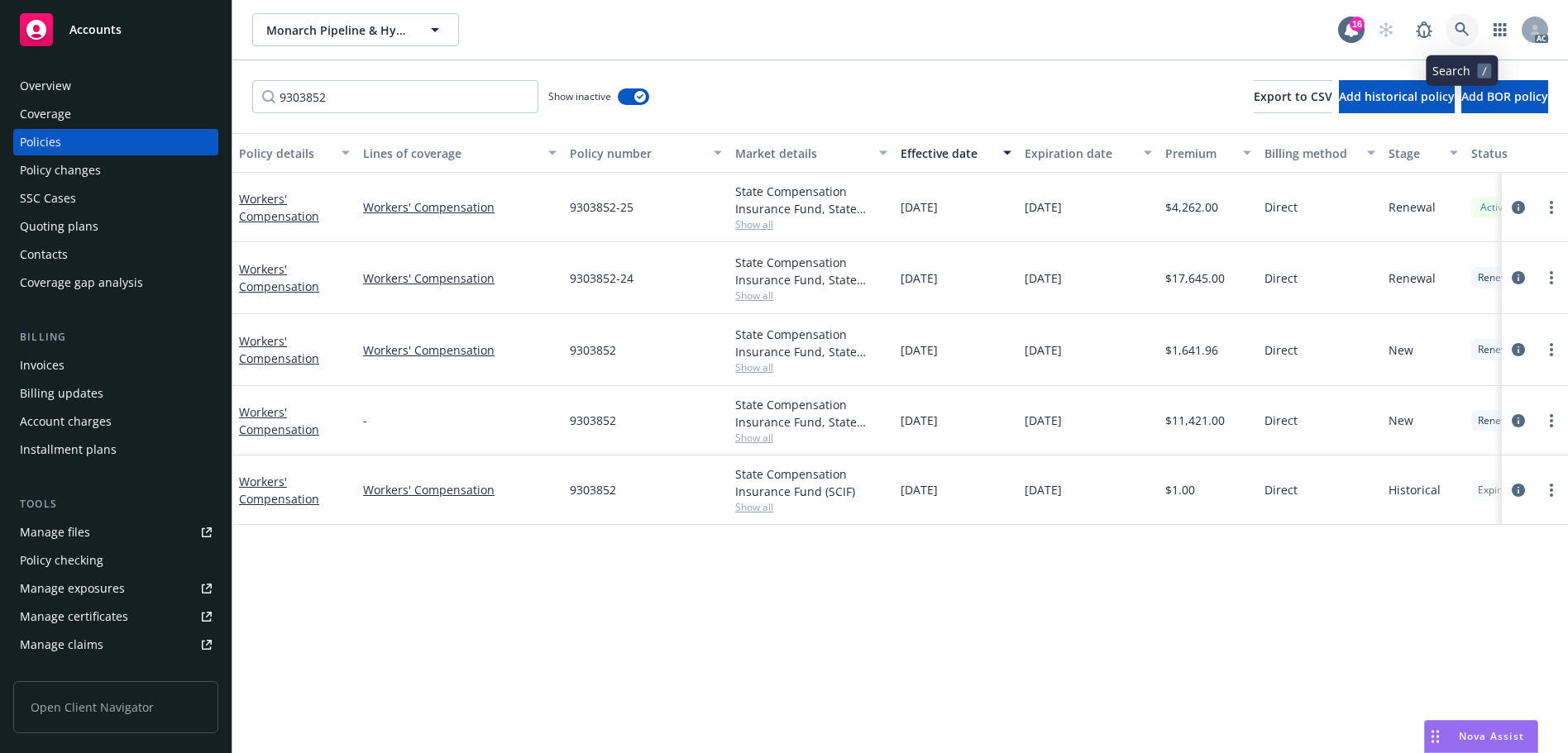
click at [1457, 15] on link at bounding box center [1461, 30] width 33 height 33
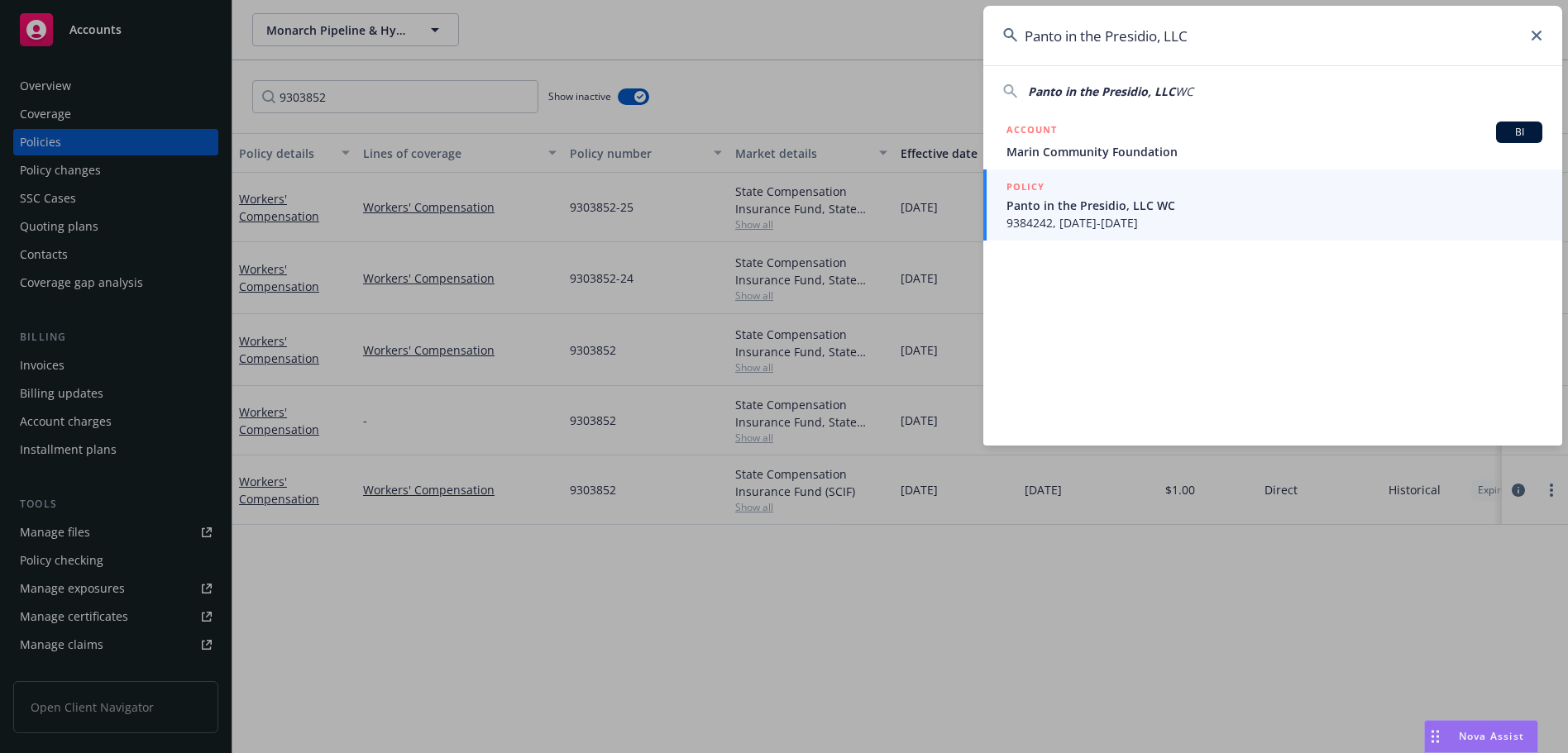
type input "Panto in the Presidio, LLC"
drag, startPoint x: 1130, startPoint y: 208, endPoint x: 1137, endPoint y: 189, distance: 20.2
click at [1130, 208] on span "Panto in the Presidio, LLC WC" at bounding box center [1274, 205] width 536 height 17
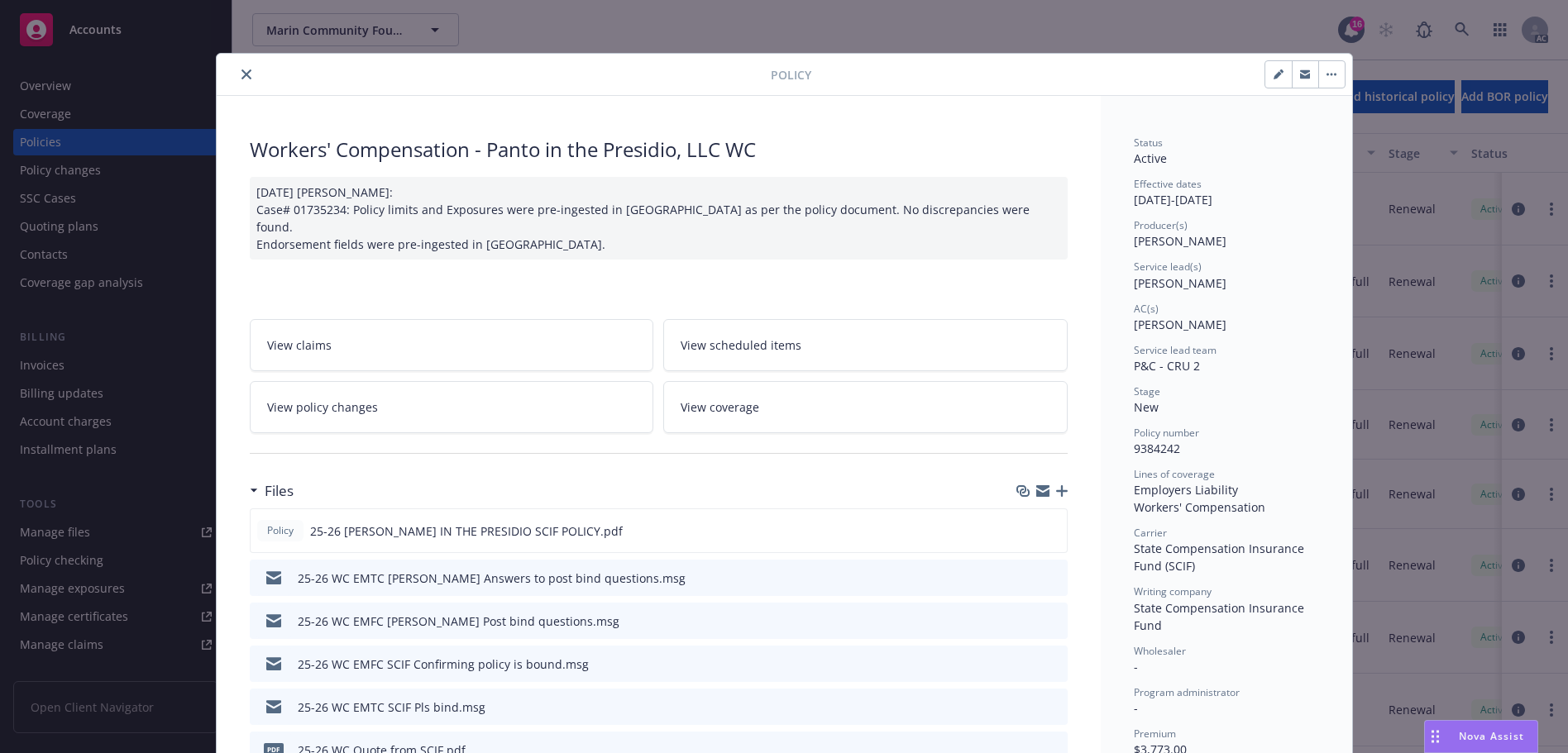
click at [242, 68] on button "close" at bounding box center [246, 75] width 20 height 20
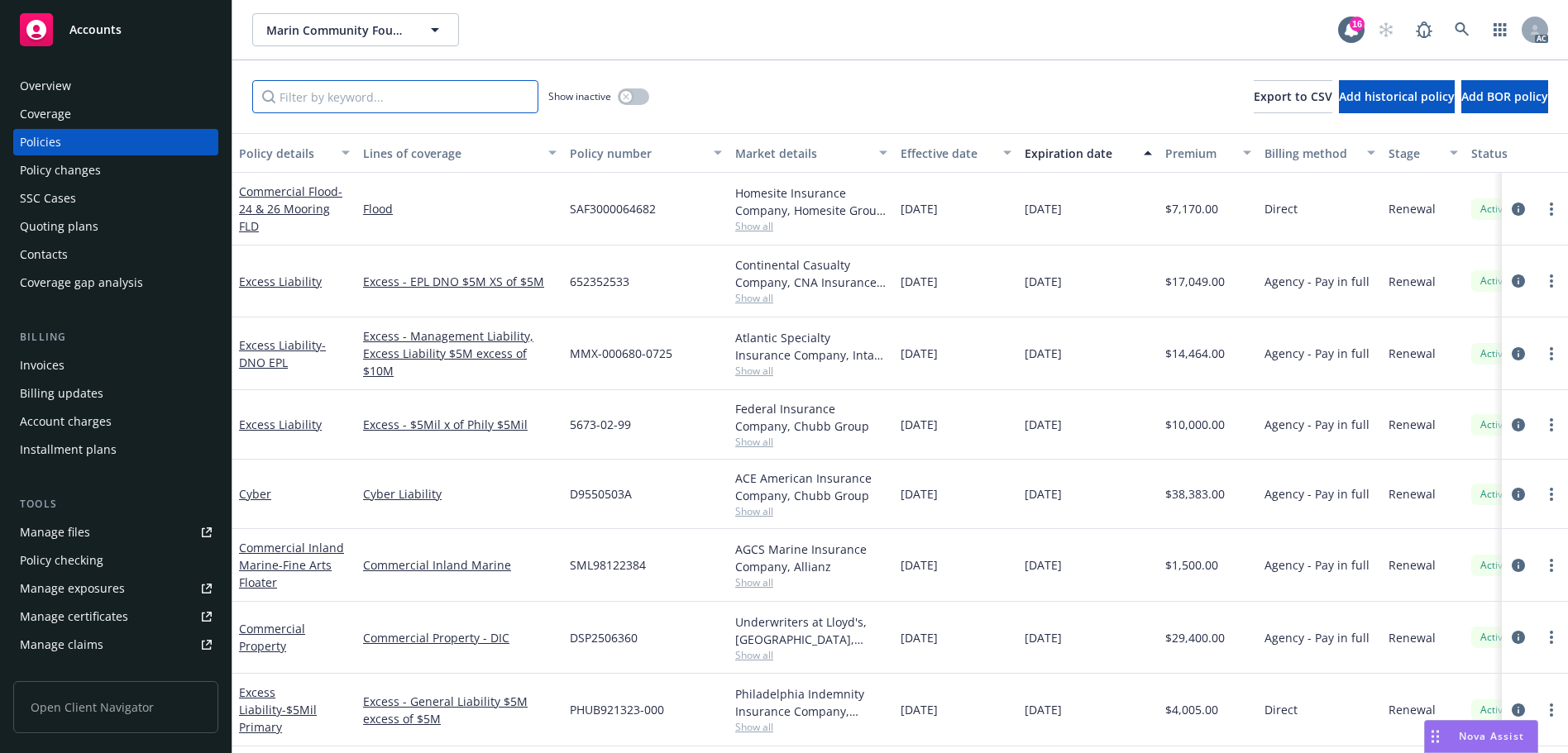
click at [400, 94] on input "Filter by keyword..." at bounding box center [396, 97] width 286 height 33
paste input "9384242"
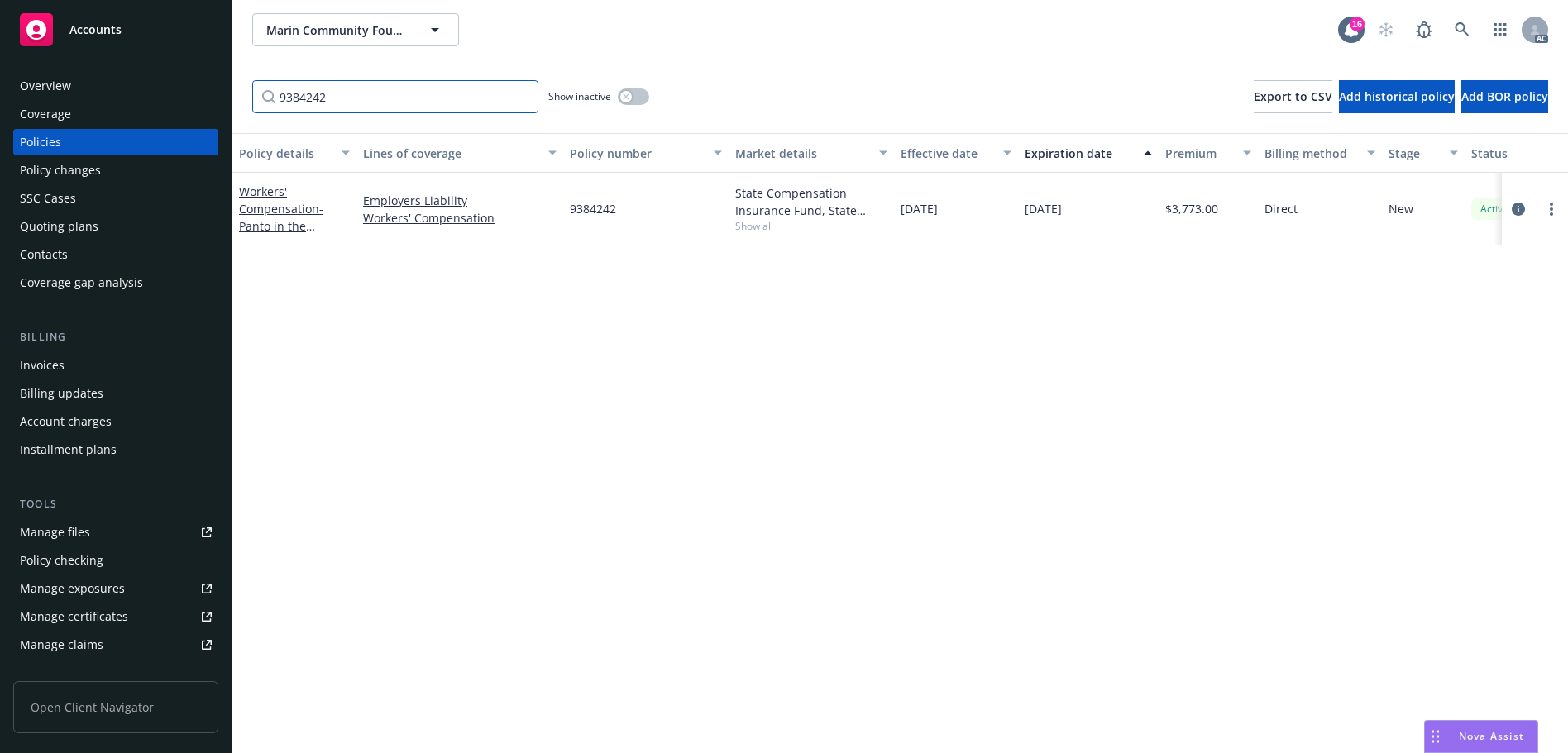
type input "9384242"
click at [1462, 22] on icon at bounding box center [1461, 29] width 15 height 15
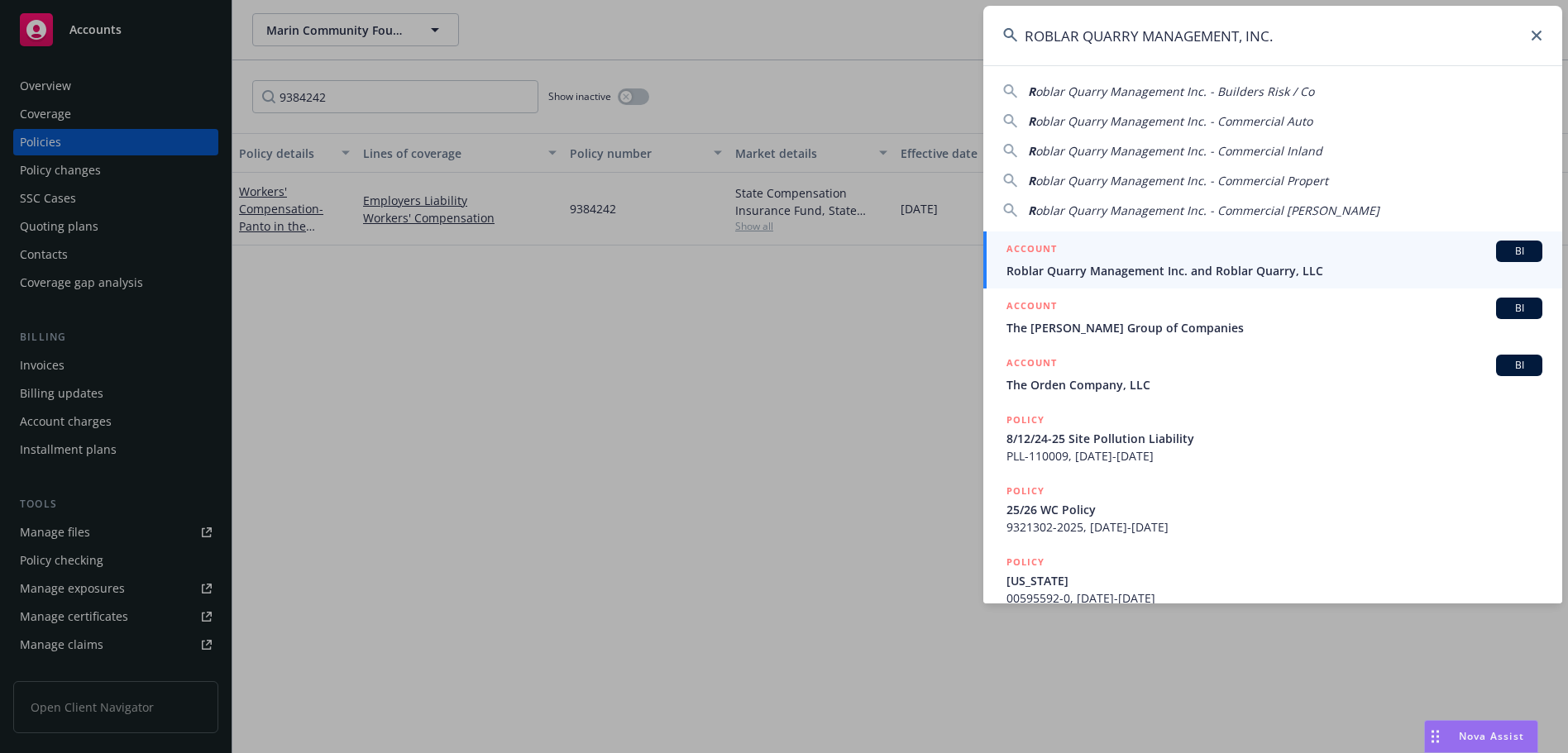
type input "ROBLAR QUARRY MANAGEMENT, INC."
click at [1170, 271] on span "Roblar Quarry Management Inc. and Roblar Quarry, LLC" at bounding box center [1274, 271] width 536 height 17
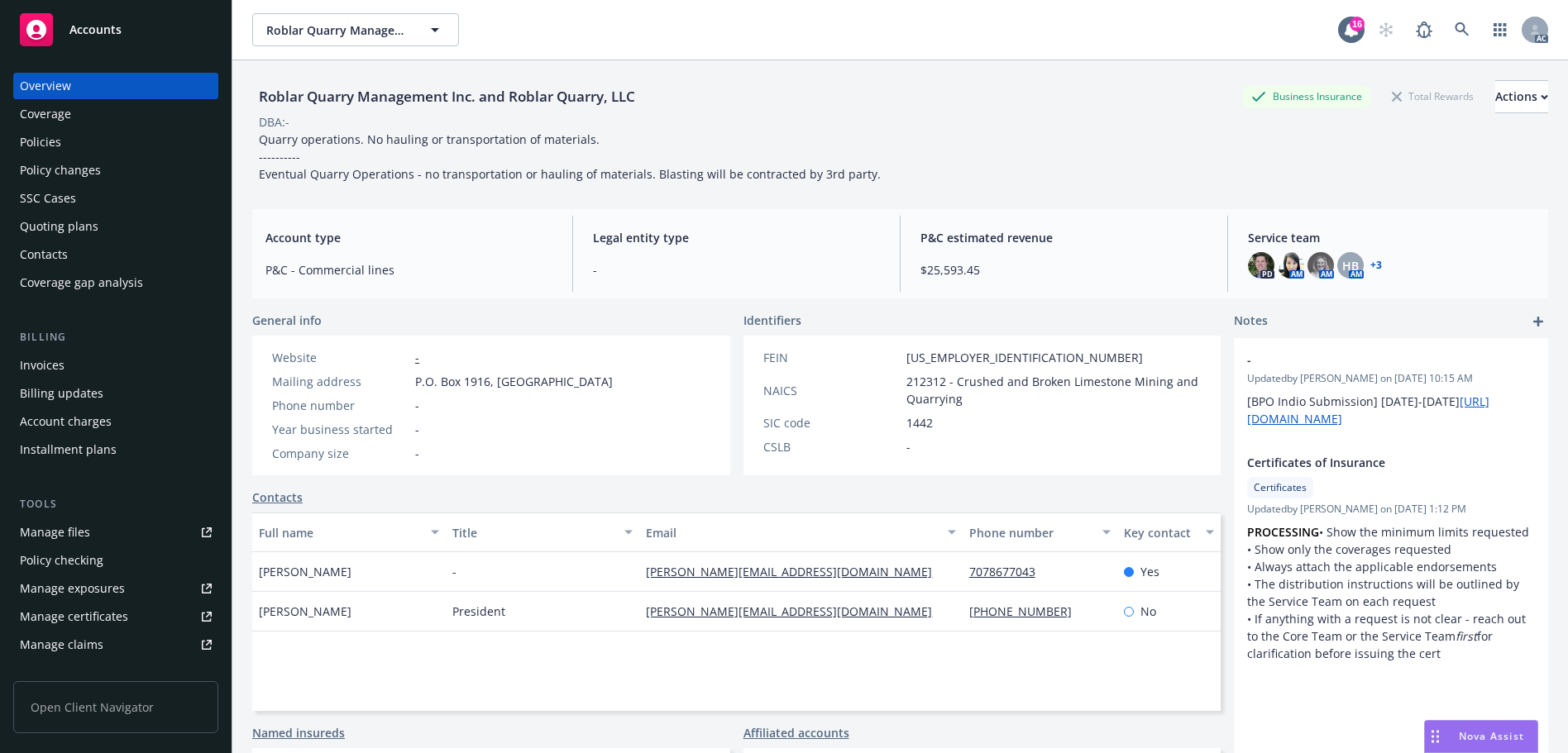
click at [112, 146] on div "Policies" at bounding box center [116, 141] width 191 height 26
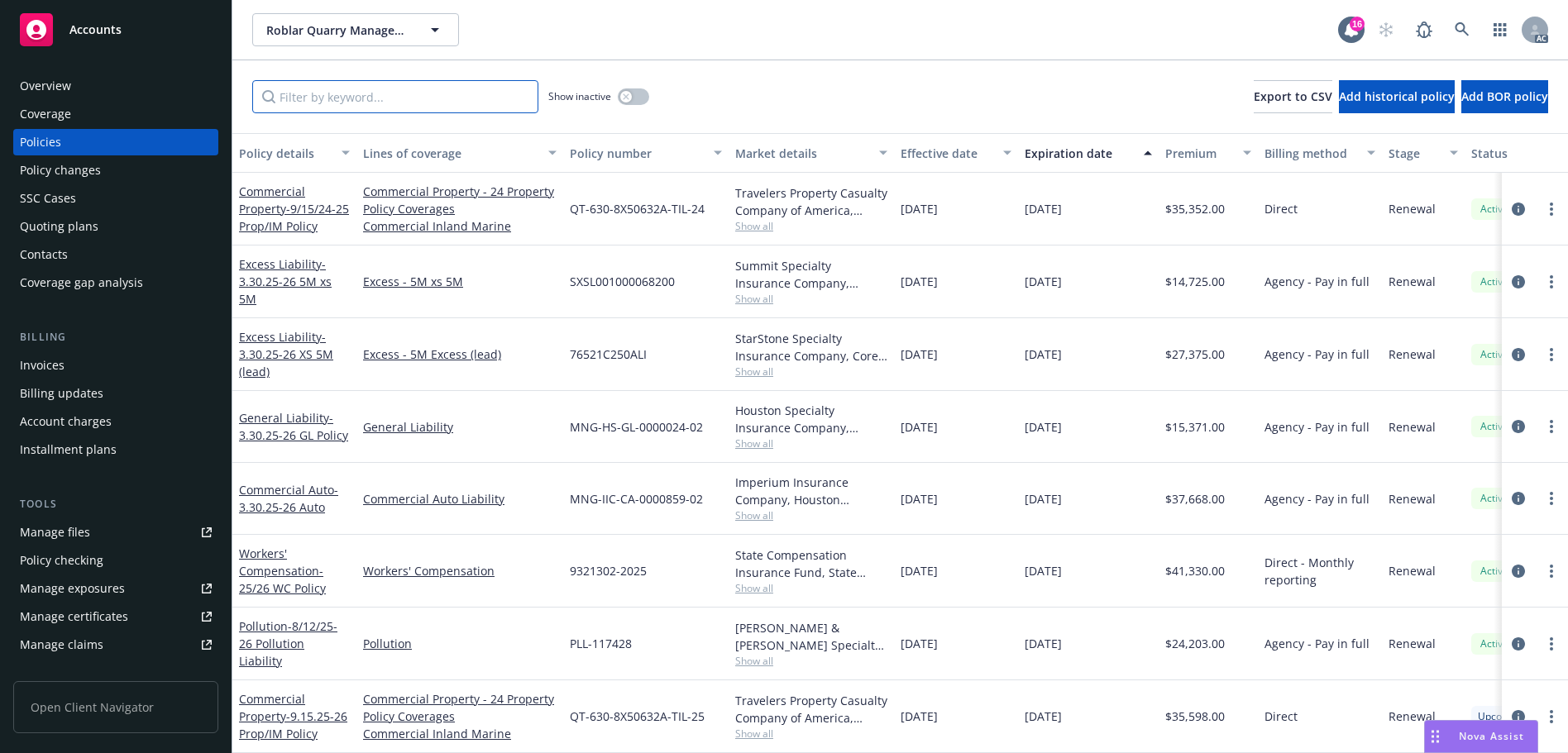
click at [387, 89] on input "Filter by keyword..." at bounding box center [396, 97] width 286 height 33
paste input "9321302"
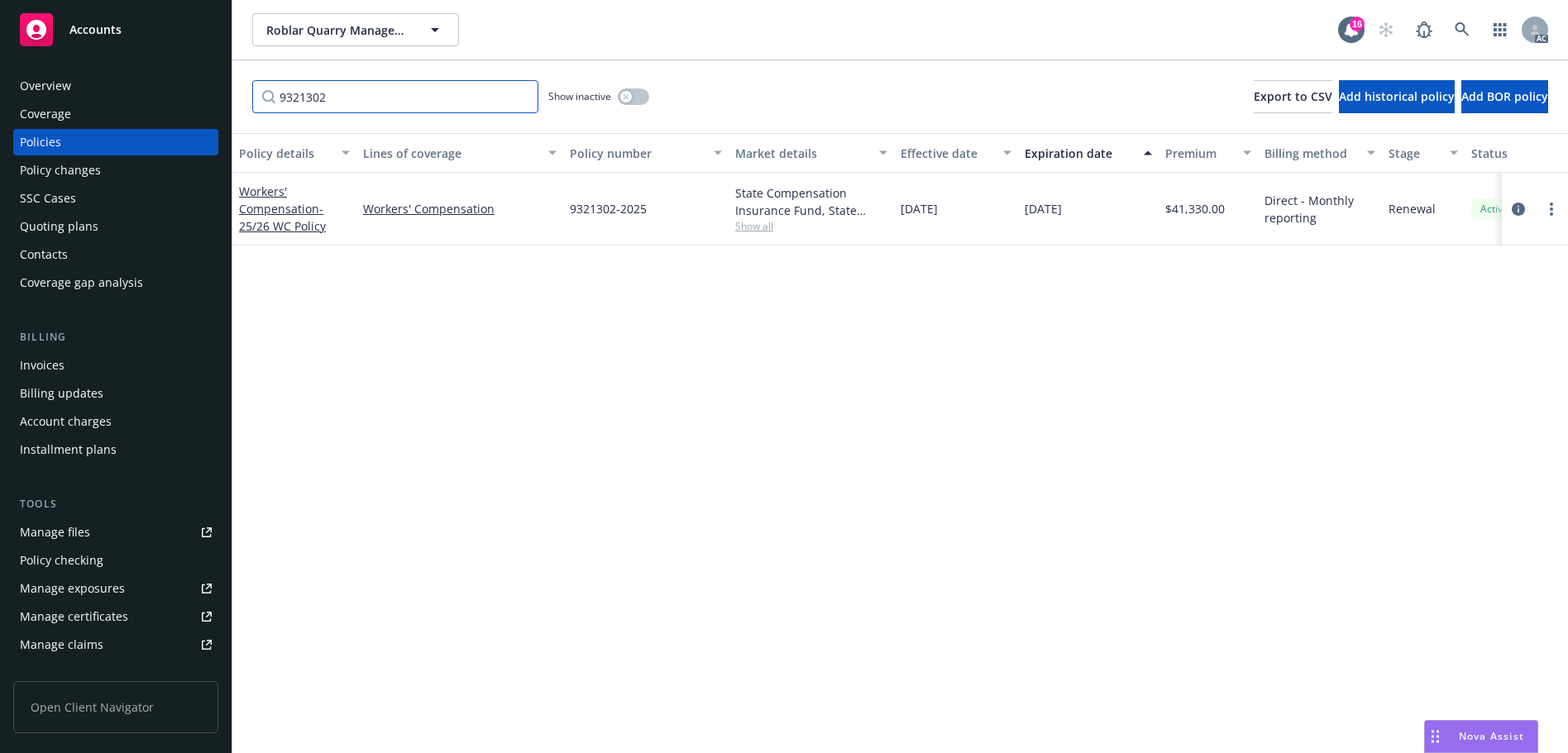
type input "9321302"
click at [633, 94] on button "button" at bounding box center [634, 97] width 31 height 16
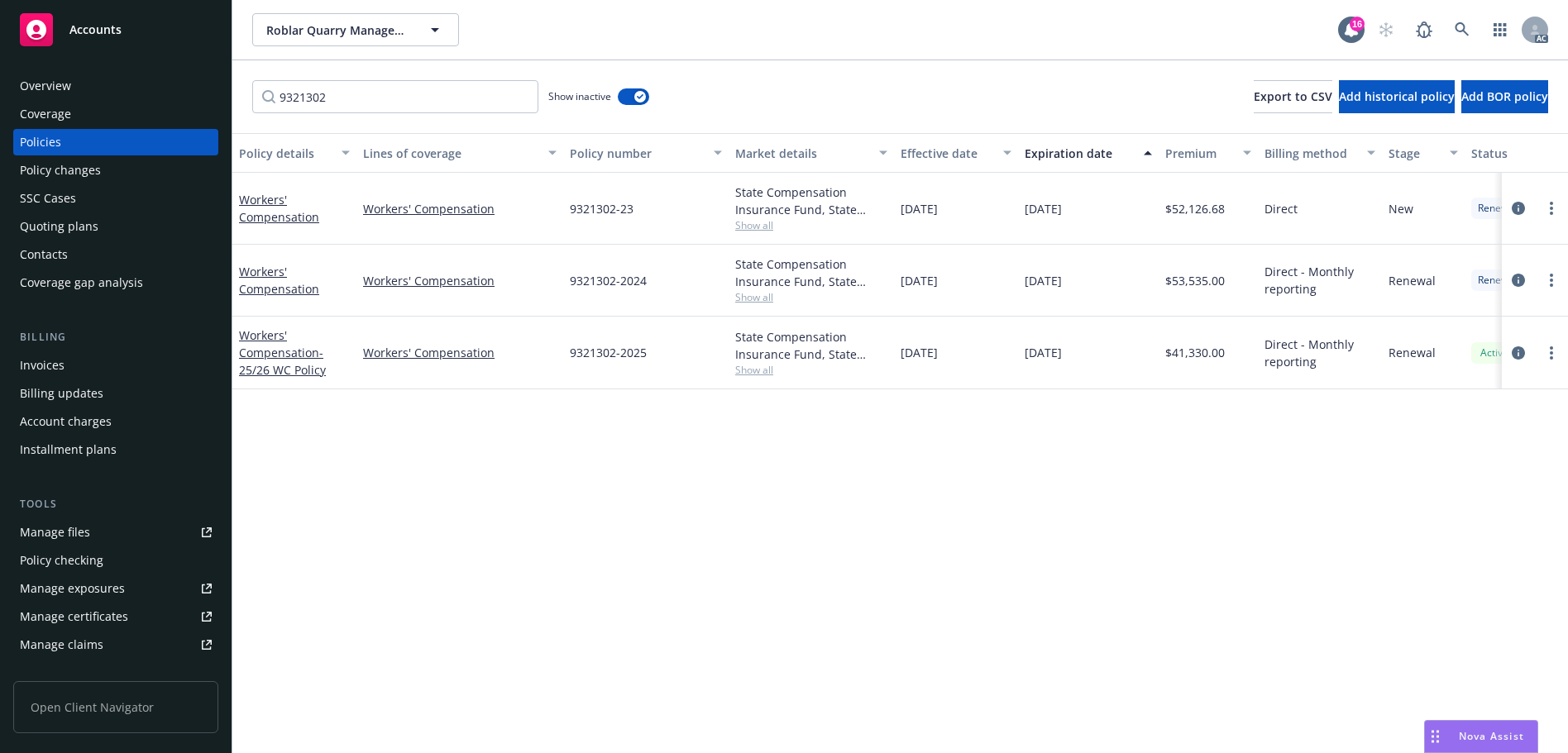
click at [938, 156] on div "Effective date" at bounding box center [947, 153] width 93 height 17
click at [947, 156] on div "Effective date" at bounding box center [947, 153] width 93 height 17
click at [422, 95] on input "9321302" at bounding box center [396, 97] width 286 height 33
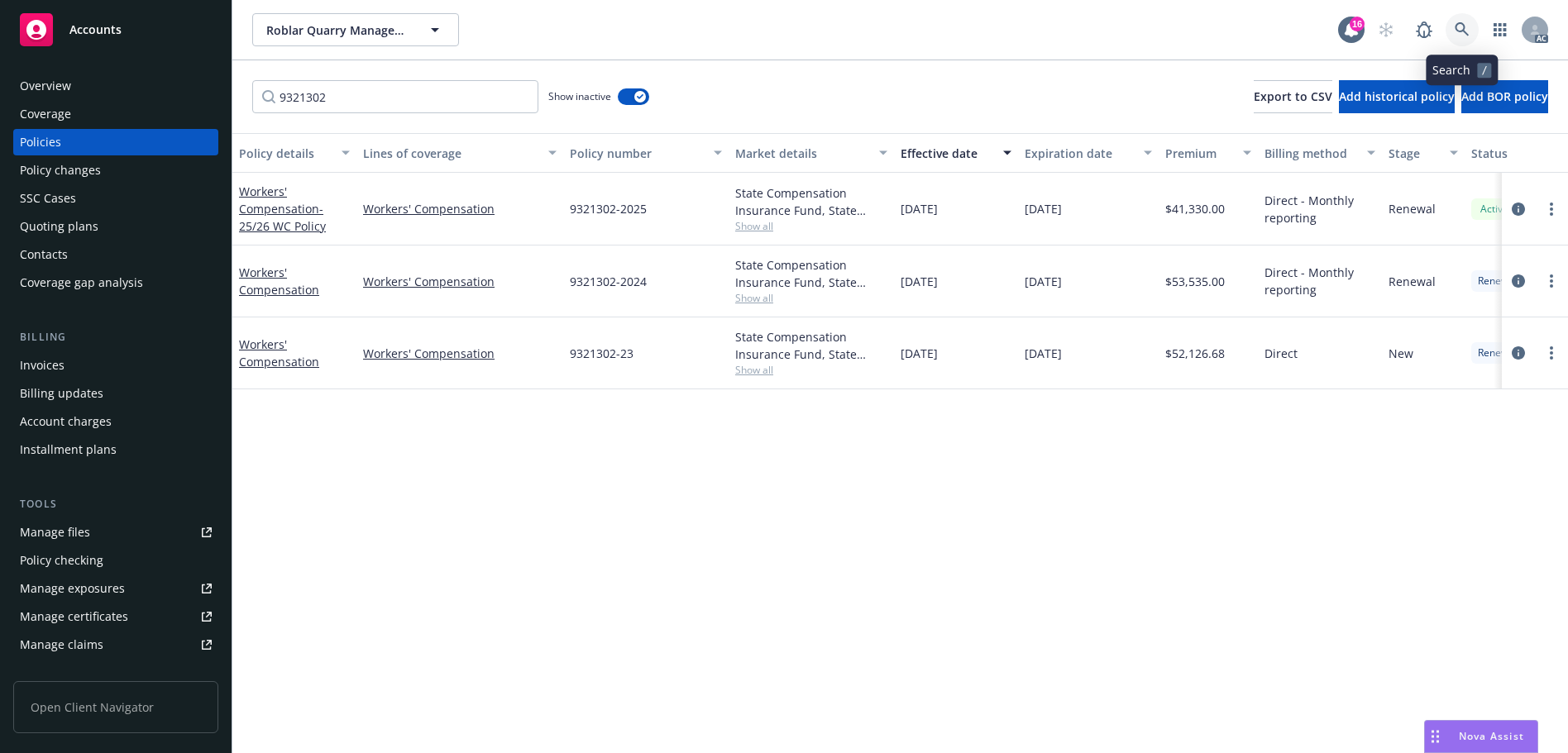
click at [1458, 30] on icon at bounding box center [1461, 29] width 15 height 15
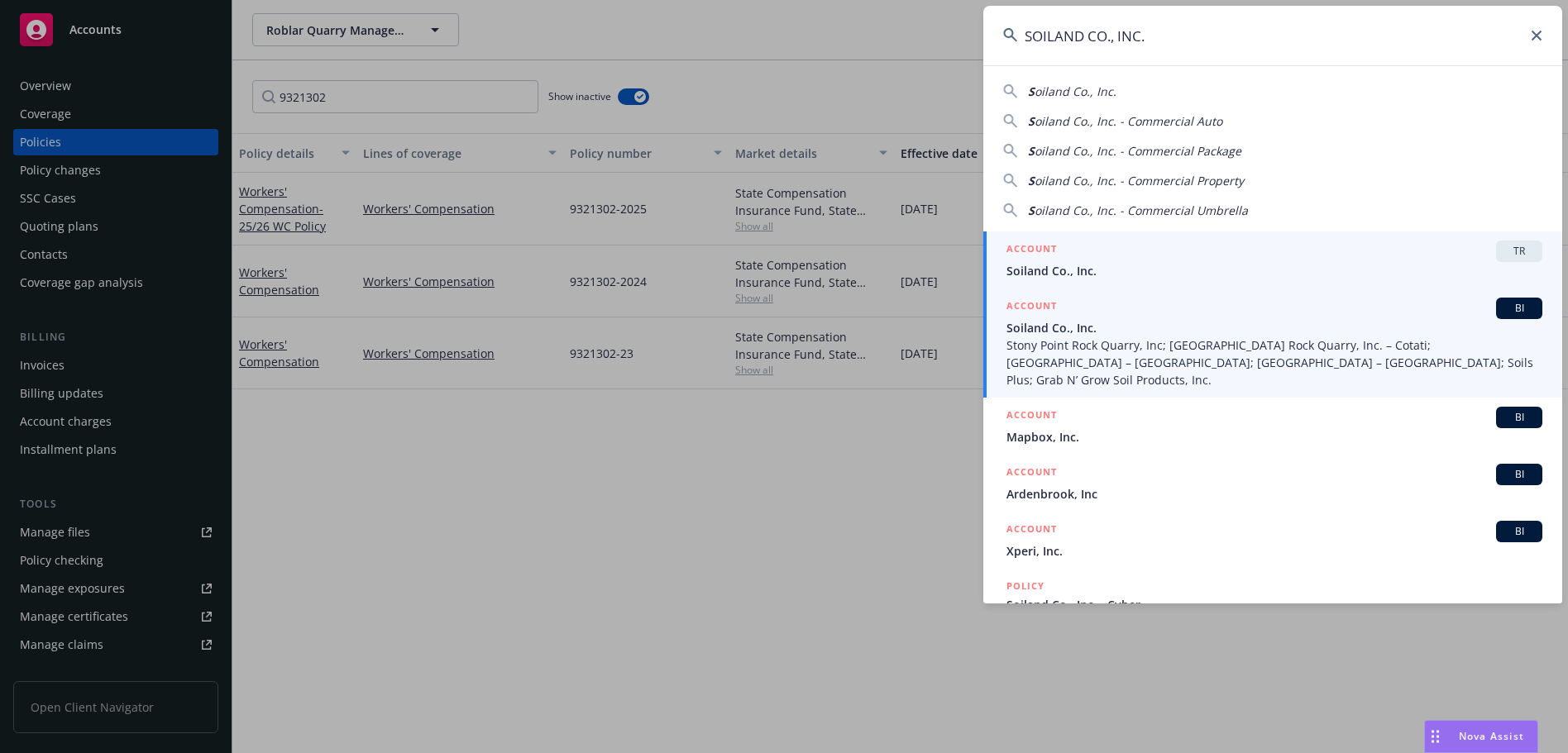
type input "SOILAND CO., INC."
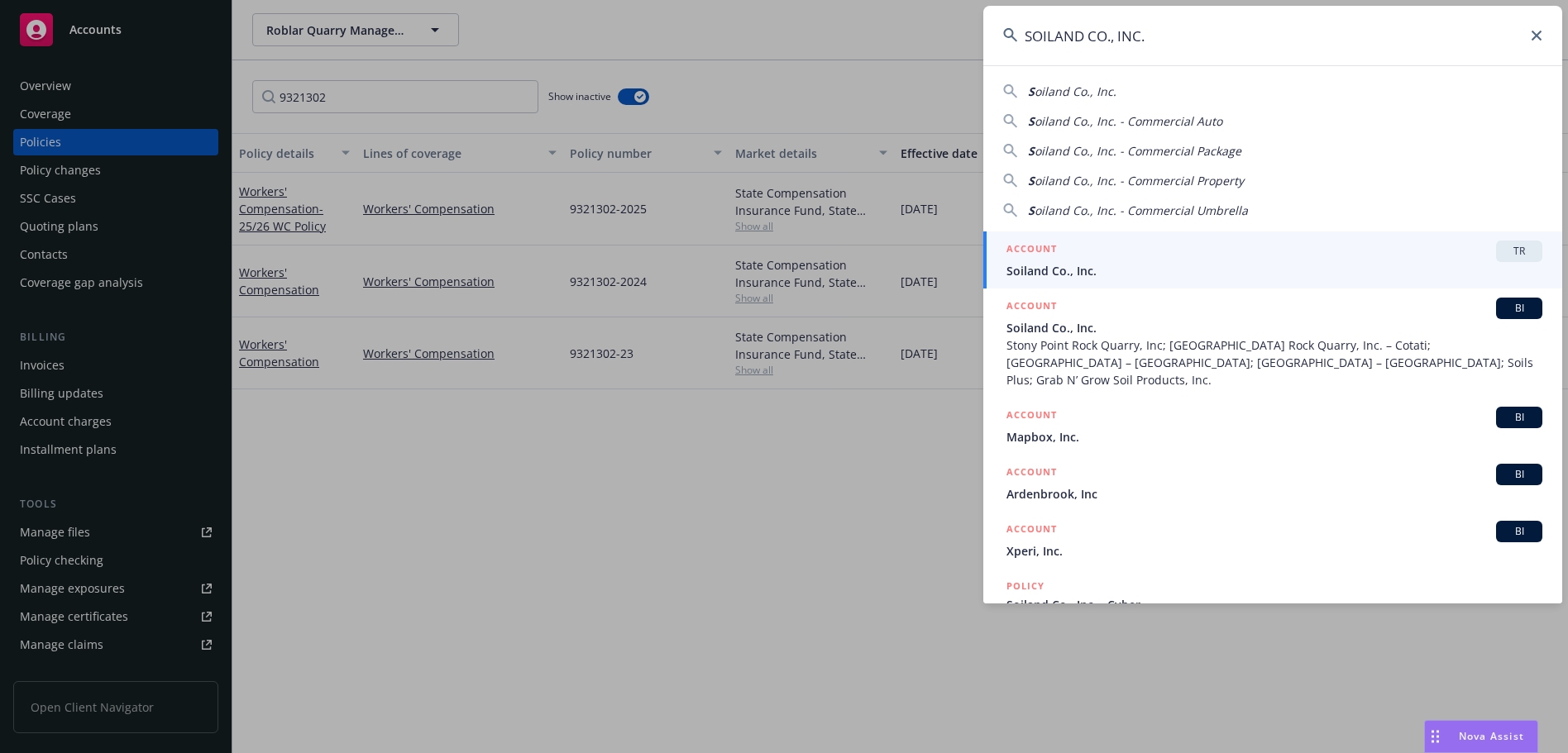
drag, startPoint x: 1151, startPoint y: 334, endPoint x: 1147, endPoint y: 319, distance: 15.5
click at [1151, 334] on span "Soiland Co., Inc." at bounding box center [1274, 327] width 536 height 17
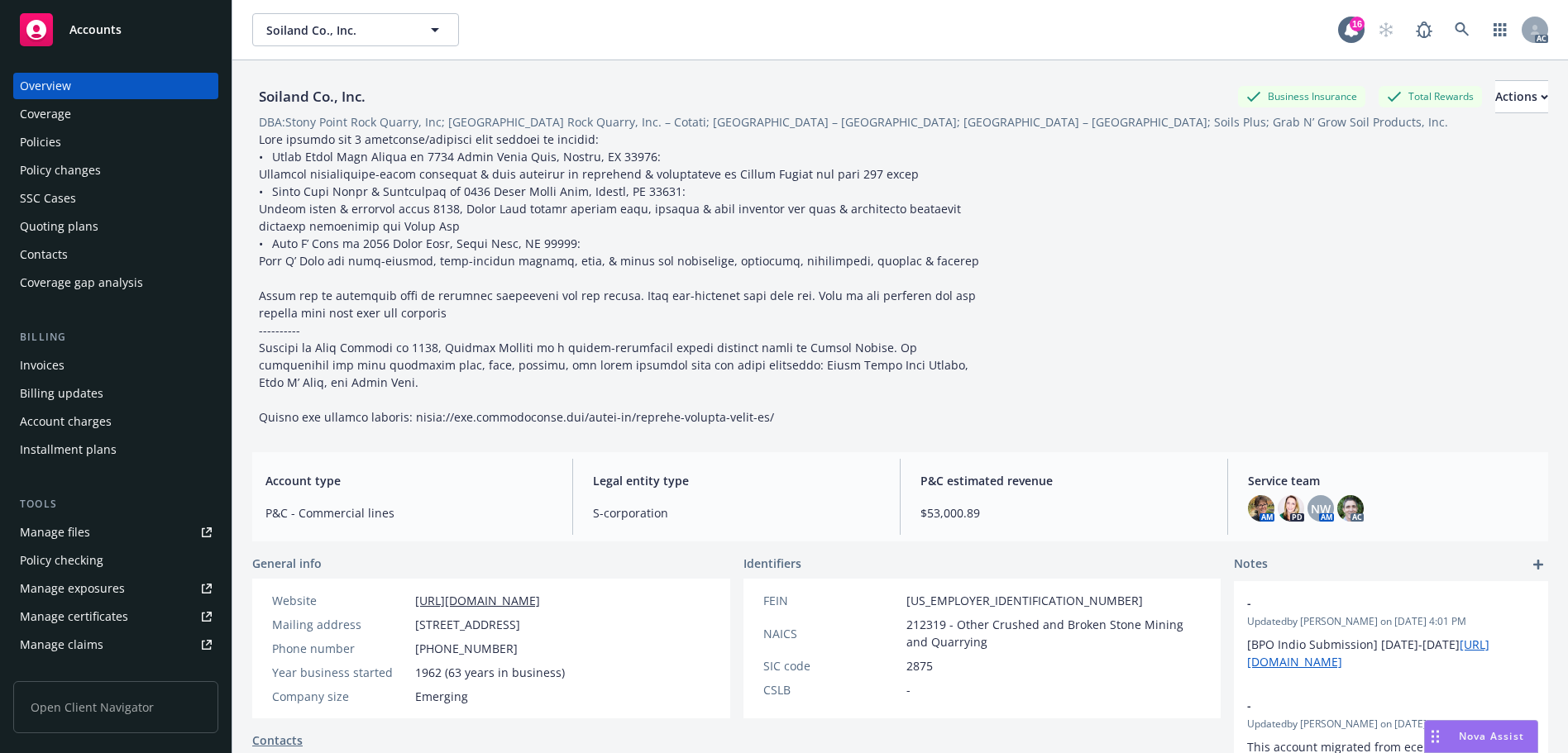
click at [111, 153] on div "Policies" at bounding box center [116, 141] width 191 height 26
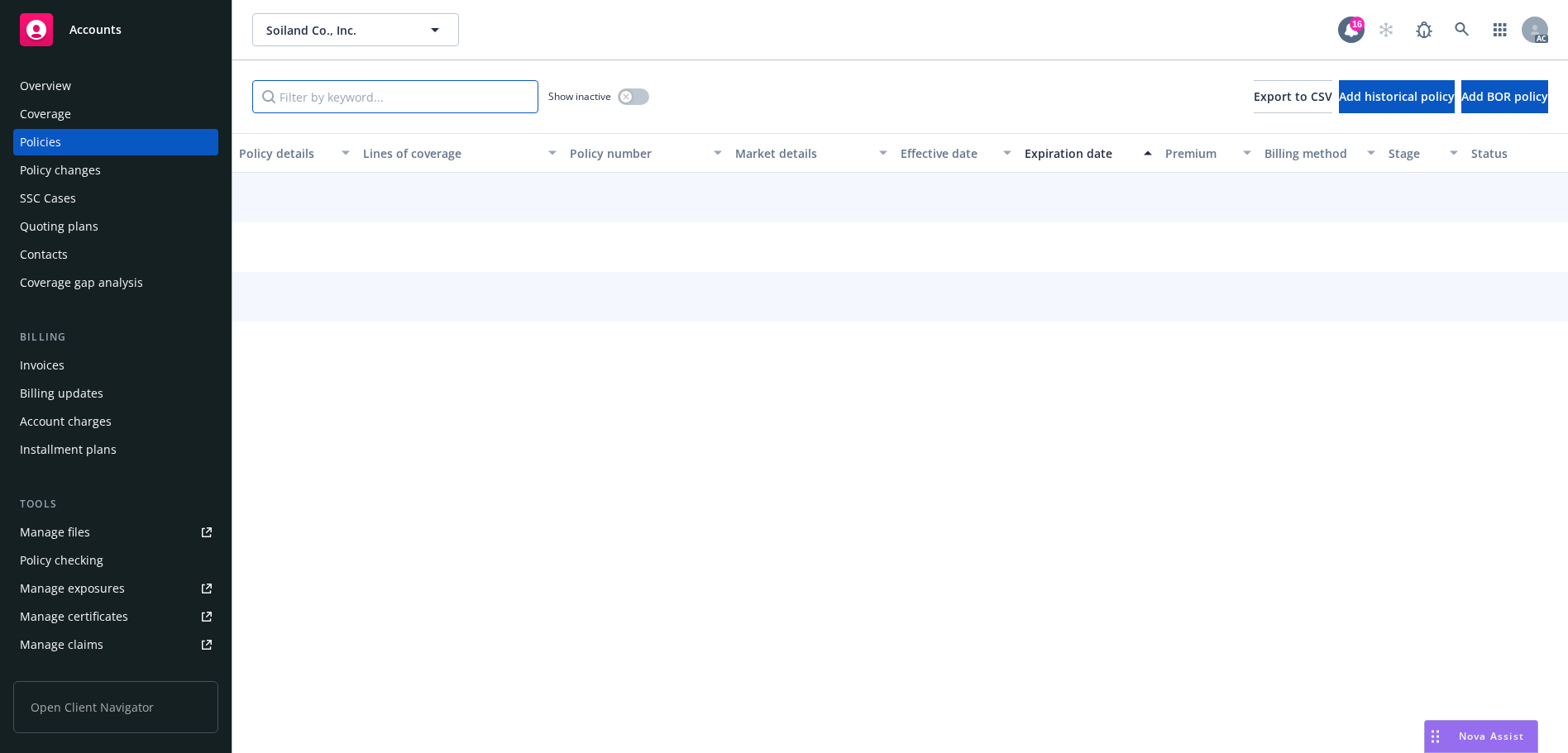
click at [400, 95] on input "Filter by keyword..." at bounding box center [396, 97] width 286 height 33
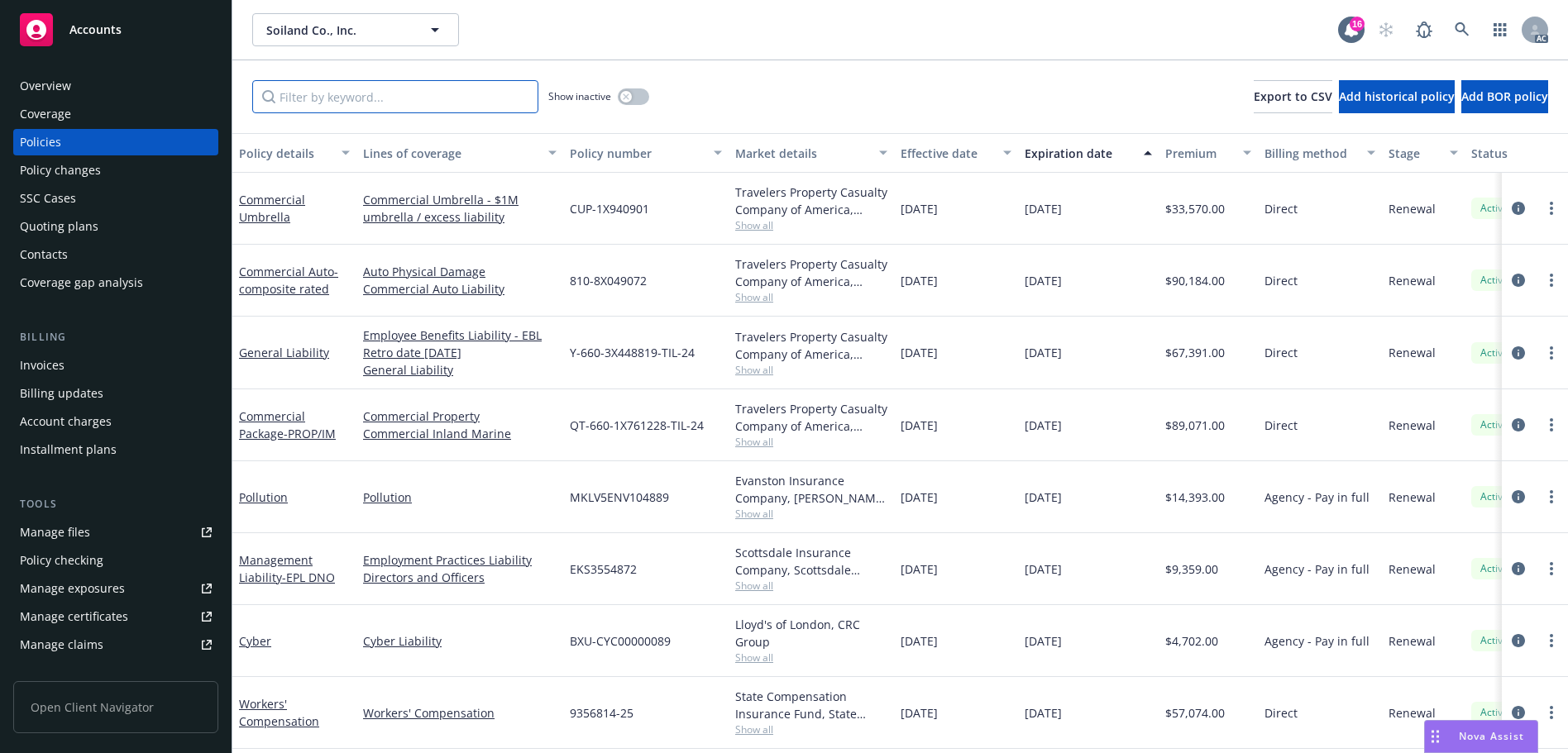
paste input "9356814"
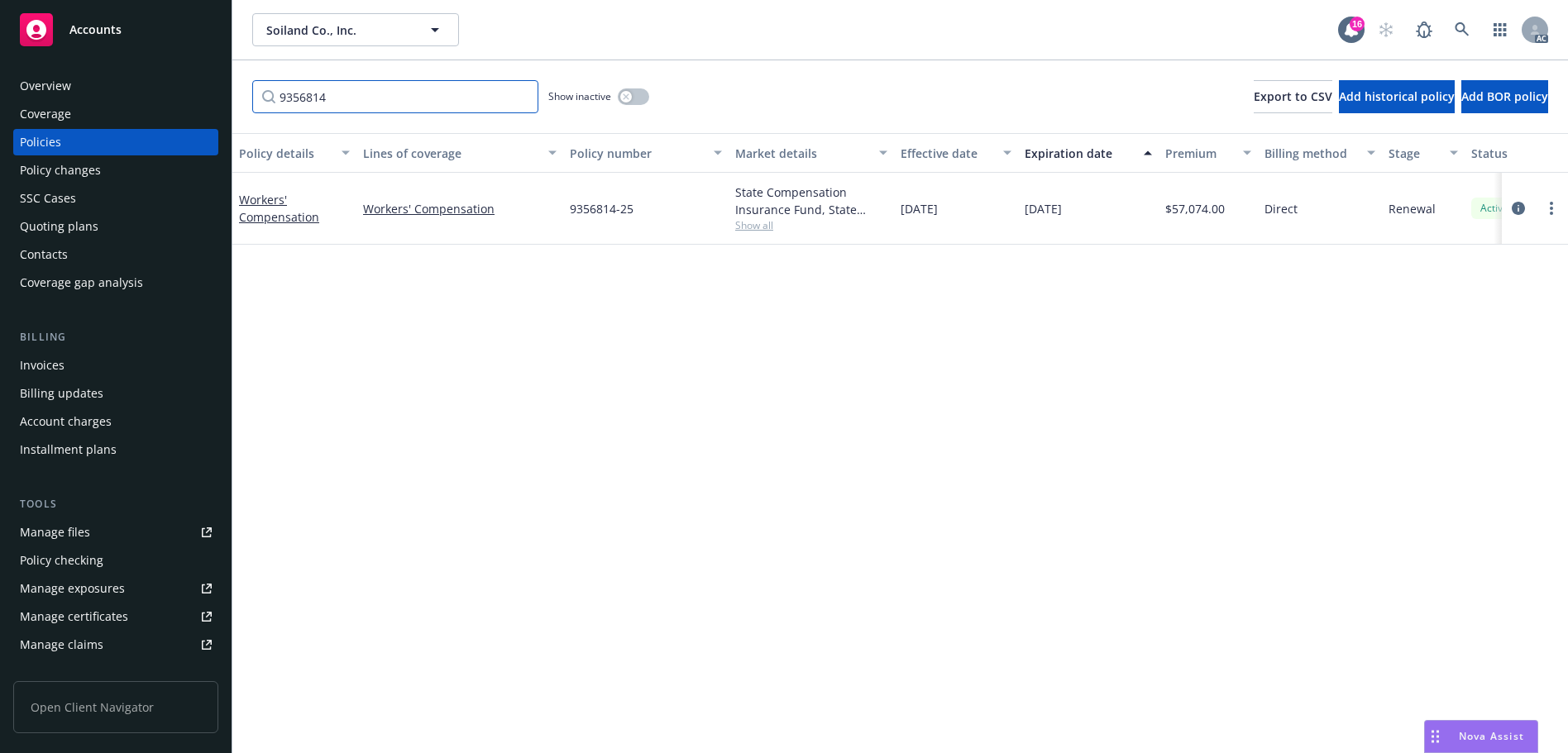
type input "9356814"
click at [636, 95] on button "button" at bounding box center [634, 97] width 31 height 16
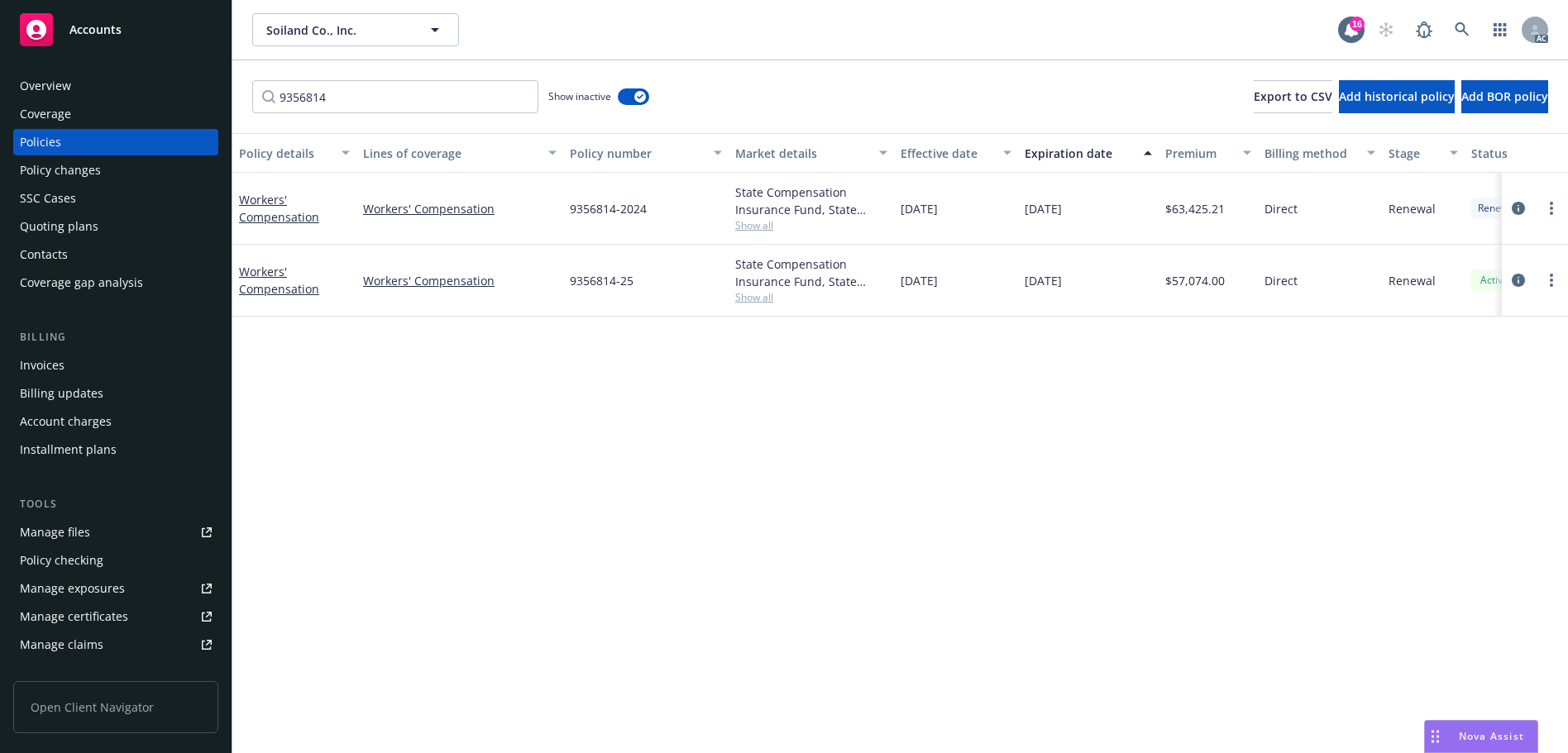
click at [945, 148] on div "Effective date" at bounding box center [947, 153] width 93 height 17
click at [1471, 31] on link at bounding box center [1461, 30] width 33 height 33
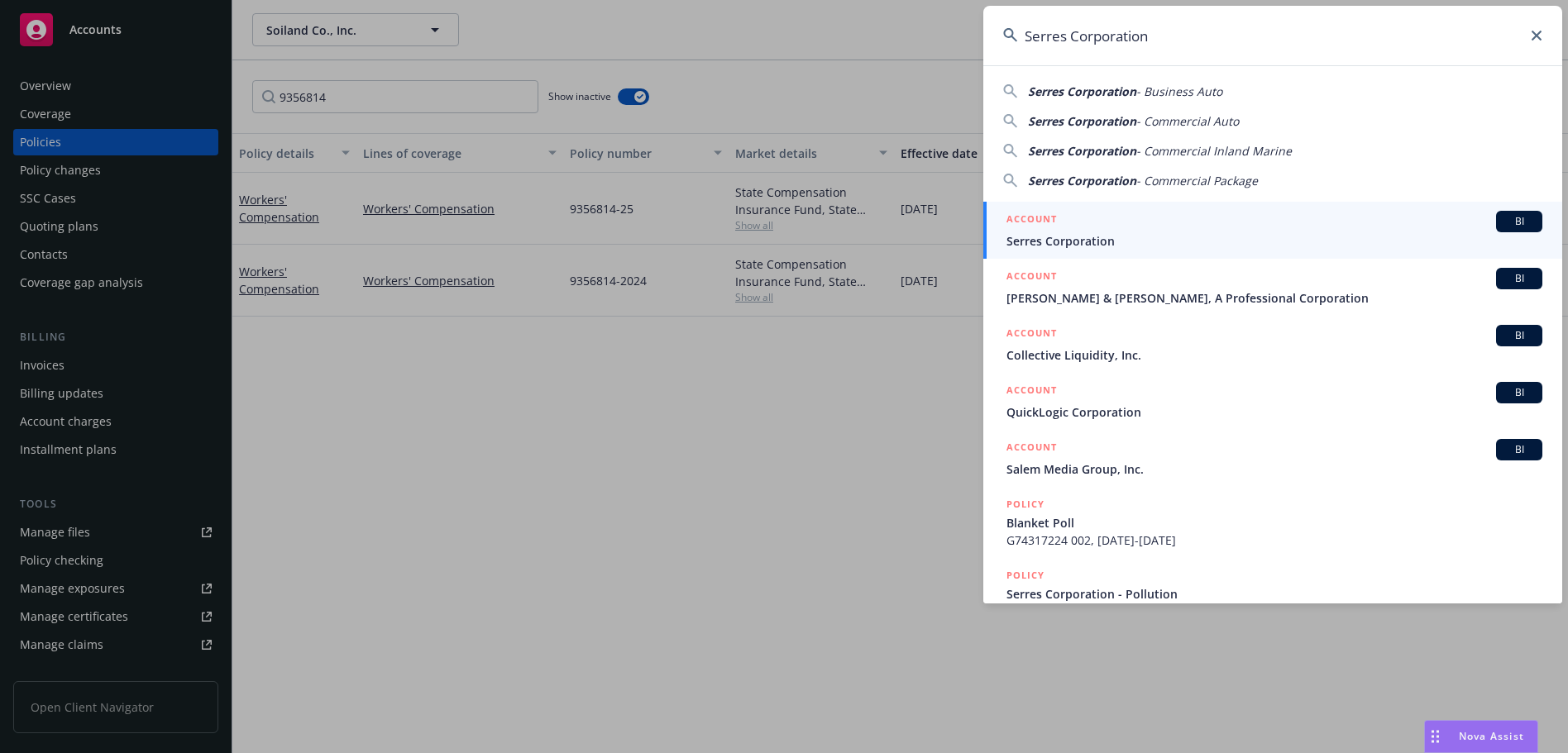
type input "Serres Corporation"
click at [1155, 231] on div "ACCOUNT BI" at bounding box center [1274, 222] width 536 height 22
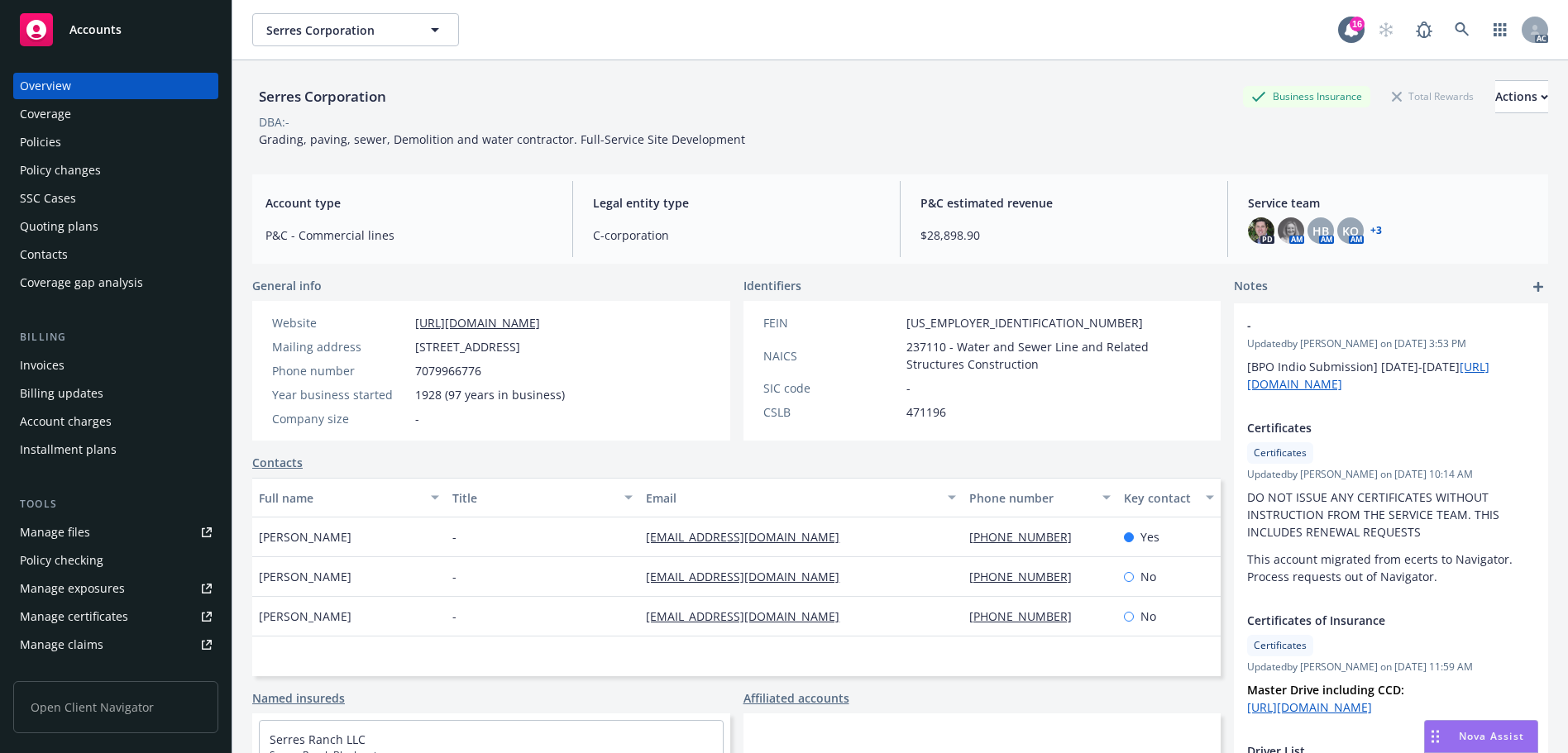
click at [144, 138] on div "Policies" at bounding box center [116, 141] width 191 height 26
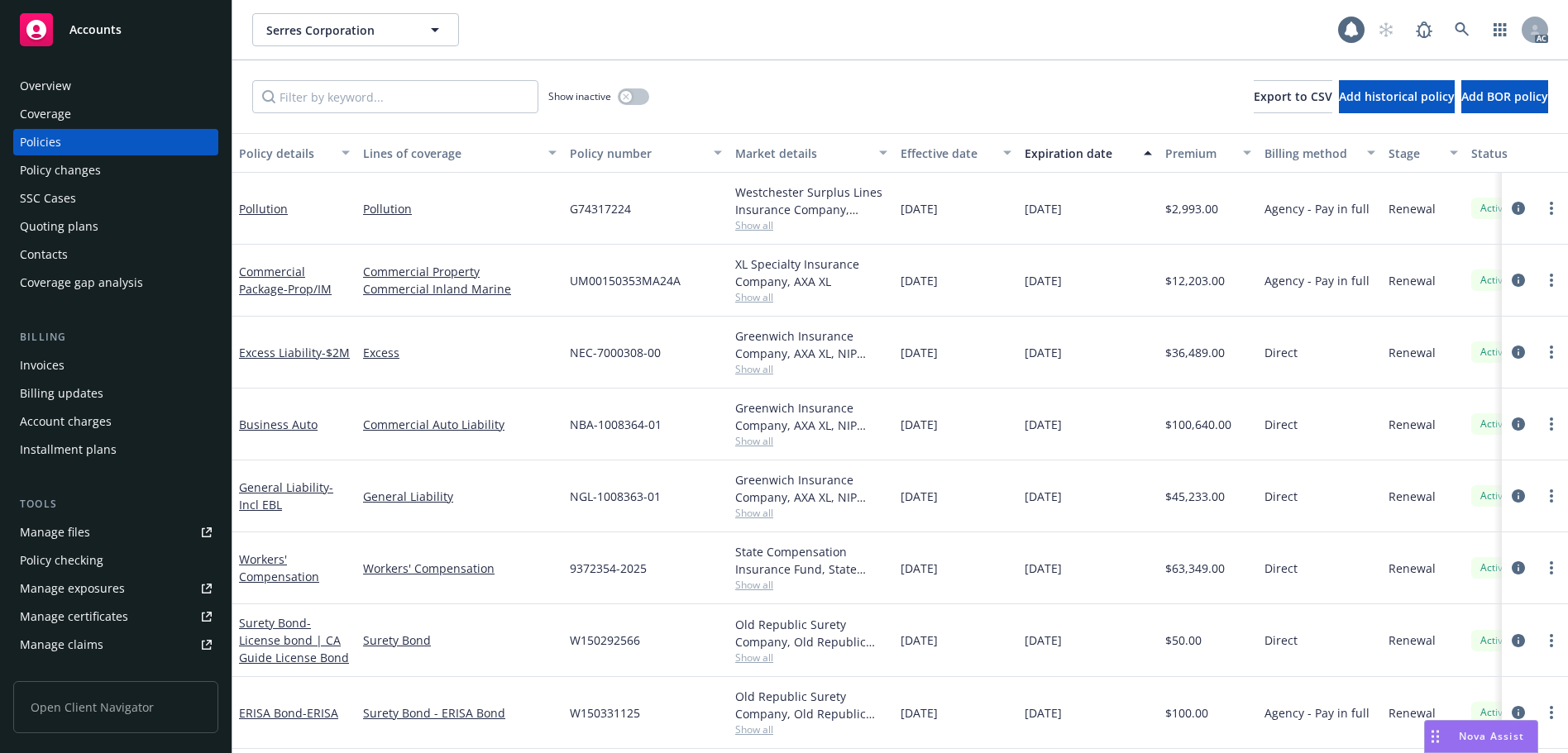
click at [375, 118] on div "Show inactive Export to CSV Add historical policy Add BOR policy" at bounding box center [900, 97] width 1336 height 73
click at [383, 102] on input "Filter by keyword..." at bounding box center [396, 97] width 286 height 33
paste input "9372354"
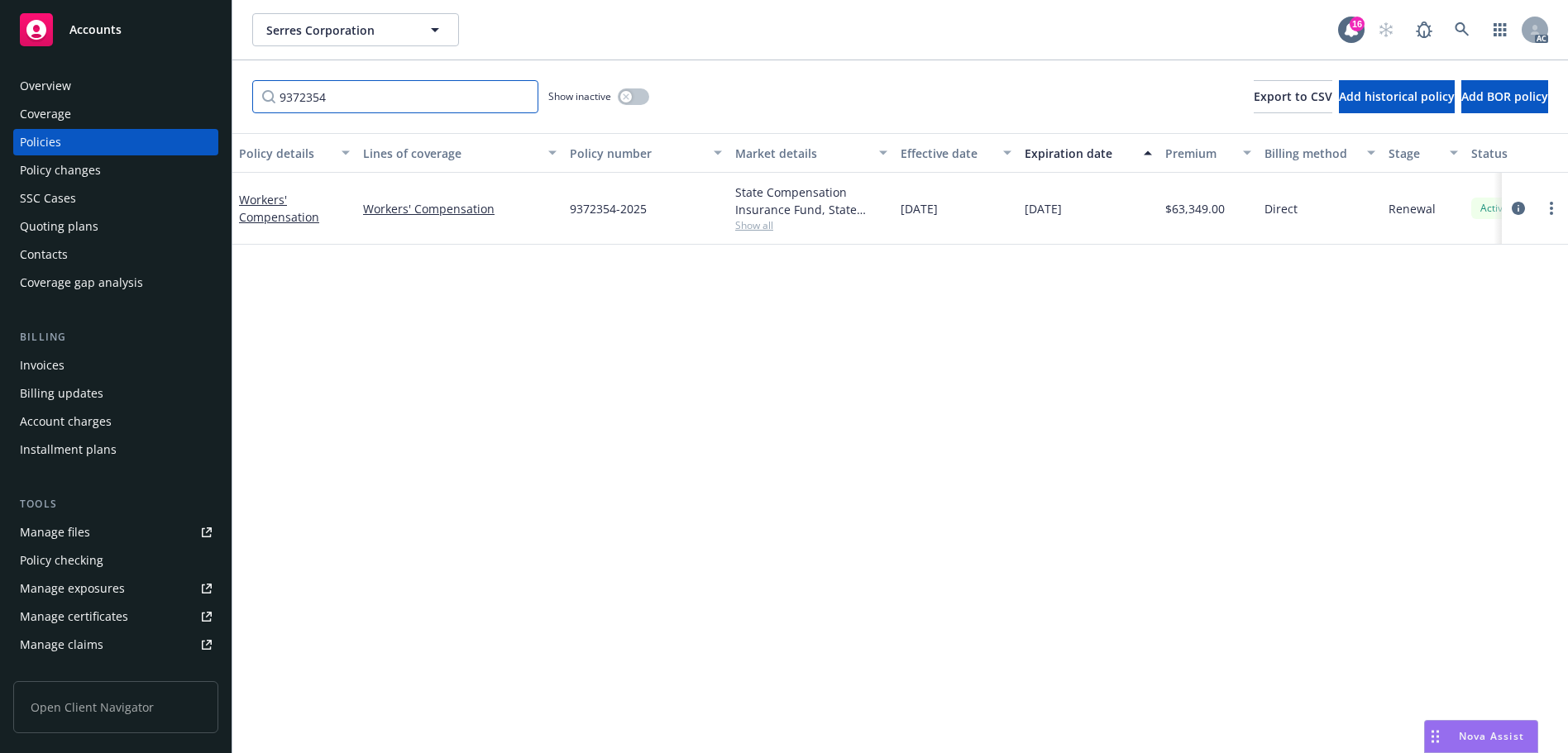
type input "9372354"
drag, startPoint x: 779, startPoint y: 264, endPoint x: 1236, endPoint y: 469, distance: 500.9
click at [779, 264] on div "Policy details Lines of coverage Policy number Market details Effective date Ex…" at bounding box center [900, 443] width 1336 height 620
click at [1454, 26] on link at bounding box center [1461, 30] width 33 height 33
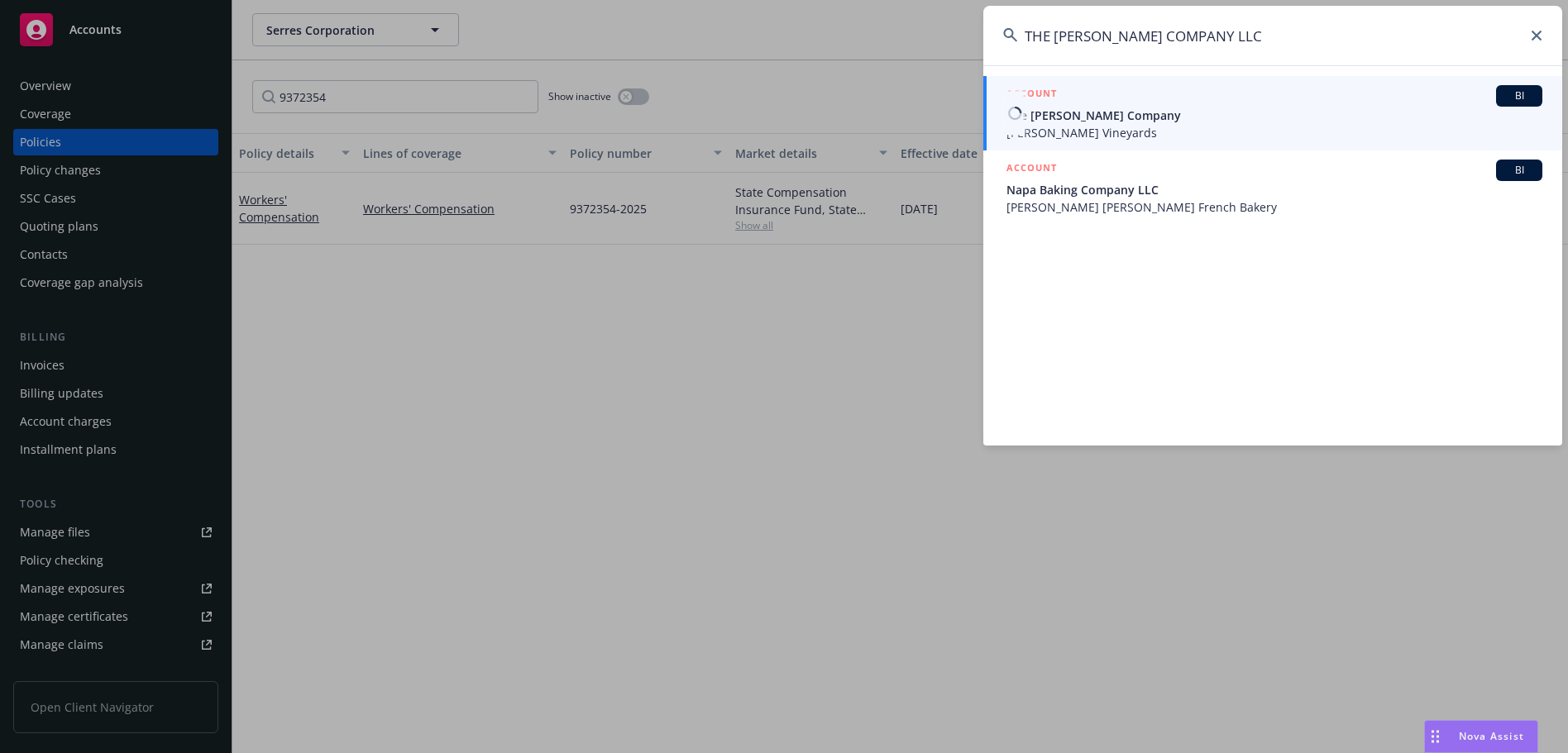
type input "THE [PERSON_NAME] COMPANY LLC"
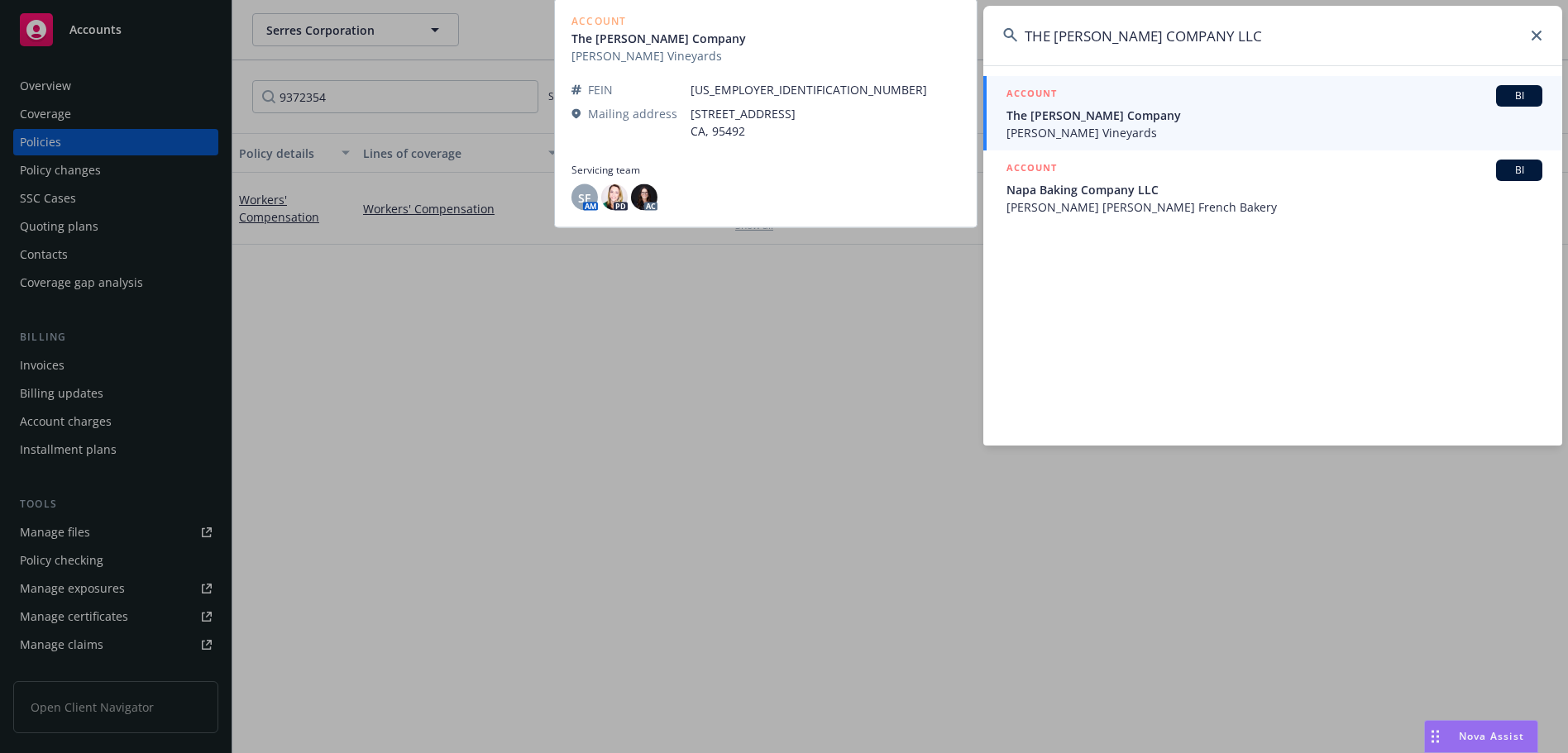
click at [1178, 120] on span "The [PERSON_NAME] Company" at bounding box center [1274, 115] width 536 height 17
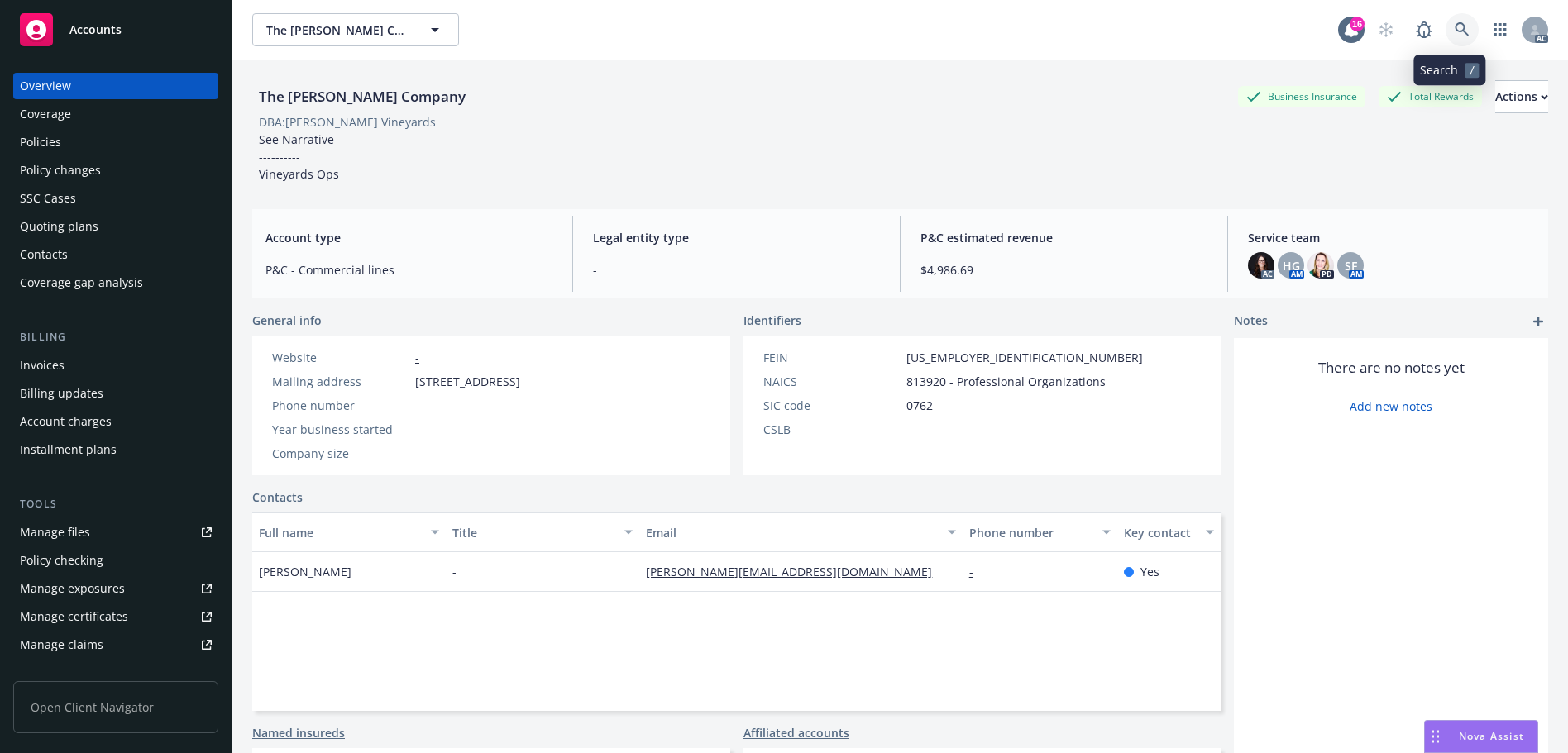
click at [1454, 22] on link at bounding box center [1461, 30] width 33 height 33
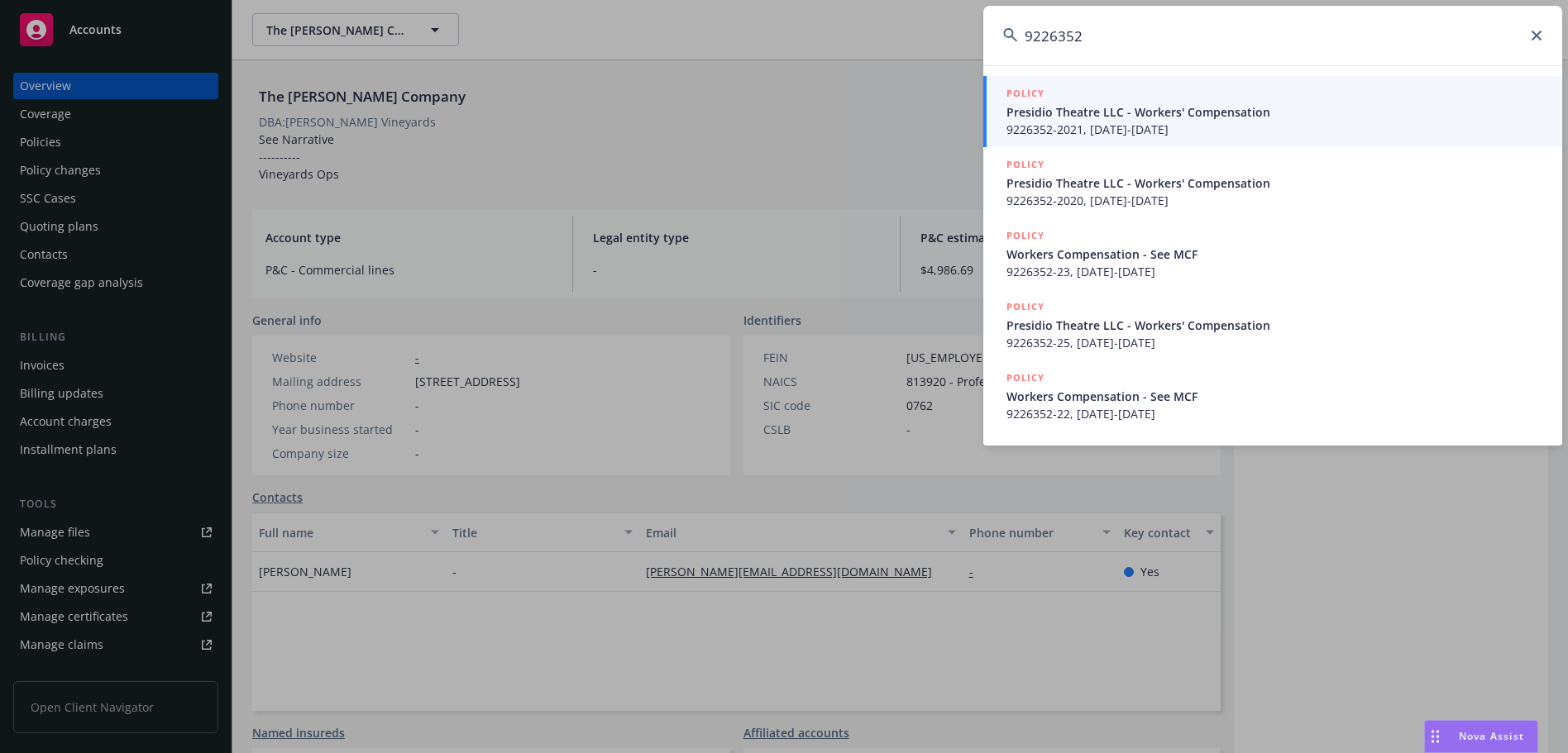
type input "9226352"
click at [1089, 111] on span "Presidio Theatre LLC - Workers' Compensation" at bounding box center [1274, 111] width 536 height 17
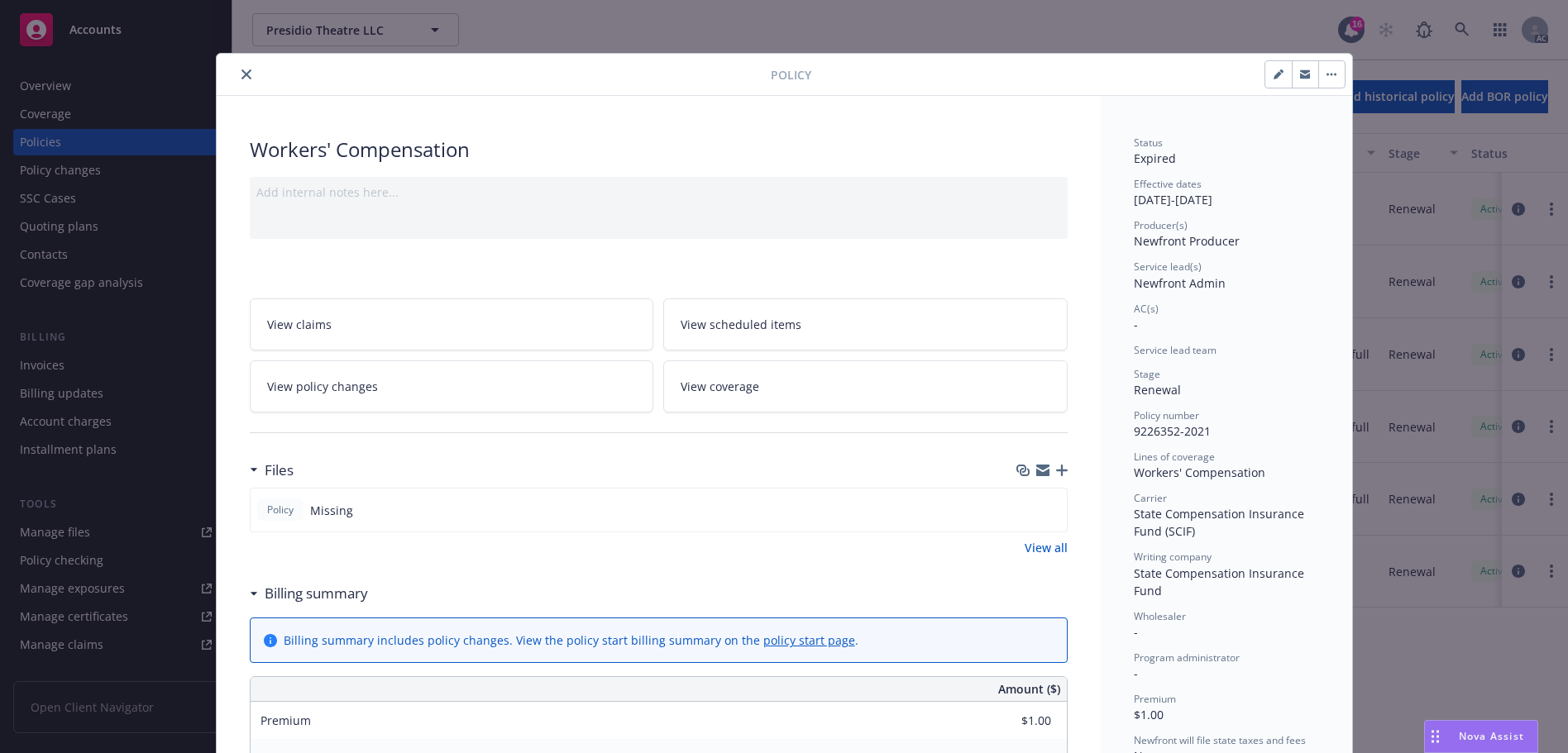
click at [244, 69] on icon "close" at bounding box center [246, 74] width 10 height 10
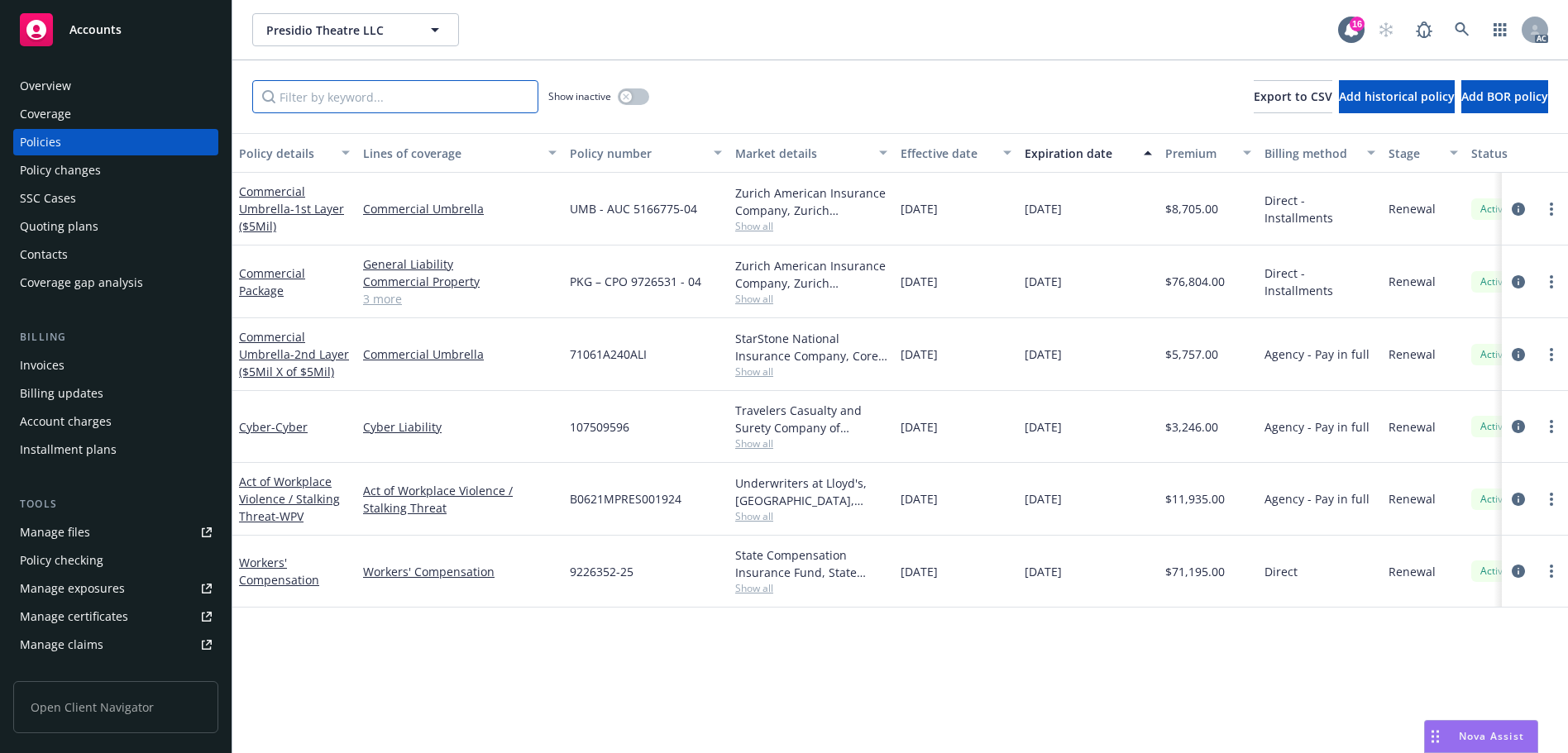
click at [431, 97] on input "Filter by keyword..." at bounding box center [396, 97] width 286 height 33
paste input "9226352"
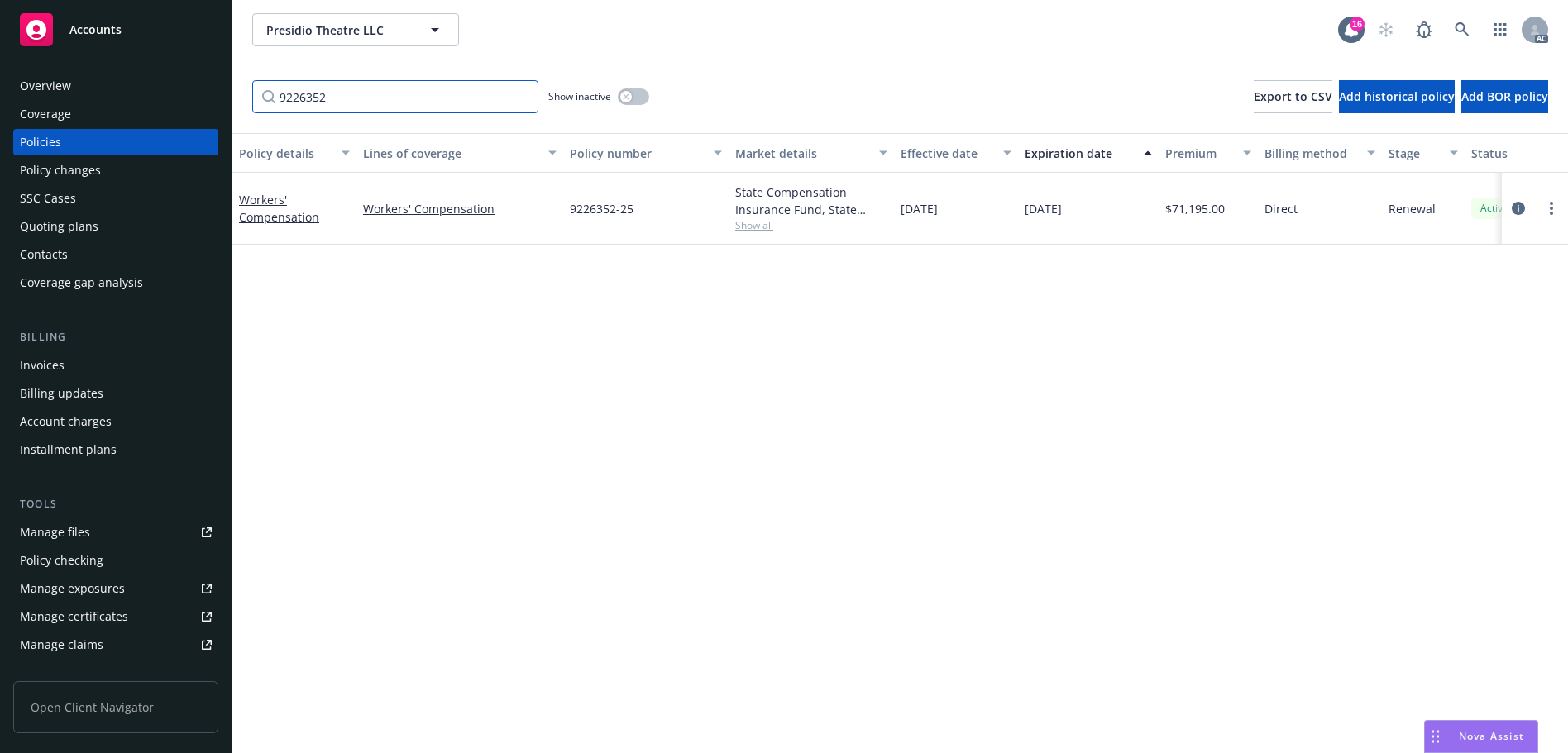
type input "9226352"
